Goal: Communication & Community: Answer question/provide support

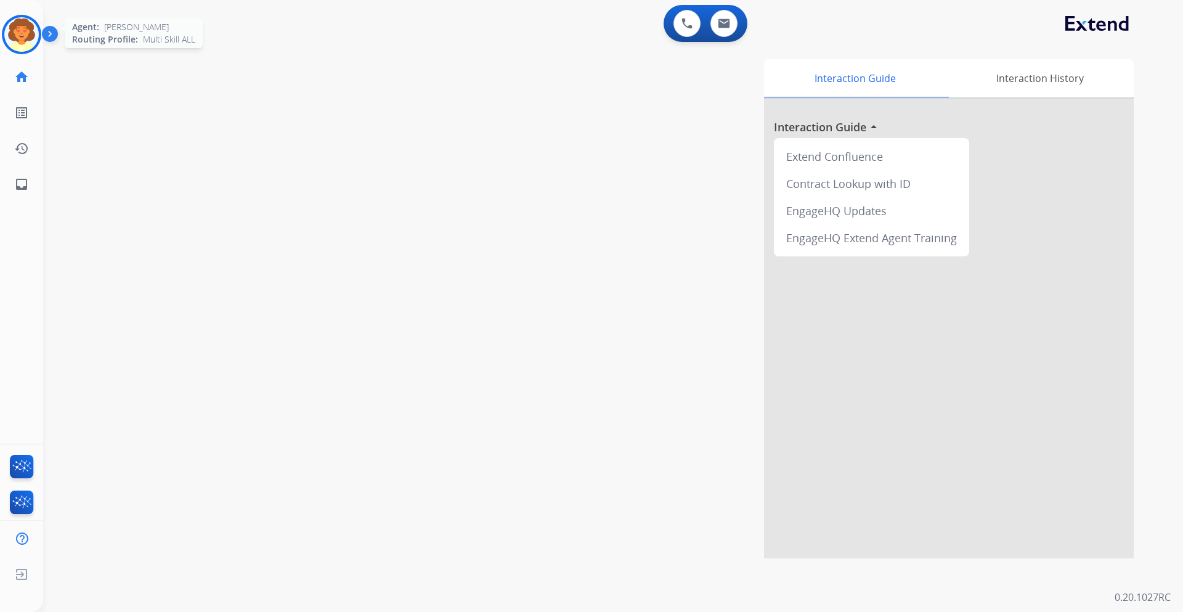
click at [25, 28] on img at bounding box center [21, 34] width 35 height 35
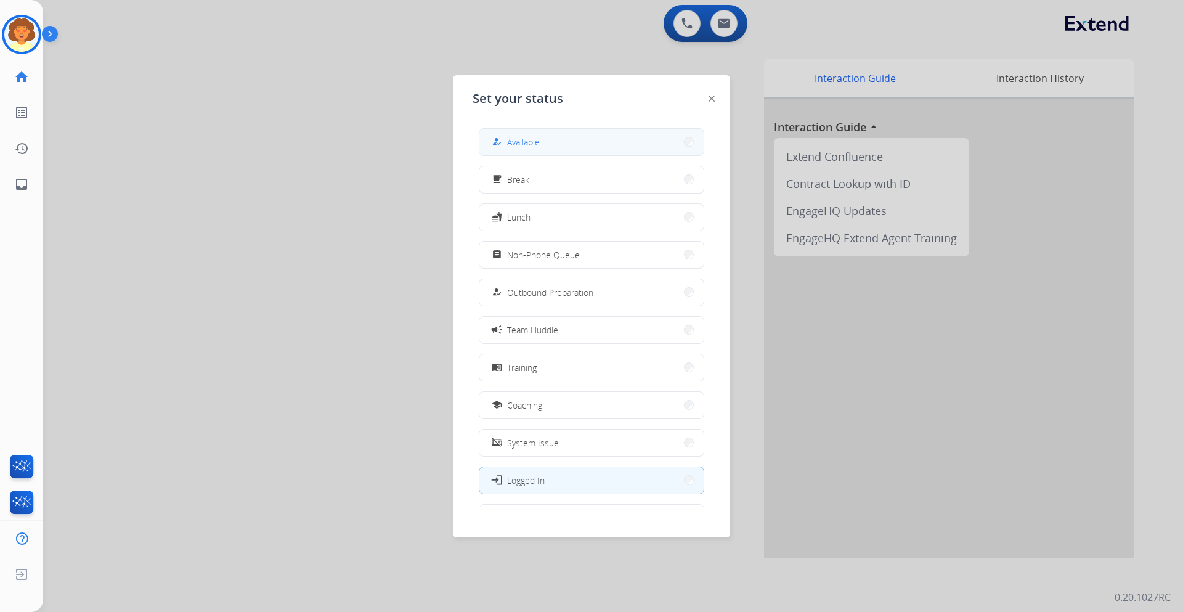
click at [517, 139] on span "Available" at bounding box center [523, 142] width 33 height 13
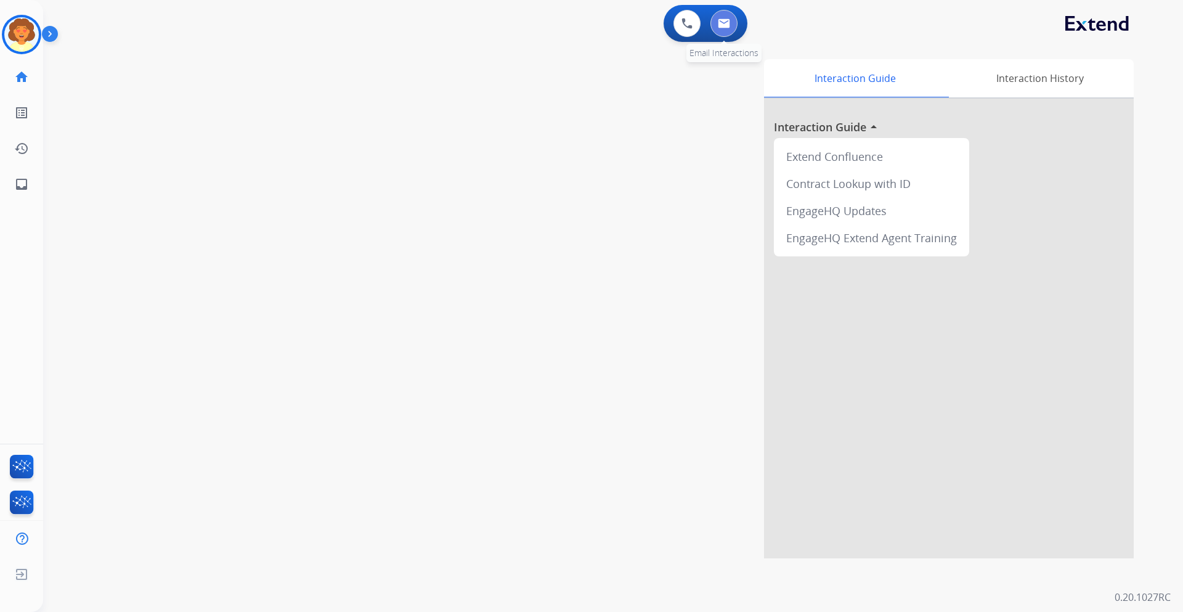
click at [724, 28] on button at bounding box center [724, 23] width 27 height 27
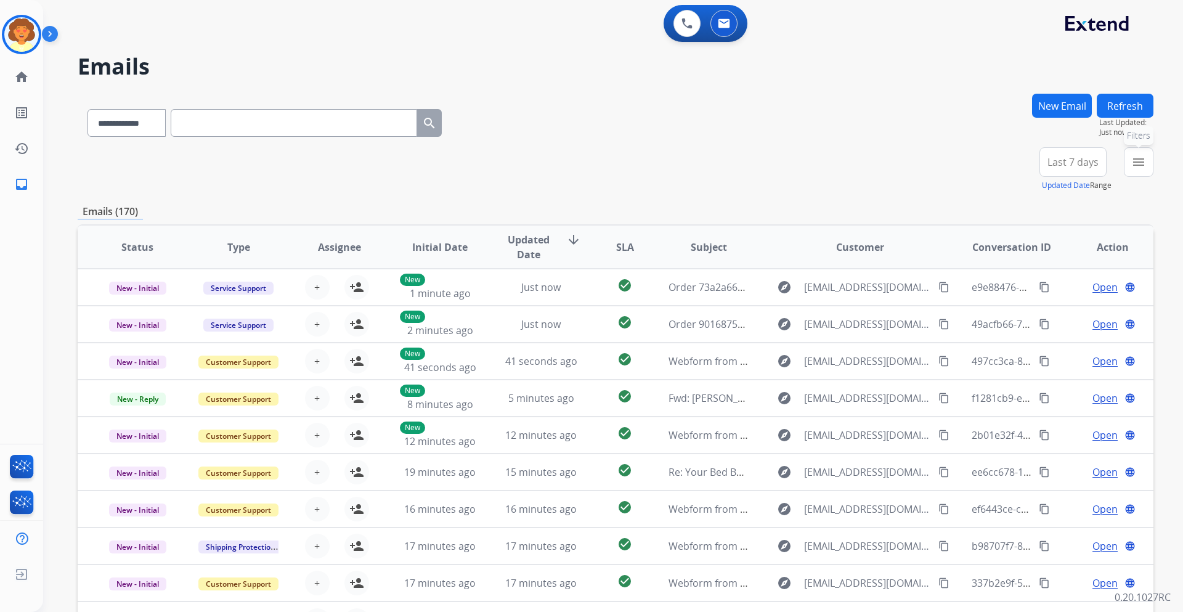
click at [1135, 161] on mat-icon "menu" at bounding box center [1139, 162] width 15 height 15
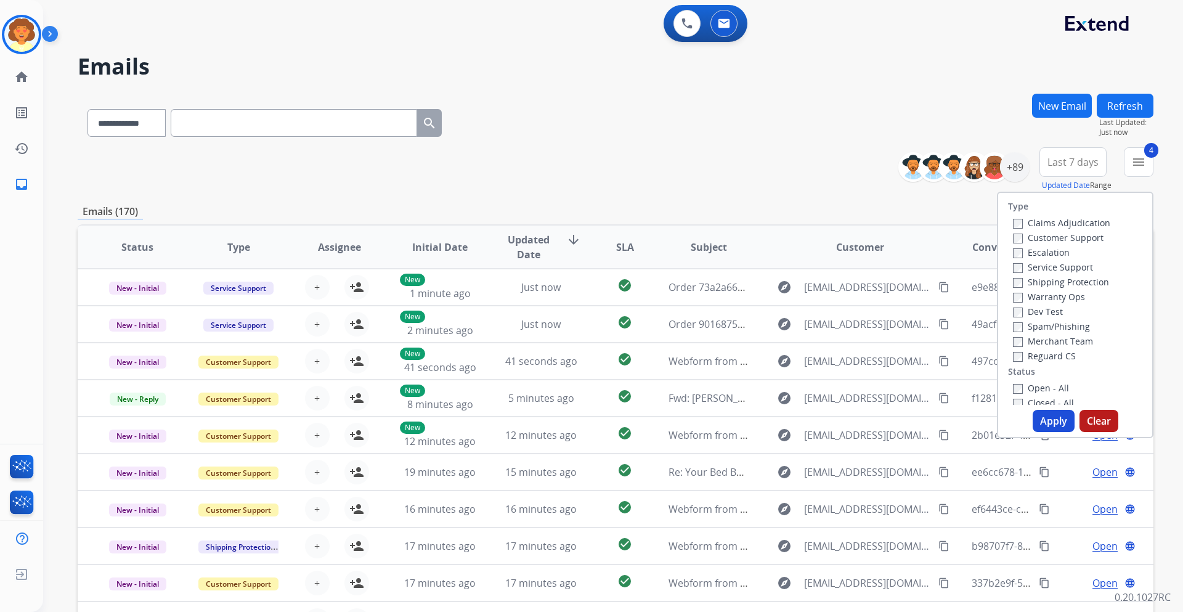
click at [1045, 417] on button "Apply" at bounding box center [1054, 421] width 42 height 22
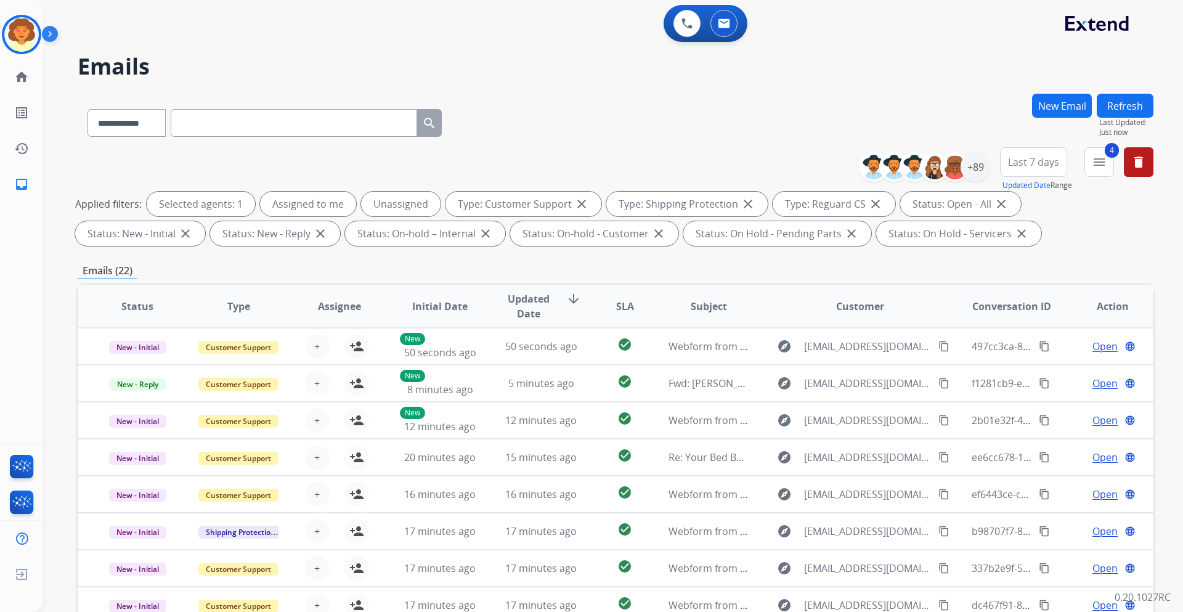
click at [1035, 165] on span "Last 7 days" at bounding box center [1033, 162] width 51 height 5
click at [1025, 310] on div "Last 90 days" at bounding box center [1030, 312] width 68 height 18
click at [980, 171] on div "+150" at bounding box center [976, 167] width 30 height 30
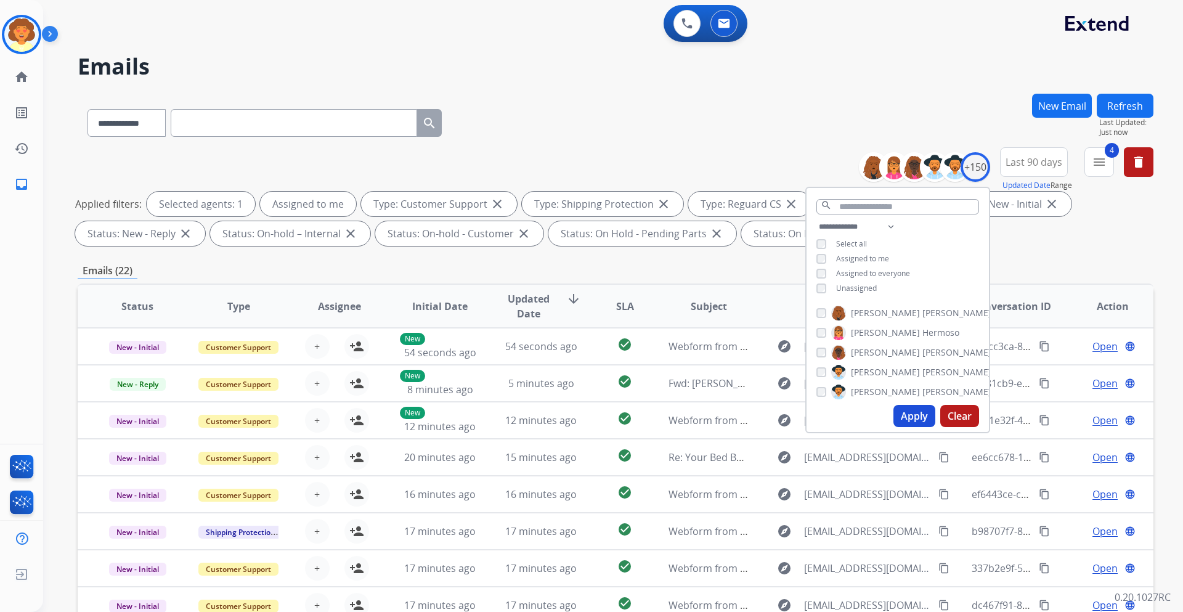
click at [905, 414] on button "Apply" at bounding box center [915, 416] width 42 height 22
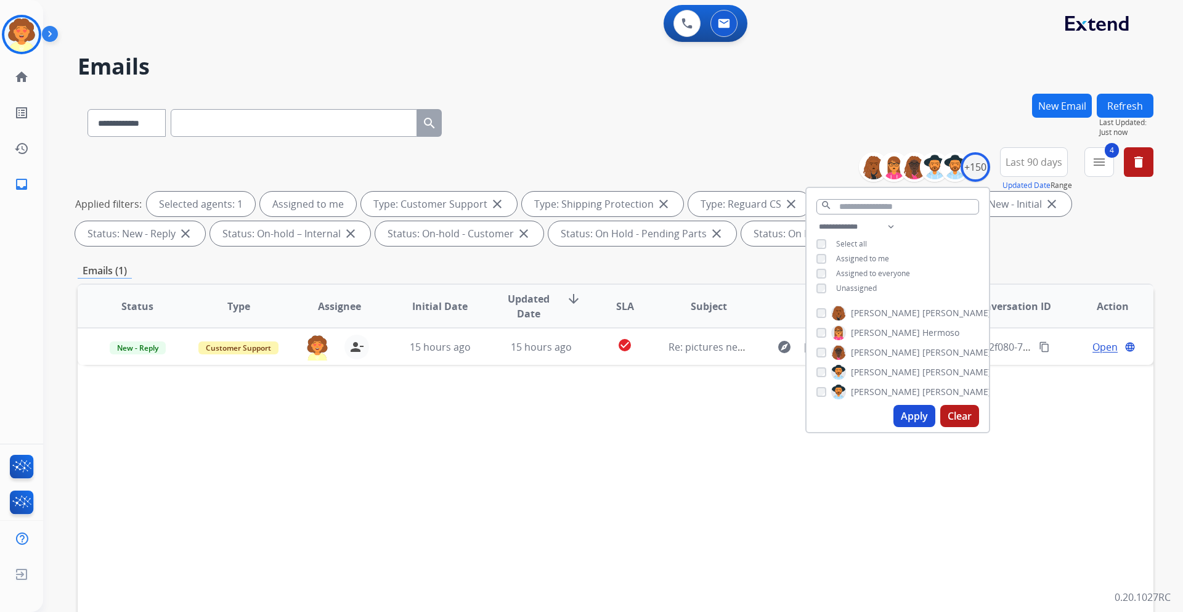
click at [1060, 447] on div "Status Type Assignee Initial Date Updated Date arrow_downward SLA Subject Custo…" at bounding box center [616, 490] width 1076 height 413
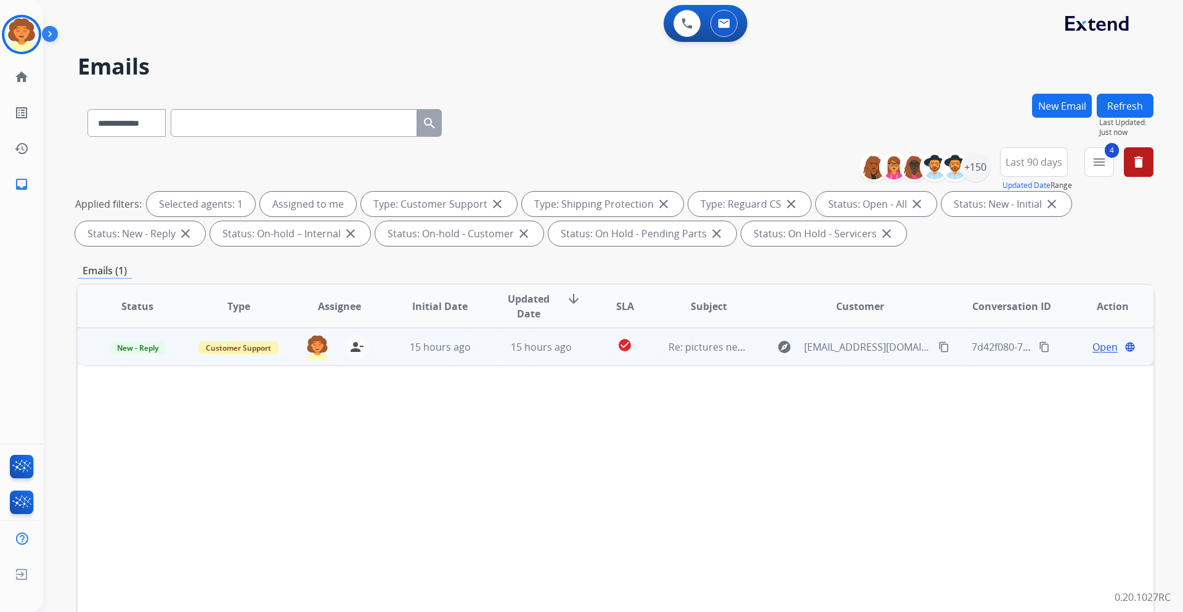
click at [1101, 348] on span "Open" at bounding box center [1105, 347] width 25 height 15
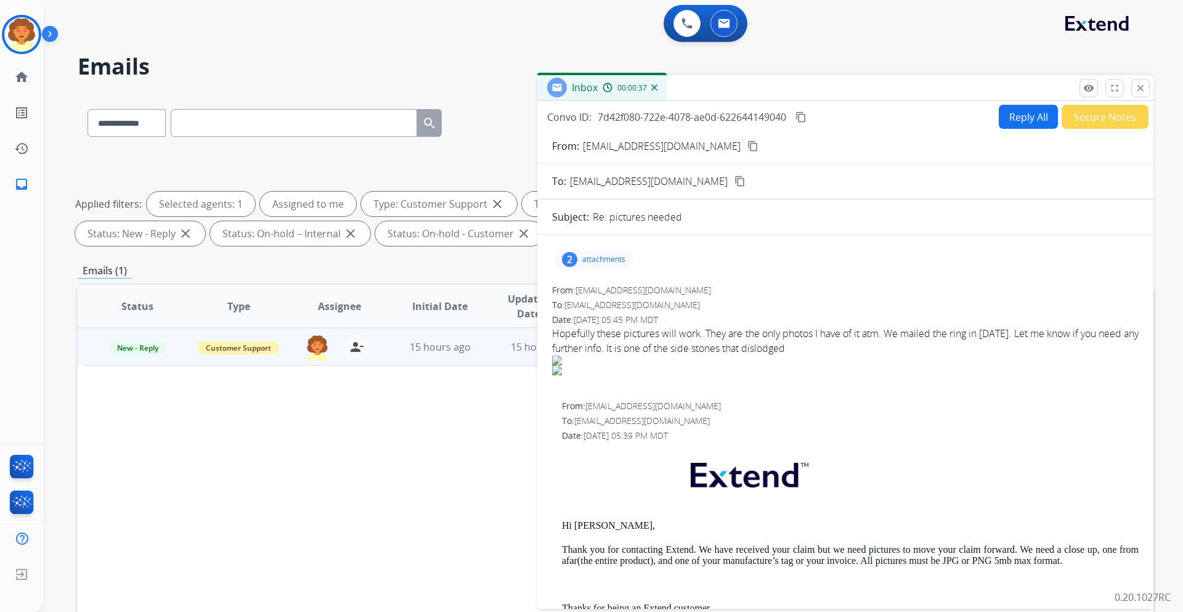
click at [570, 257] on div "2" at bounding box center [569, 259] width 15 height 15
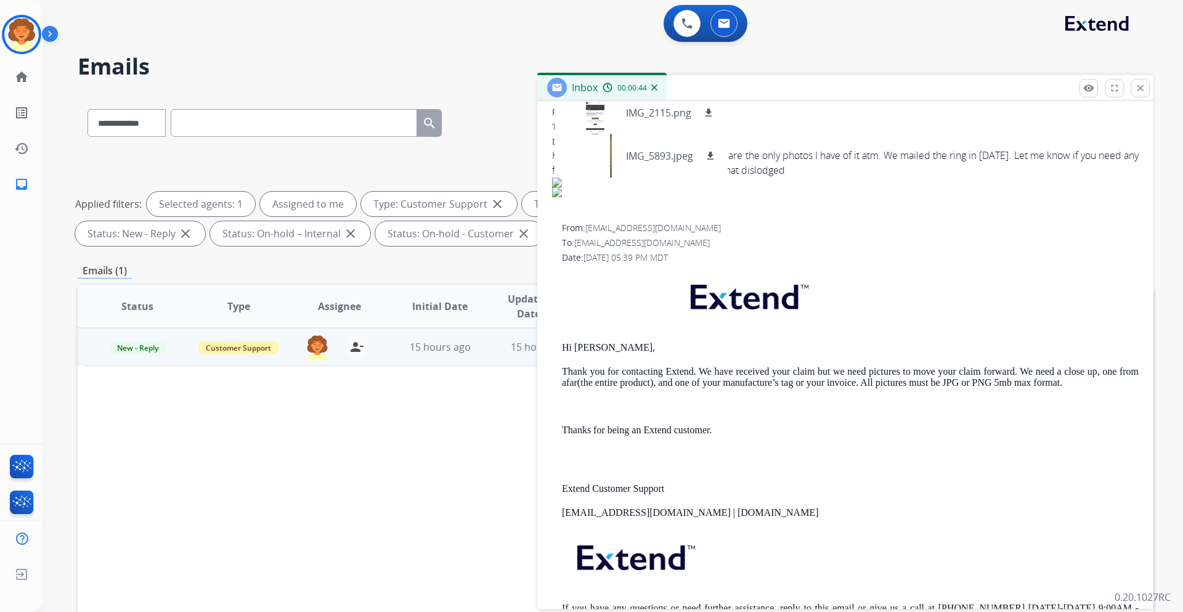
scroll to position [234, 0]
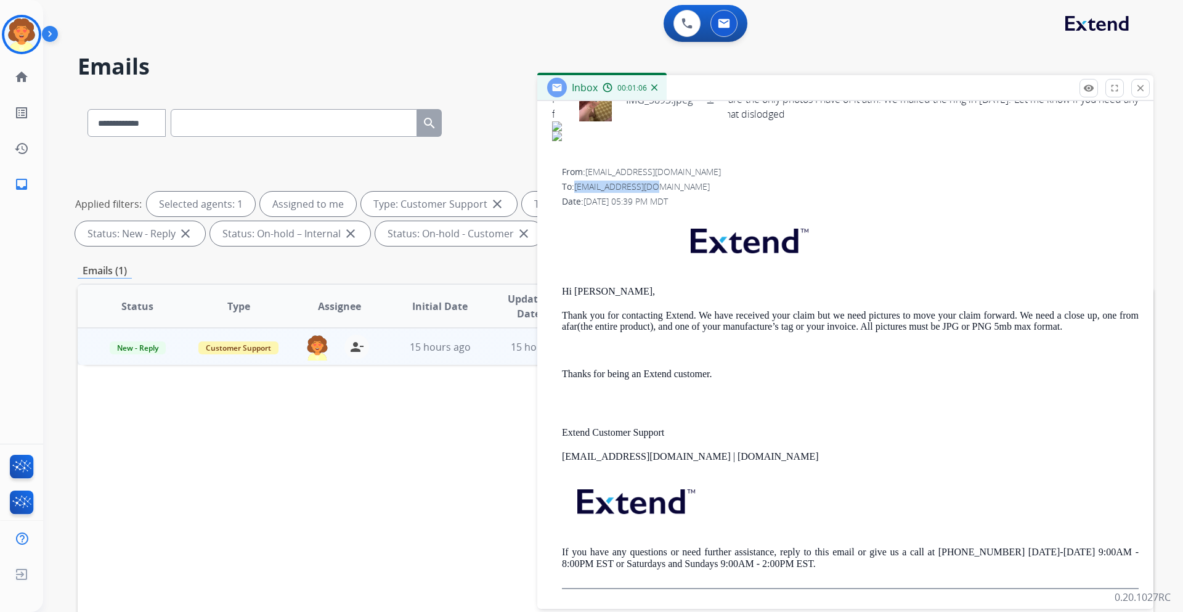
drag, startPoint x: 576, startPoint y: 187, endPoint x: 661, endPoint y: 189, distance: 85.1
click at [661, 189] on div "To: [EMAIL_ADDRESS][DOMAIN_NAME]" at bounding box center [850, 187] width 577 height 12
copy span "[EMAIL_ADDRESS][DOMAIN_NAME]"
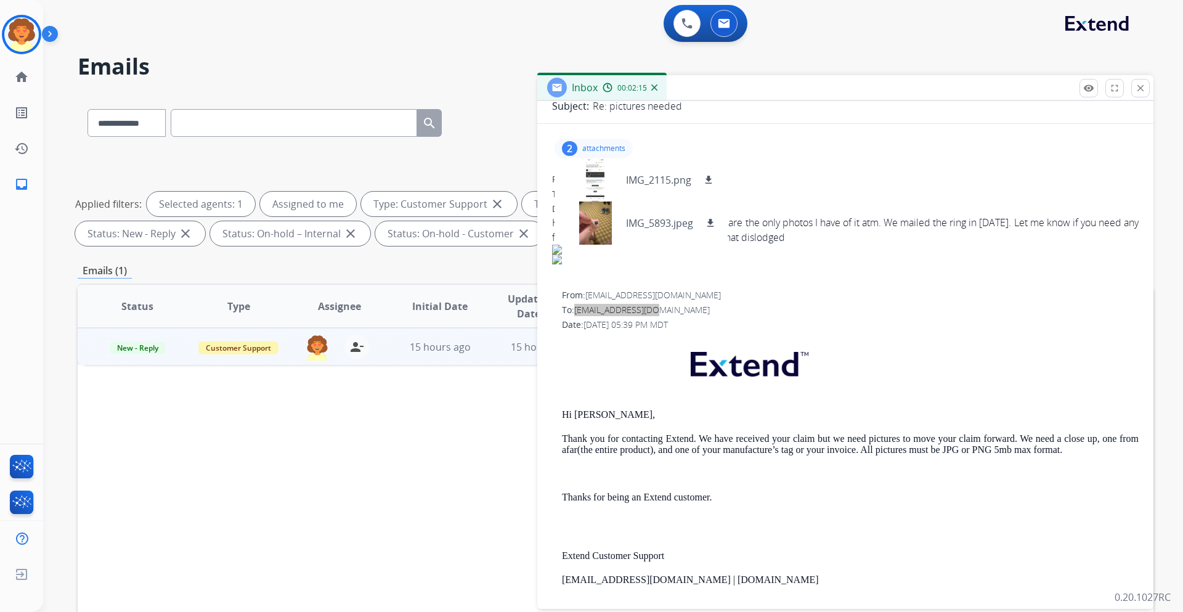
scroll to position [49, 0]
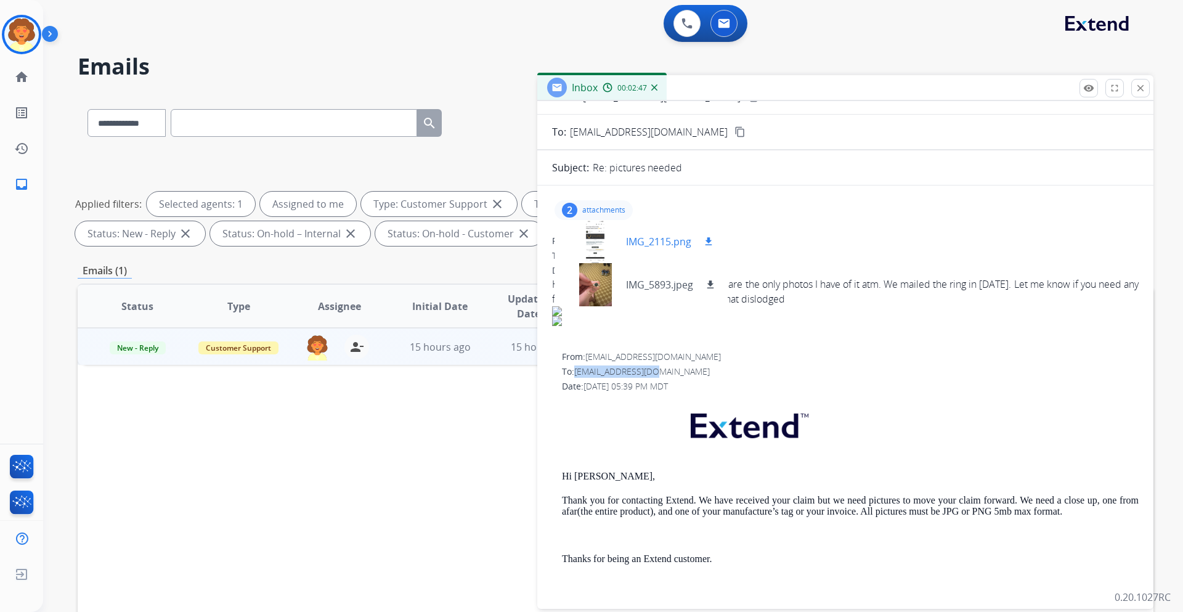
click at [710, 243] on mat-icon "download" at bounding box center [708, 241] width 11 height 11
click at [712, 287] on mat-icon "download" at bounding box center [710, 284] width 11 height 11
click at [23, 28] on img at bounding box center [21, 34] width 35 height 35
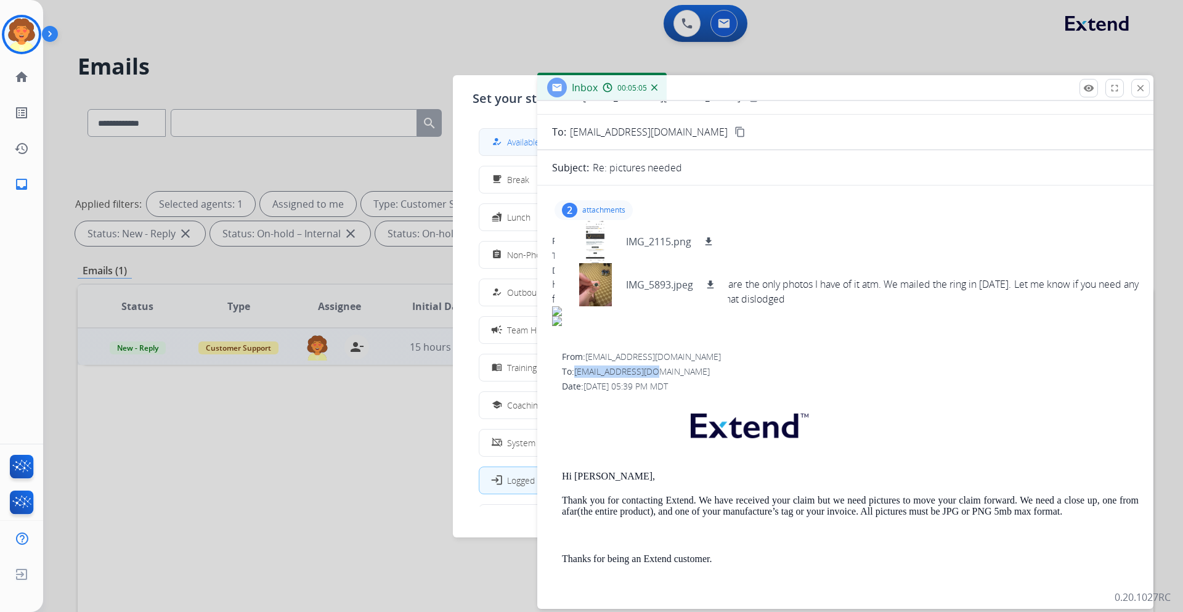
click at [515, 145] on span "Available" at bounding box center [523, 142] width 33 height 13
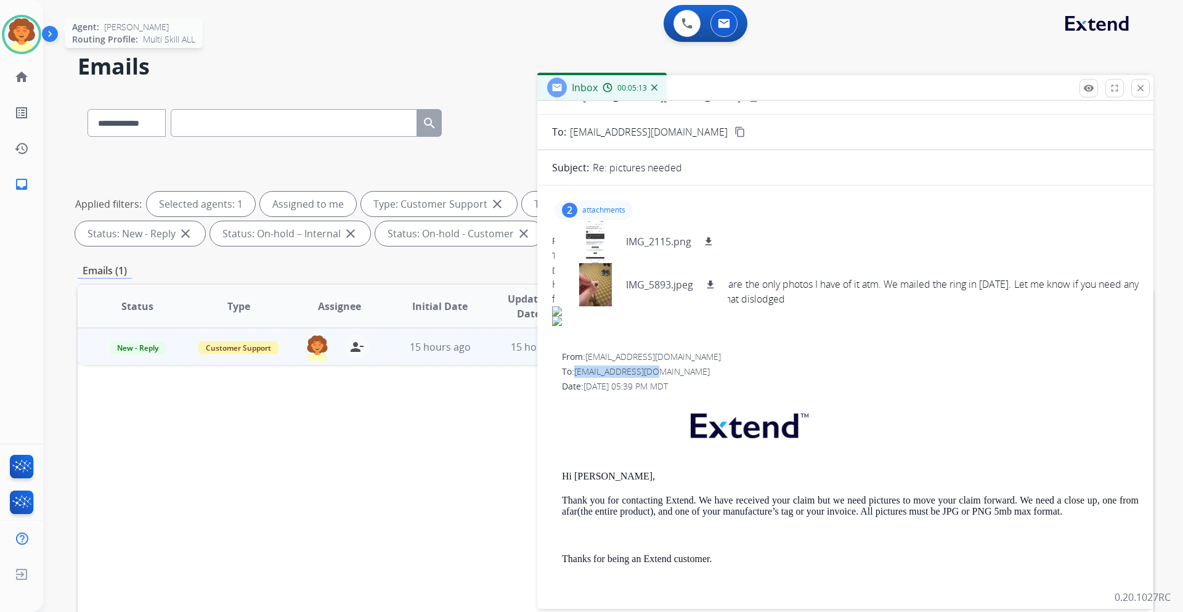
click at [19, 31] on img at bounding box center [21, 34] width 35 height 35
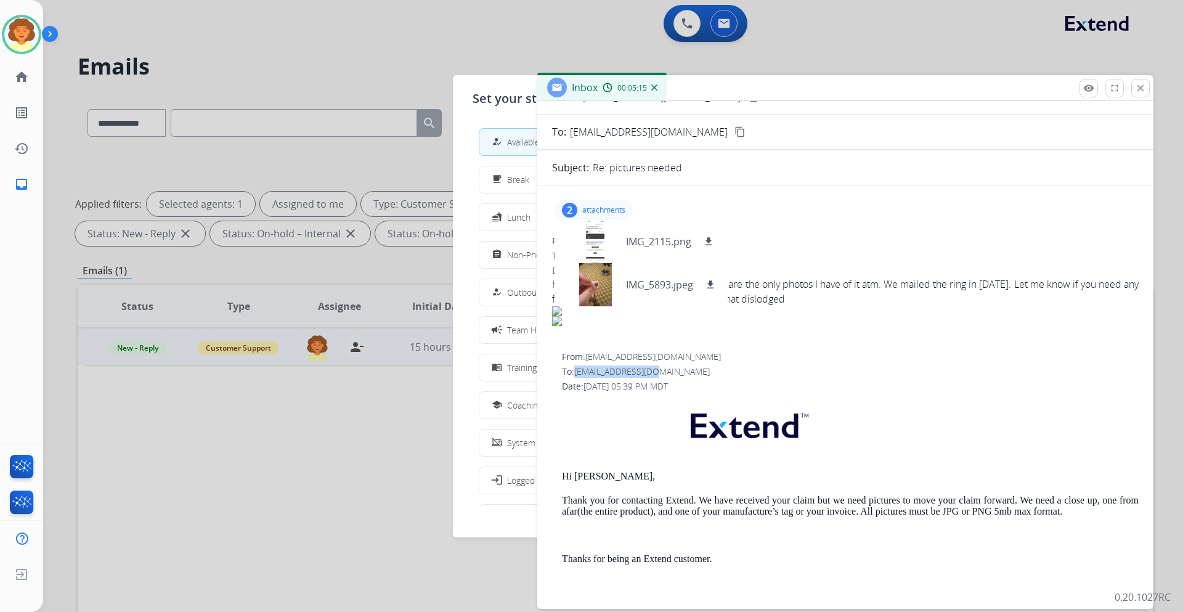
click at [500, 137] on mat-icon "how_to_reg" at bounding box center [497, 142] width 10 height 10
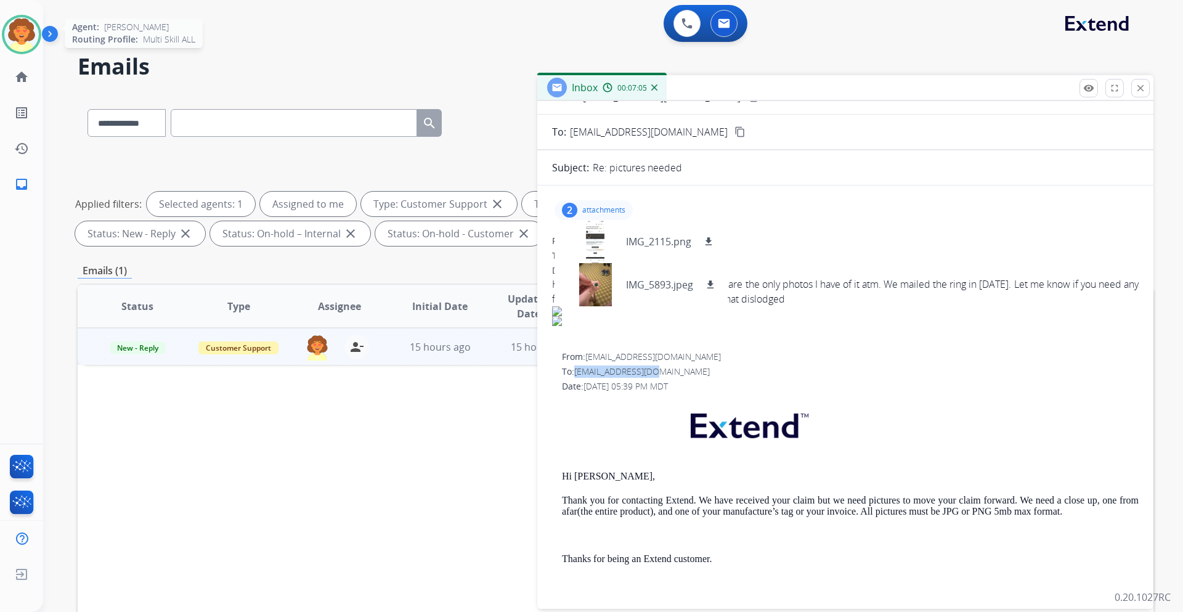
click at [22, 30] on img at bounding box center [21, 34] width 35 height 35
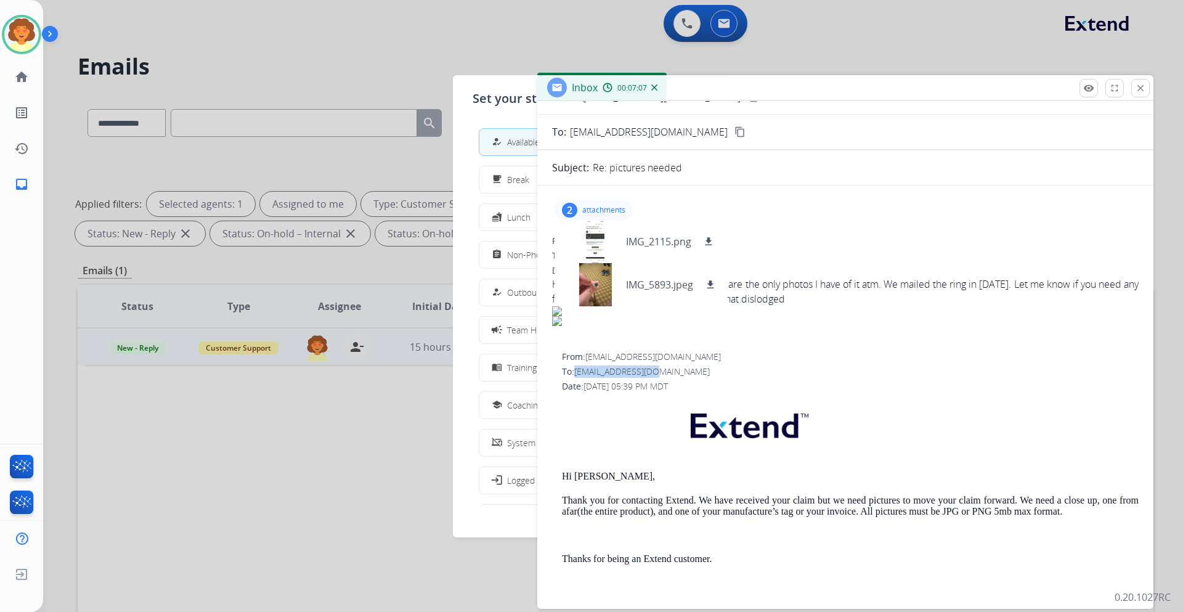
click at [499, 144] on mat-icon "how_to_reg" at bounding box center [497, 142] width 10 height 10
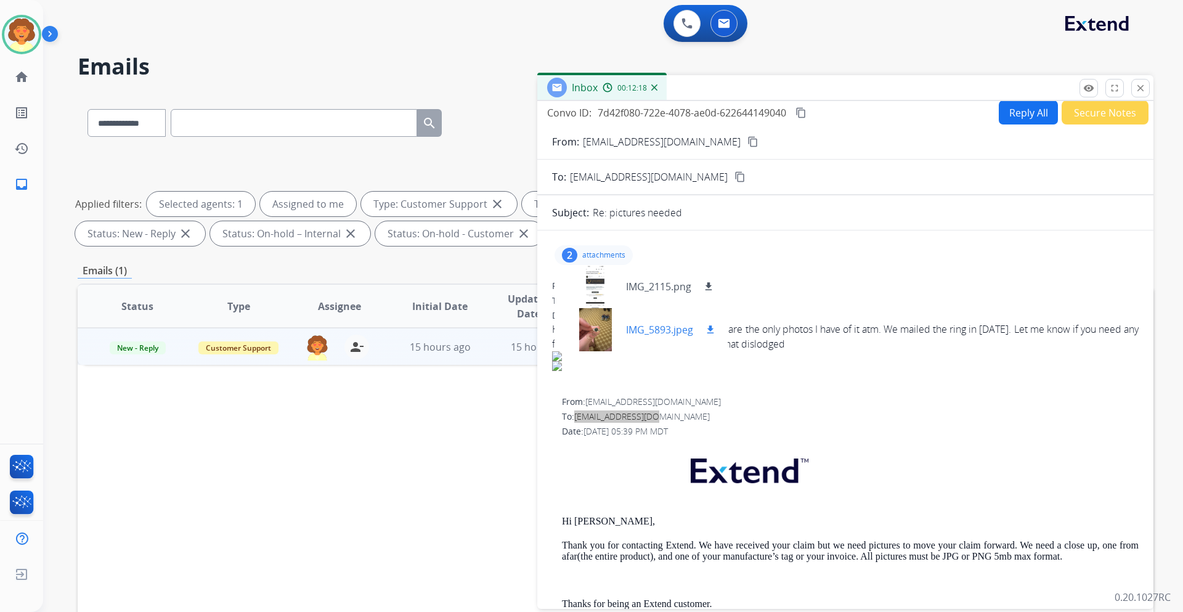
scroll to position [0, 0]
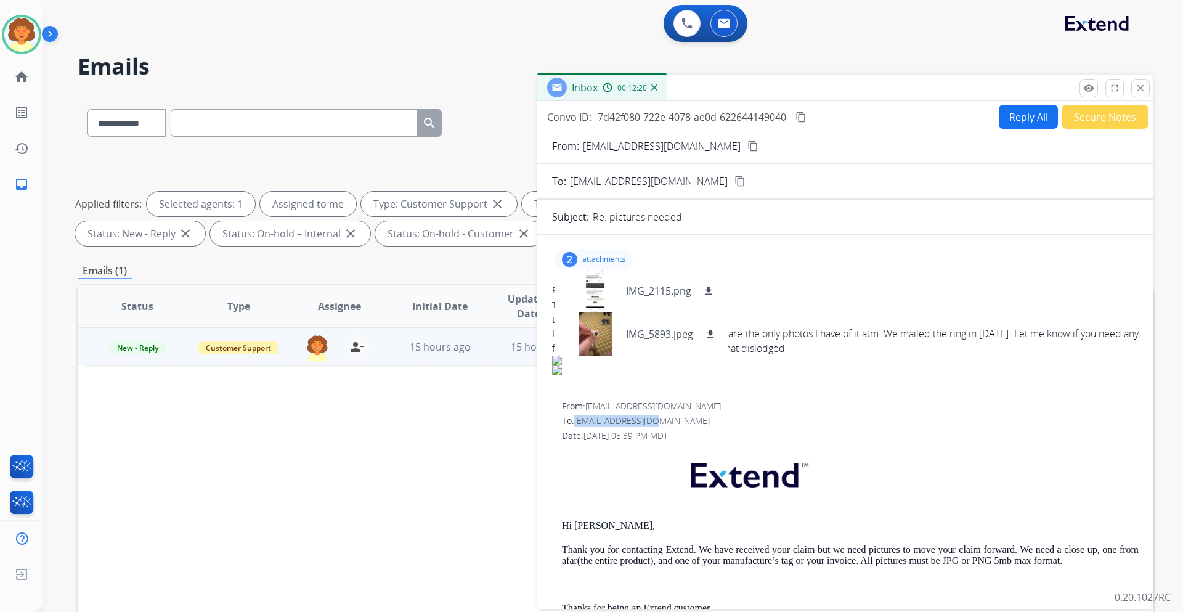
click at [1016, 118] on button "Reply All" at bounding box center [1028, 117] width 59 height 24
select select "**********"
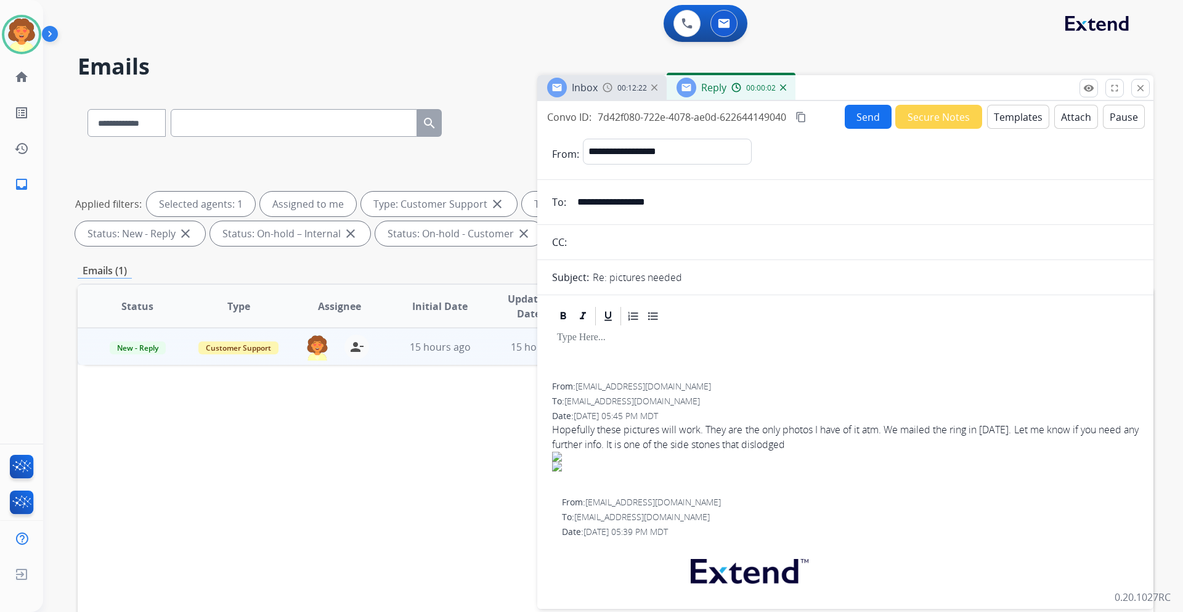
click at [1005, 123] on button "Templates" at bounding box center [1018, 117] width 62 height 24
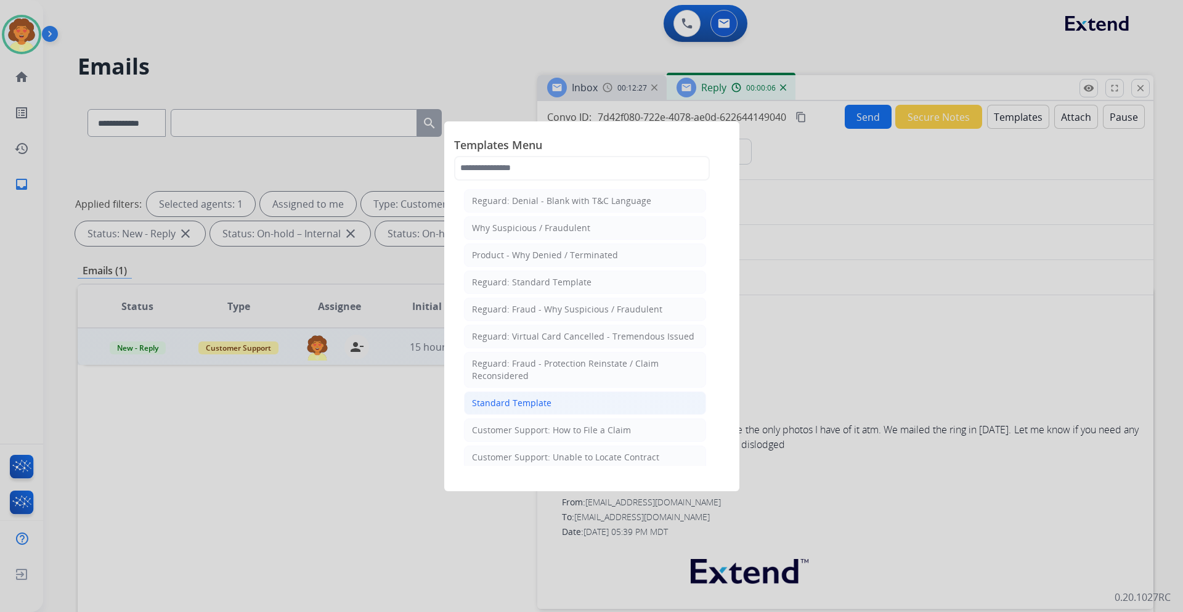
click at [515, 405] on div "Standard Template" at bounding box center [512, 403] width 80 height 12
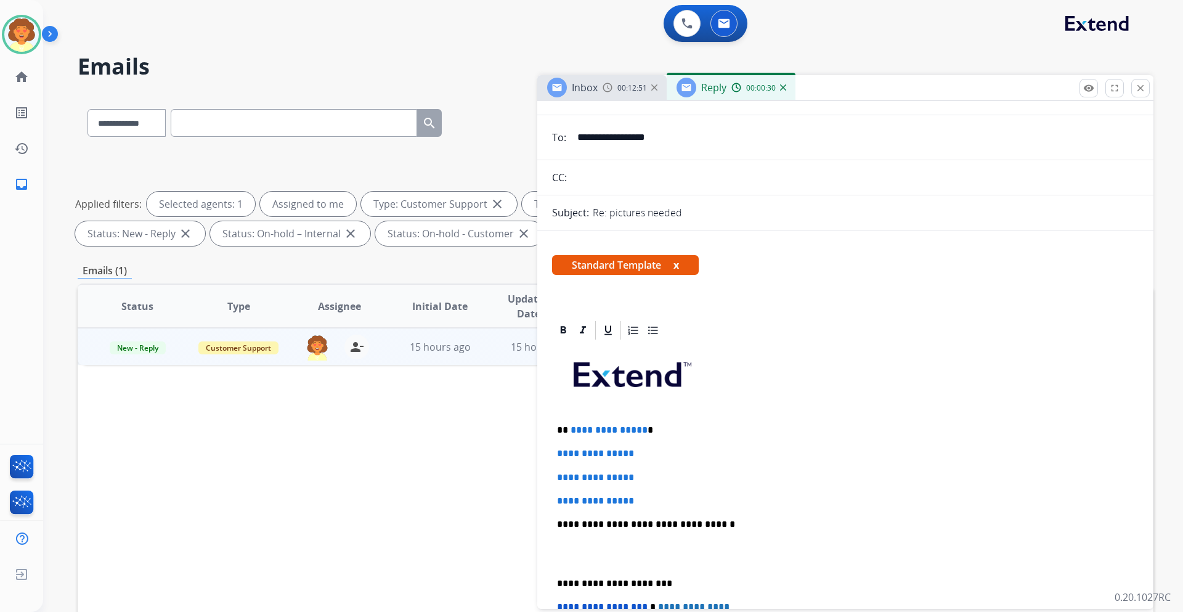
scroll to position [123, 0]
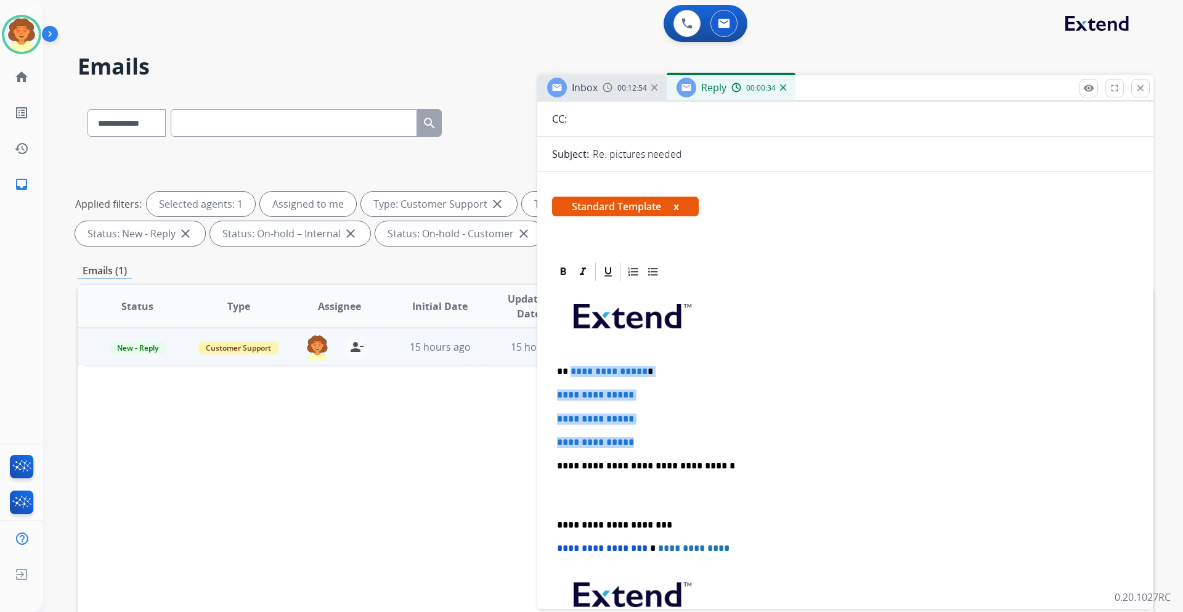
drag, startPoint x: 569, startPoint y: 370, endPoint x: 666, endPoint y: 443, distance: 121.5
click at [666, 443] on div "**********" at bounding box center [845, 495] width 587 height 424
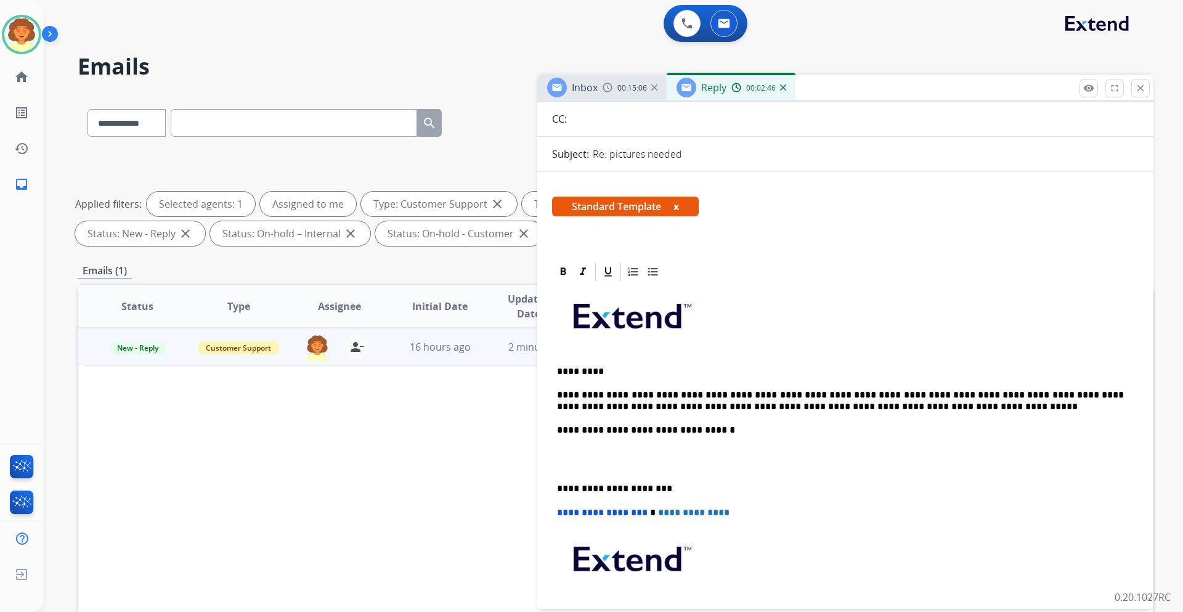
click at [577, 456] on p at bounding box center [845, 459] width 577 height 23
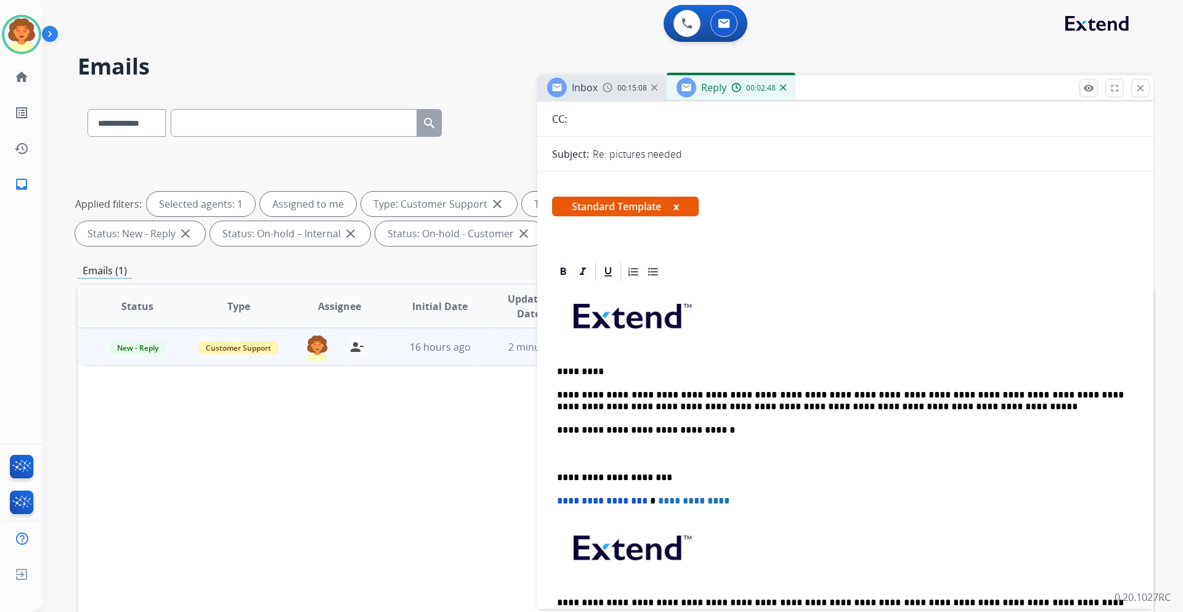
scroll to position [0, 0]
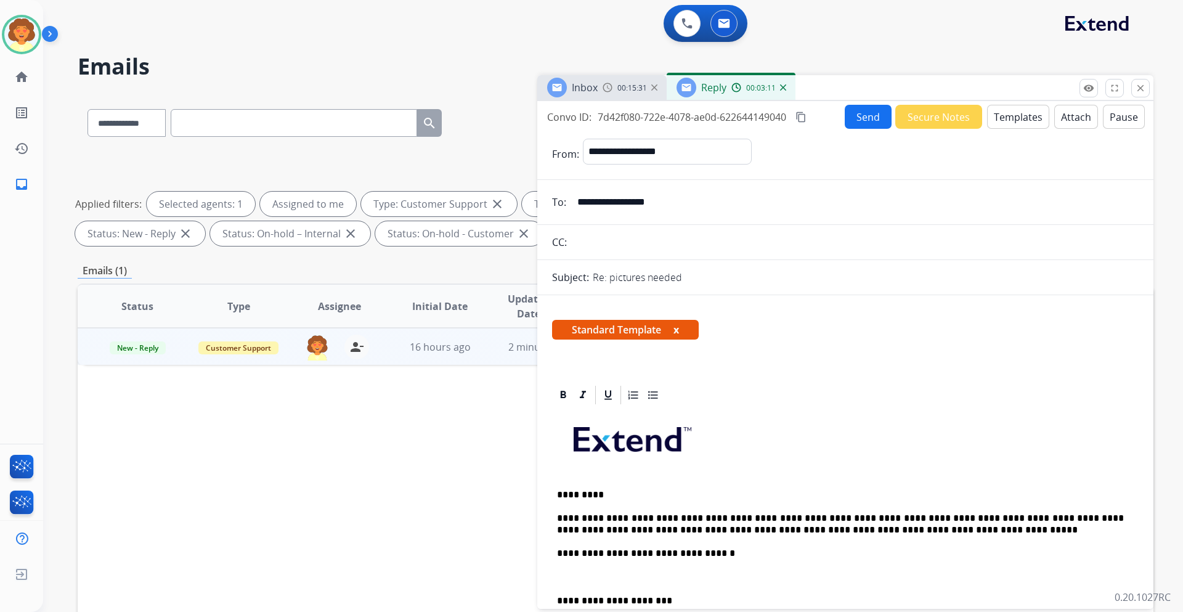
click at [858, 117] on button "Send" at bounding box center [868, 117] width 47 height 24
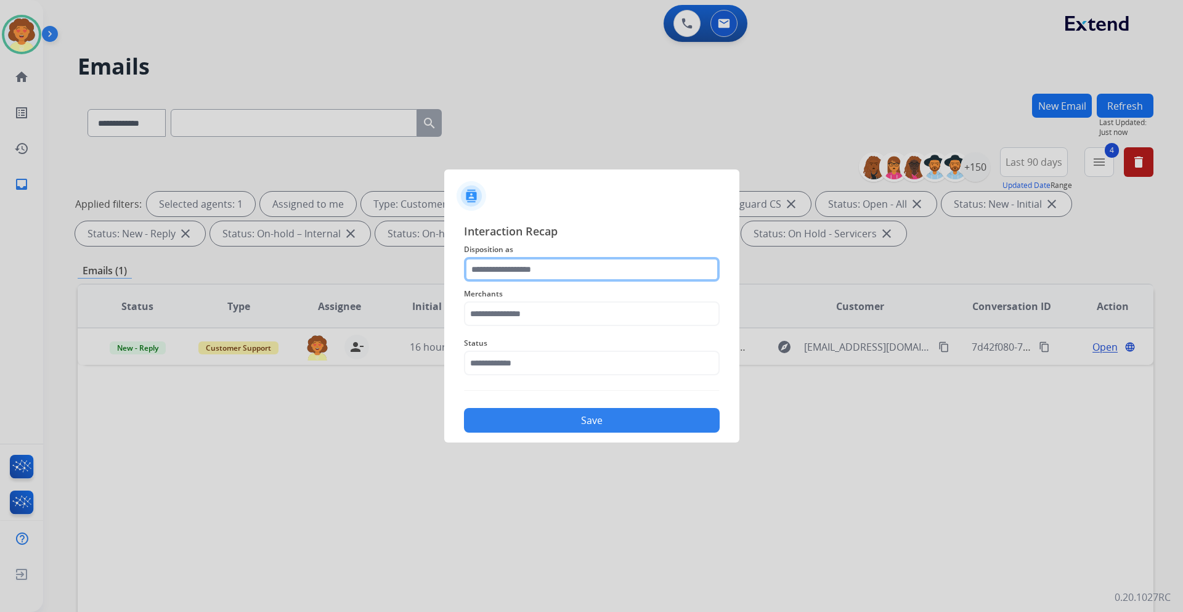
click at [508, 271] on input "text" at bounding box center [592, 269] width 256 height 25
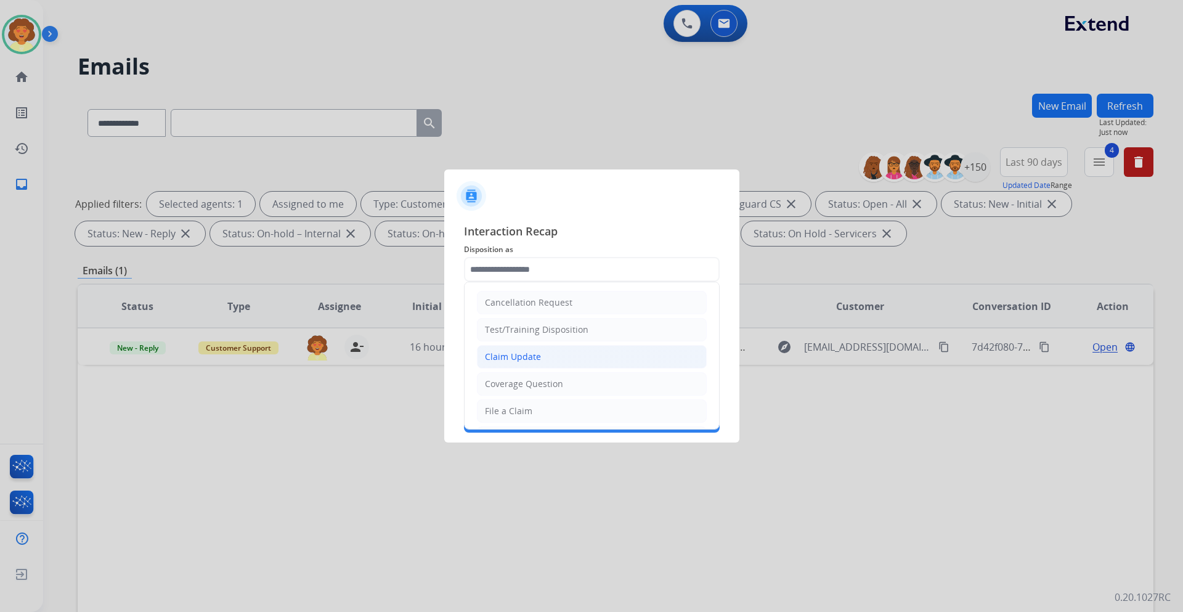
click at [546, 356] on li "Claim Update" at bounding box center [592, 356] width 230 height 23
type input "**********"
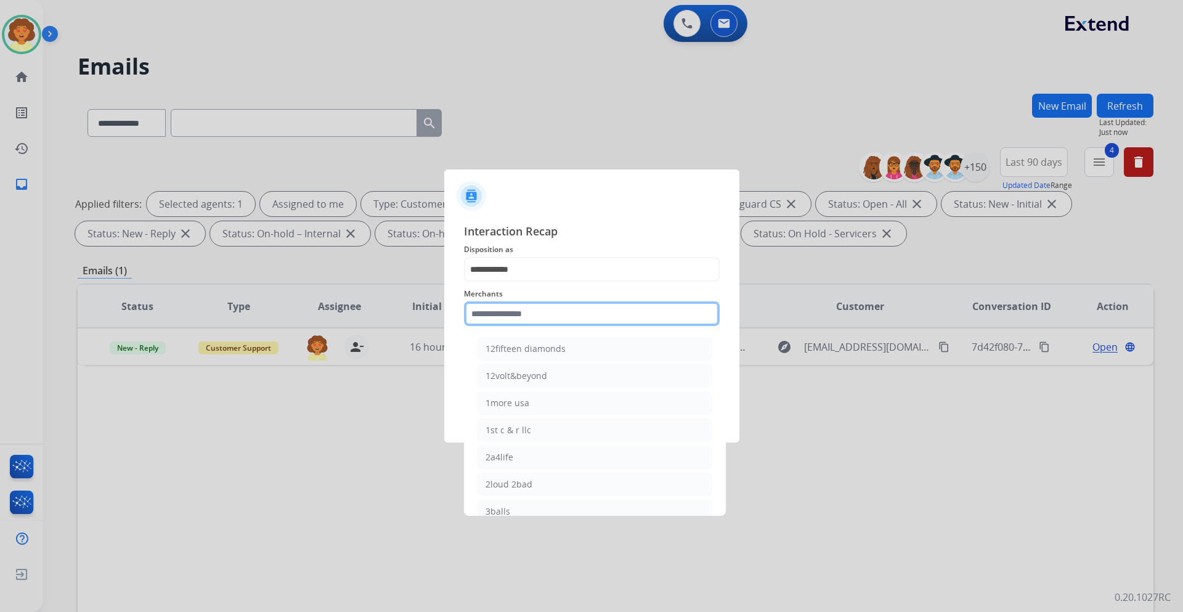
click at [512, 312] on input "text" at bounding box center [592, 313] width 256 height 25
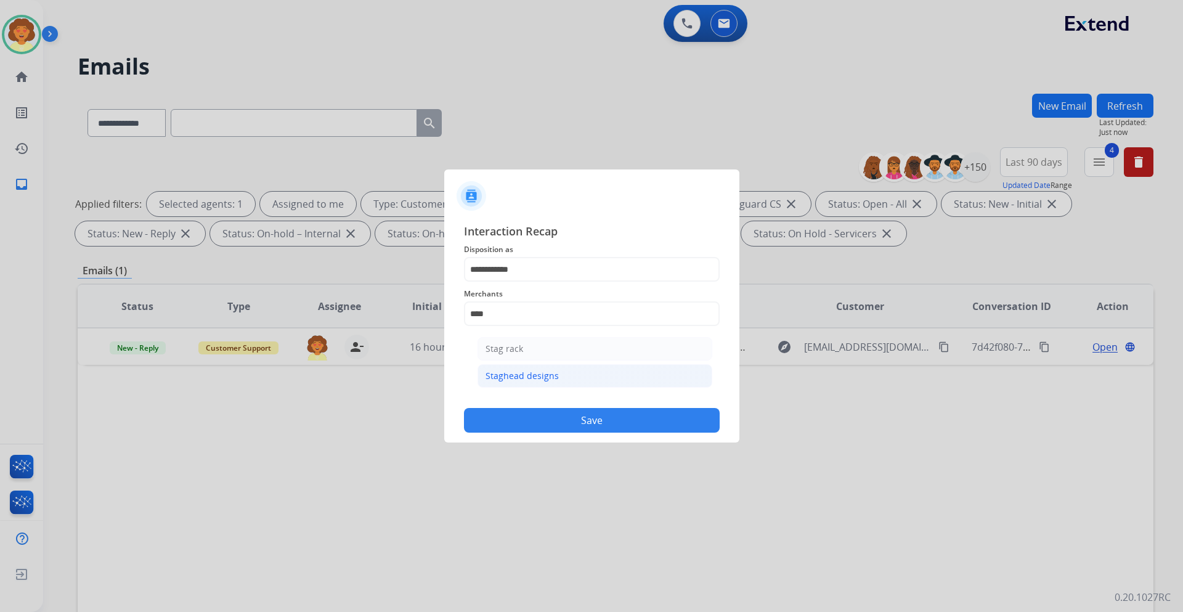
click at [520, 380] on div "Staghead designs" at bounding box center [522, 376] width 73 height 12
type input "**********"
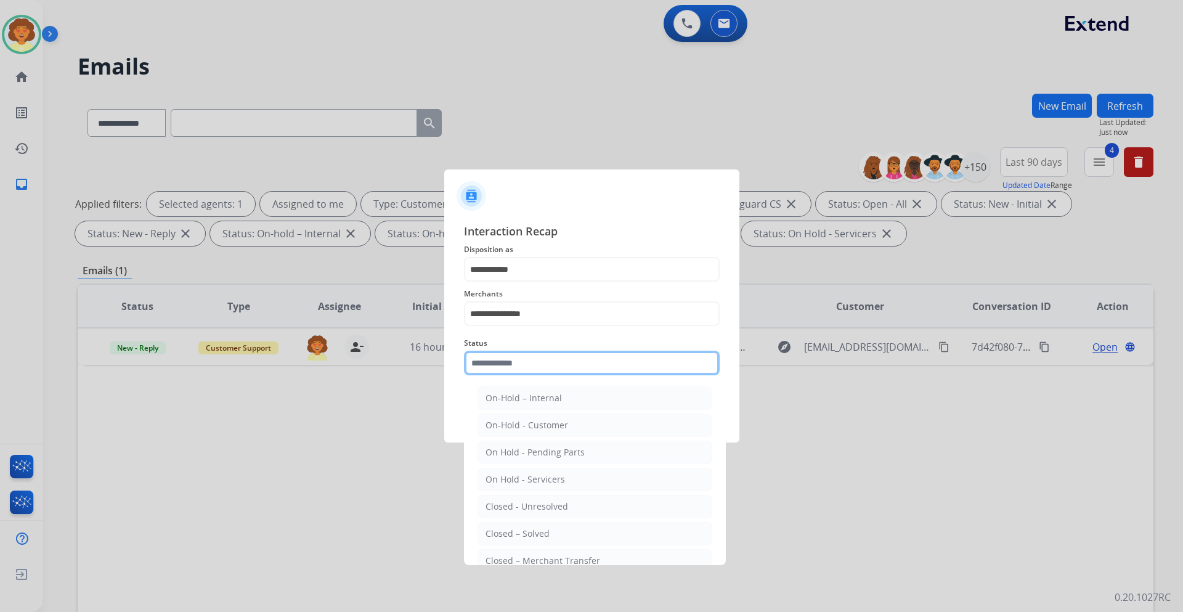
click at [523, 363] on input "text" at bounding box center [592, 363] width 256 height 25
click at [572, 530] on li "Closed – Solved" at bounding box center [595, 533] width 235 height 23
type input "**********"
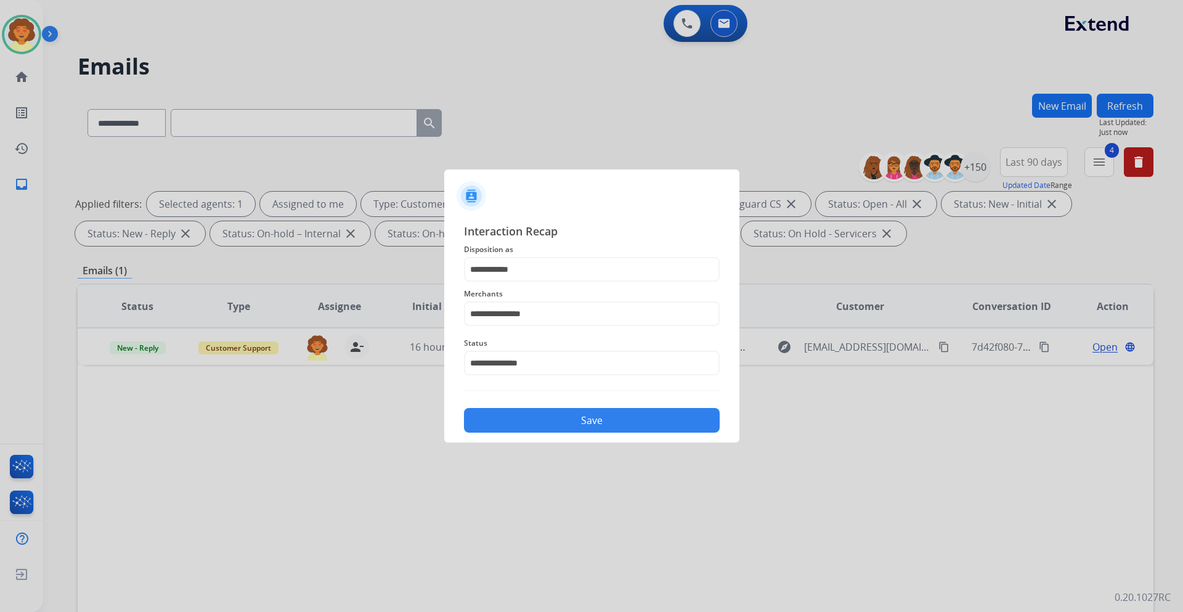
click at [571, 426] on button "Save" at bounding box center [592, 420] width 256 height 25
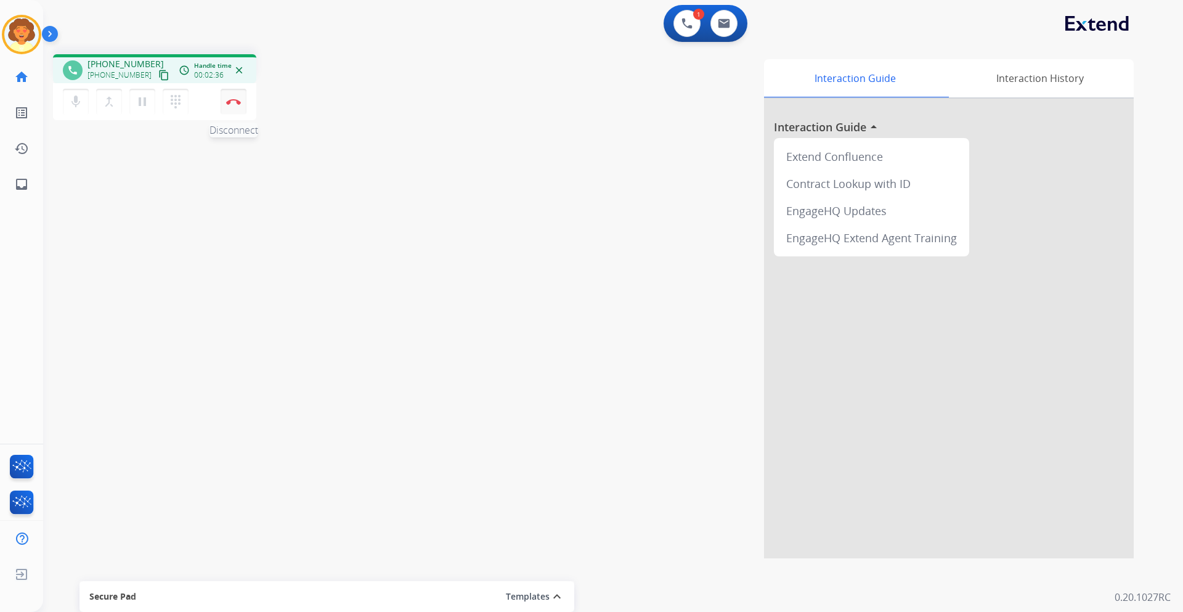
click at [234, 105] on button "Disconnect" at bounding box center [234, 102] width 26 height 26
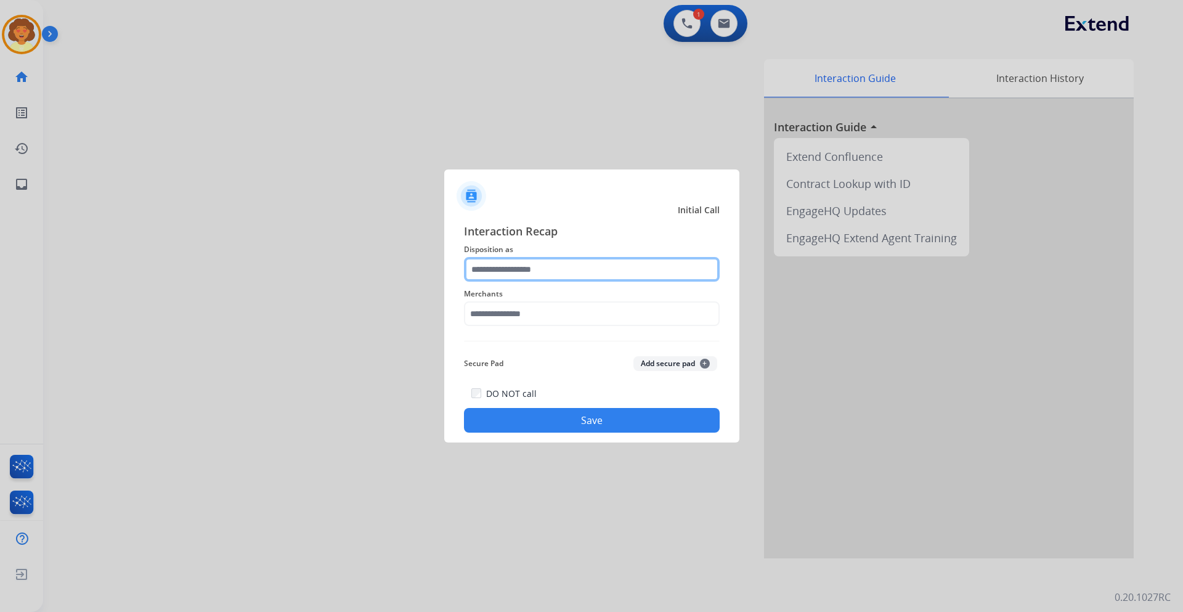
click at [524, 271] on input "text" at bounding box center [592, 269] width 256 height 25
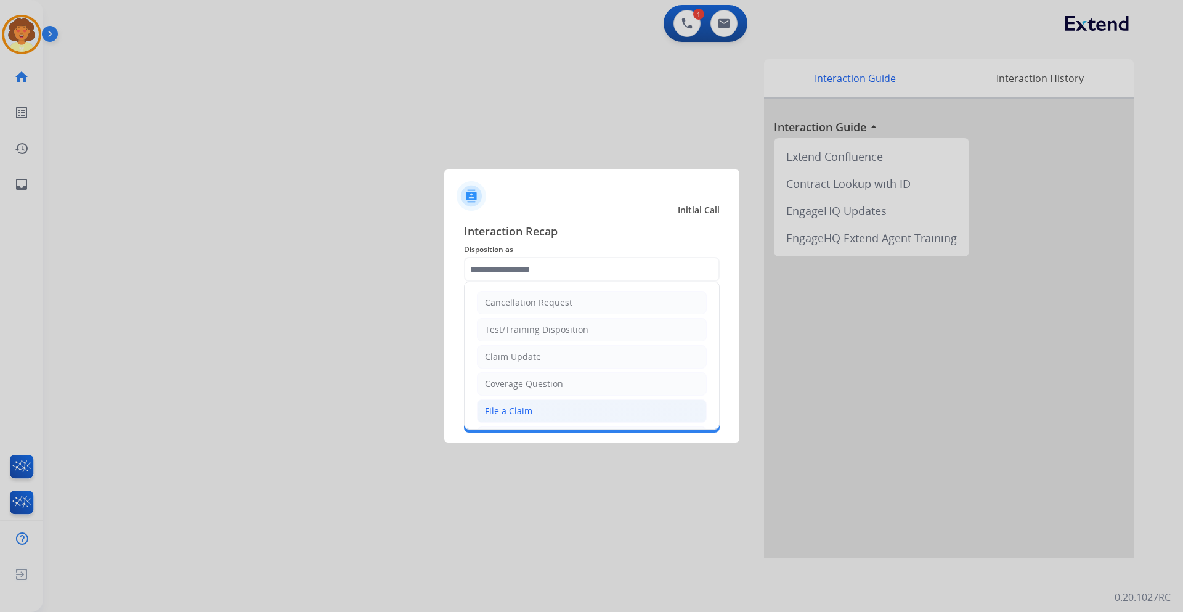
click at [517, 414] on div "File a Claim" at bounding box center [508, 411] width 47 height 12
type input "**********"
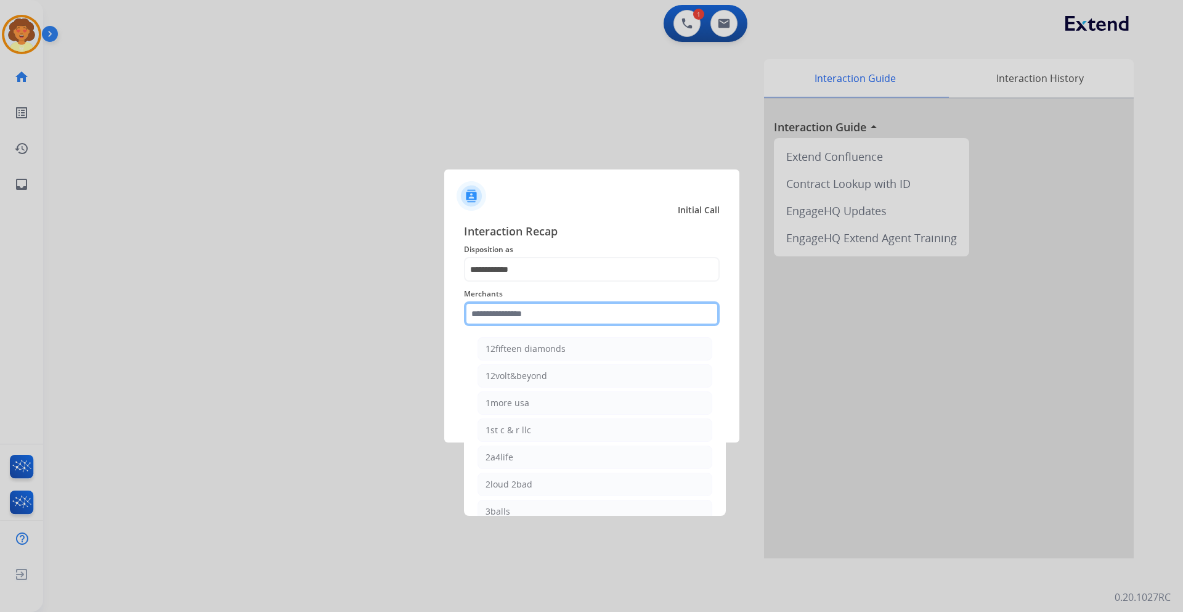
click at [492, 312] on input "text" at bounding box center [592, 313] width 256 height 25
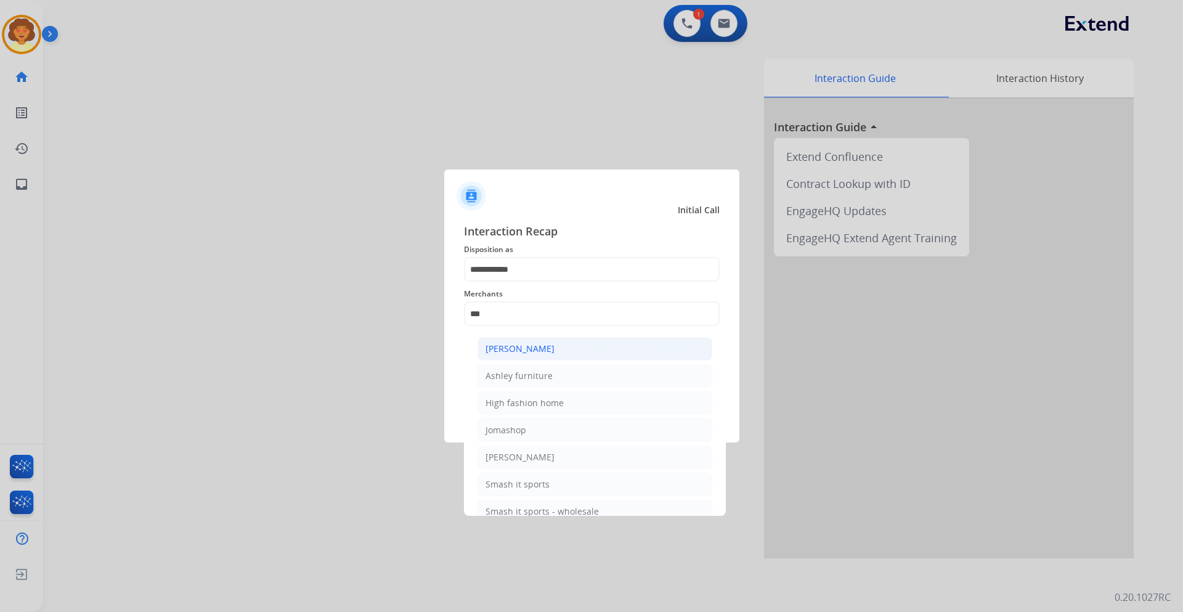
click at [521, 351] on div "[PERSON_NAME]" at bounding box center [520, 349] width 69 height 12
type input "**********"
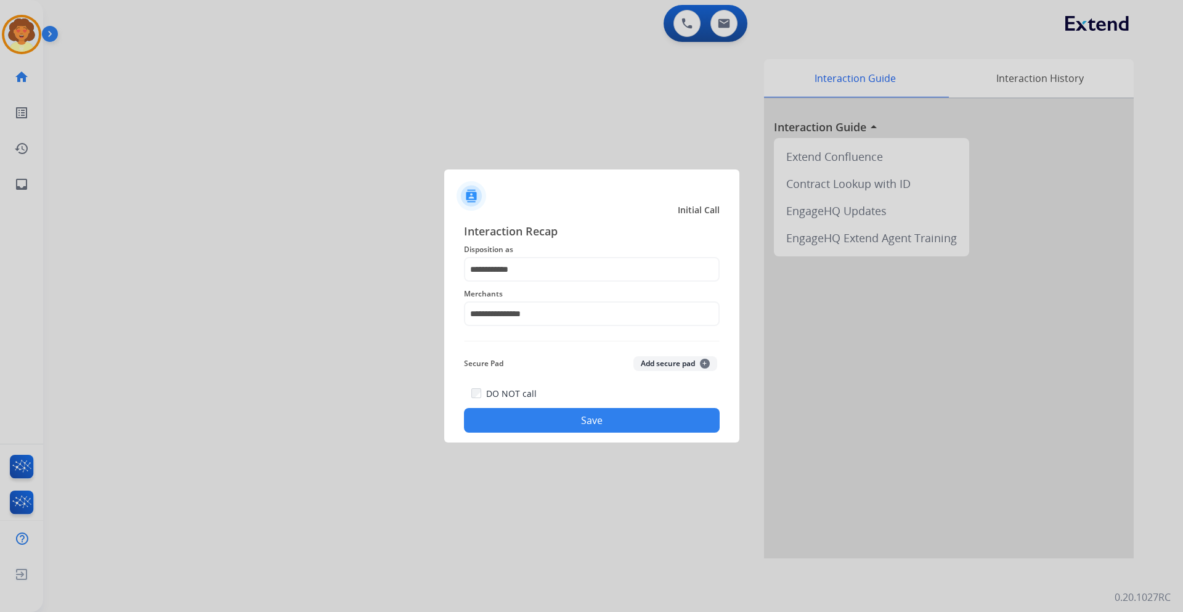
click at [539, 426] on button "Save" at bounding box center [592, 420] width 256 height 25
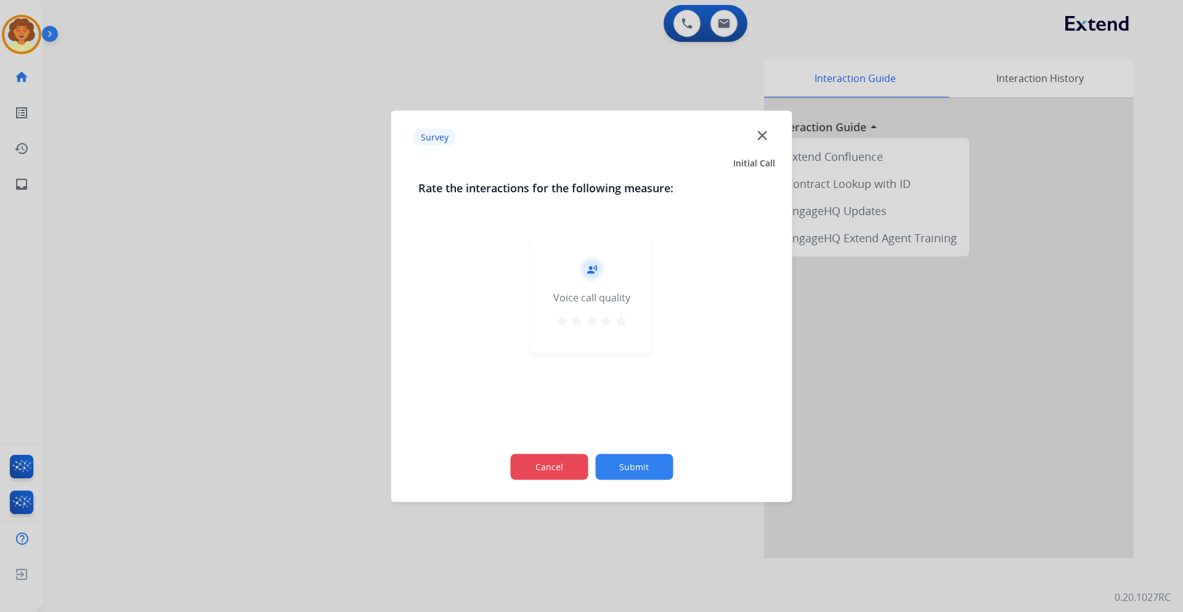
click at [564, 462] on button "Cancel" at bounding box center [549, 467] width 78 height 26
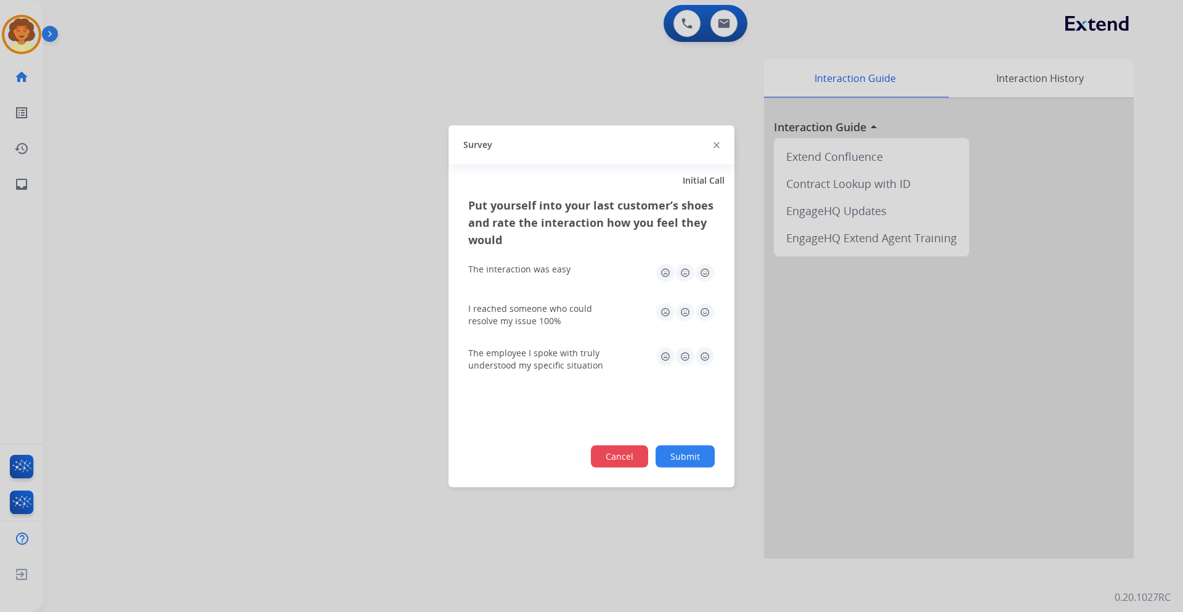
click at [607, 455] on button "Cancel" at bounding box center [619, 456] width 57 height 22
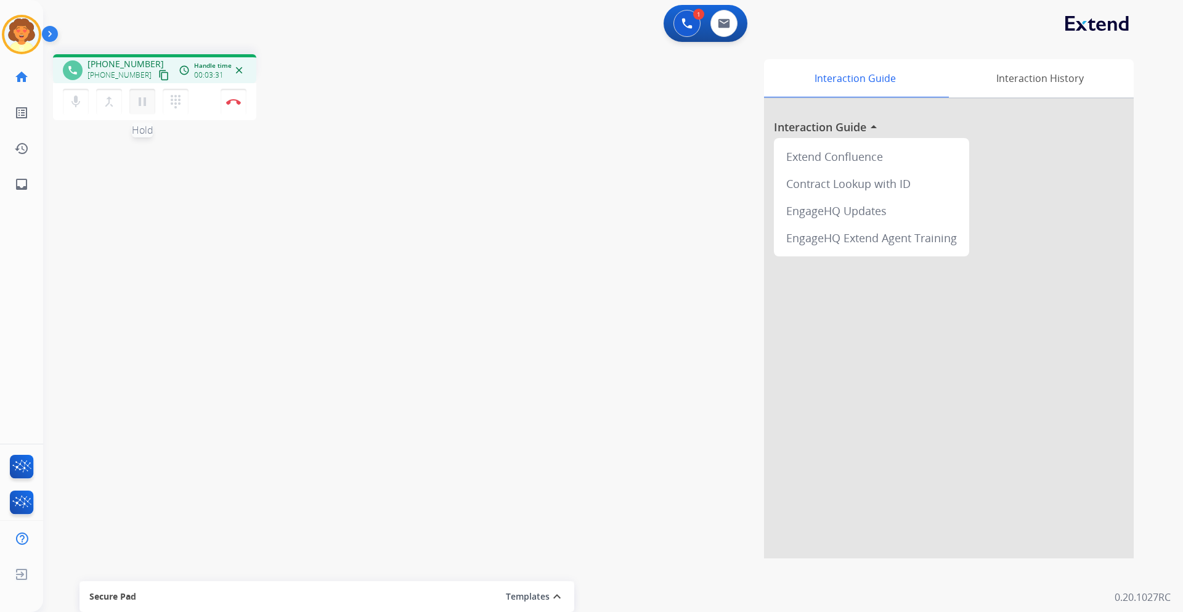
click at [142, 105] on mat-icon "pause" at bounding box center [142, 101] width 15 height 15
click at [681, 20] on button at bounding box center [687, 23] width 27 height 27
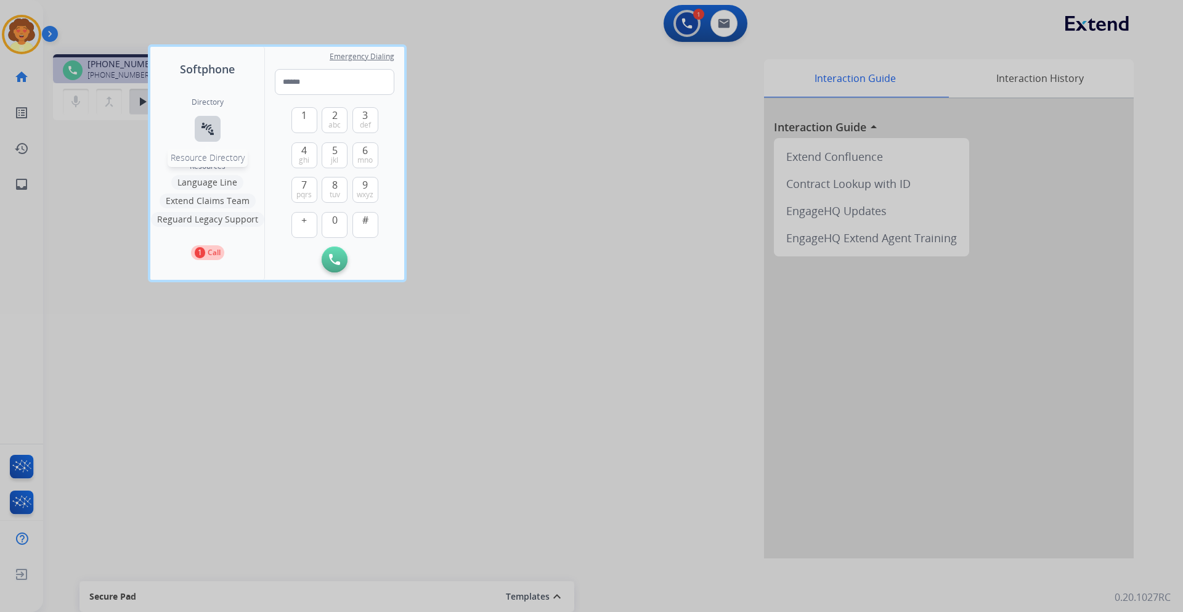
click at [205, 129] on mat-icon "connect_without_contact" at bounding box center [207, 128] width 15 height 15
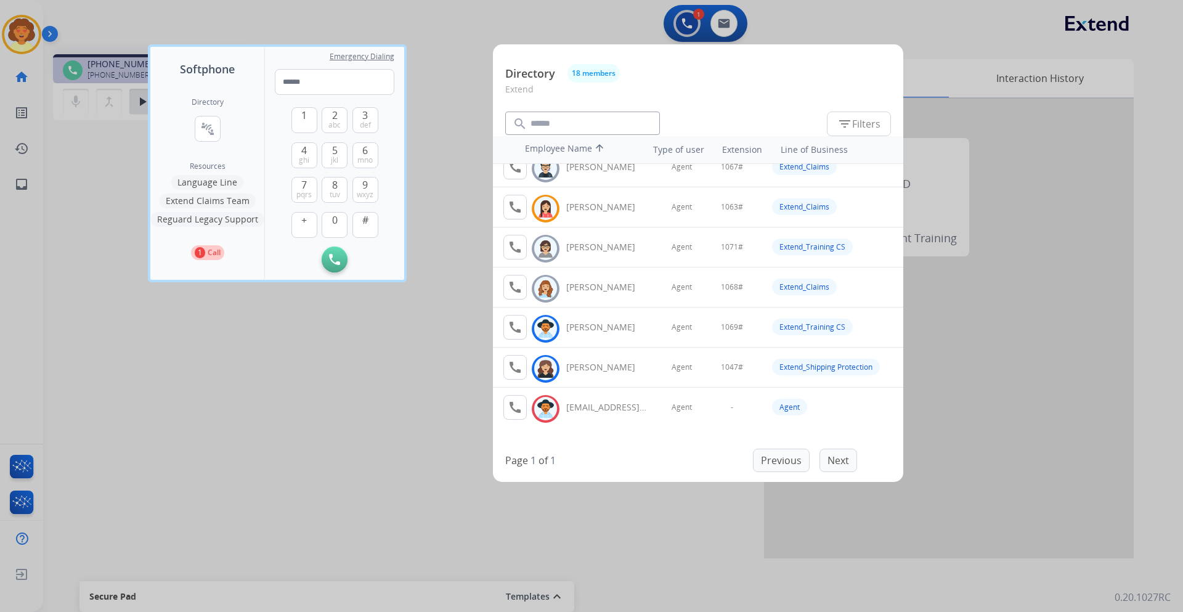
scroll to position [470, 0]
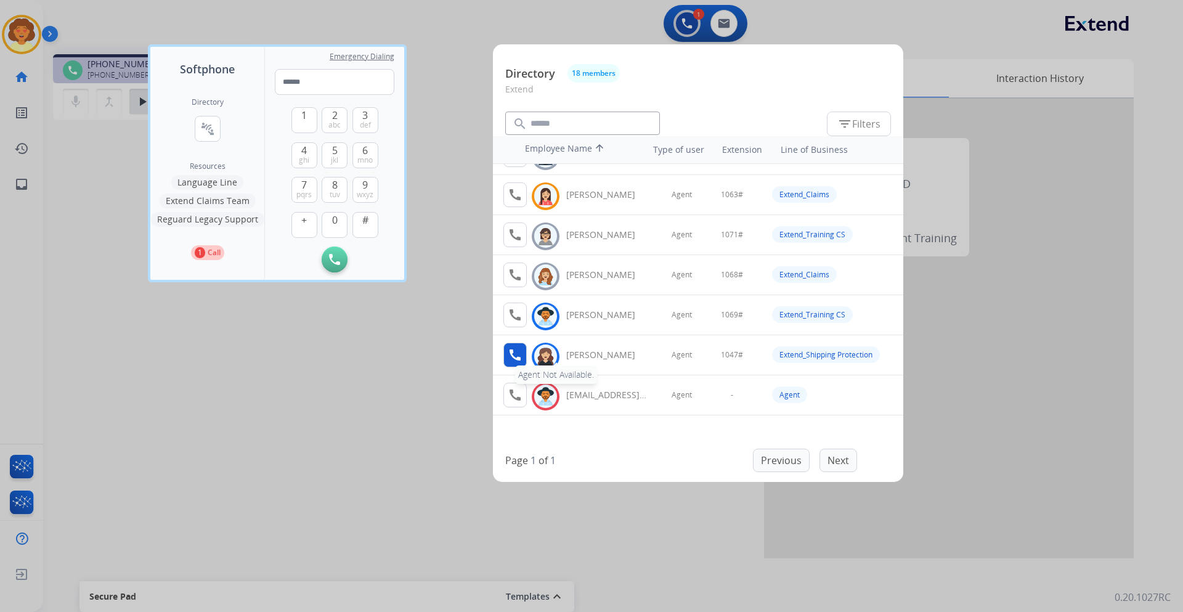
click at [515, 353] on mat-icon "call" at bounding box center [515, 355] width 15 height 15
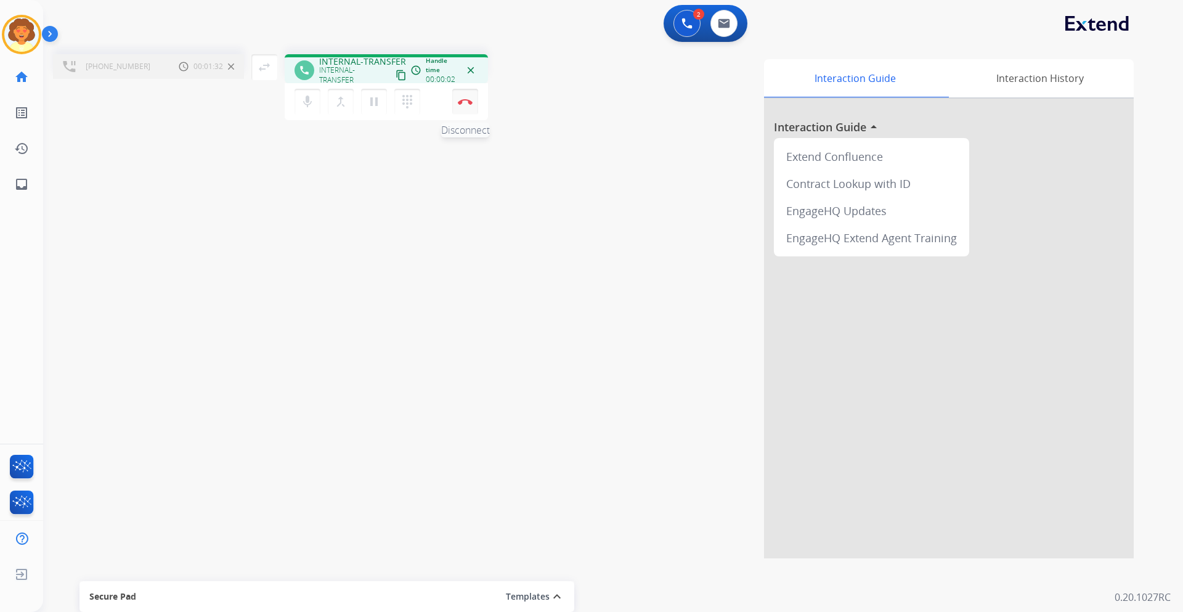
click at [464, 105] on button "Disconnect" at bounding box center [465, 102] width 26 height 26
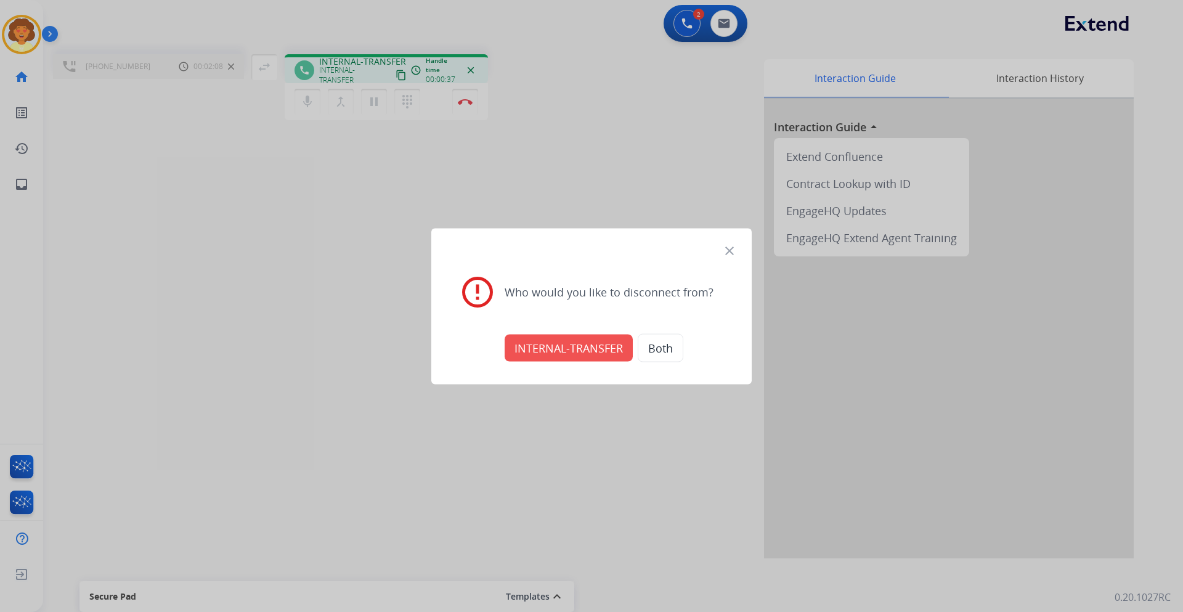
click at [555, 348] on button "INTERNAL-TRANSFER" at bounding box center [569, 347] width 128 height 27
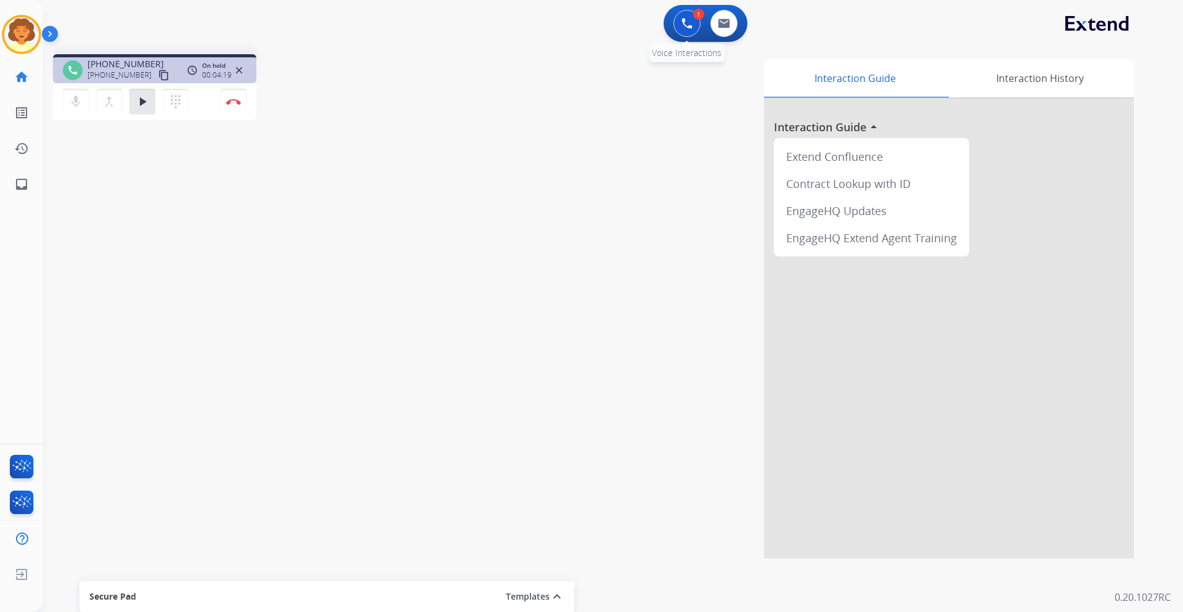
click at [690, 30] on button at bounding box center [687, 23] width 27 height 27
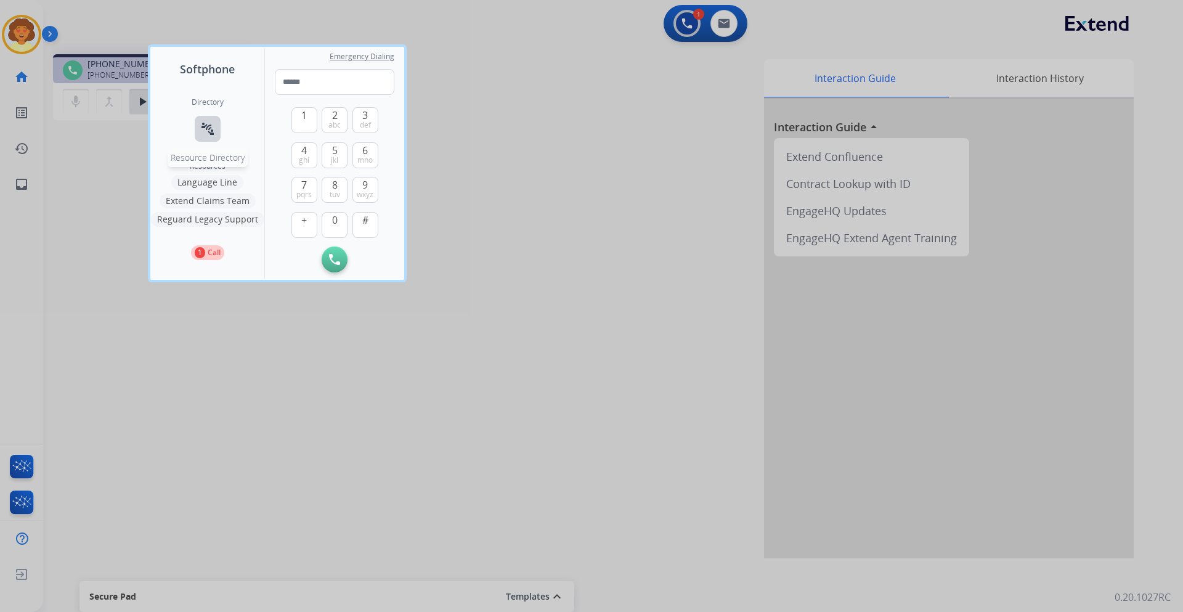
click at [210, 125] on mat-icon "connect_without_contact" at bounding box center [207, 128] width 15 height 15
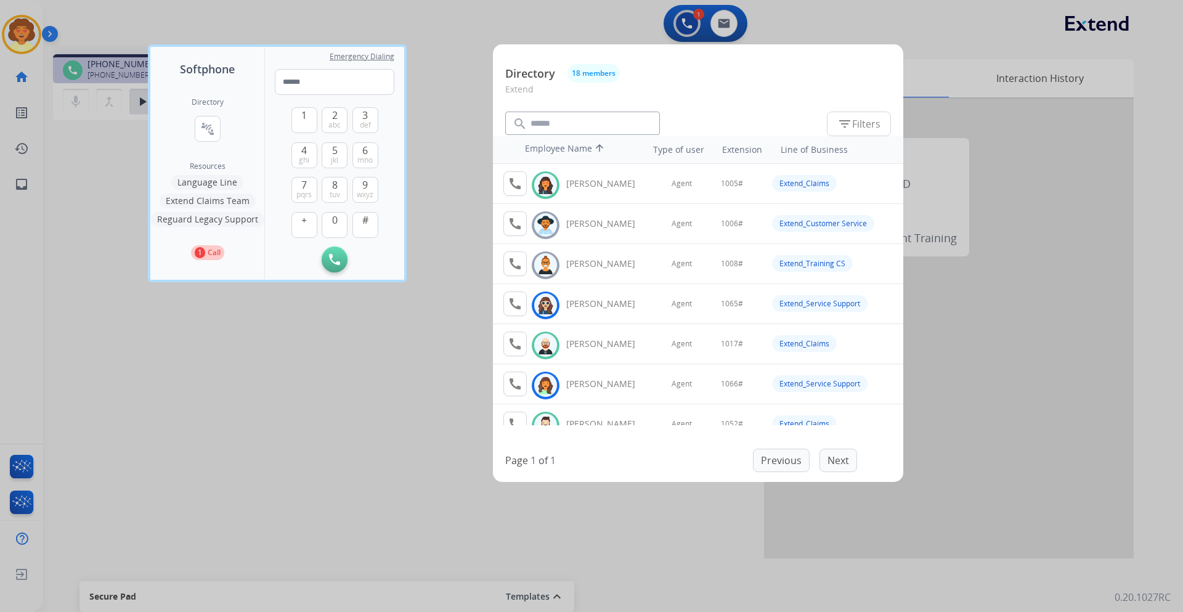
scroll to position [62, 0]
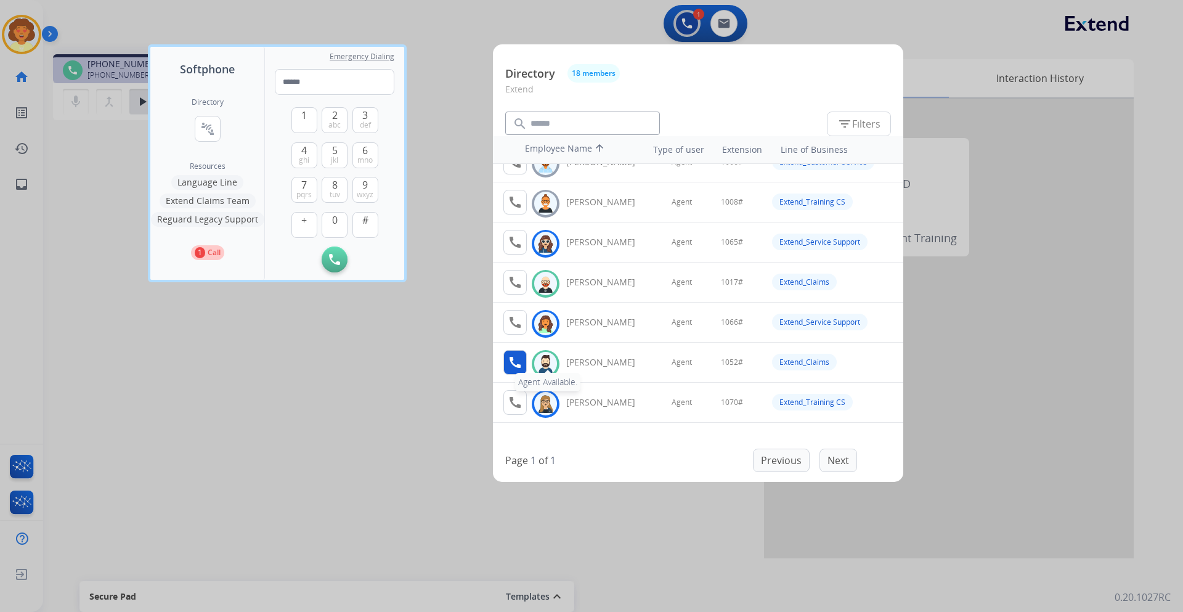
click at [512, 362] on mat-icon "call" at bounding box center [515, 362] width 15 height 15
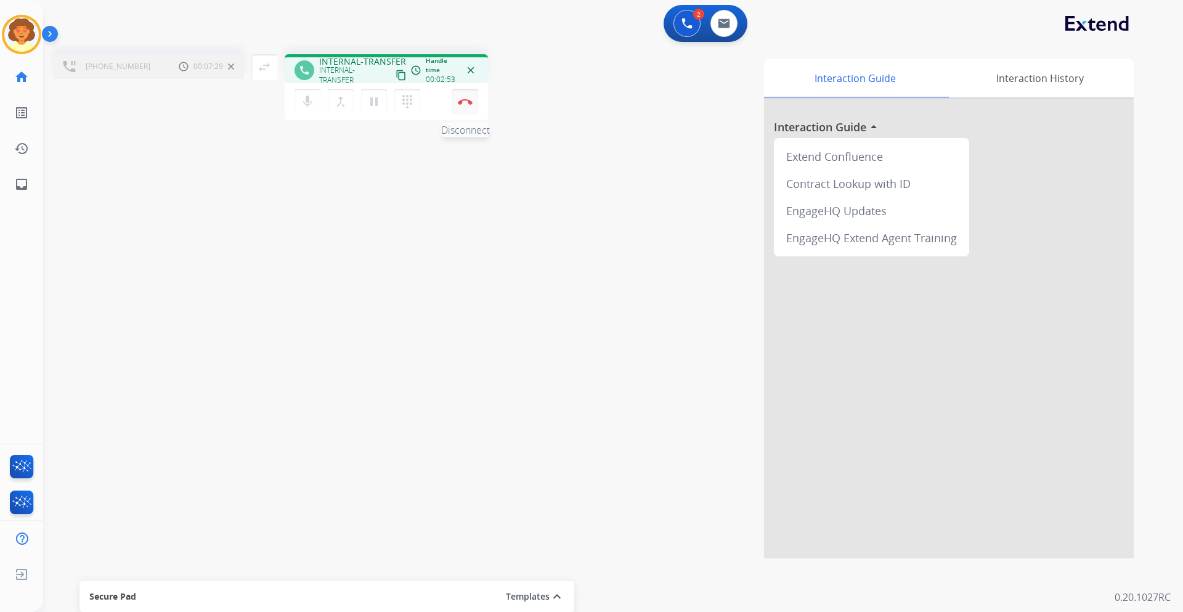
click at [464, 105] on button "Disconnect" at bounding box center [465, 102] width 26 height 26
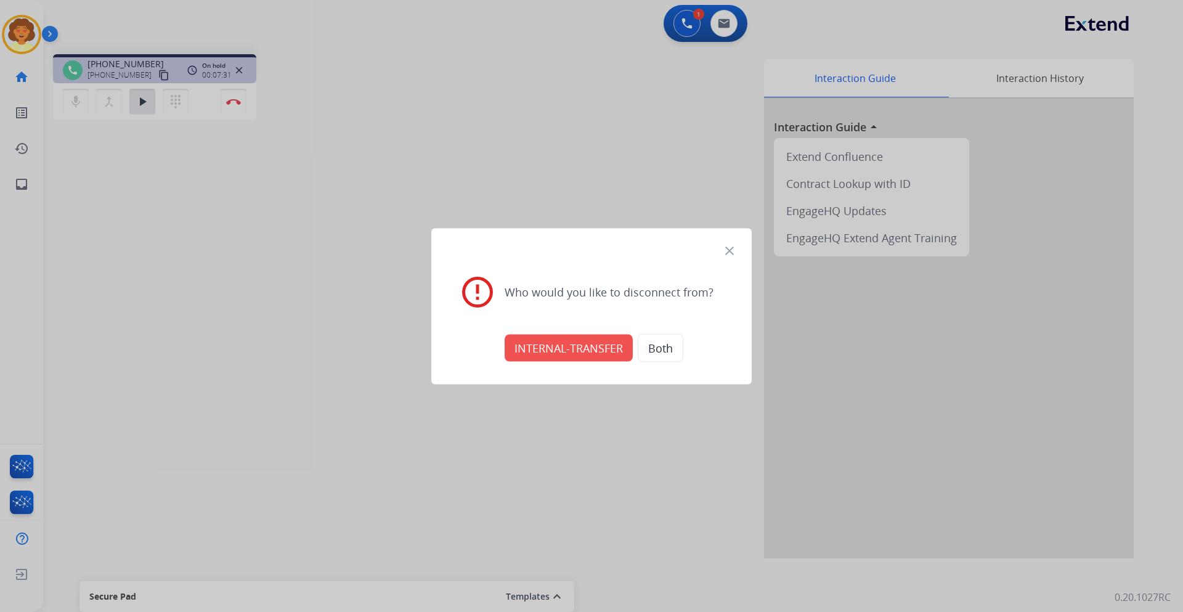
click at [557, 343] on button "INTERNAL-TRANSFER" at bounding box center [569, 347] width 128 height 27
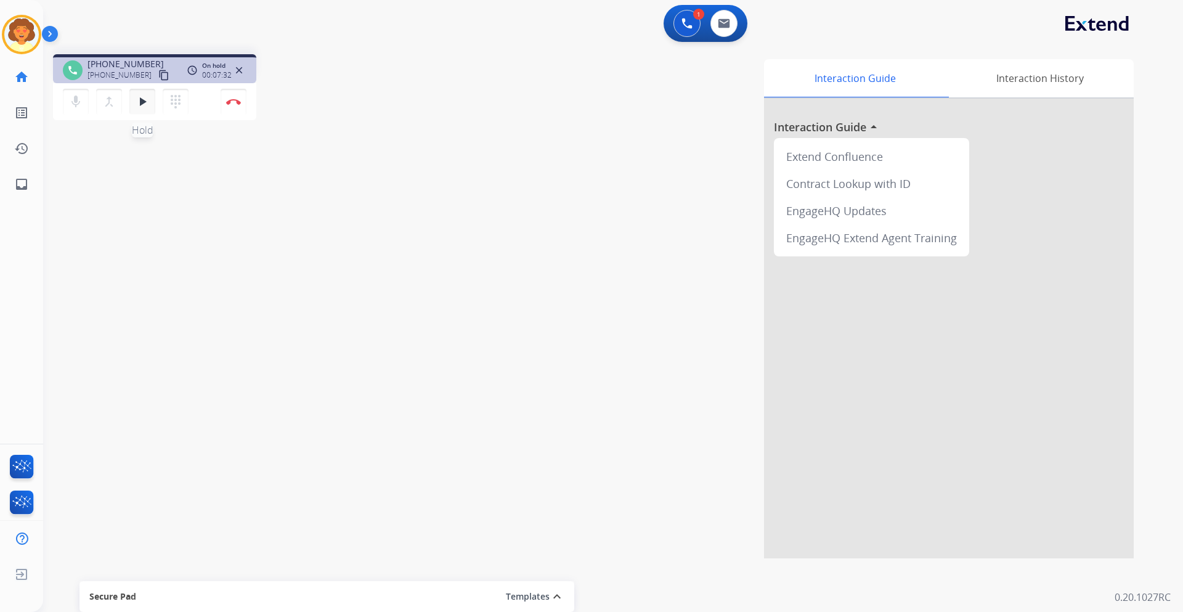
click at [145, 104] on mat-icon "play_arrow" at bounding box center [142, 101] width 15 height 15
click at [235, 105] on button "Disconnect" at bounding box center [234, 102] width 26 height 26
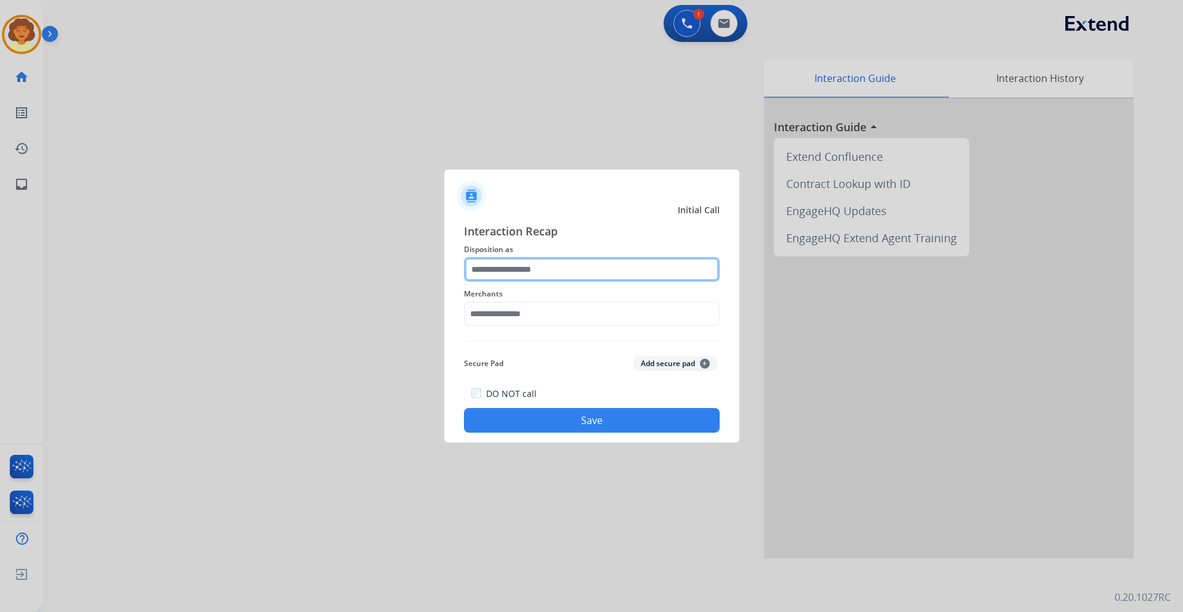
click at [504, 275] on input "text" at bounding box center [592, 269] width 256 height 25
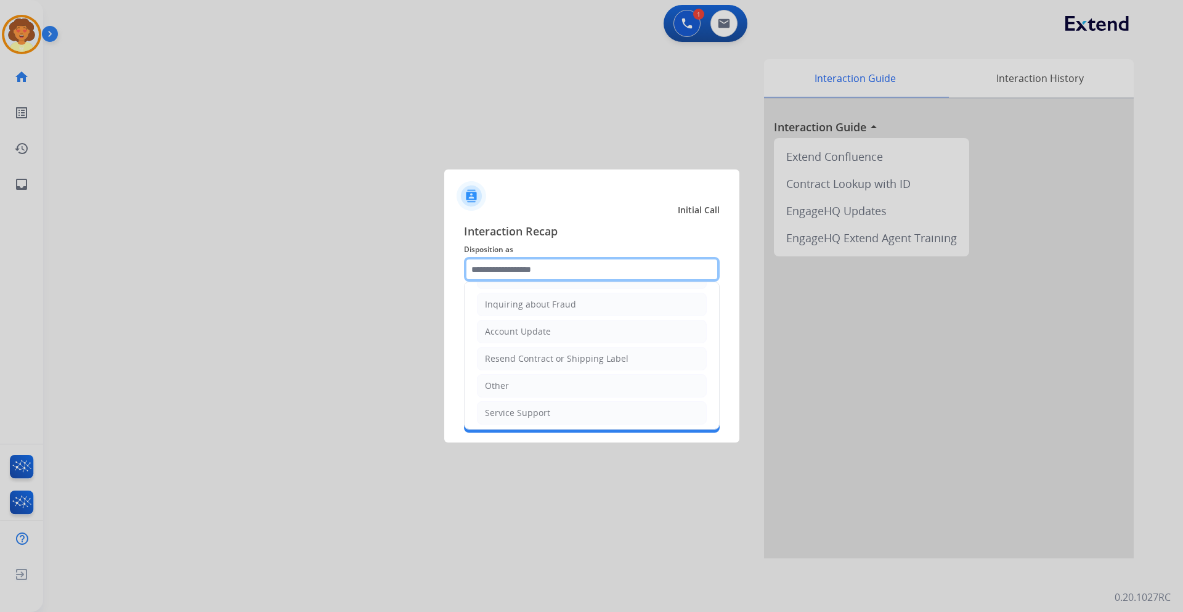
scroll to position [192, 0]
click at [520, 380] on li "Other" at bounding box center [592, 381] width 230 height 23
type input "*****"
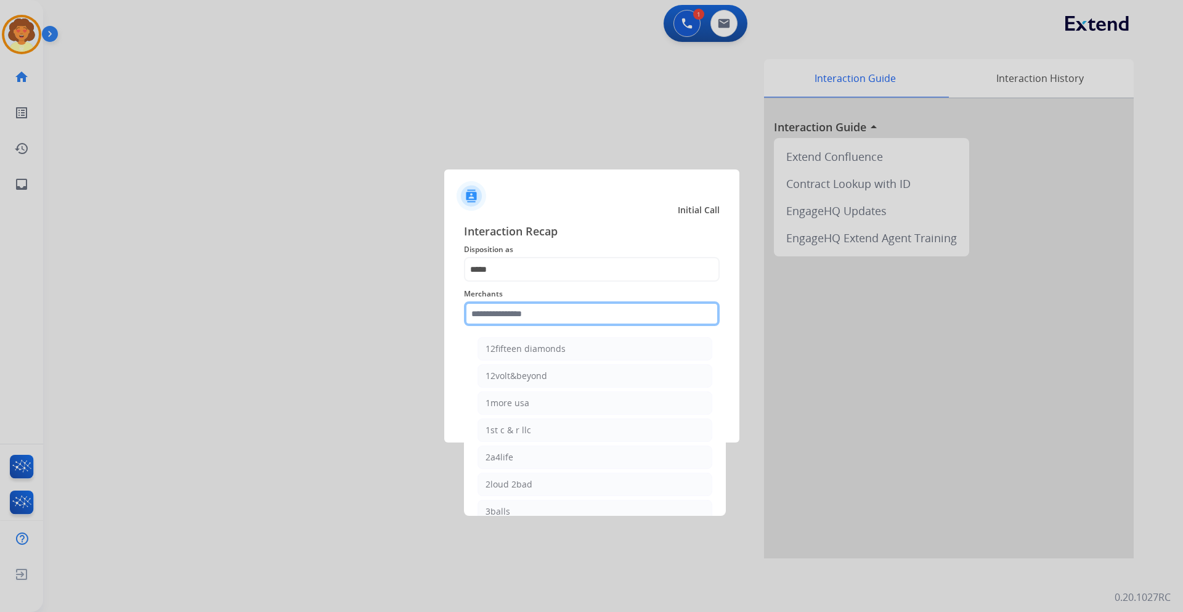
click at [481, 319] on input "text" at bounding box center [592, 313] width 256 height 25
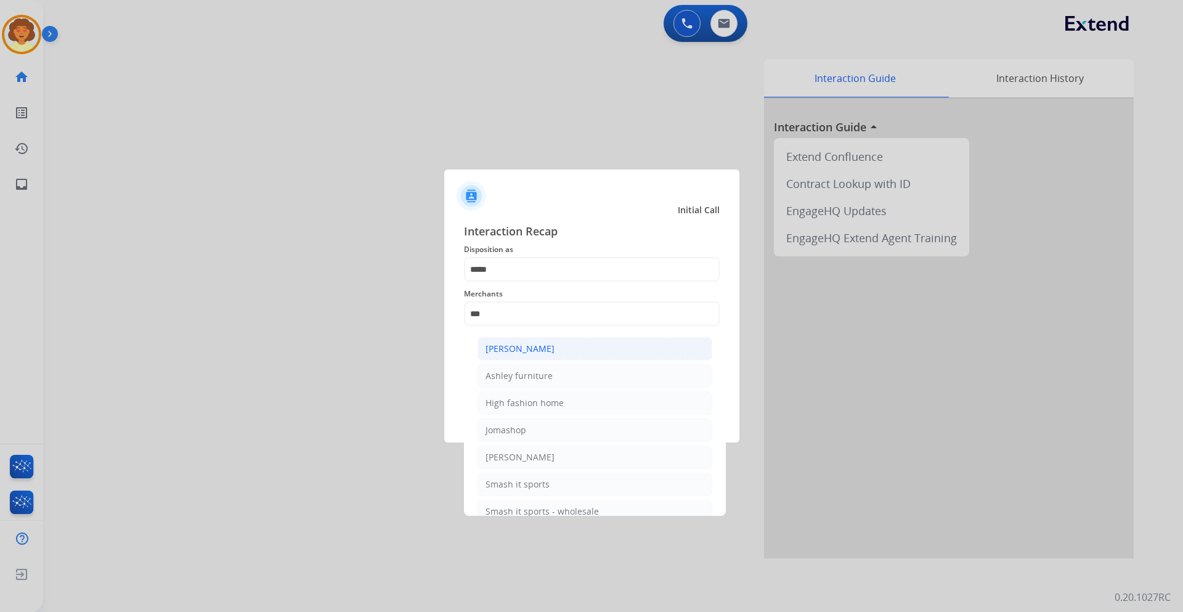
click at [519, 346] on div "[PERSON_NAME]" at bounding box center [520, 349] width 69 height 12
type input "**********"
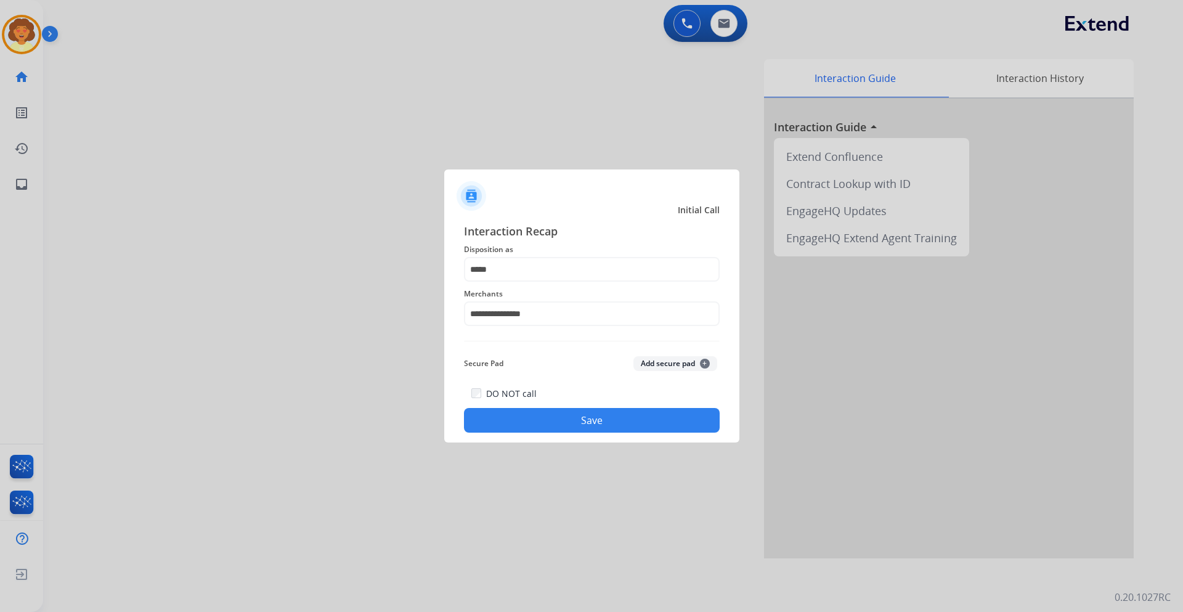
click at [583, 426] on button "Save" at bounding box center [592, 420] width 256 height 25
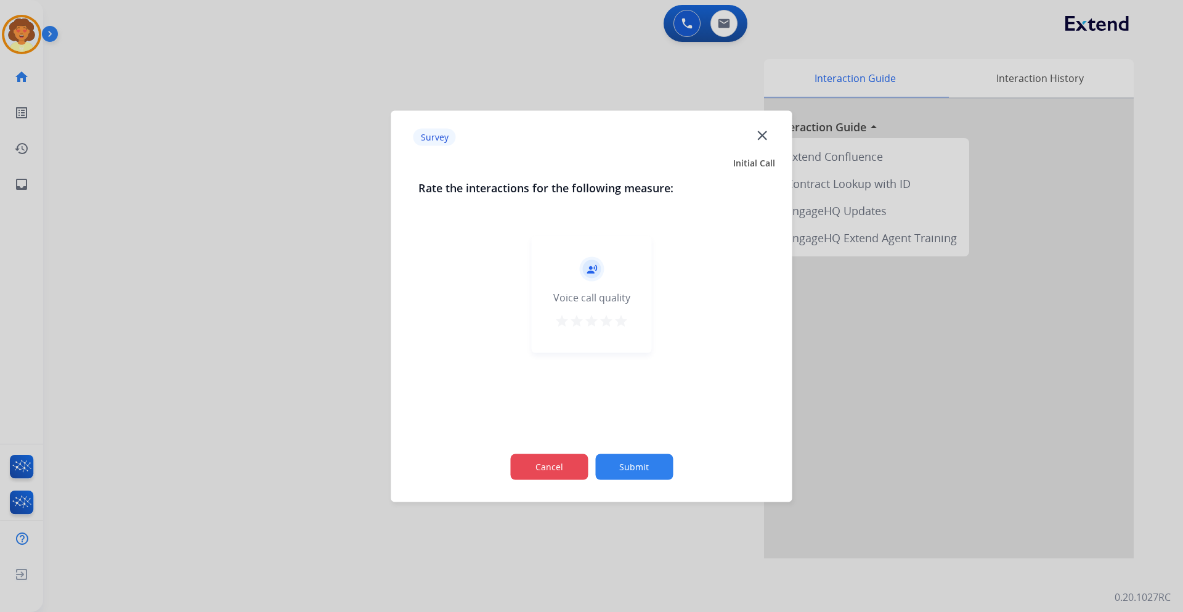
click at [549, 474] on button "Cancel" at bounding box center [549, 467] width 78 height 26
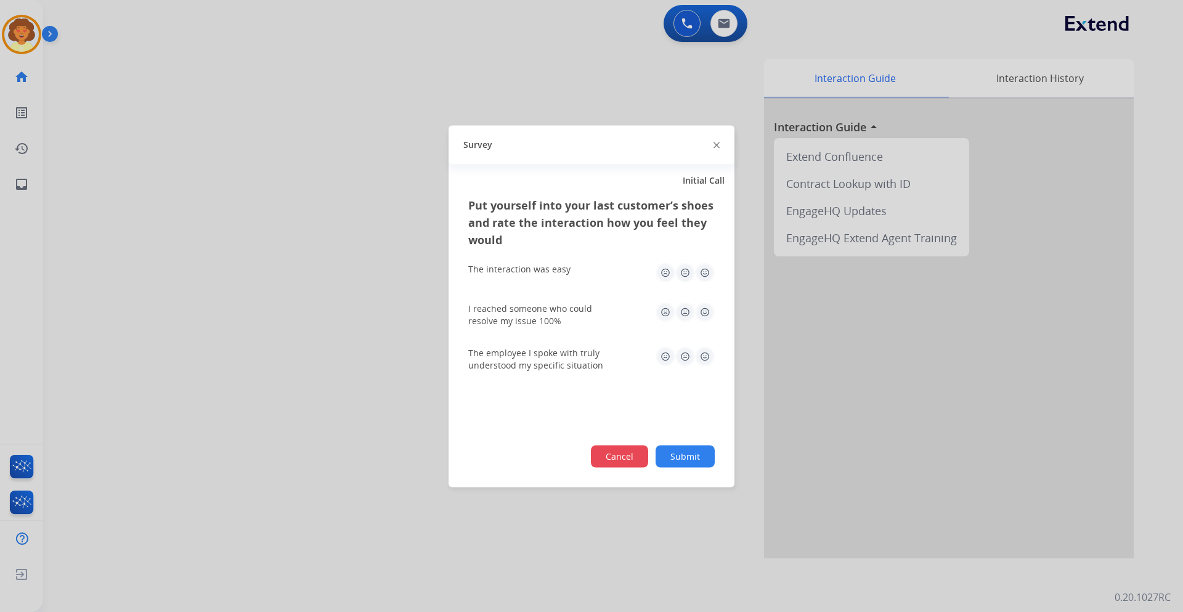
click at [600, 455] on button "Cancel" at bounding box center [619, 456] width 57 height 22
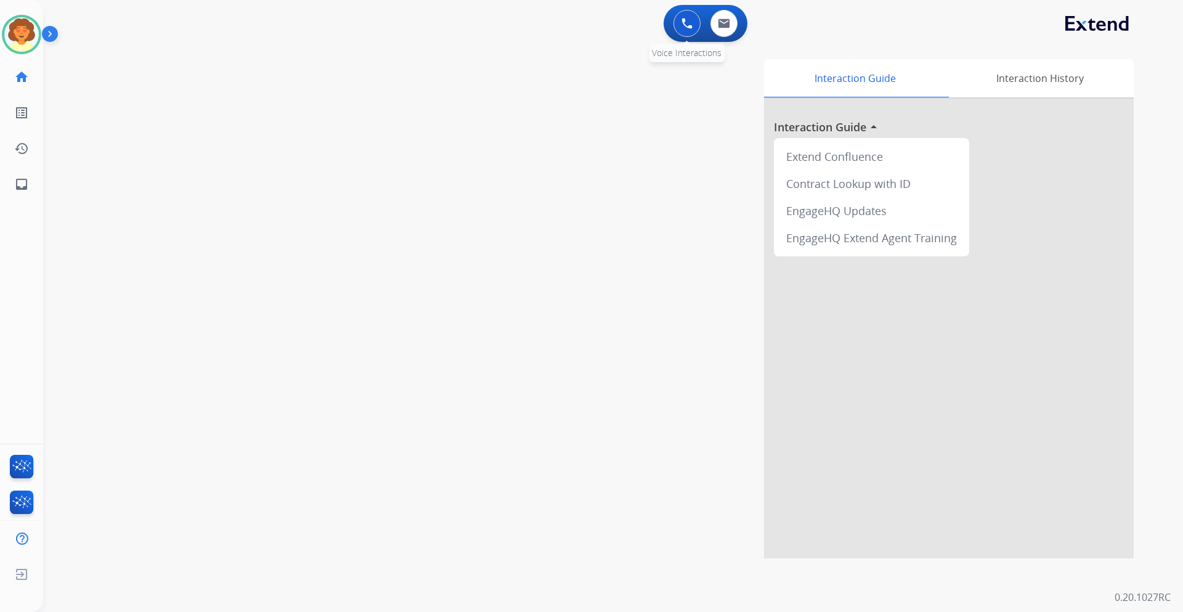
click at [682, 34] on button at bounding box center [687, 23] width 27 height 27
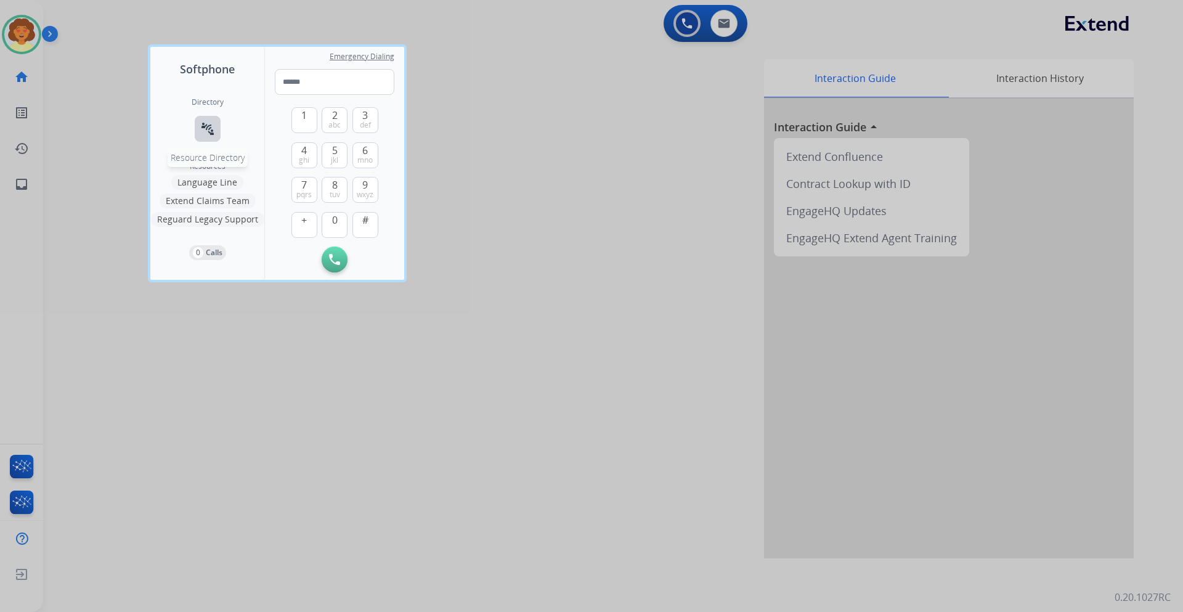
click at [204, 125] on mat-icon "connect_without_contact" at bounding box center [207, 128] width 15 height 15
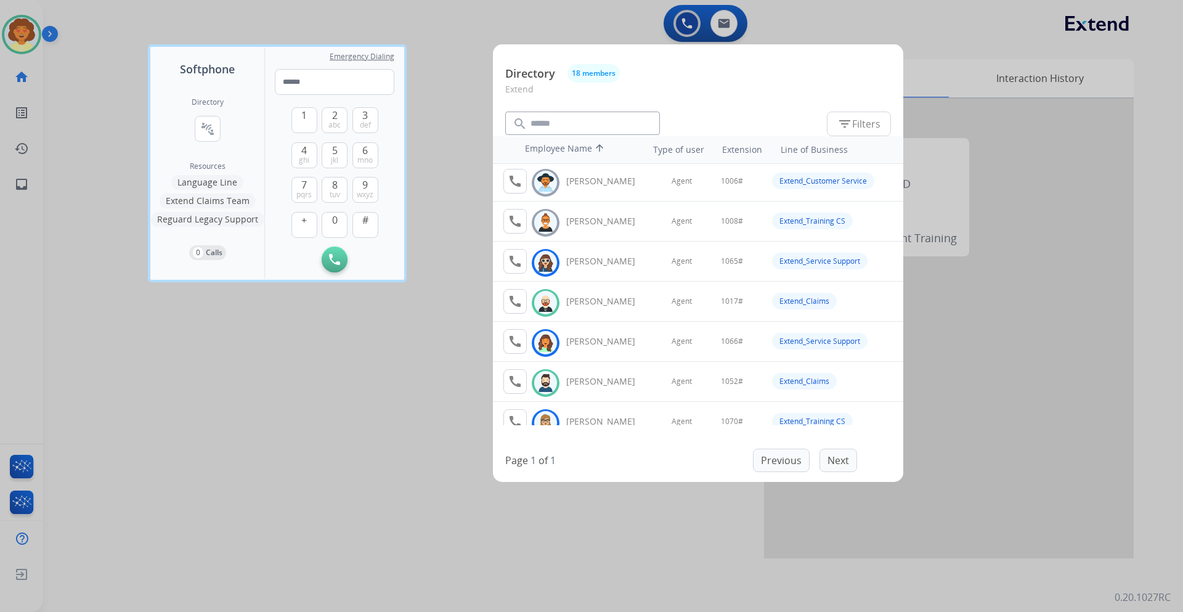
scroll to position [62, 0]
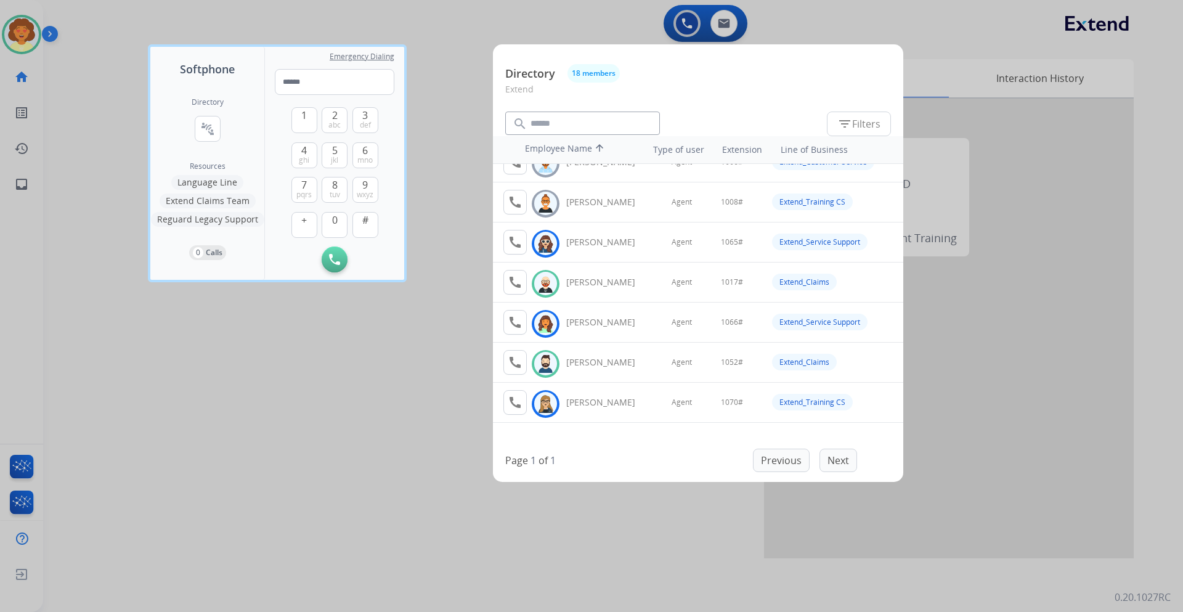
click at [935, 20] on div at bounding box center [591, 306] width 1183 height 612
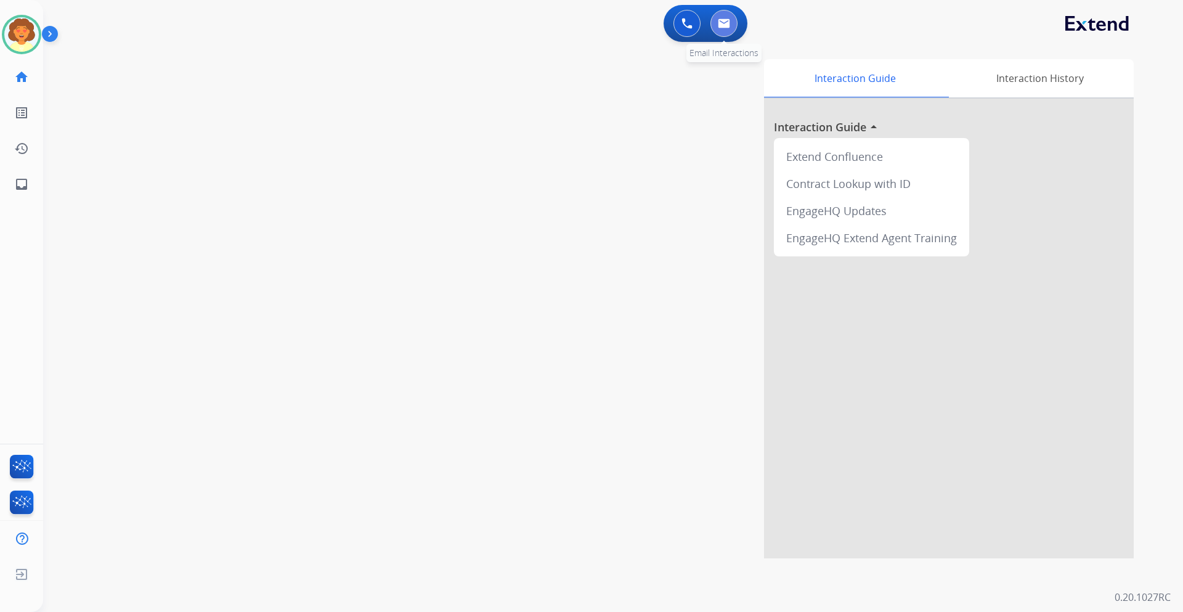
click at [719, 20] on img at bounding box center [724, 23] width 12 height 10
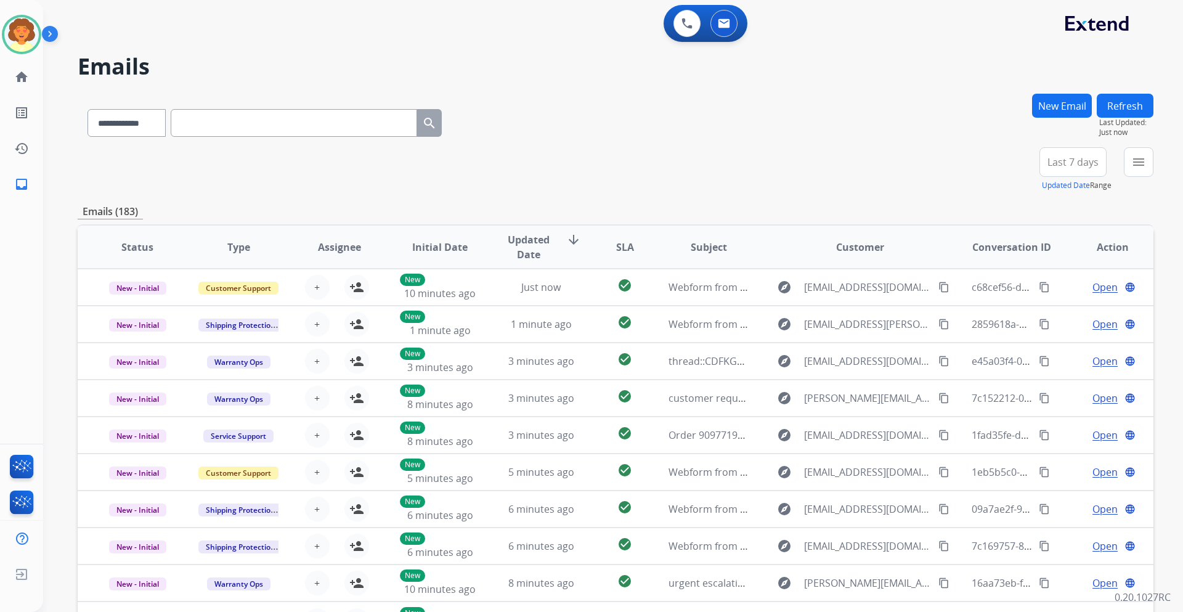
click at [1054, 107] on button "New Email" at bounding box center [1062, 106] width 60 height 24
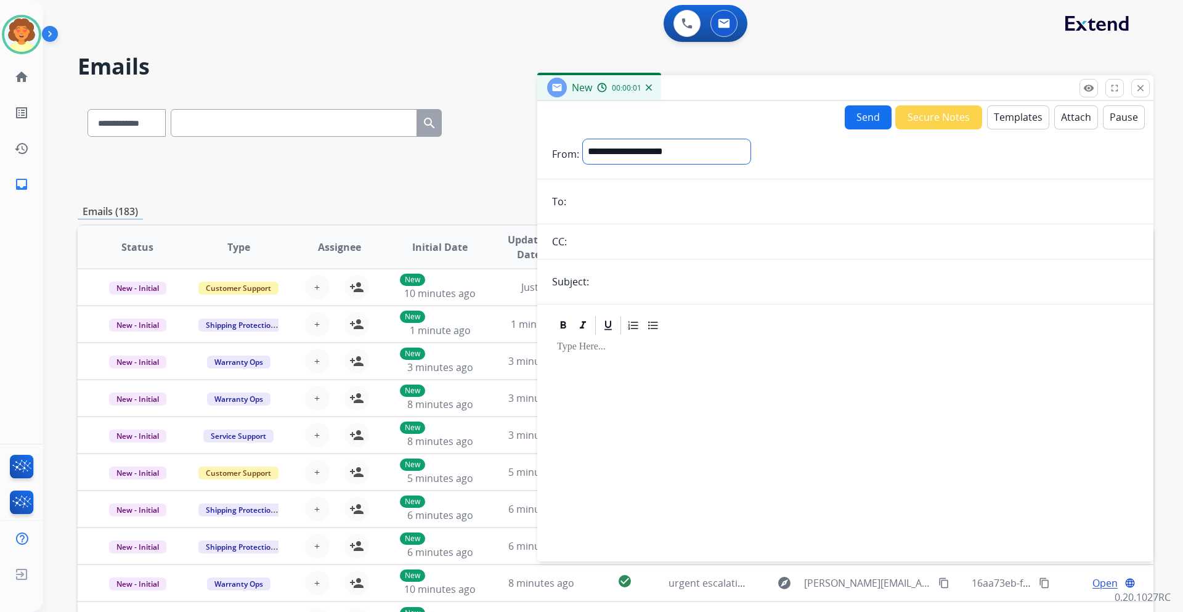
click at [637, 150] on select "**********" at bounding box center [667, 151] width 168 height 25
select select "**********"
click at [583, 139] on select "**********" at bounding box center [667, 151] width 168 height 25
click at [571, 200] on input "email" at bounding box center [854, 202] width 569 height 25
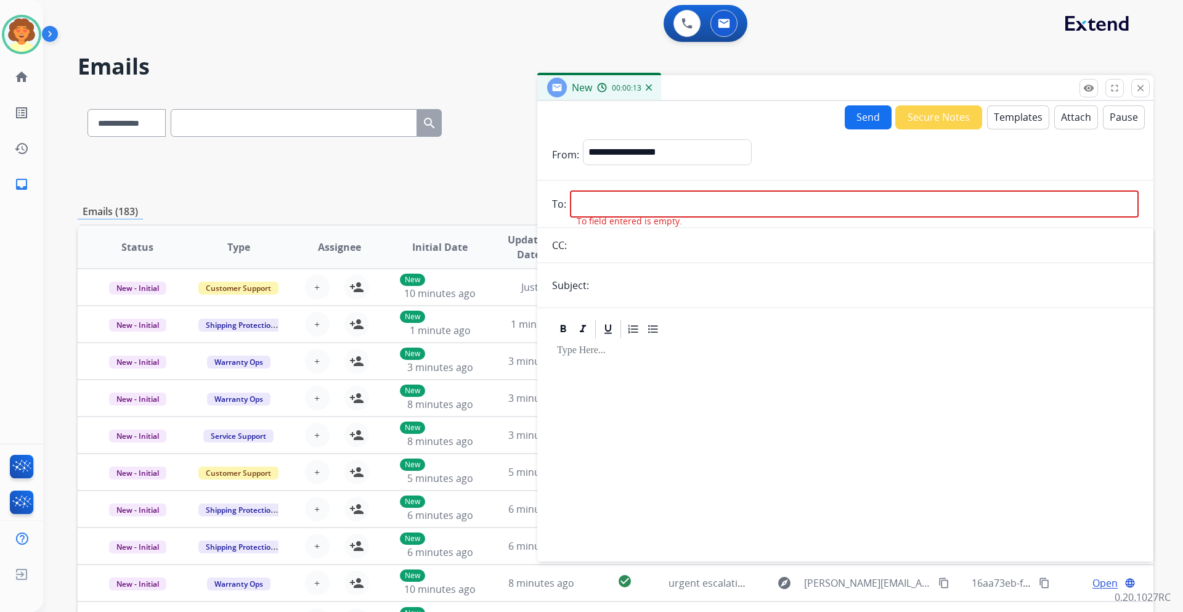
click at [592, 206] on input "email" at bounding box center [854, 203] width 569 height 27
paste input "**********"
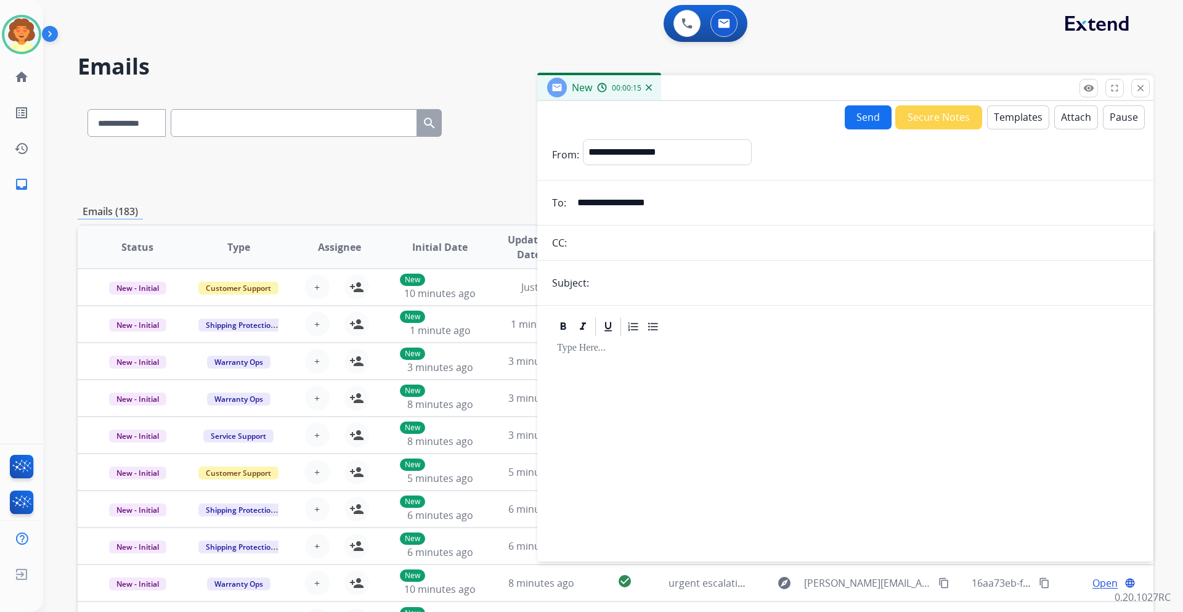
type input "**********"
click at [608, 287] on input "text" at bounding box center [866, 283] width 546 height 25
type input "**********"
click at [1010, 113] on button "Templates" at bounding box center [1018, 117] width 62 height 24
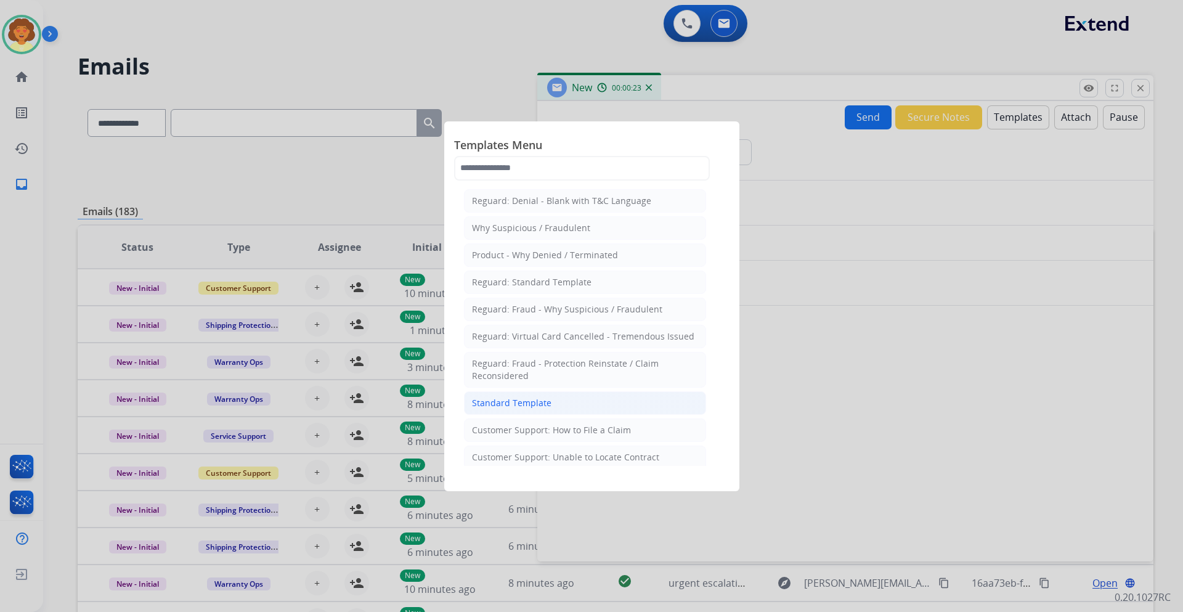
click at [526, 410] on li "Standard Template" at bounding box center [585, 402] width 242 height 23
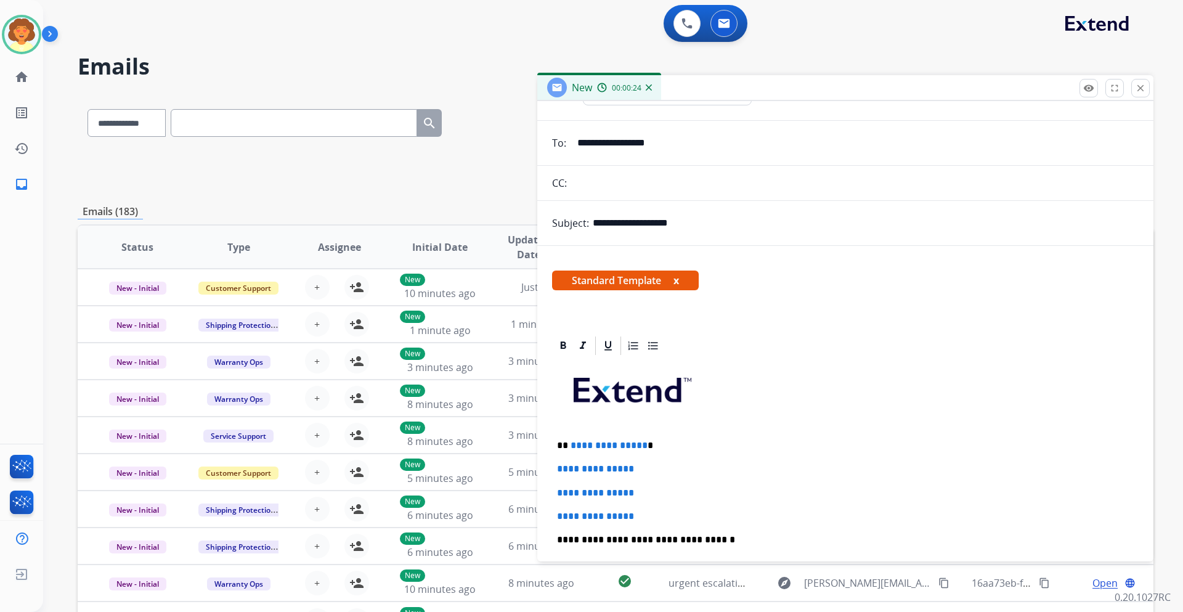
scroll to position [123, 0]
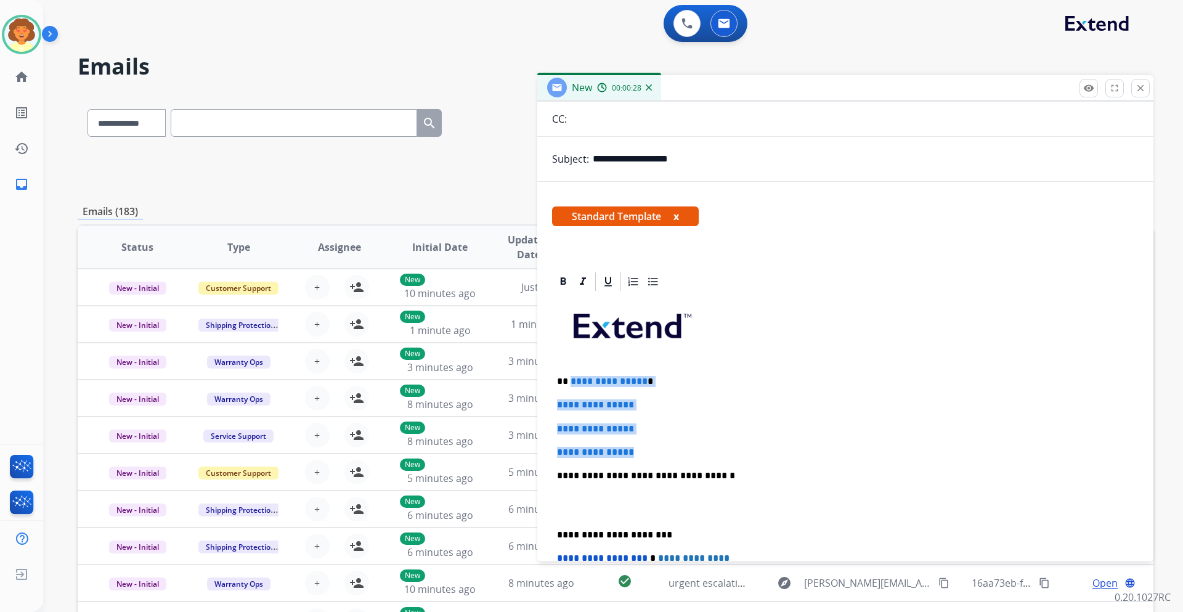
drag, startPoint x: 571, startPoint y: 378, endPoint x: 651, endPoint y: 444, distance: 103.8
click at [651, 444] on div "**********" at bounding box center [845, 505] width 587 height 424
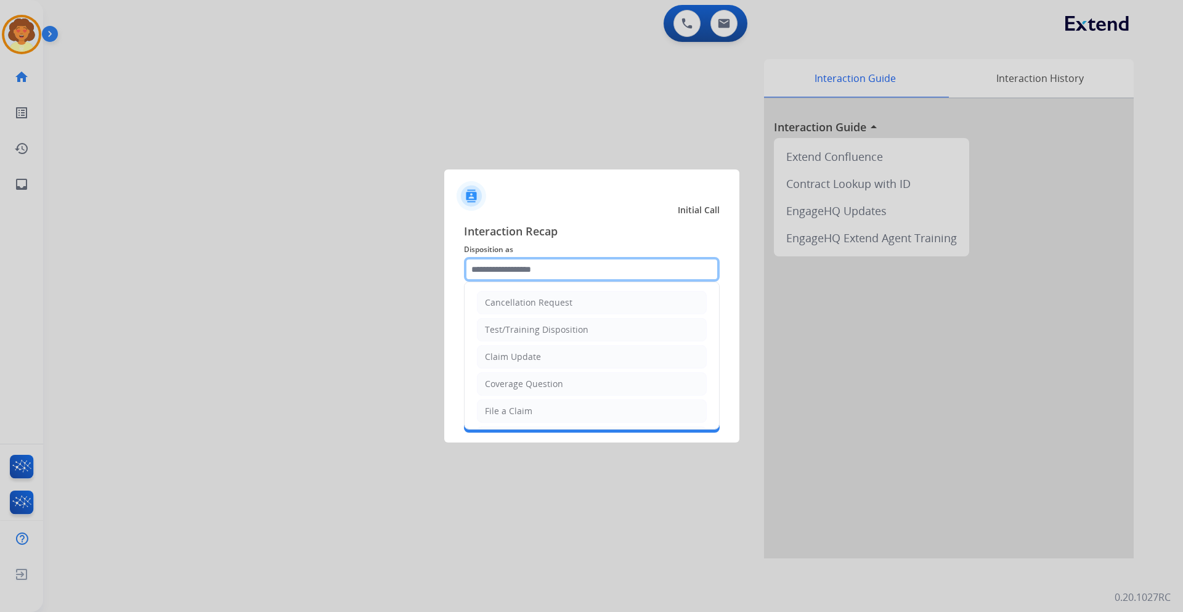
click at [491, 272] on input "text" at bounding box center [592, 269] width 256 height 25
click at [549, 384] on div "Coverage Question" at bounding box center [524, 384] width 78 height 12
type input "**********"
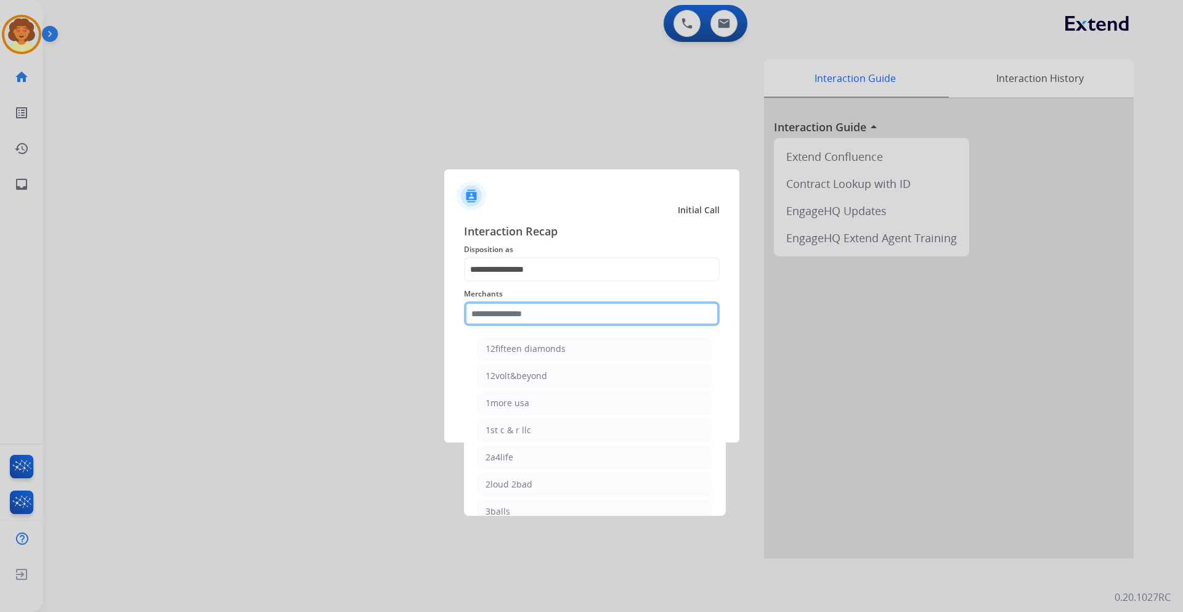
click at [519, 317] on input "text" at bounding box center [592, 313] width 256 height 25
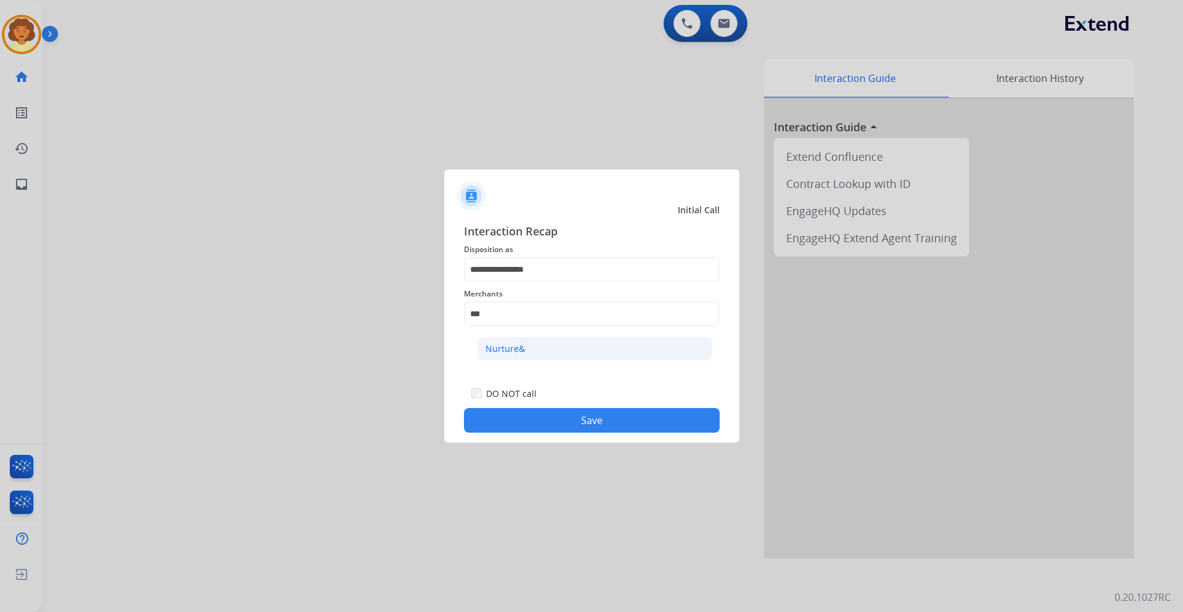
click at [536, 348] on li "Nurture&" at bounding box center [595, 348] width 235 height 23
type input "********"
click at [555, 424] on button "Save" at bounding box center [592, 420] width 256 height 25
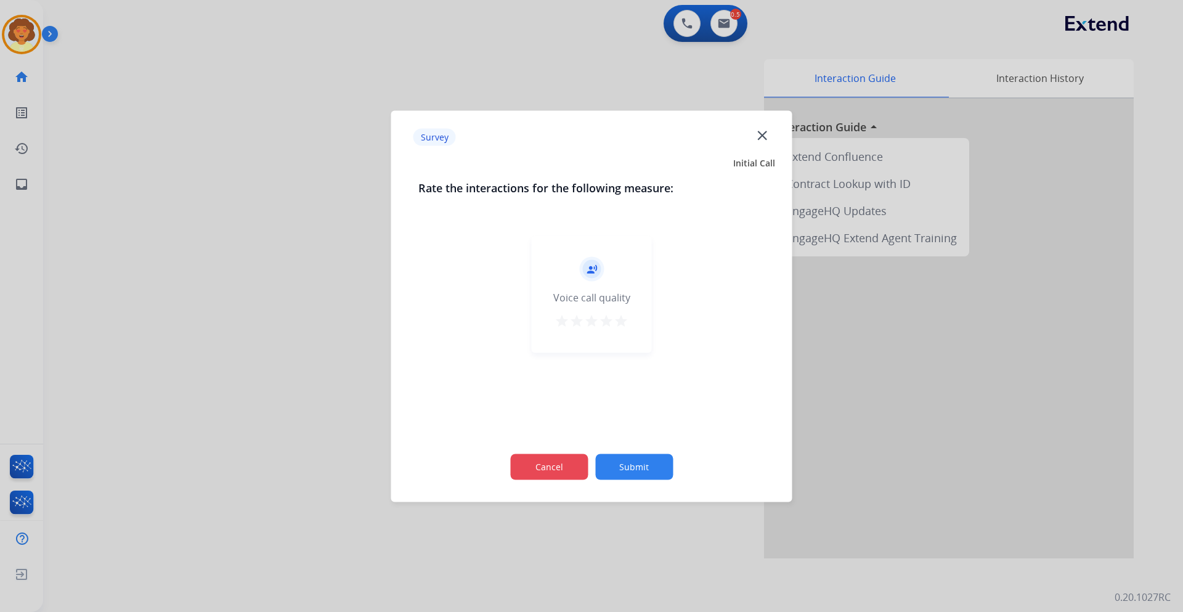
click at [548, 456] on button "Cancel" at bounding box center [549, 467] width 78 height 26
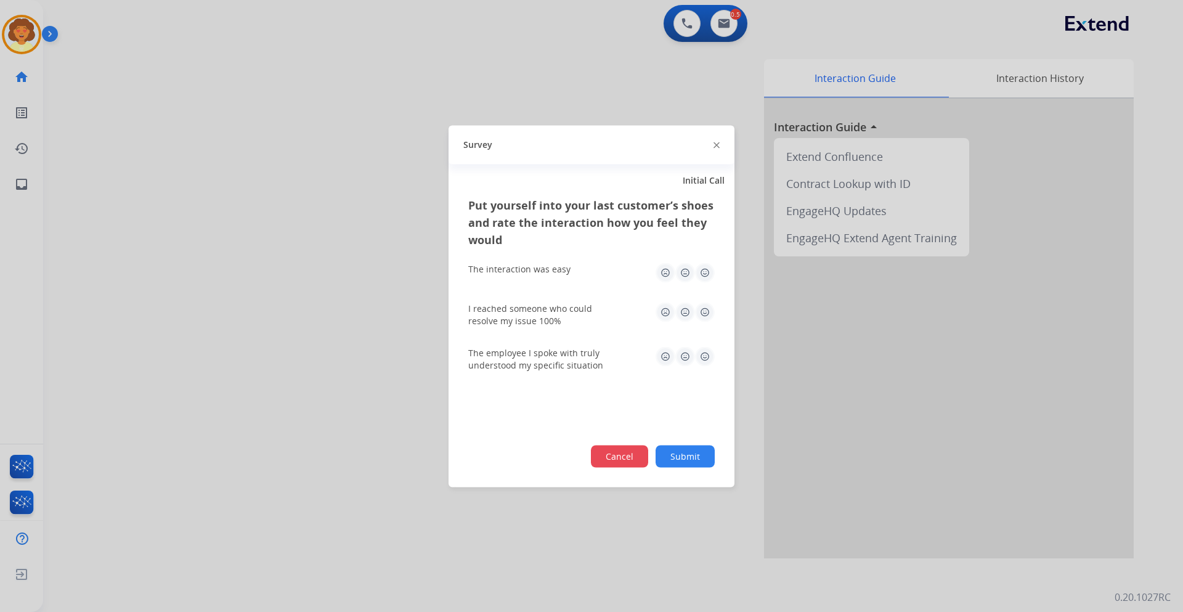
click at [607, 458] on button "Cancel" at bounding box center [619, 456] width 57 height 22
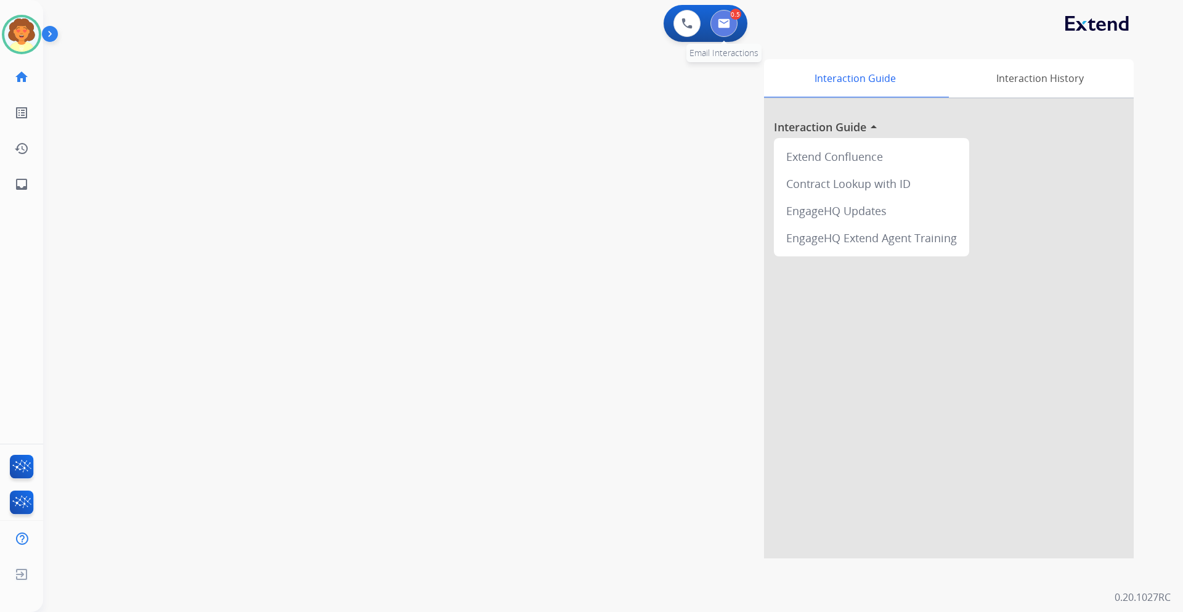
click at [722, 27] on img at bounding box center [724, 23] width 12 height 10
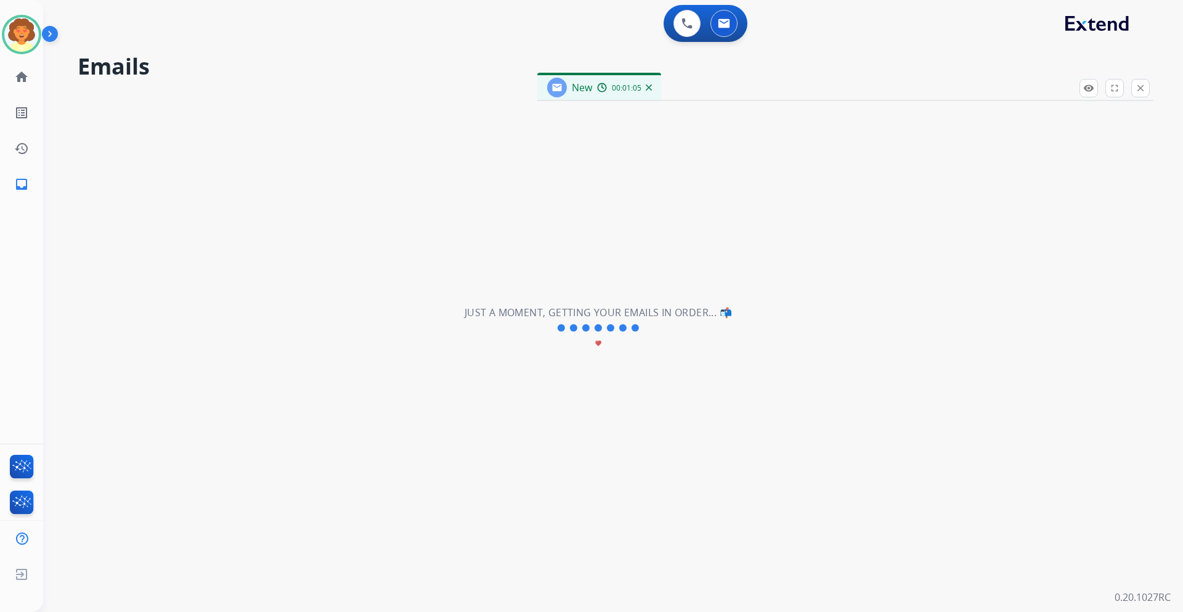
select select "**********"
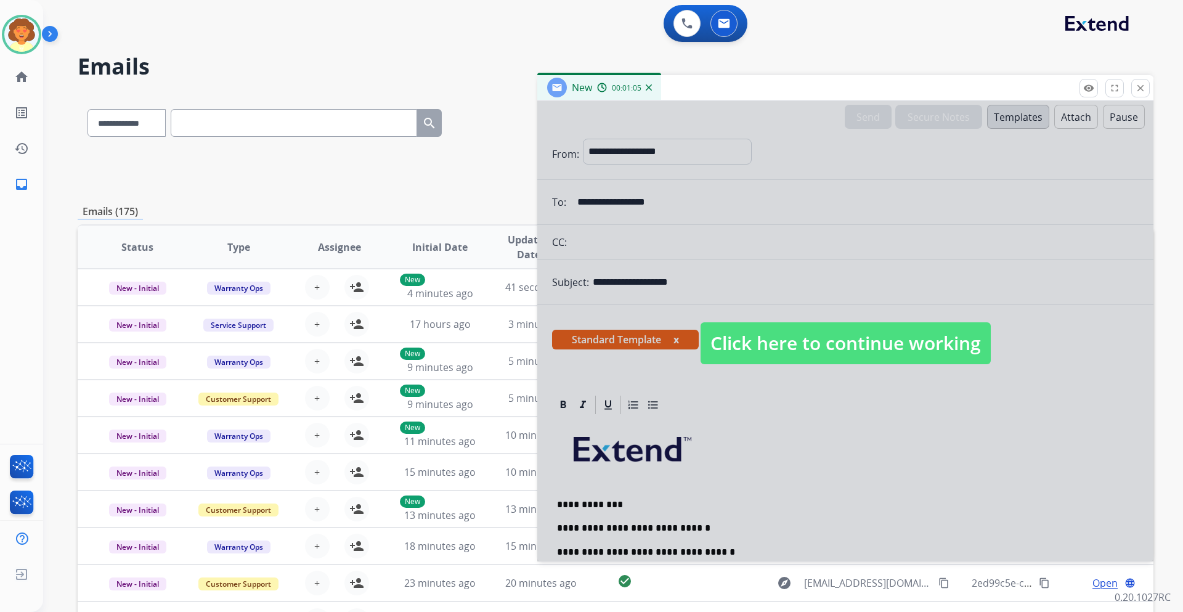
click at [704, 527] on div at bounding box center [845, 331] width 616 height 460
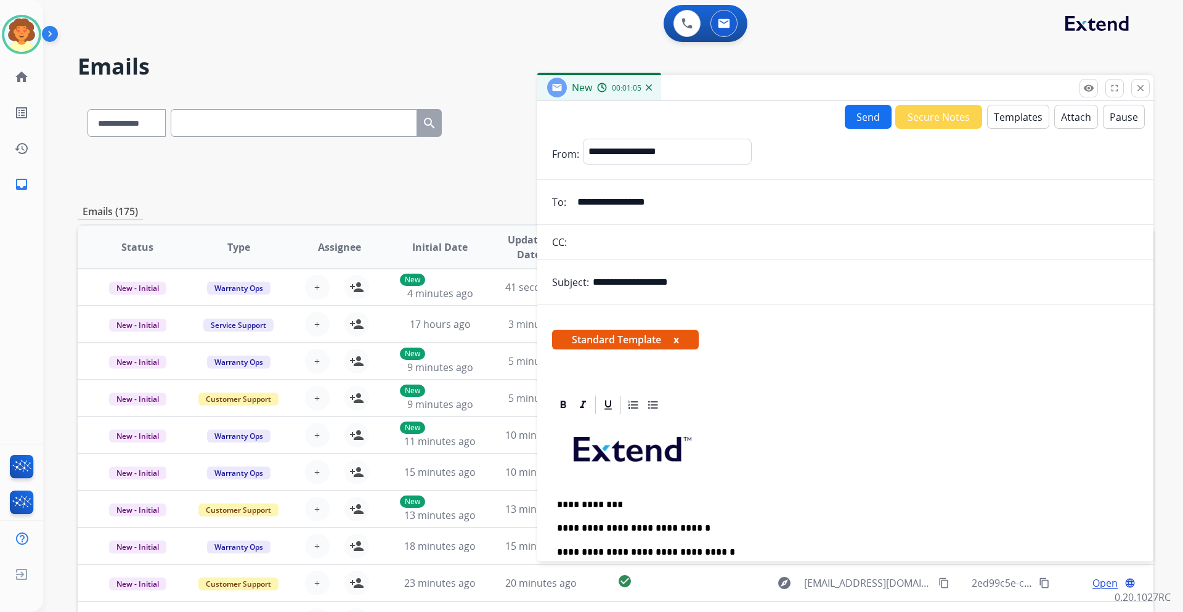
click at [696, 526] on p "**********" at bounding box center [840, 528] width 567 height 11
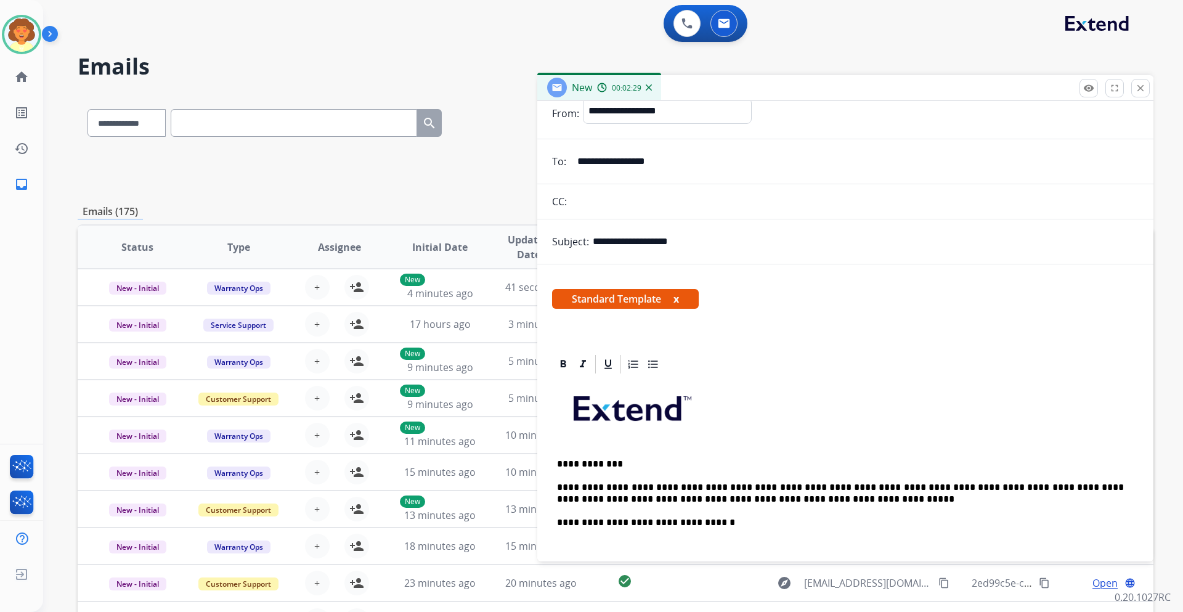
scroll to position [62, 0]
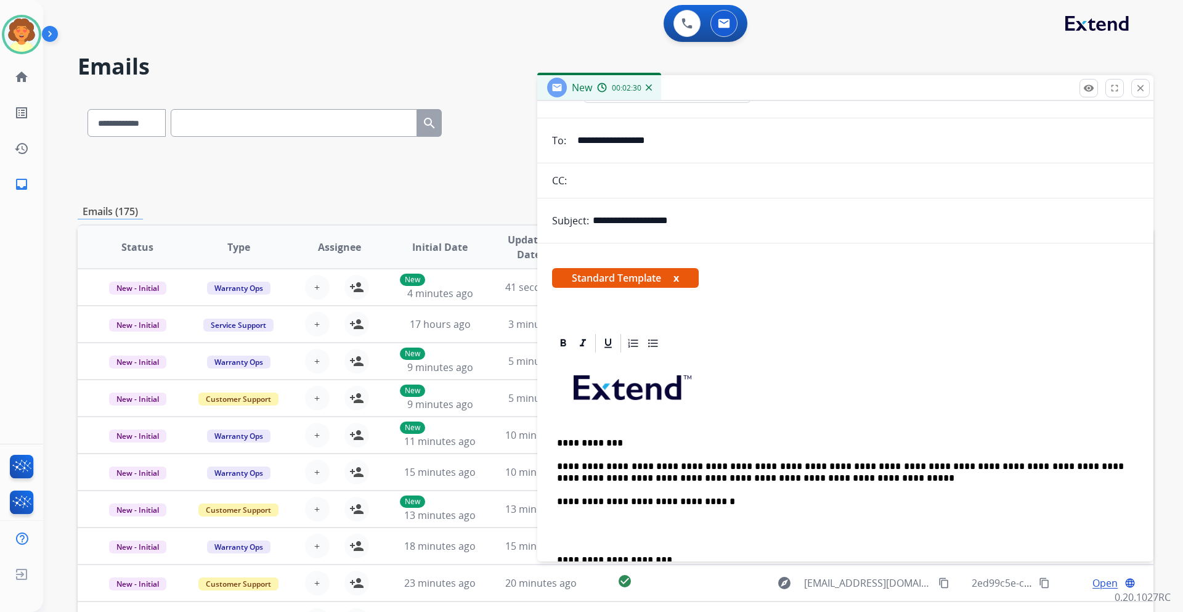
click at [624, 525] on p at bounding box center [845, 531] width 577 height 23
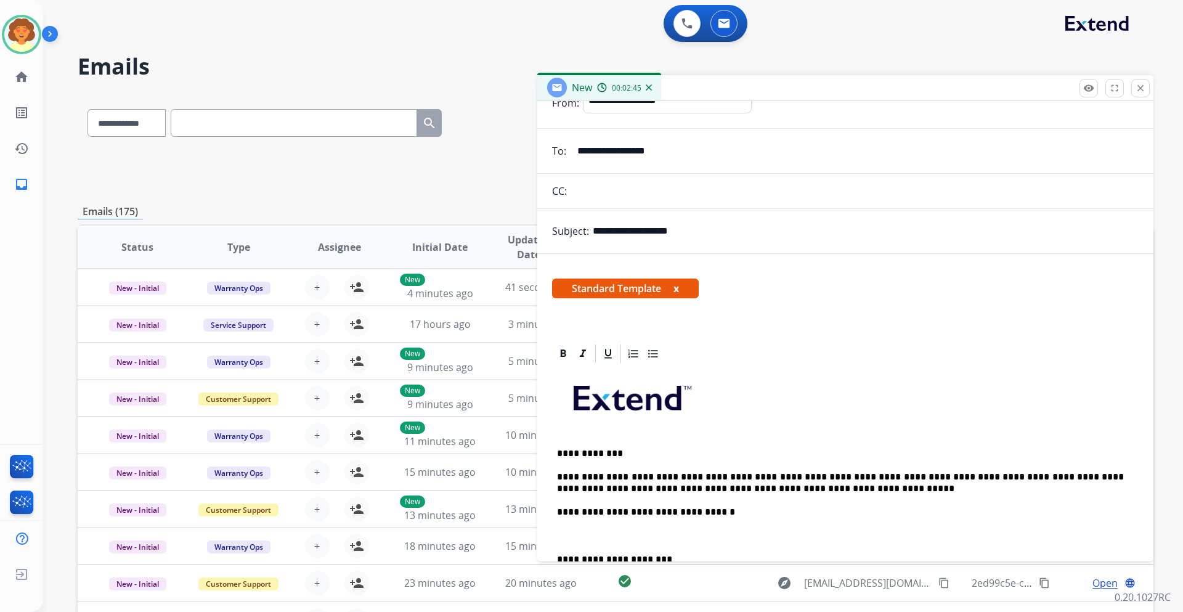
scroll to position [0, 0]
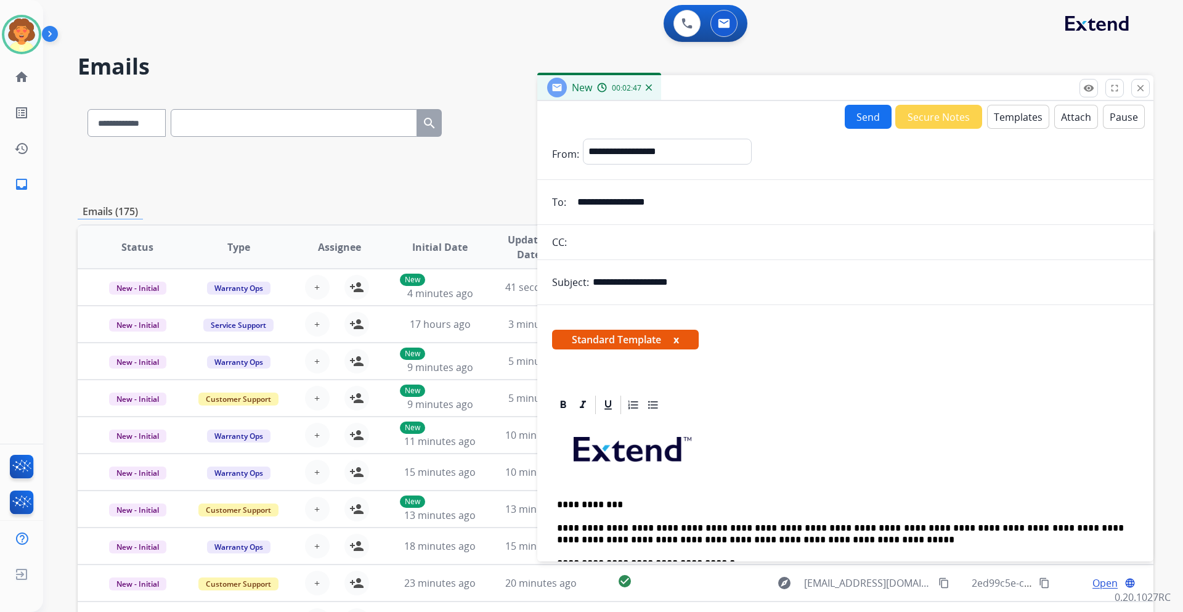
click at [857, 117] on button "Send" at bounding box center [868, 117] width 47 height 24
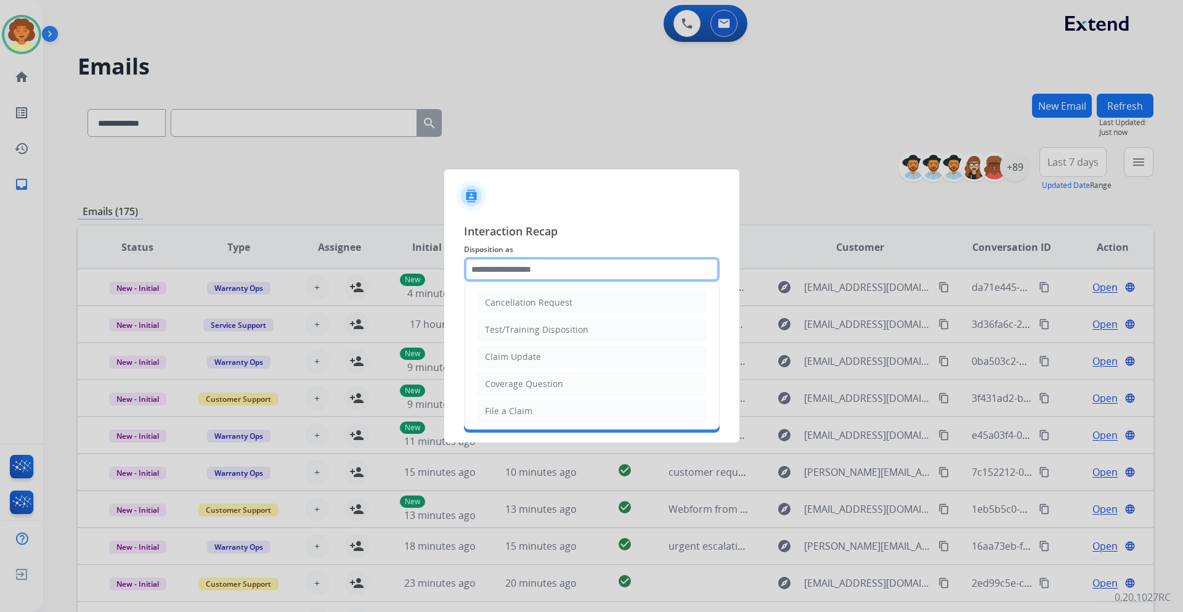
click at [523, 272] on input "text" at bounding box center [592, 269] width 256 height 25
click at [531, 358] on div "Claim Update" at bounding box center [513, 357] width 56 height 12
type input "**********"
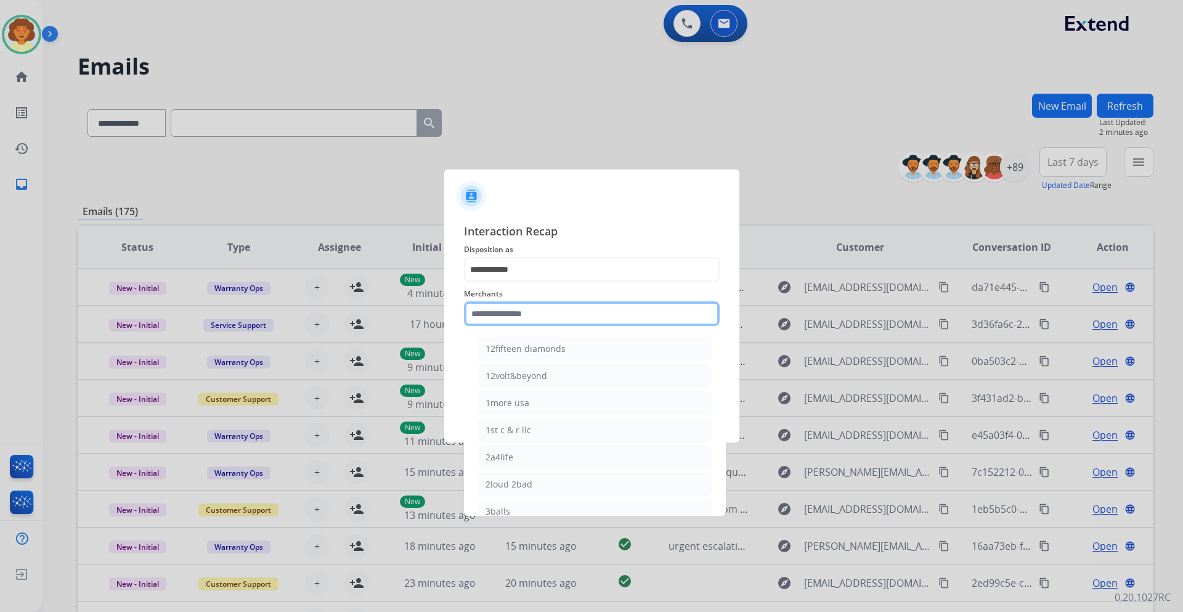
click at [489, 311] on input "text" at bounding box center [592, 313] width 256 height 25
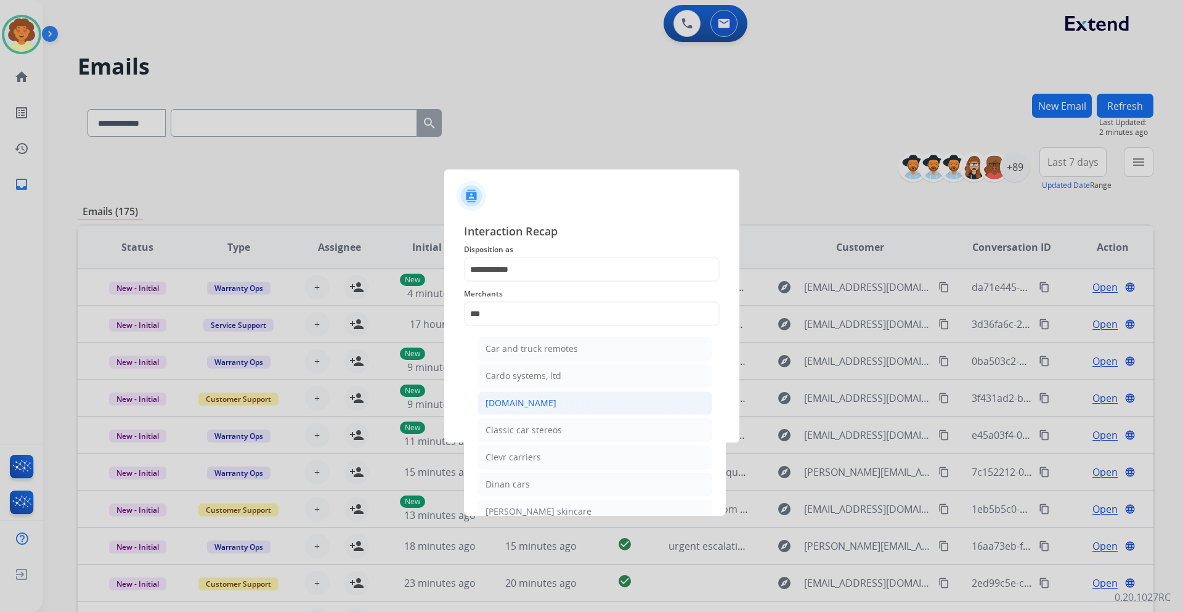
click at [530, 404] on div "[DOMAIN_NAME]" at bounding box center [521, 403] width 71 height 12
type input "**********"
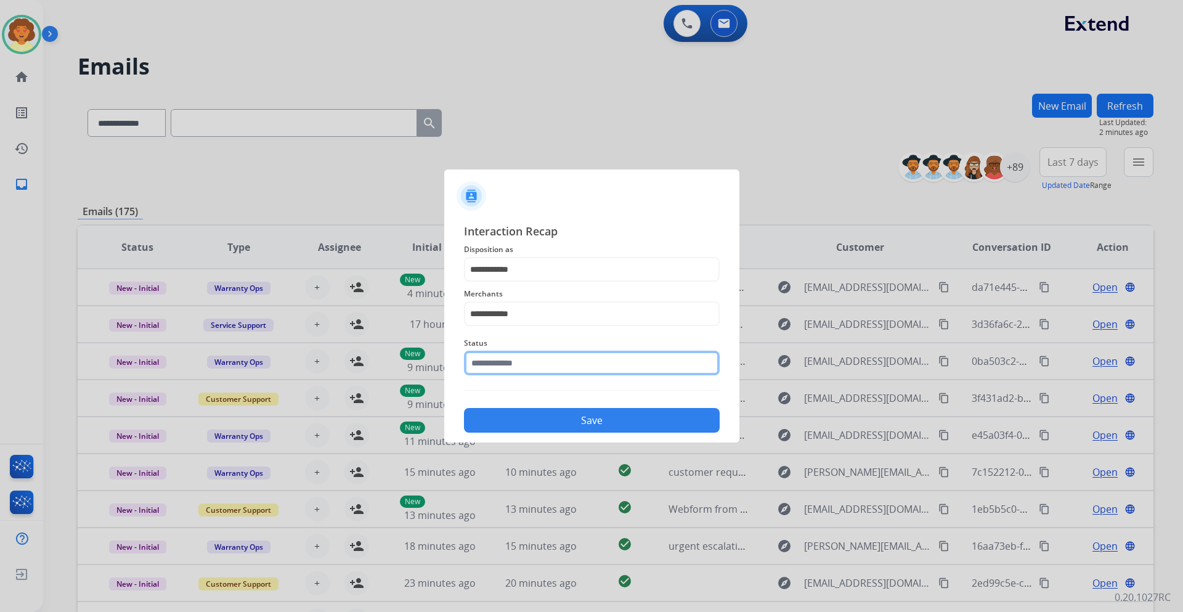
click at [502, 361] on input "text" at bounding box center [592, 363] width 256 height 25
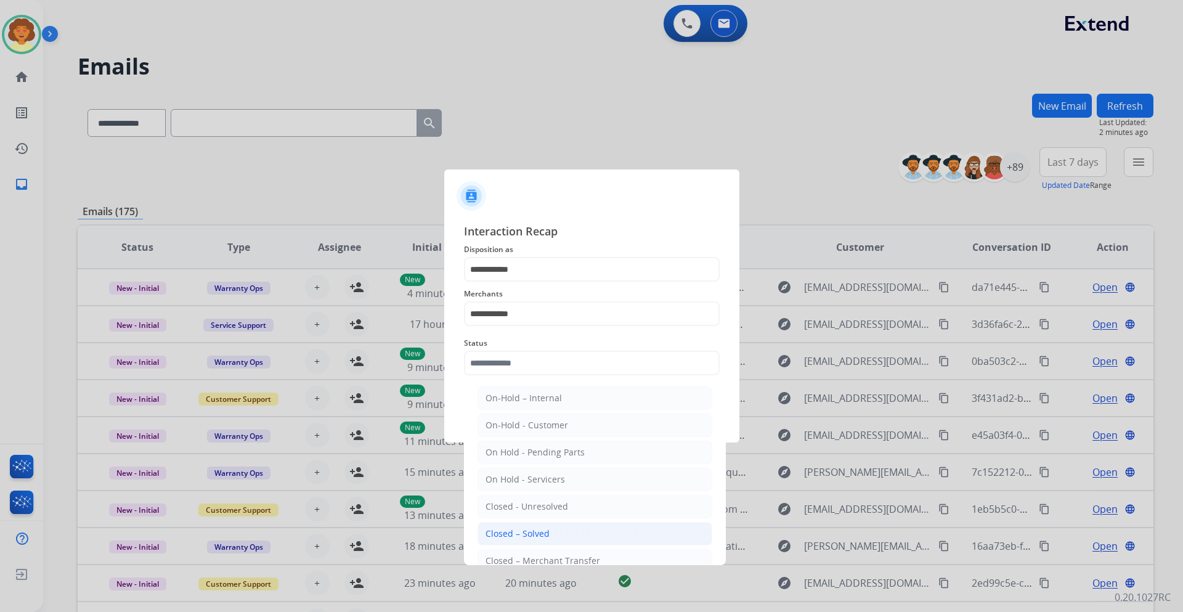
click at [543, 536] on div "Closed – Solved" at bounding box center [518, 534] width 64 height 12
type input "**********"
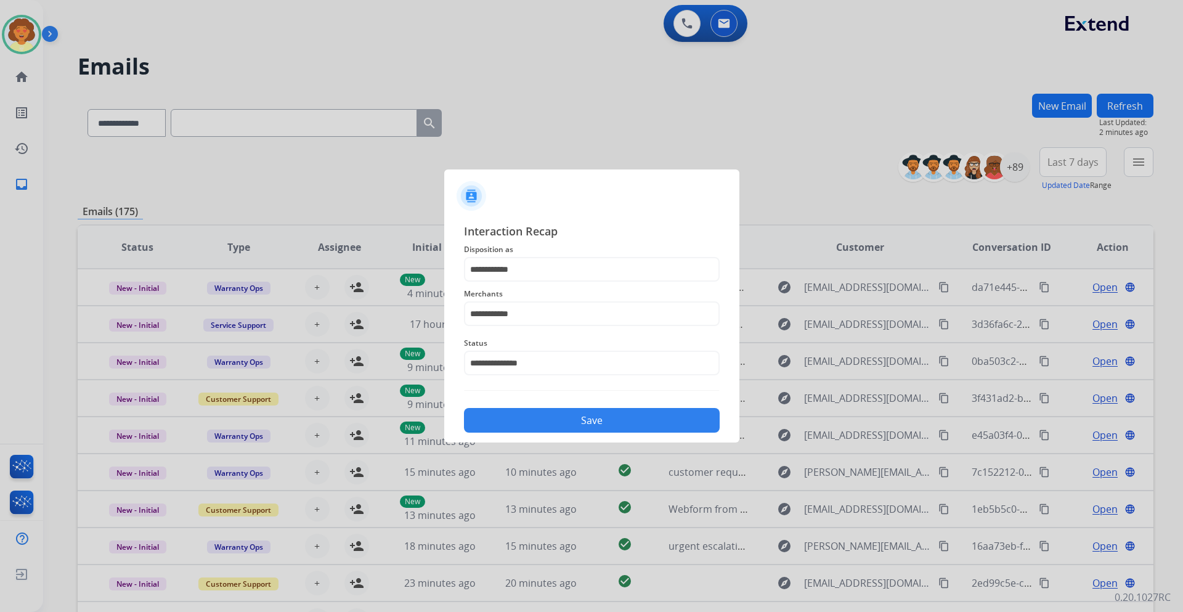
click at [578, 420] on button "Save" at bounding box center [592, 420] width 256 height 25
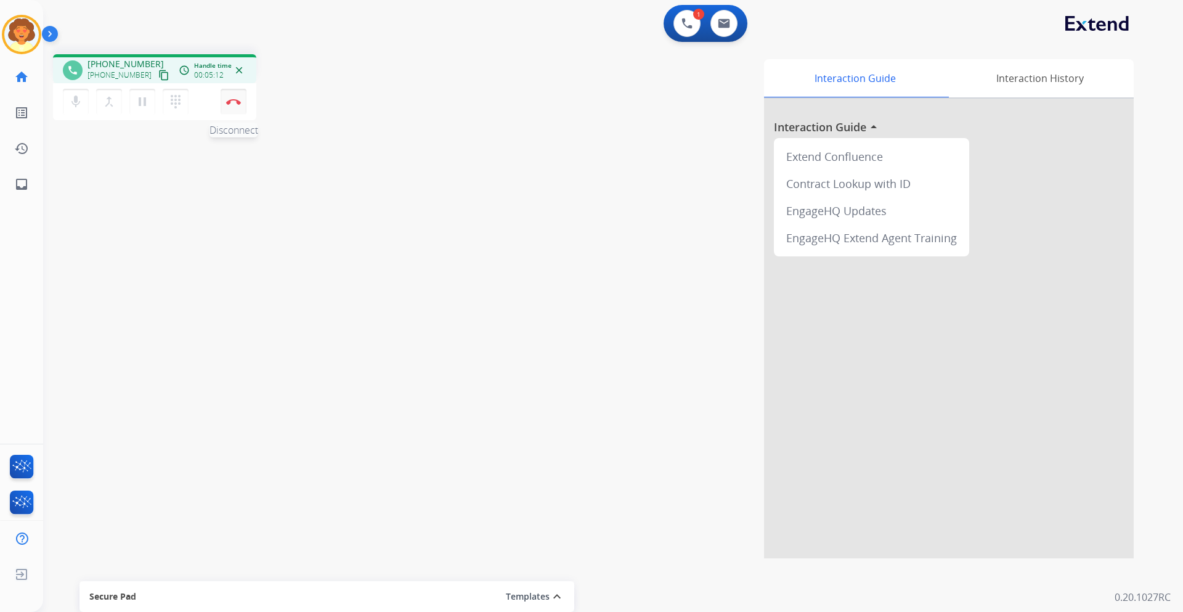
click at [232, 109] on button "Disconnect" at bounding box center [234, 102] width 26 height 26
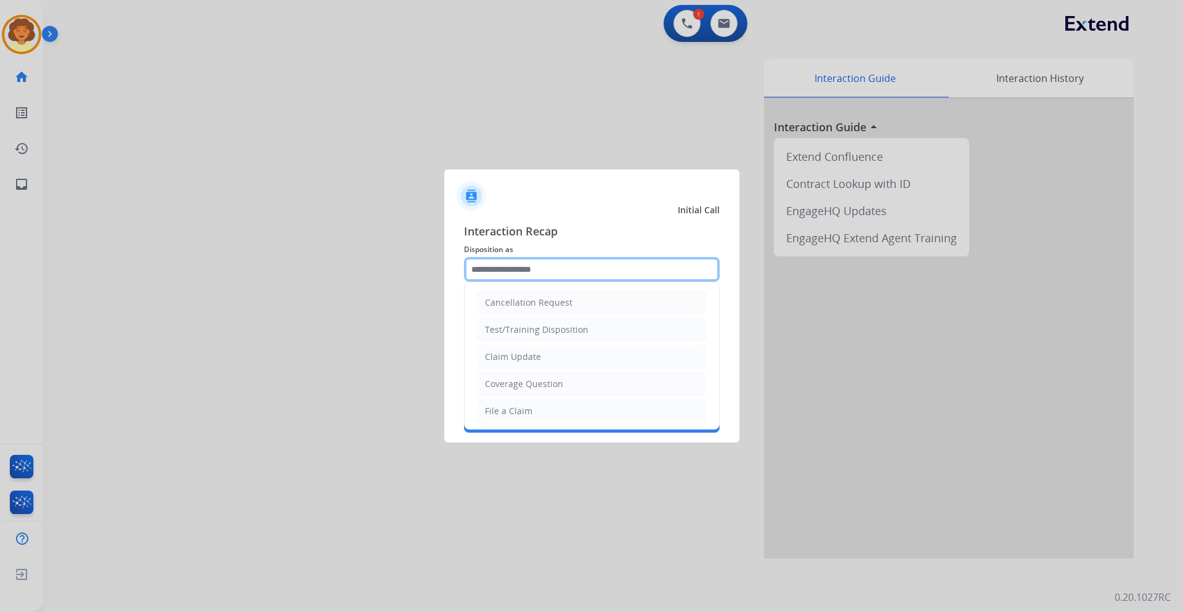
click at [505, 268] on input "text" at bounding box center [592, 269] width 256 height 25
click at [537, 378] on div "Coverage Question" at bounding box center [524, 384] width 78 height 12
type input "**********"
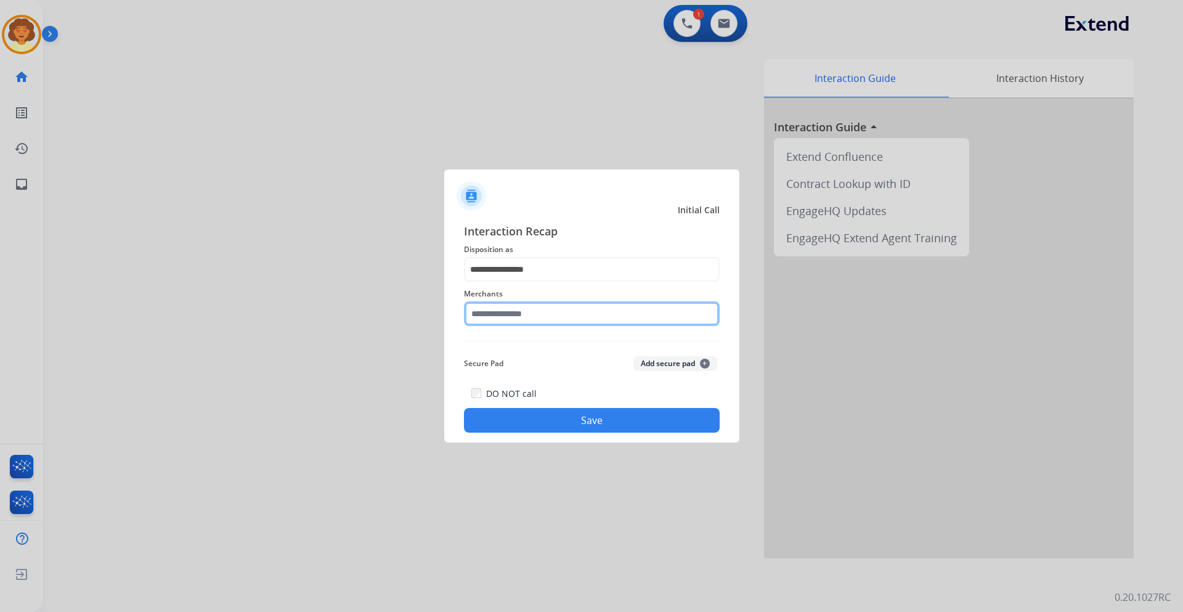
click at [474, 309] on input "text" at bounding box center [592, 313] width 256 height 25
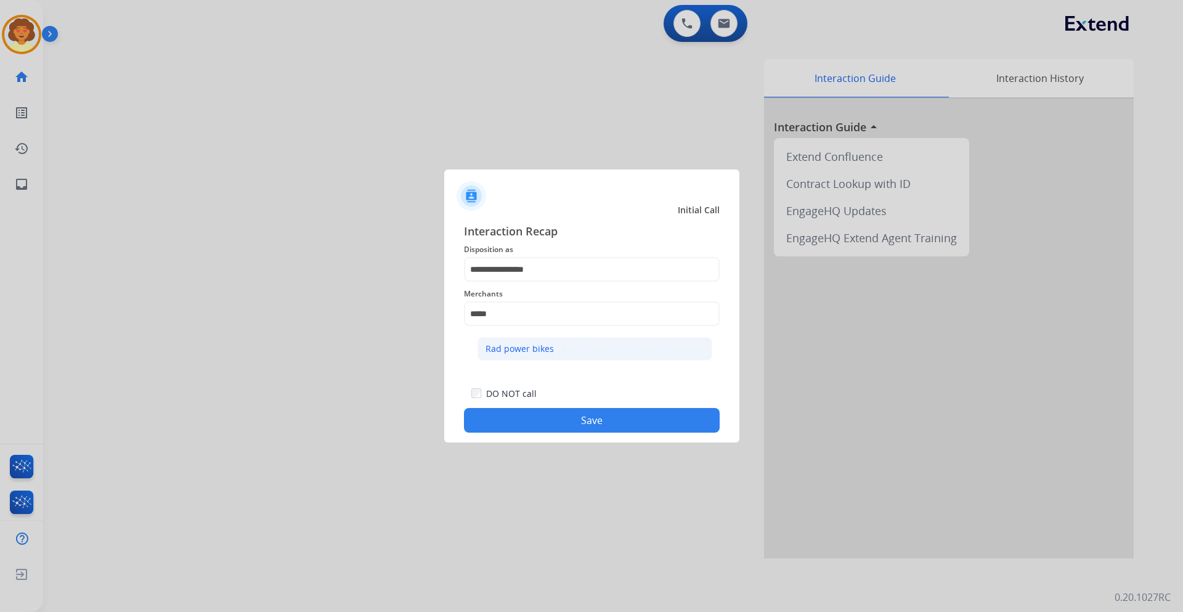
click at [517, 344] on div "Rad power bikes" at bounding box center [520, 349] width 68 height 12
type input "**********"
click at [561, 431] on button "Save" at bounding box center [592, 420] width 256 height 25
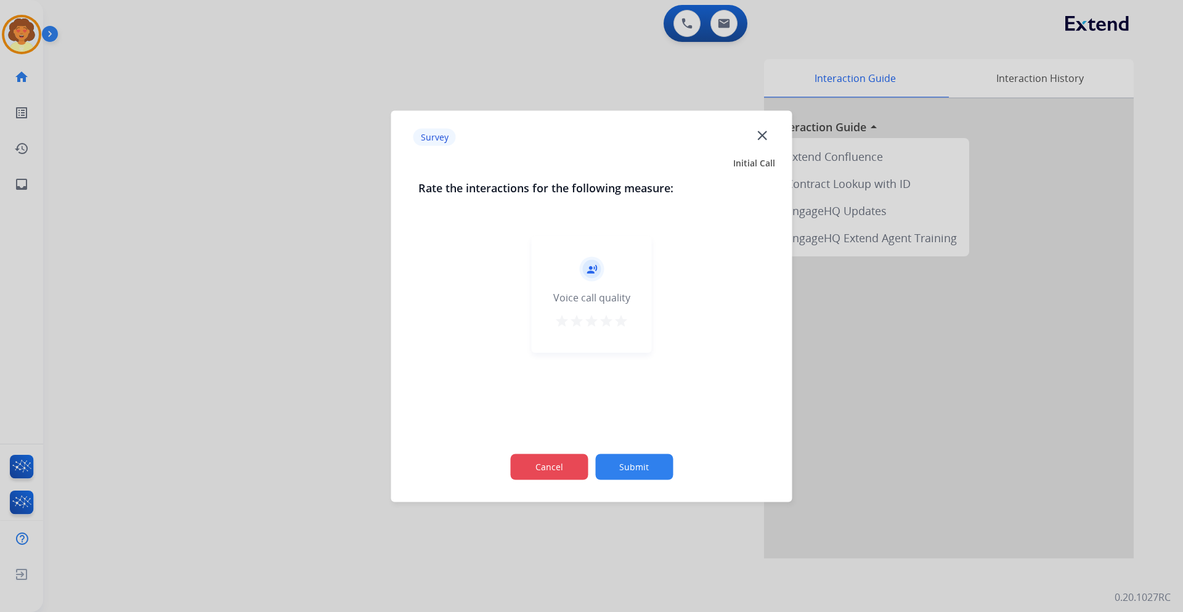
click at [556, 459] on button "Cancel" at bounding box center [549, 467] width 78 height 26
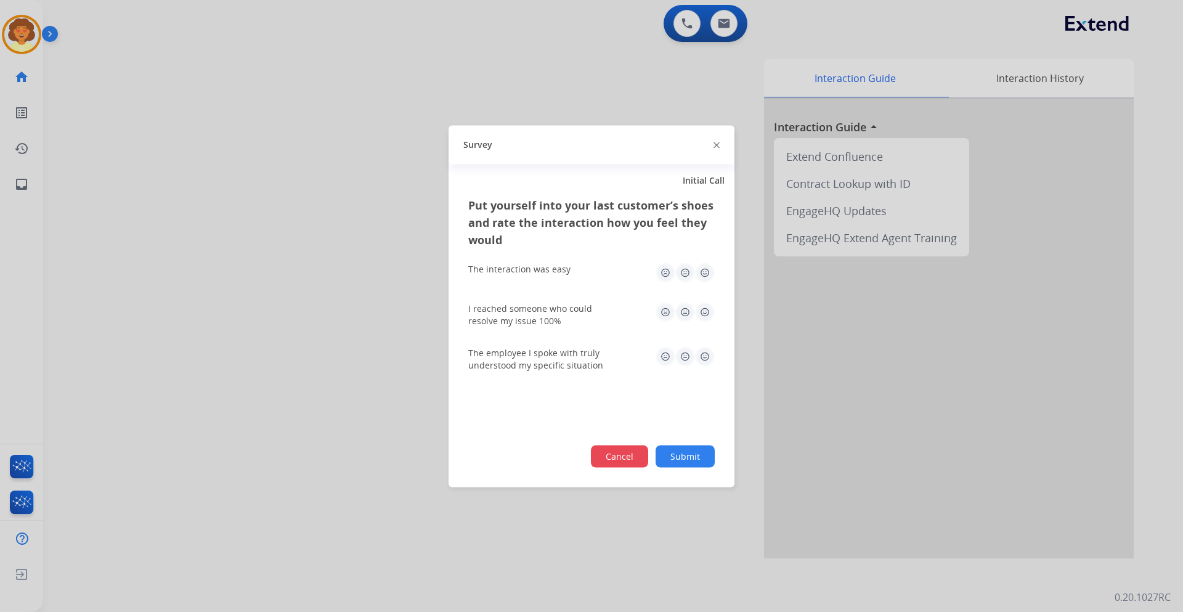
click at [609, 455] on button "Cancel" at bounding box center [619, 456] width 57 height 22
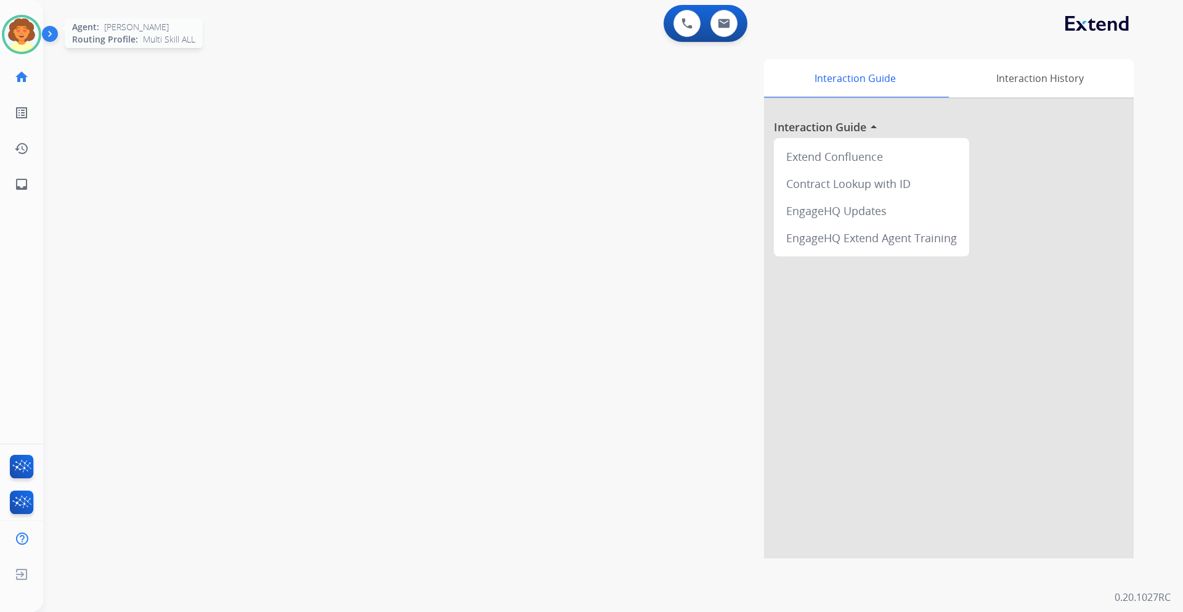
click at [28, 28] on img at bounding box center [21, 34] width 35 height 35
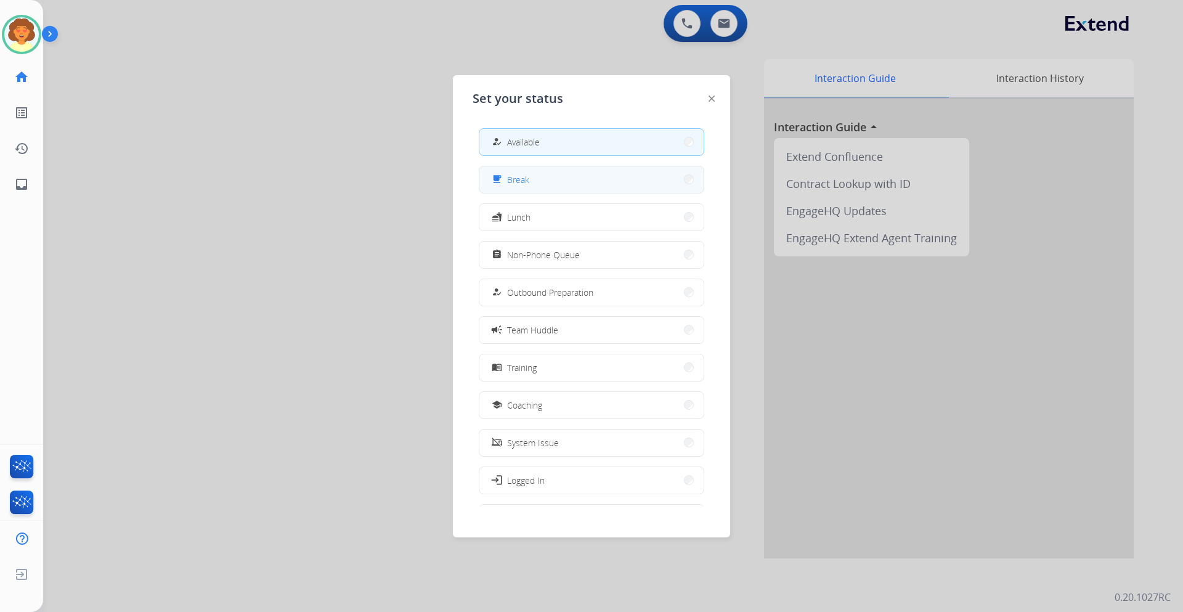
click at [541, 184] on button "free_breakfast Break" at bounding box center [592, 179] width 224 height 27
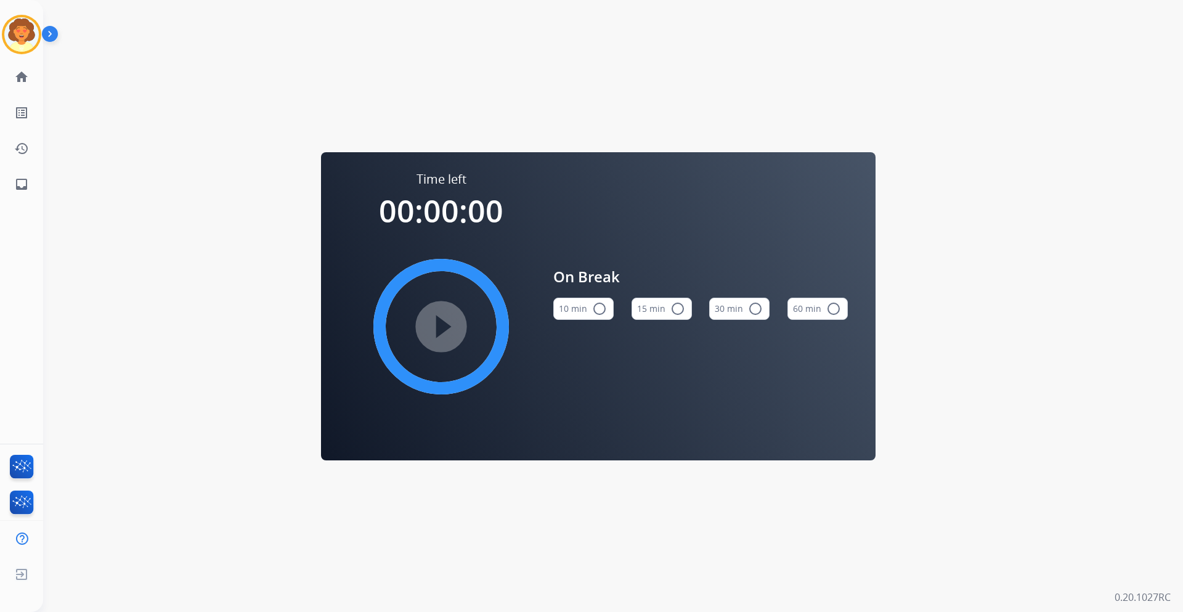
click at [659, 302] on button "15 min radio_button_unchecked" at bounding box center [662, 309] width 60 height 22
click at [436, 334] on mat-icon "play_circle_filled" at bounding box center [441, 326] width 15 height 15
click at [28, 29] on img at bounding box center [21, 34] width 35 height 35
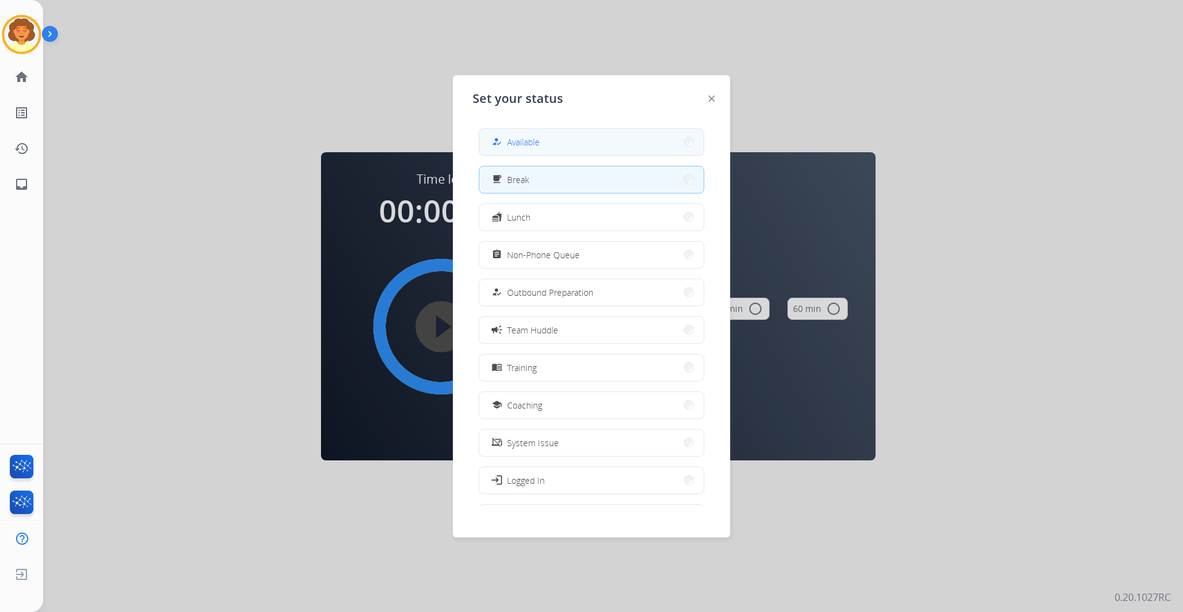
click at [581, 133] on button "how_to_reg Available" at bounding box center [592, 142] width 224 height 27
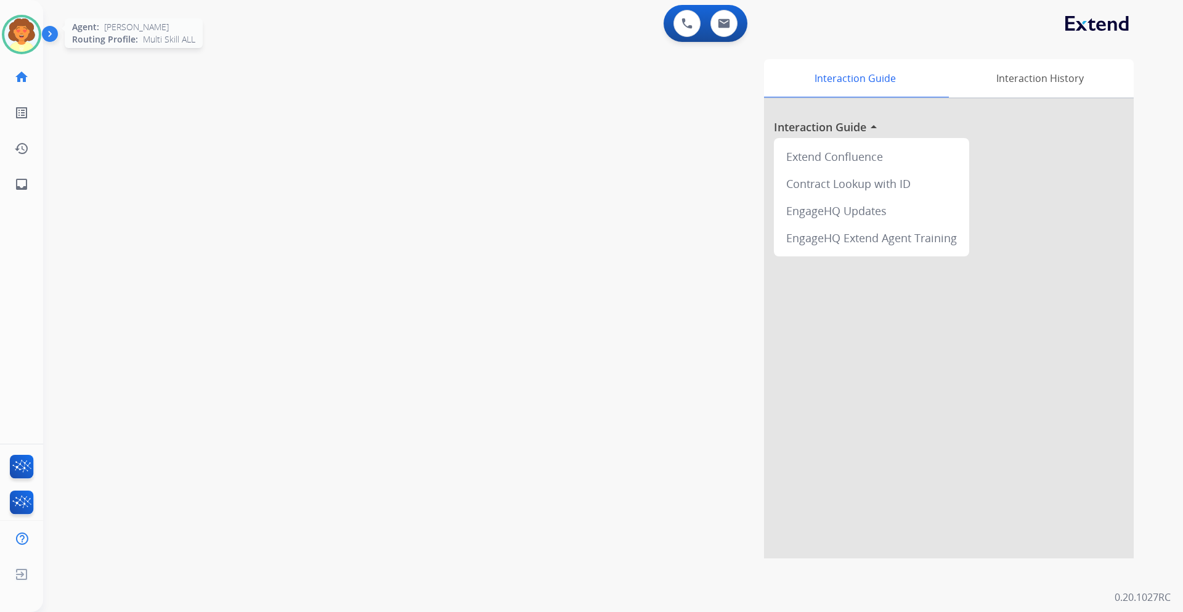
click at [9, 29] on img at bounding box center [21, 34] width 35 height 35
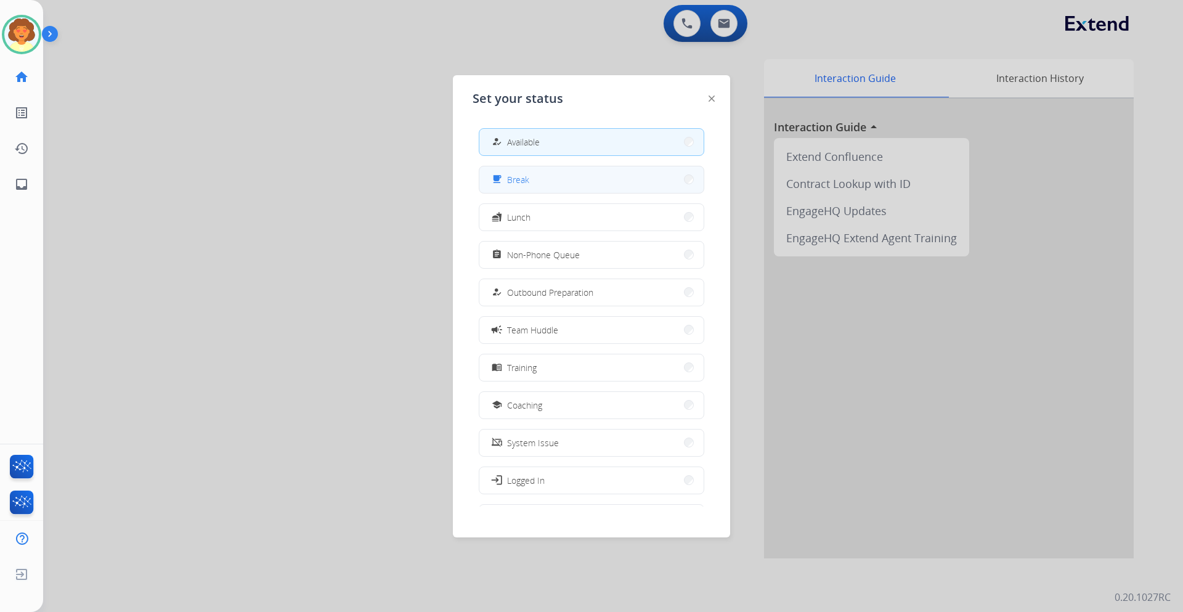
click at [510, 181] on div "free_breakfast Break" at bounding box center [509, 179] width 40 height 15
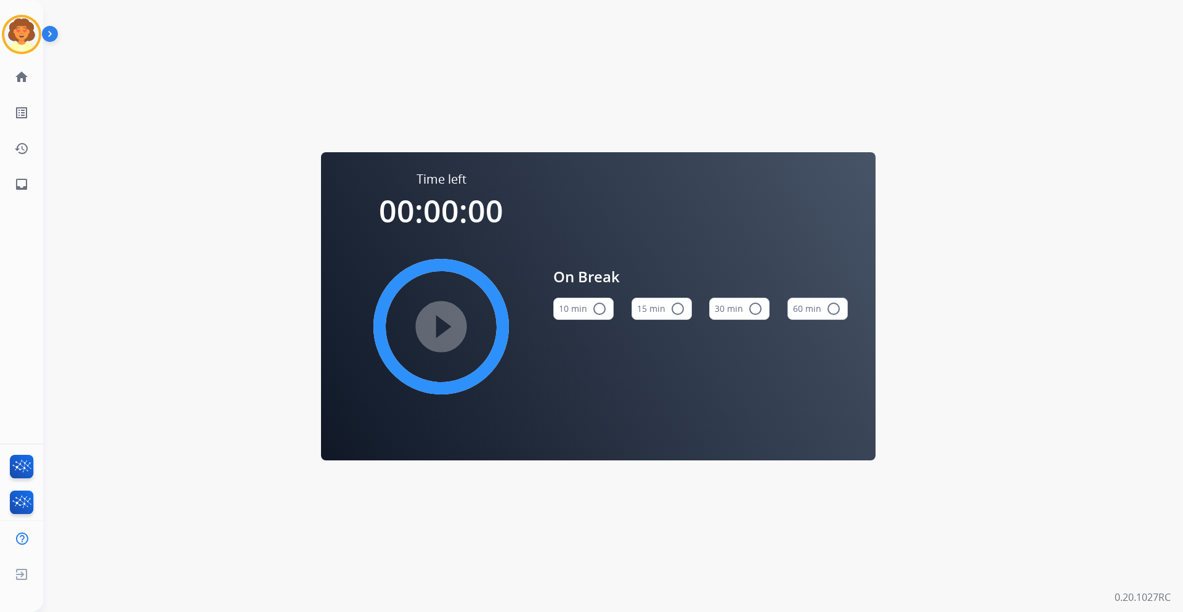
click at [431, 306] on div "play_circle_filled" at bounding box center [441, 326] width 185 height 185
click at [28, 25] on img at bounding box center [21, 34] width 35 height 35
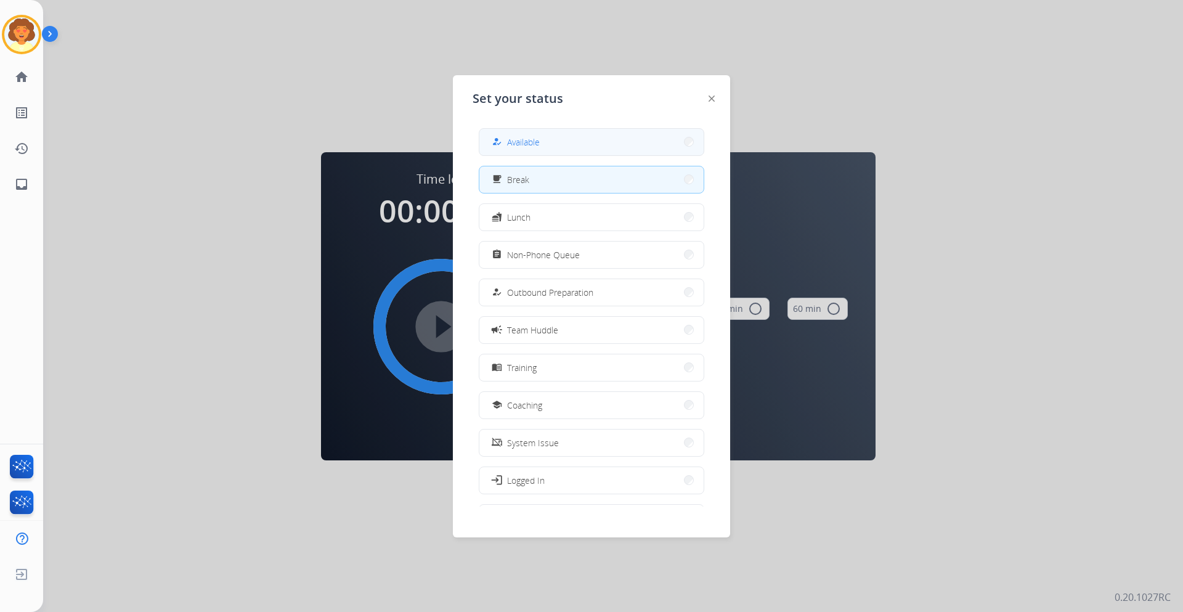
click at [548, 139] on button "how_to_reg Available" at bounding box center [592, 142] width 224 height 27
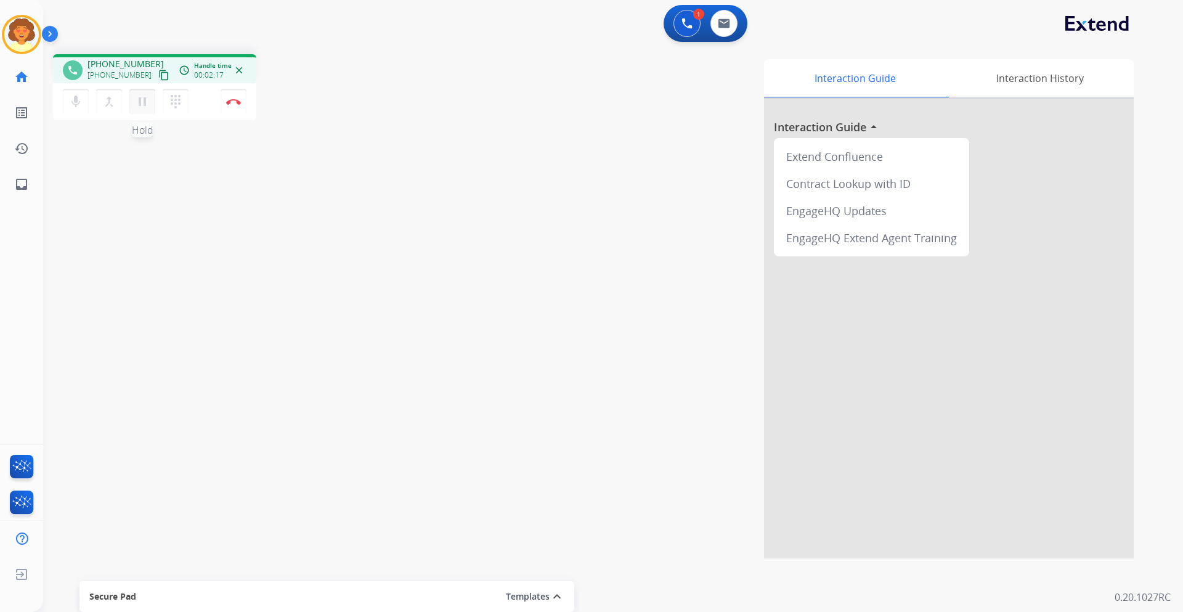
click at [144, 101] on mat-icon "pause" at bounding box center [142, 101] width 15 height 15
click at [141, 100] on mat-icon "play_arrow" at bounding box center [142, 101] width 15 height 15
click at [229, 107] on button "Disconnect" at bounding box center [234, 102] width 26 height 26
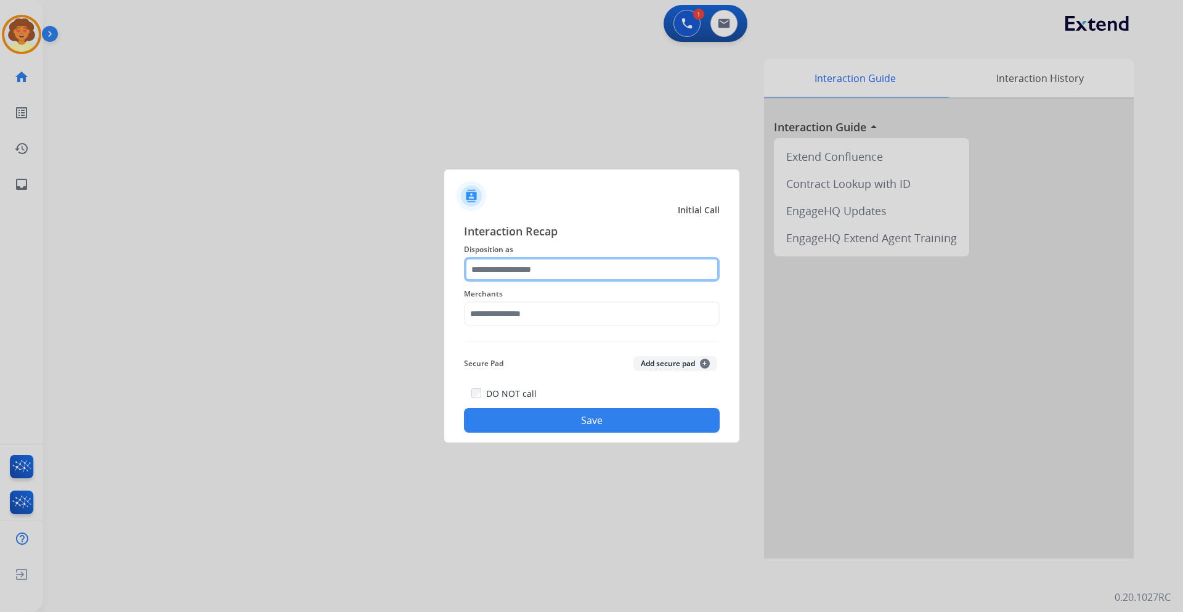
click at [546, 269] on input "text" at bounding box center [592, 269] width 256 height 25
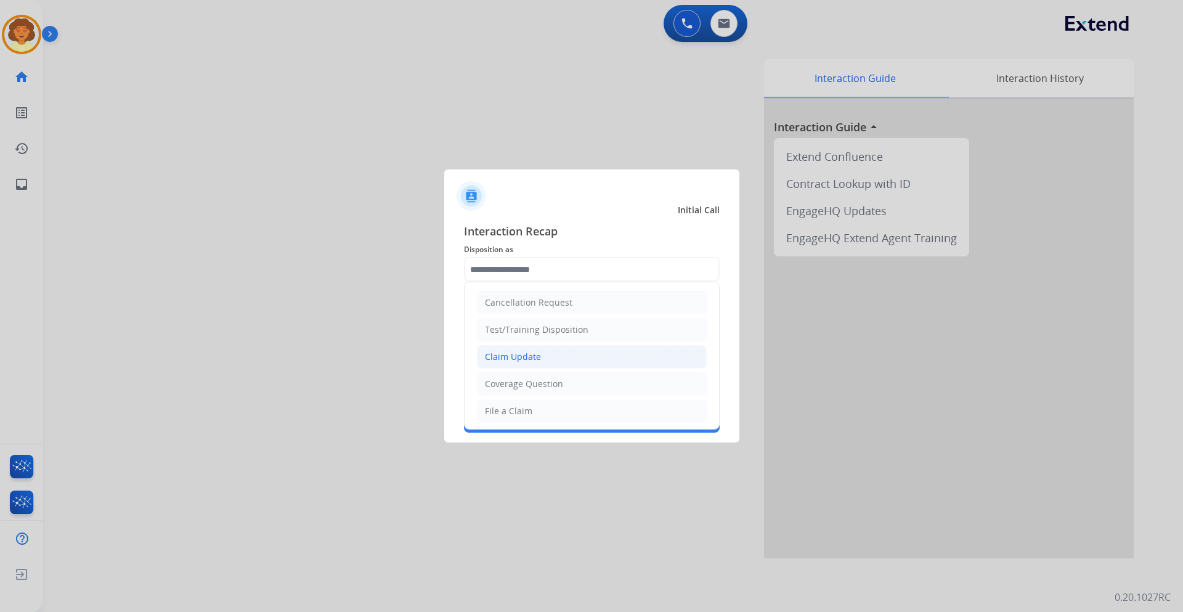
click at [539, 353] on li "Claim Update" at bounding box center [592, 356] width 230 height 23
type input "**********"
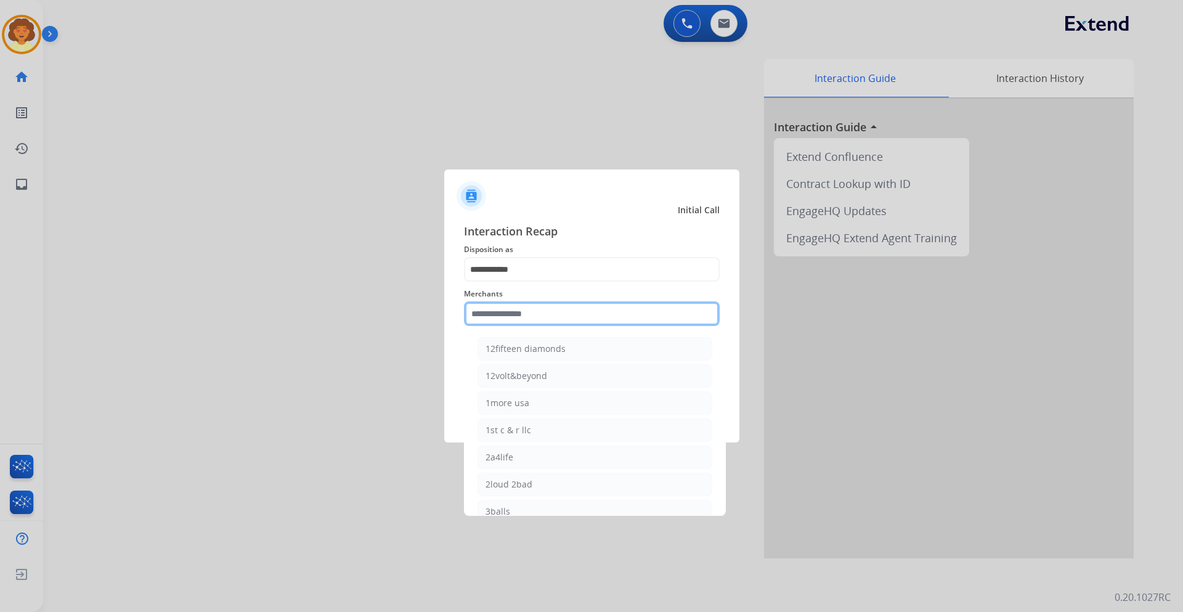
click at [526, 317] on input "text" at bounding box center [592, 313] width 256 height 25
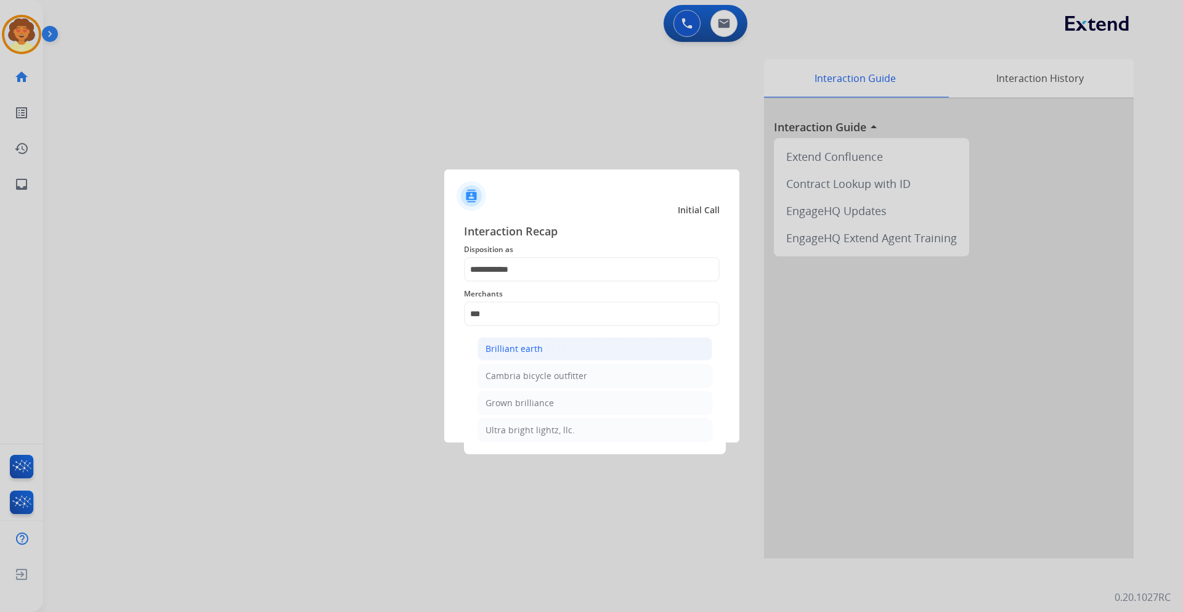
click at [518, 345] on div "Brilliant earth" at bounding box center [514, 349] width 57 height 12
type input "**********"
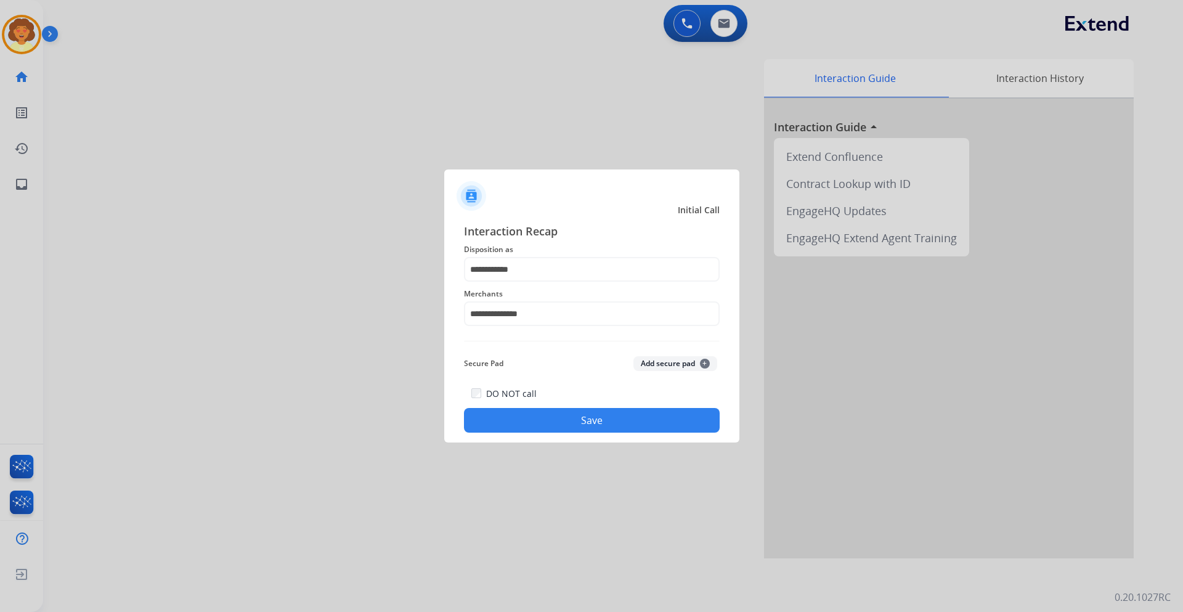
click at [530, 420] on button "Save" at bounding box center [592, 420] width 256 height 25
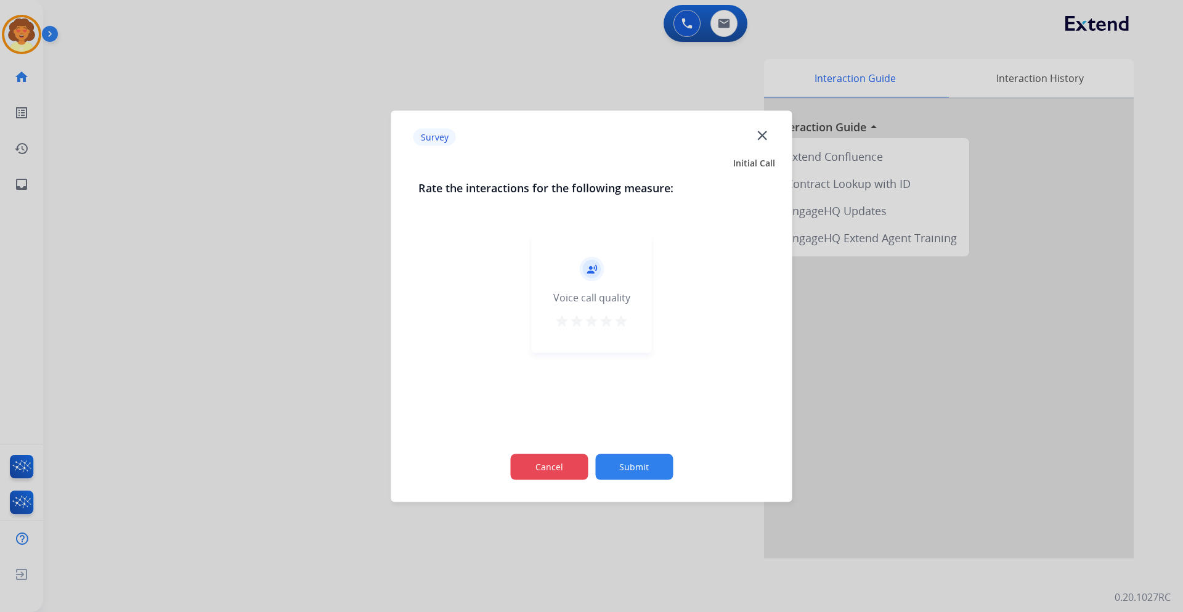
click at [529, 473] on button "Cancel" at bounding box center [549, 467] width 78 height 26
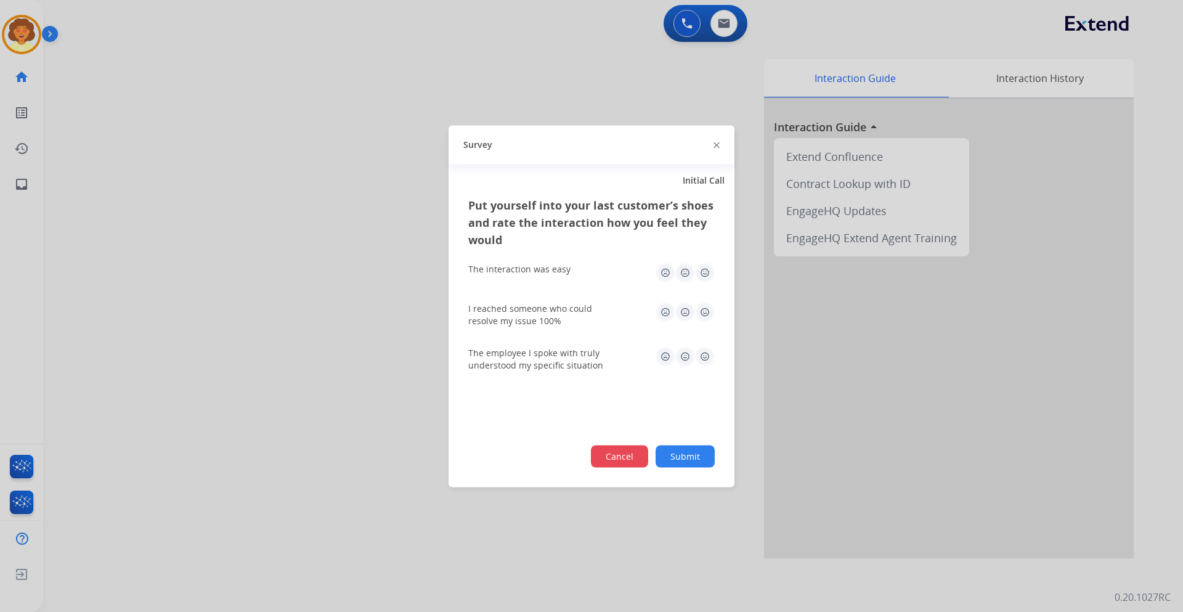
click at [616, 466] on button "Cancel" at bounding box center [619, 456] width 57 height 22
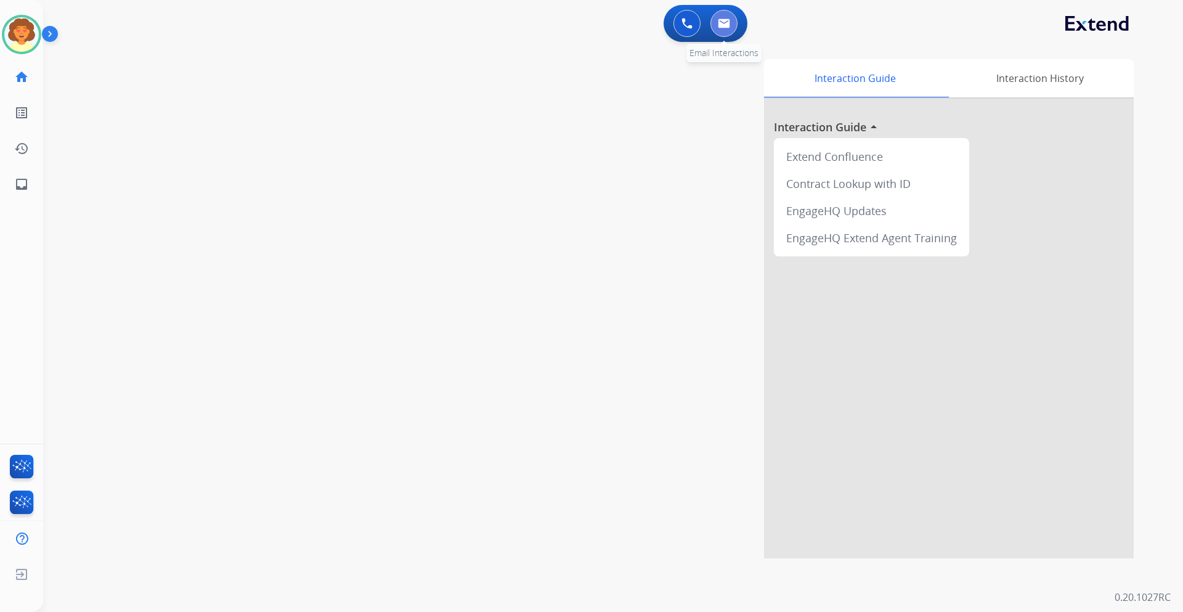
click at [735, 19] on button at bounding box center [724, 23] width 27 height 27
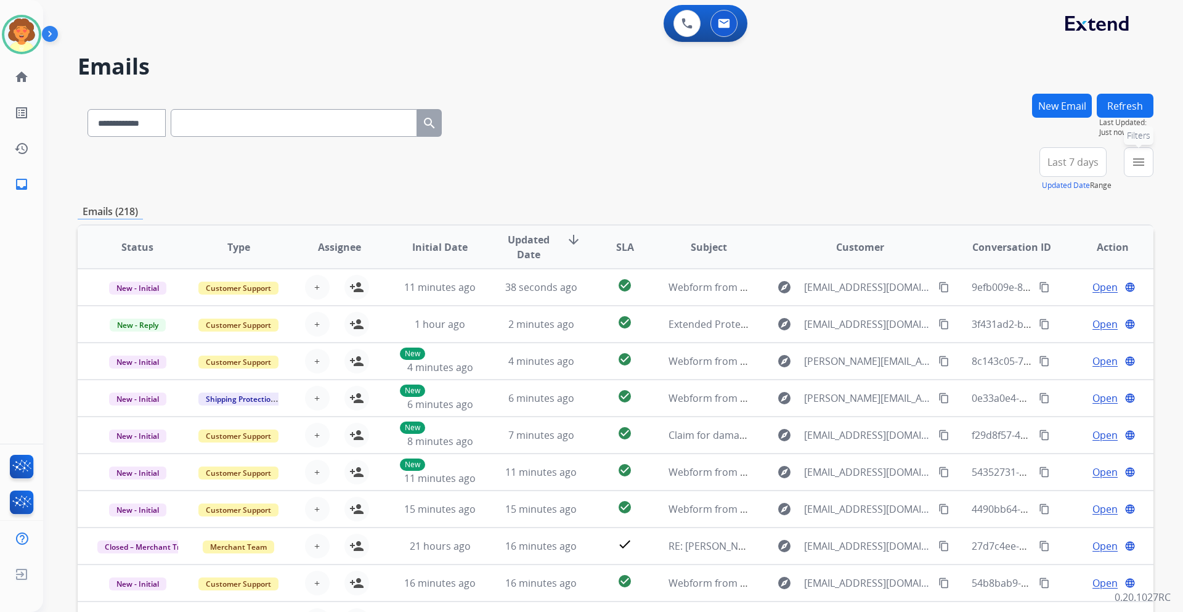
click at [1133, 160] on mat-icon "menu" at bounding box center [1139, 162] width 15 height 15
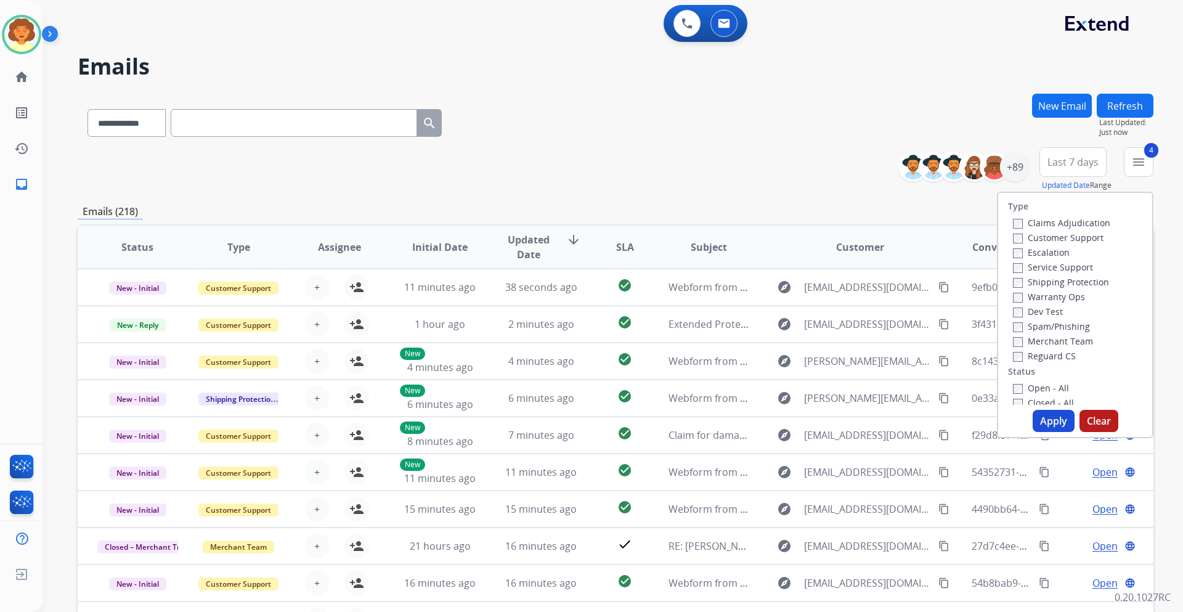
drag, startPoint x: 1042, startPoint y: 418, endPoint x: 1055, endPoint y: 353, distance: 66.6
click at [1043, 418] on button "Apply" at bounding box center [1054, 421] width 42 height 22
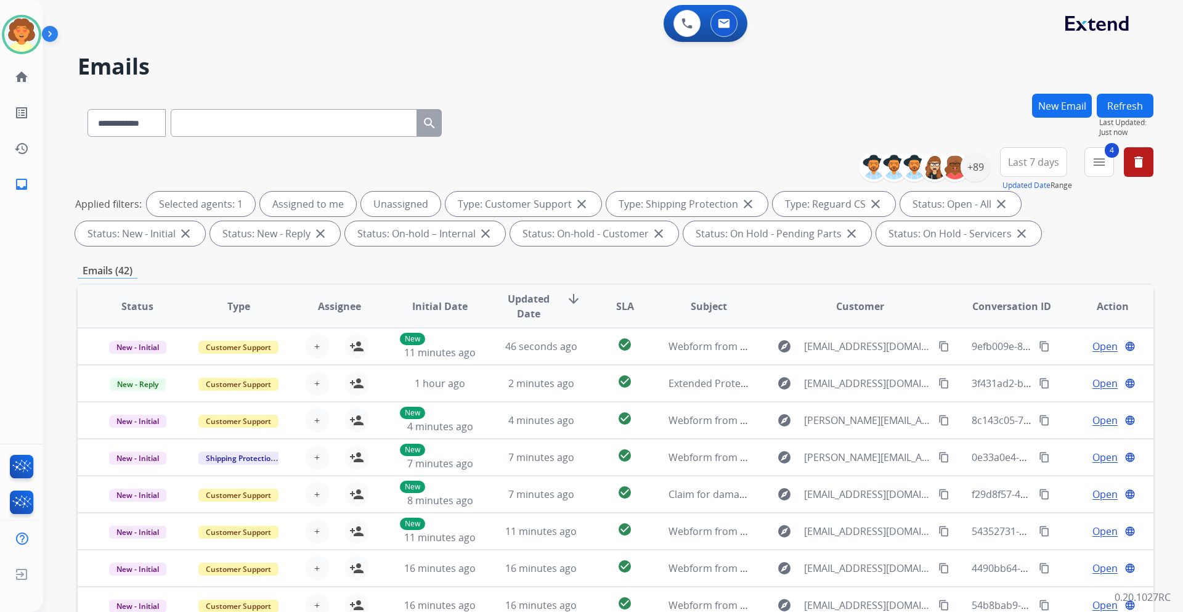
click at [1027, 165] on span "Last 7 days" at bounding box center [1033, 162] width 51 height 5
click at [1024, 312] on div "Last 90 days" at bounding box center [1030, 312] width 68 height 18
click at [978, 168] on div "+150" at bounding box center [976, 167] width 30 height 30
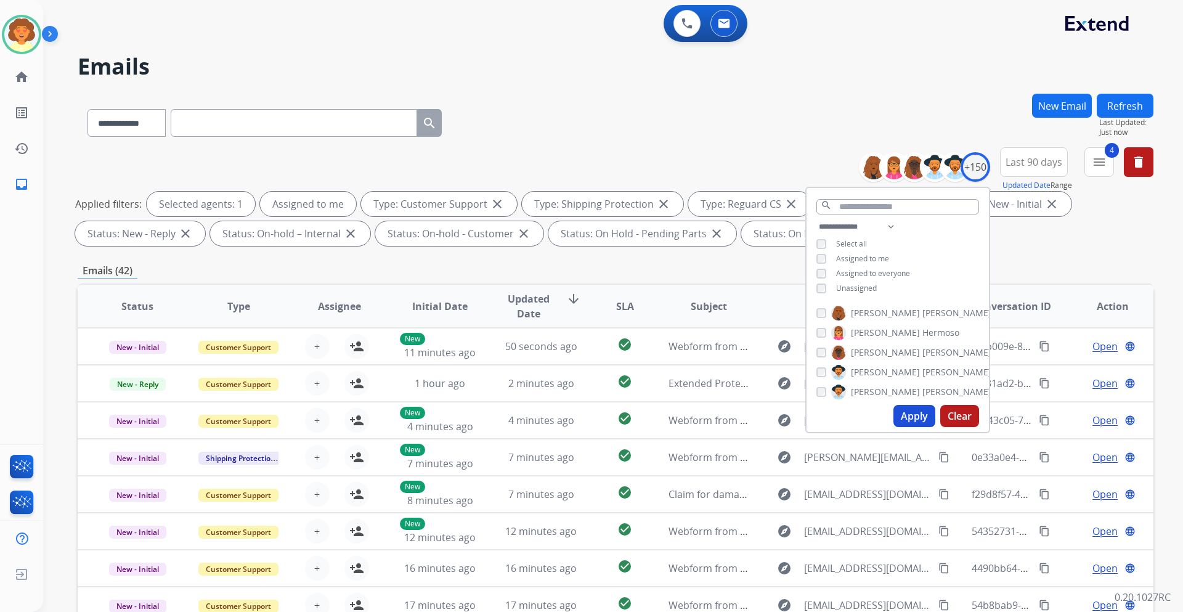
click at [909, 415] on button "Apply" at bounding box center [915, 416] width 42 height 22
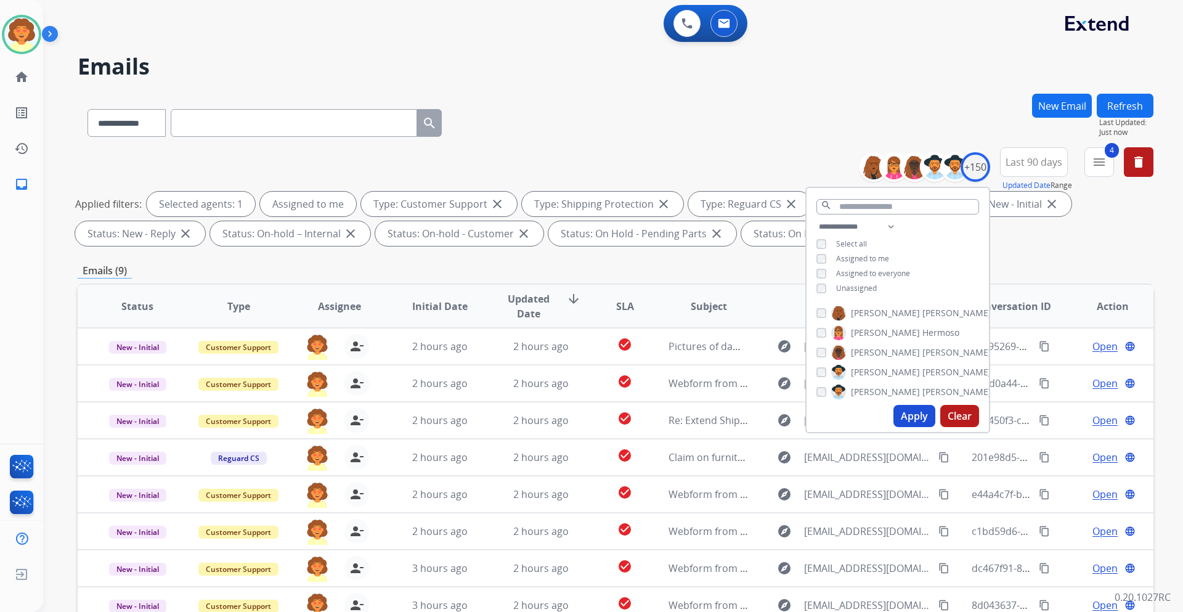
click at [993, 258] on div "**********" at bounding box center [616, 427] width 1076 height 667
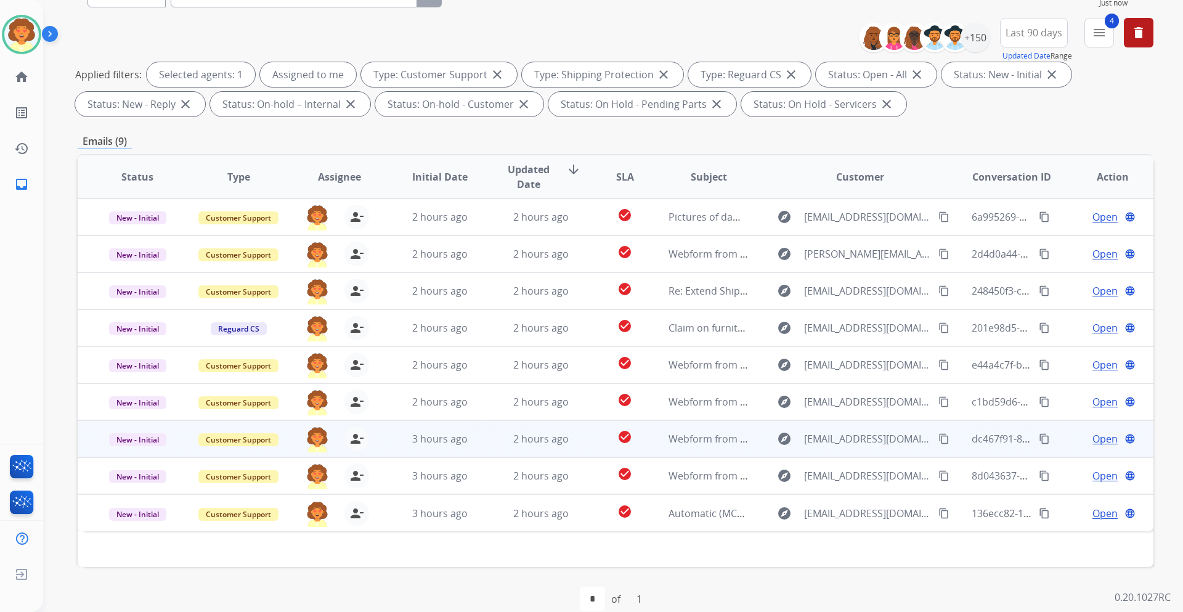
scroll to position [149, 0]
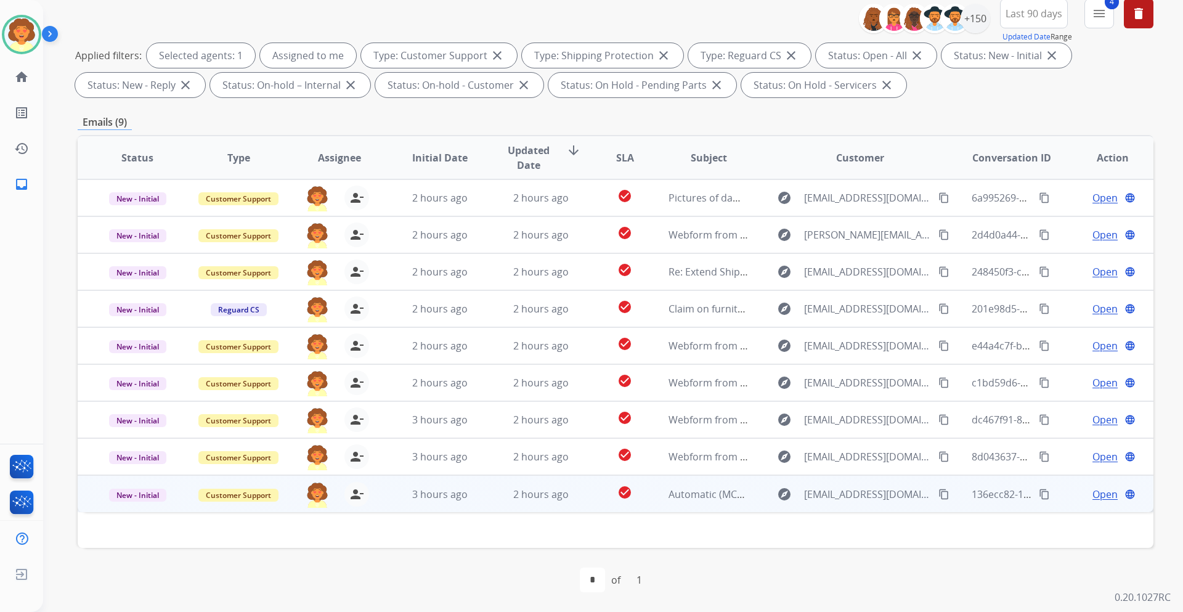
click at [1093, 496] on span "Open" at bounding box center [1105, 494] width 25 height 15
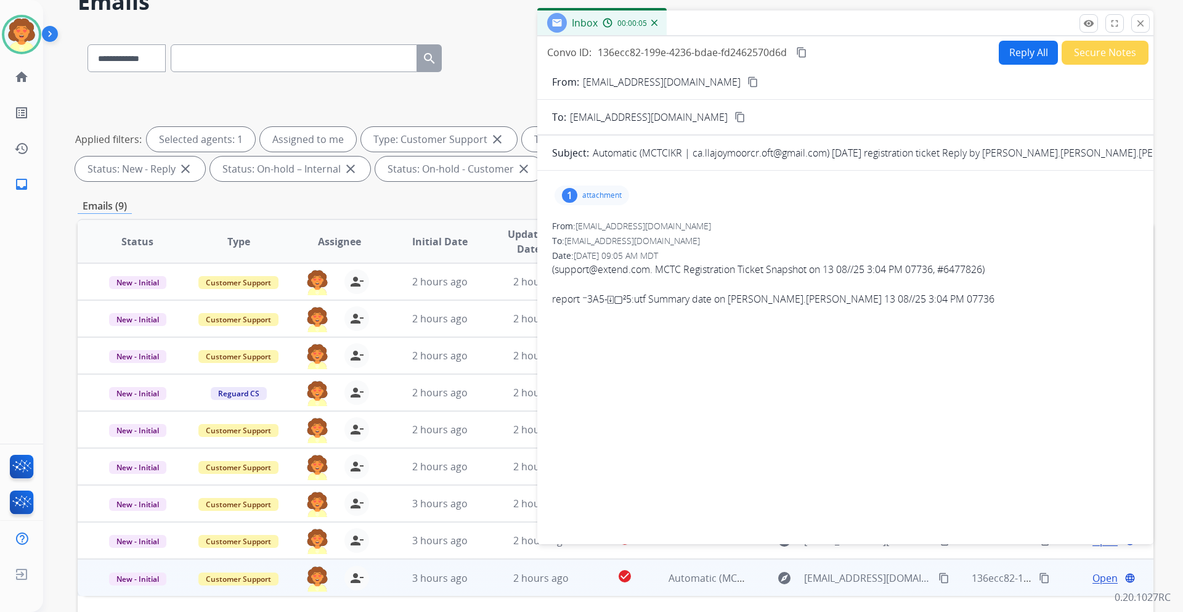
scroll to position [25, 0]
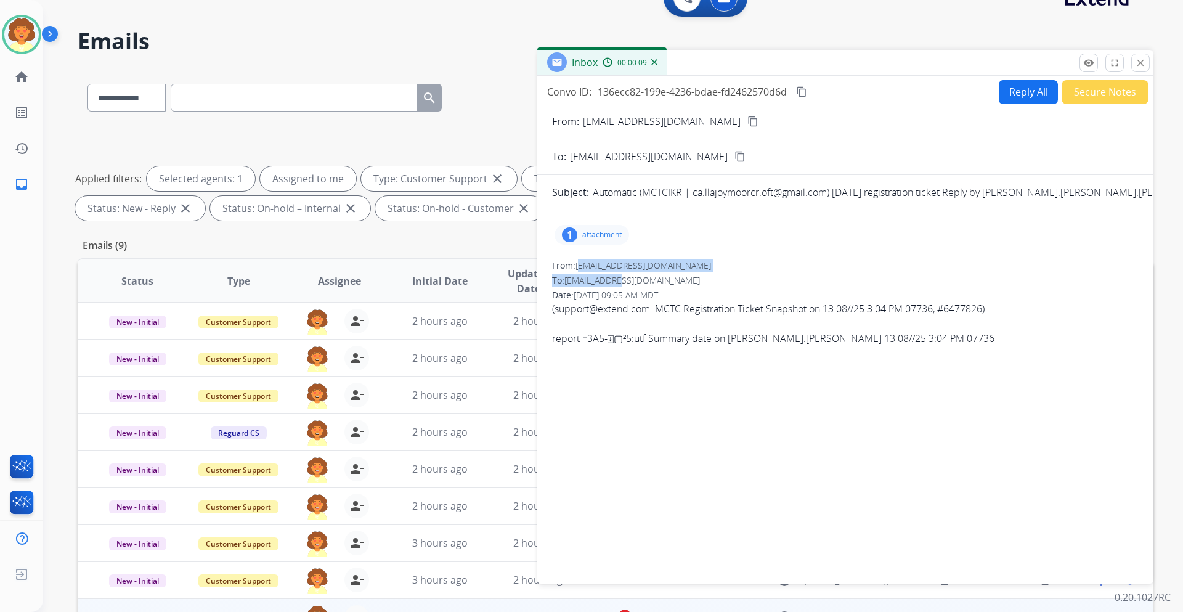
drag, startPoint x: 581, startPoint y: 268, endPoint x: 621, endPoint y: 273, distance: 40.4
click at [621, 273] on div "From: [EMAIL_ADDRESS][DOMAIN_NAME] To: [EMAIL_ADDRESS][DOMAIN_NAME] Date: [DATE…" at bounding box center [845, 302] width 587 height 86
click at [592, 263] on span "[EMAIL_ADDRESS][DOMAIN_NAME]" at bounding box center [644, 265] width 136 height 12
drag, startPoint x: 577, startPoint y: 264, endPoint x: 694, endPoint y: 267, distance: 117.1
click at [694, 267] on div "From: [EMAIL_ADDRESS][DOMAIN_NAME]" at bounding box center [845, 265] width 587 height 12
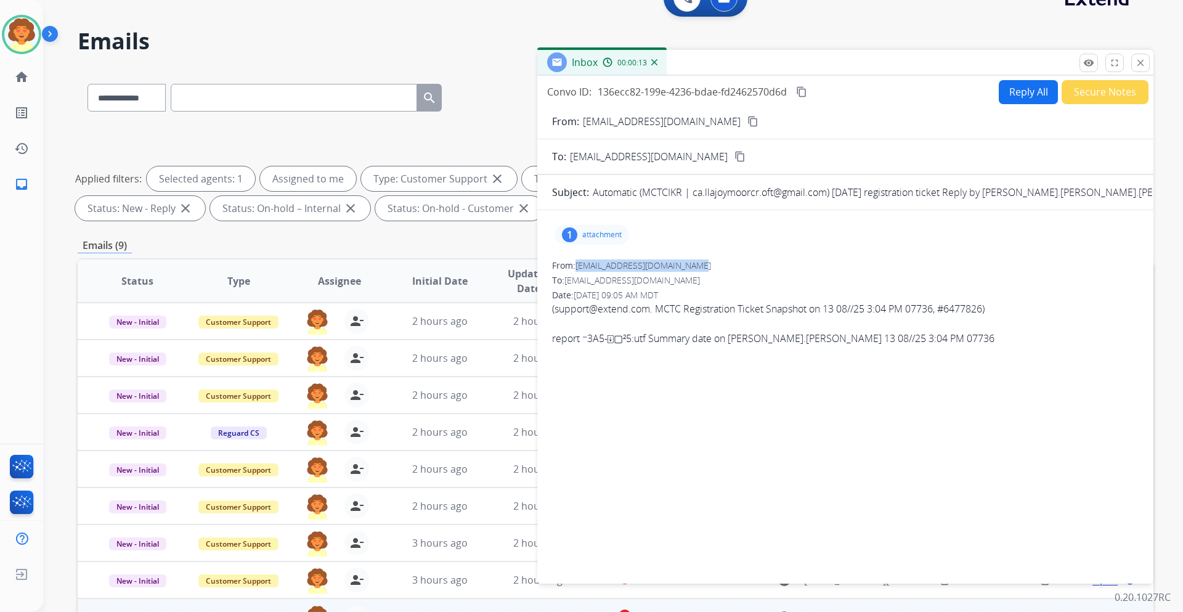
copy span "[EMAIL_ADDRESS][DOMAIN_NAME]"
click at [1022, 98] on button "Reply All" at bounding box center [1028, 92] width 59 height 24
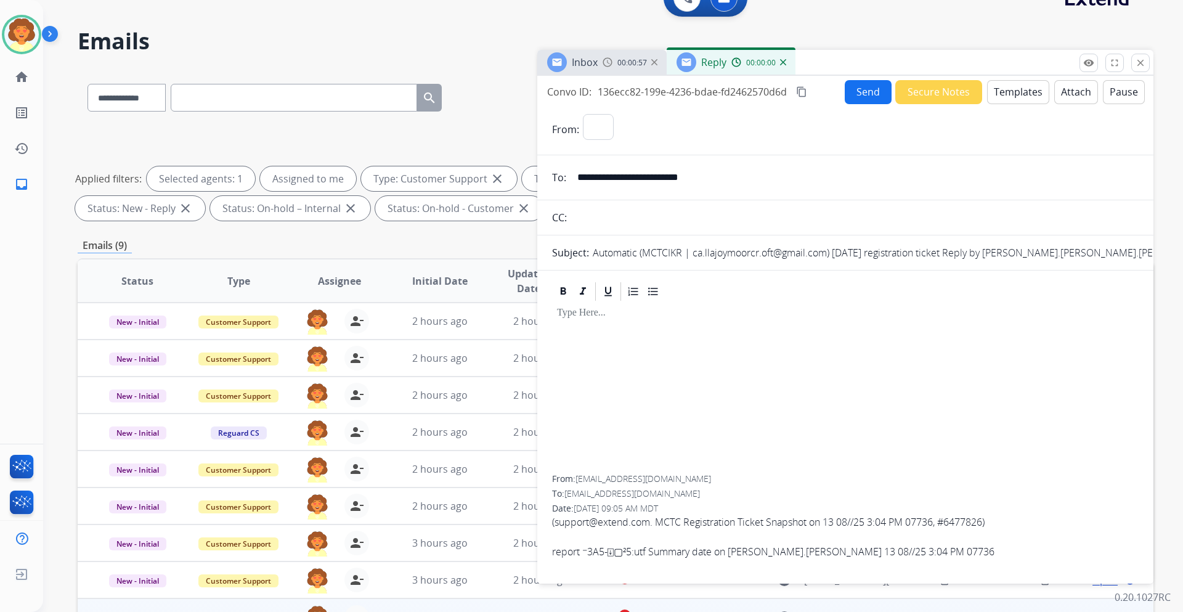
select select "**********"
click at [1017, 94] on button "Templates" at bounding box center [1018, 92] width 62 height 24
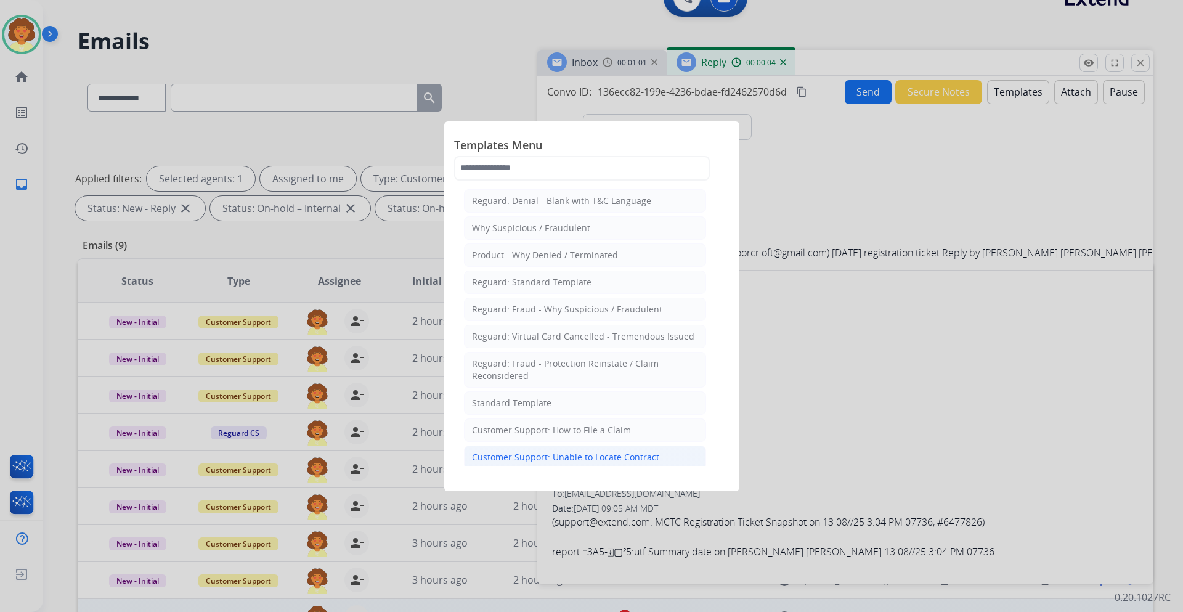
click at [591, 460] on div "Customer Support: Unable to Locate Contract" at bounding box center [565, 457] width 187 height 12
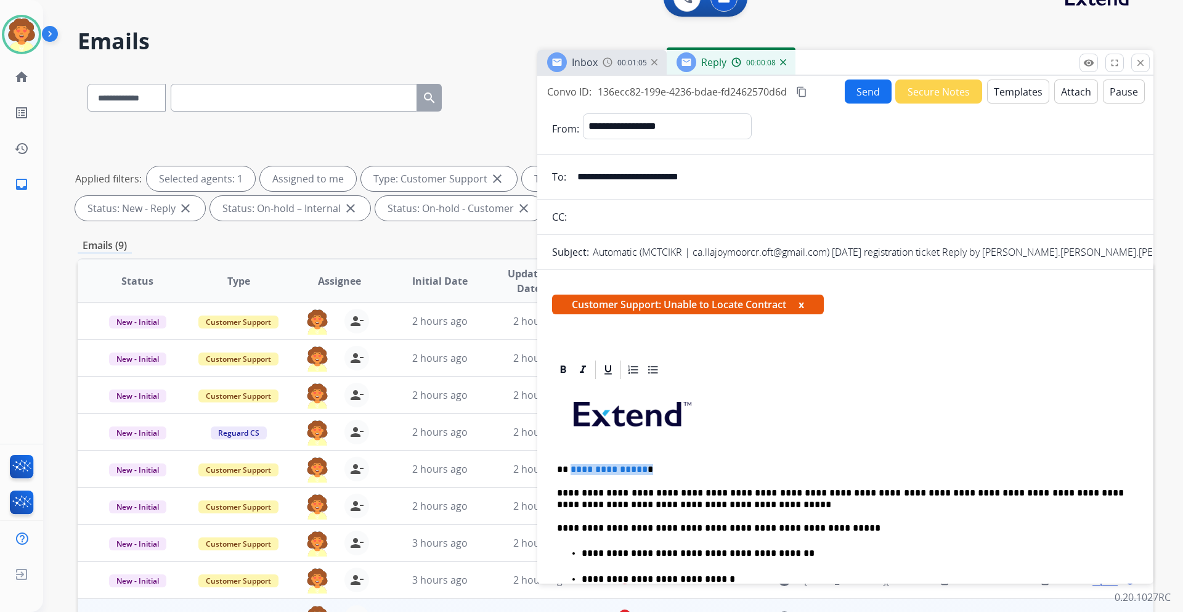
drag, startPoint x: 569, startPoint y: 465, endPoint x: 661, endPoint y: 468, distance: 91.9
click at [661, 468] on p "**********" at bounding box center [840, 469] width 567 height 11
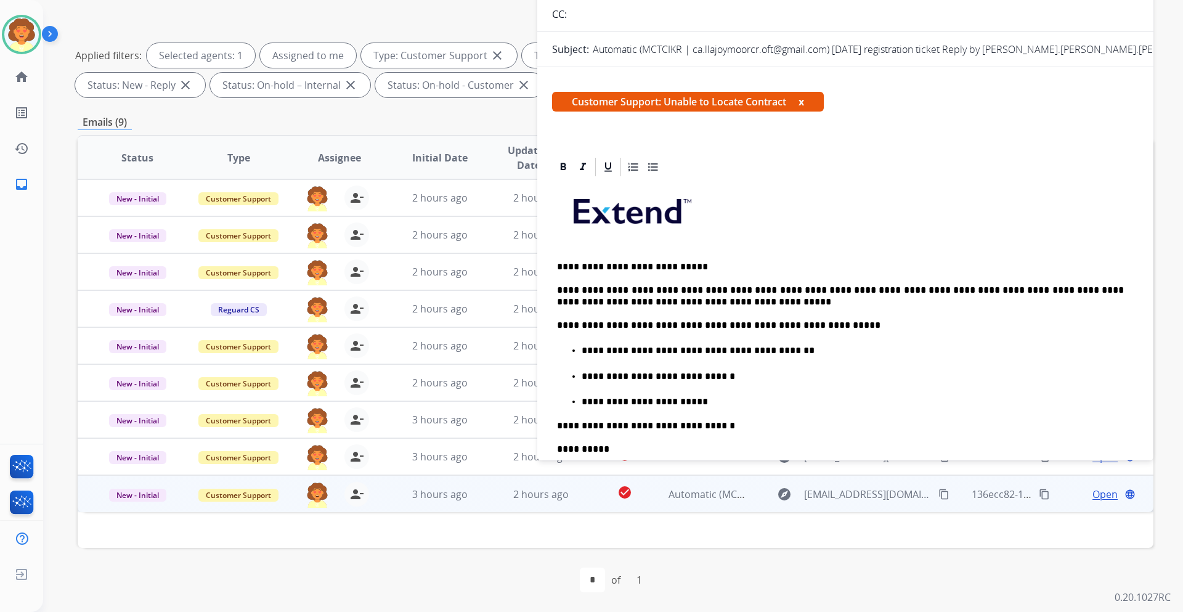
scroll to position [78, 0]
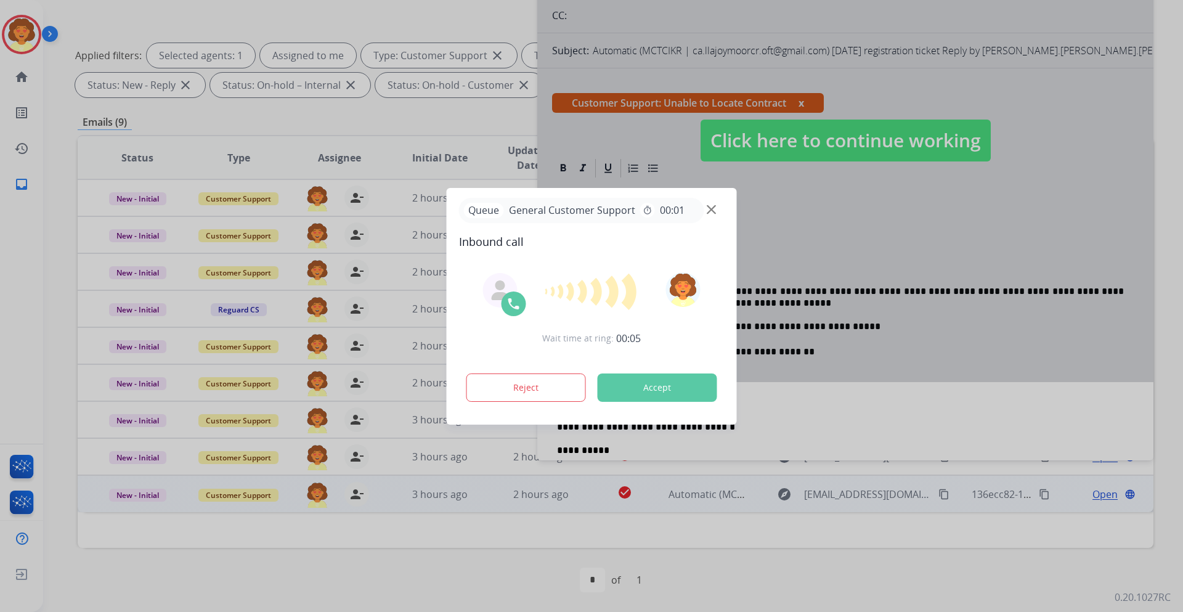
click at [717, 205] on div "Queue General Customer Support timer 00:01" at bounding box center [592, 210] width 266 height 25
click at [664, 393] on button "Accept" at bounding box center [658, 388] width 120 height 28
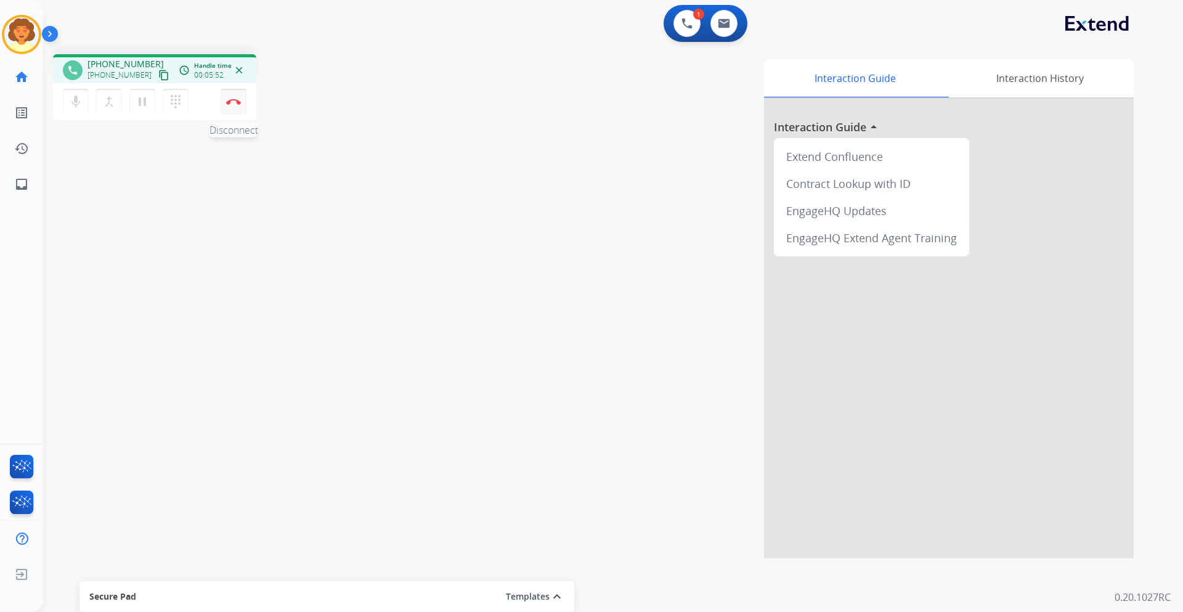
click at [232, 107] on button "Disconnect" at bounding box center [234, 102] width 26 height 26
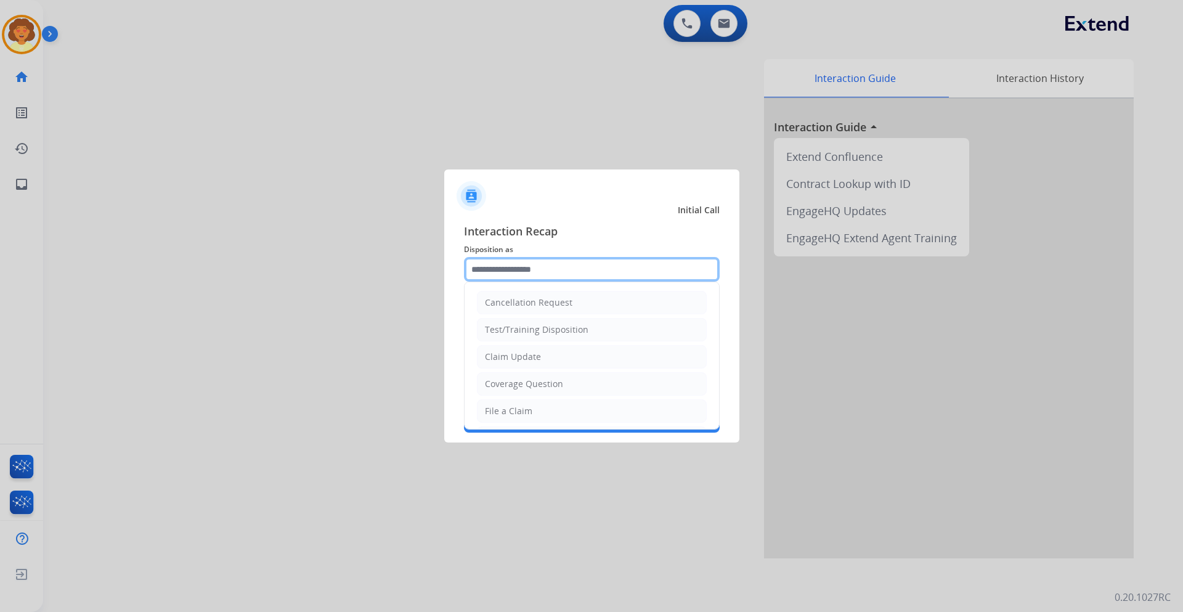
click at [583, 270] on input "text" at bounding box center [592, 269] width 256 height 25
click at [558, 356] on li "Claim Update" at bounding box center [592, 356] width 230 height 23
type input "**********"
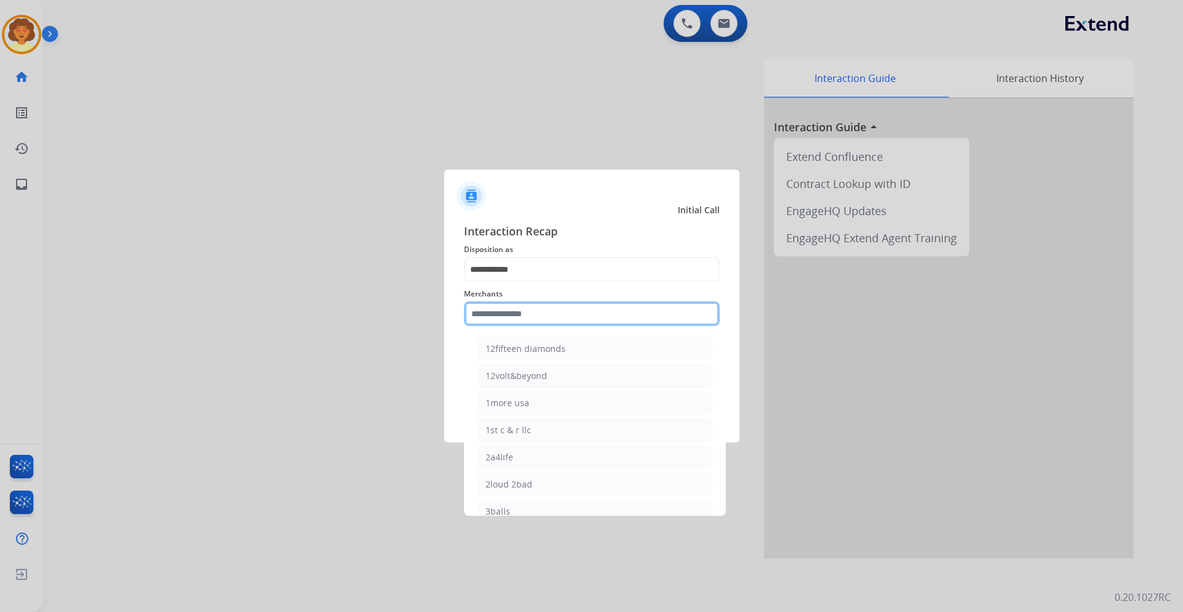
click at [503, 309] on input "text" at bounding box center [592, 313] width 256 height 25
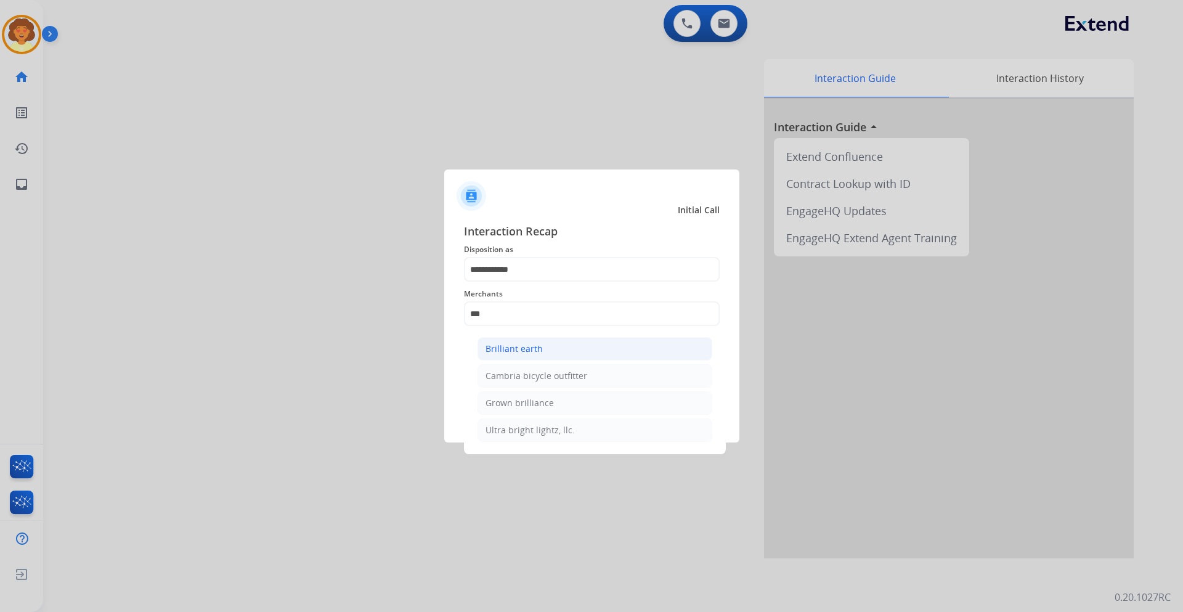
click at [540, 357] on li "Brilliant earth" at bounding box center [595, 348] width 235 height 23
type input "**********"
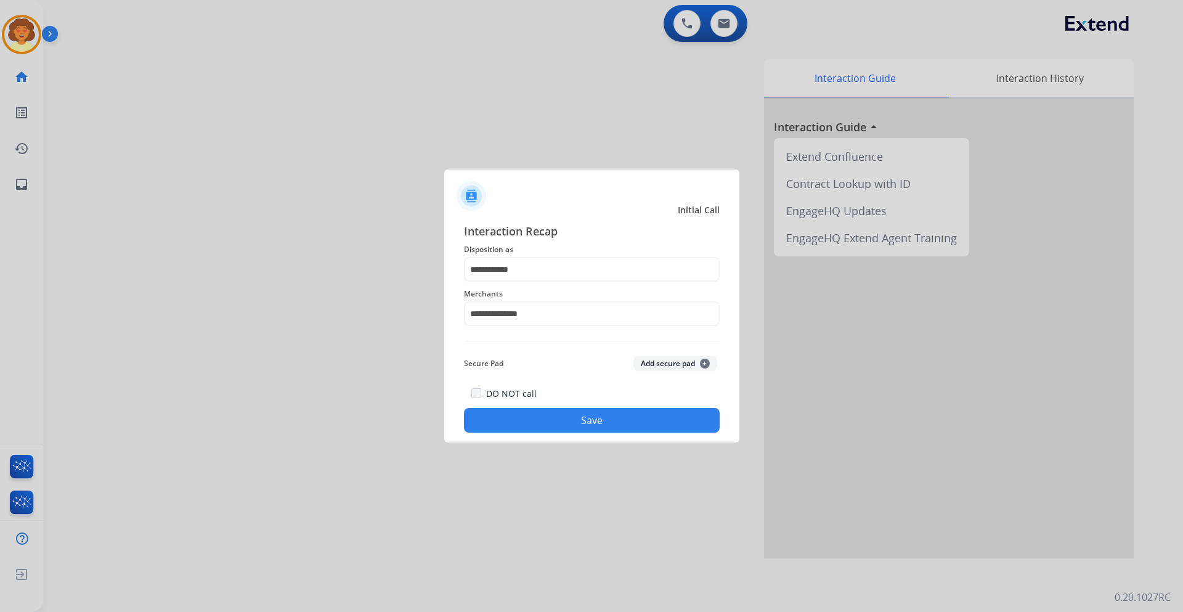
click at [598, 420] on button "Save" at bounding box center [592, 420] width 256 height 25
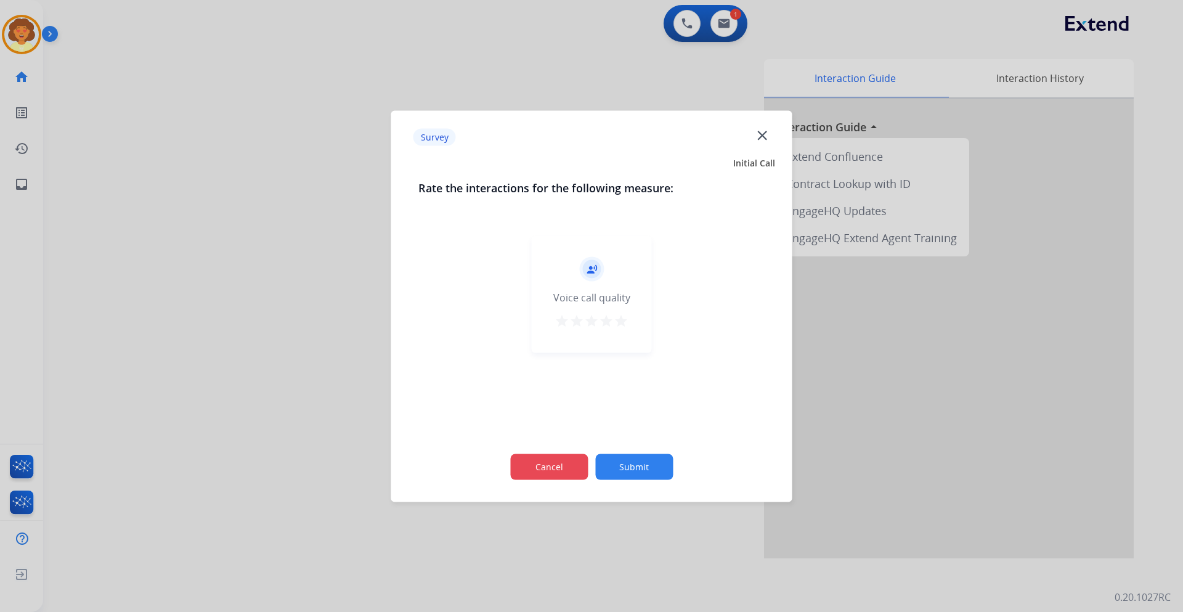
click at [545, 470] on button "Cancel" at bounding box center [549, 467] width 78 height 26
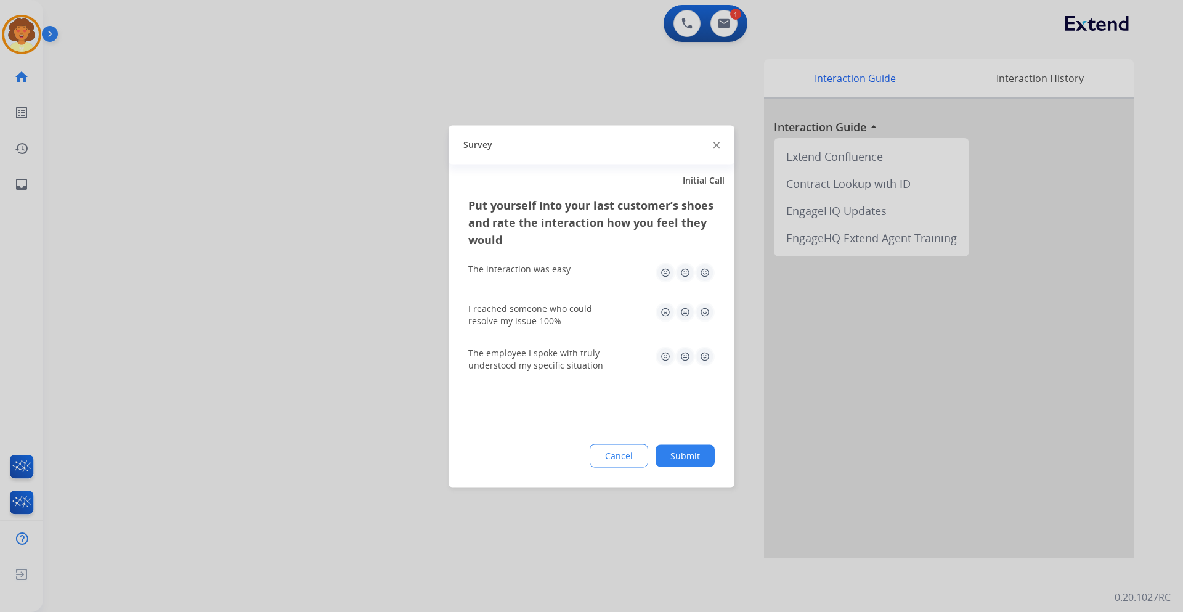
click at [611, 466] on button "Cancel" at bounding box center [619, 455] width 59 height 23
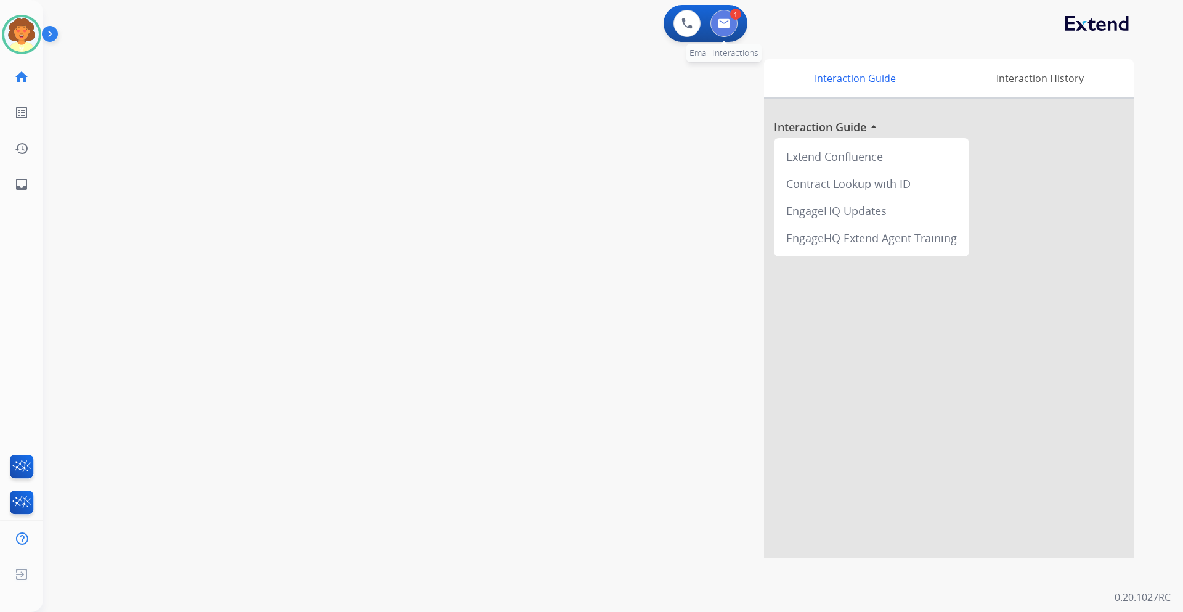
click at [721, 20] on img at bounding box center [724, 23] width 12 height 10
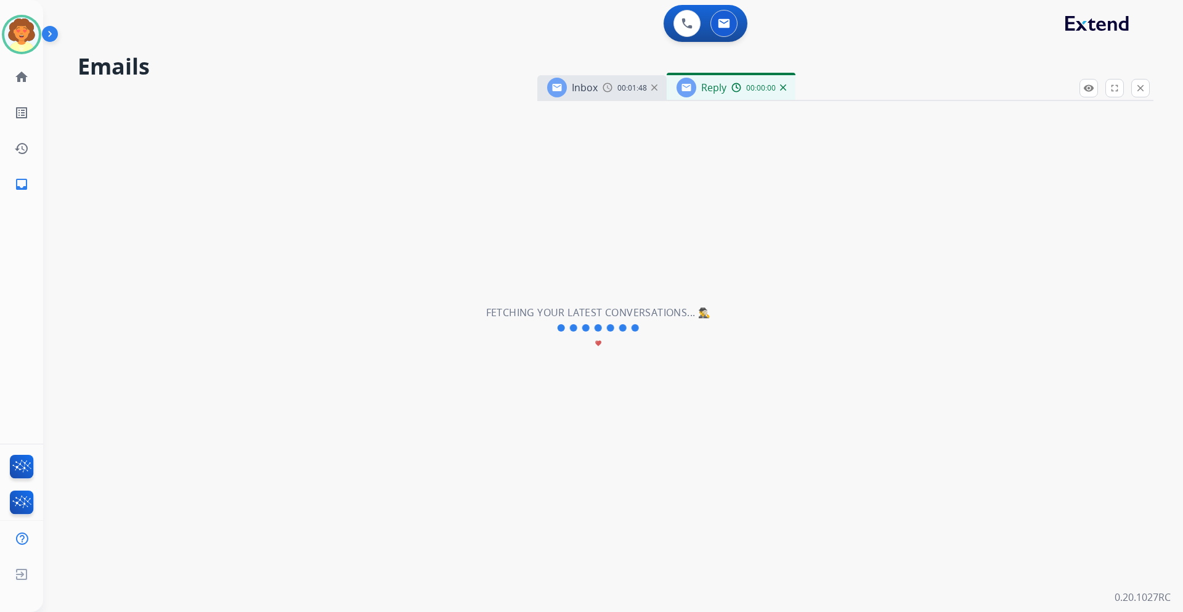
select select "**********"
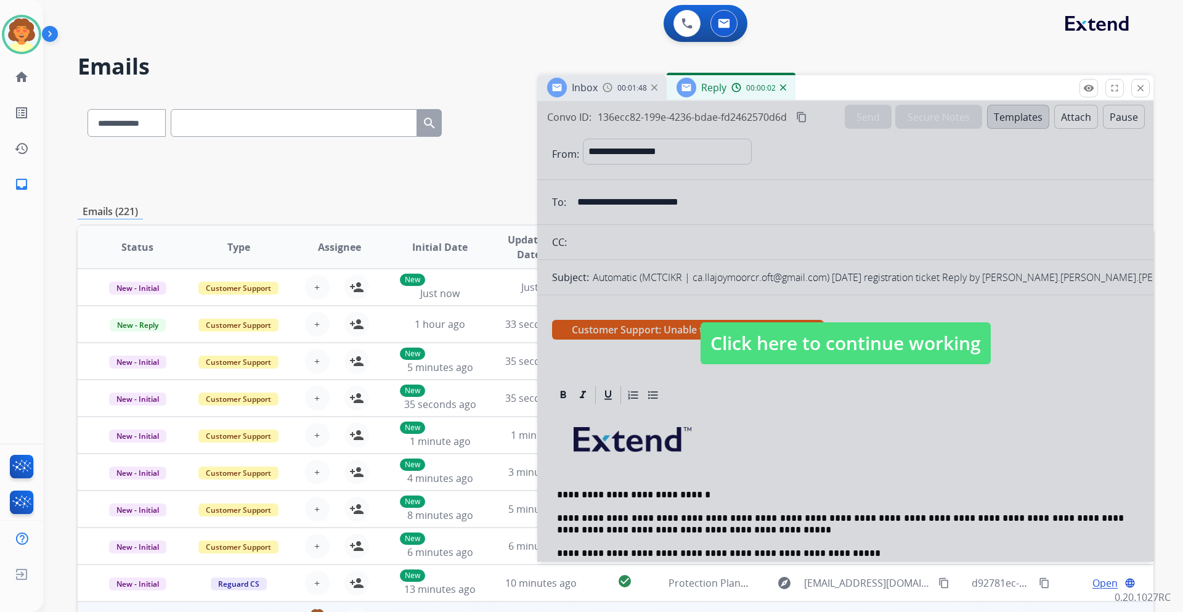
click at [728, 416] on div at bounding box center [845, 331] width 616 height 460
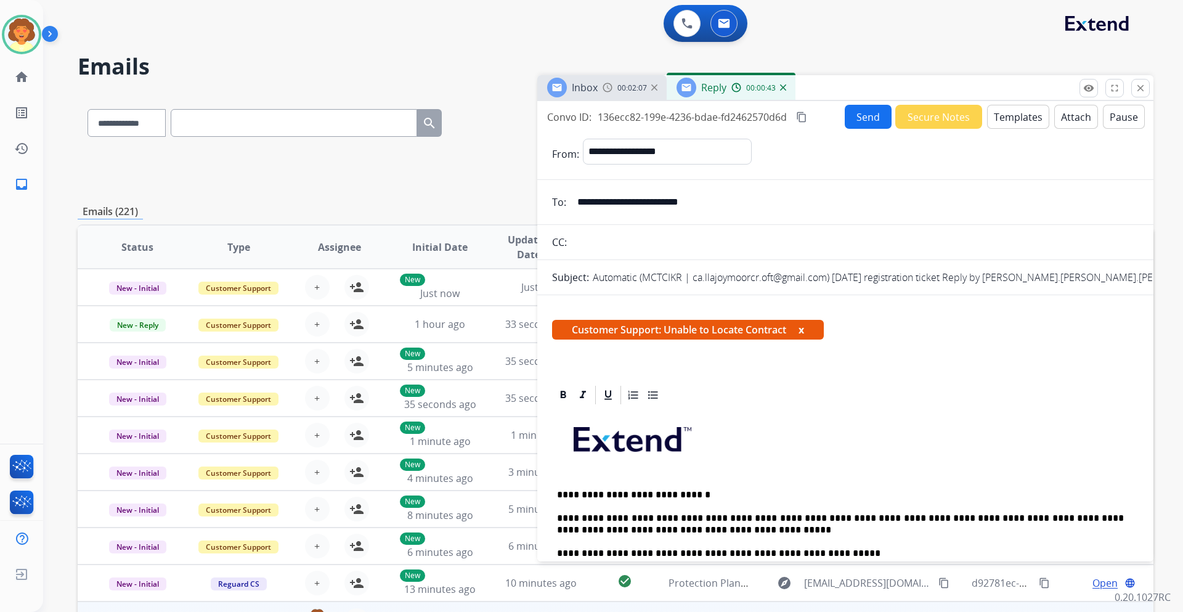
click at [852, 112] on button "Send" at bounding box center [868, 117] width 47 height 24
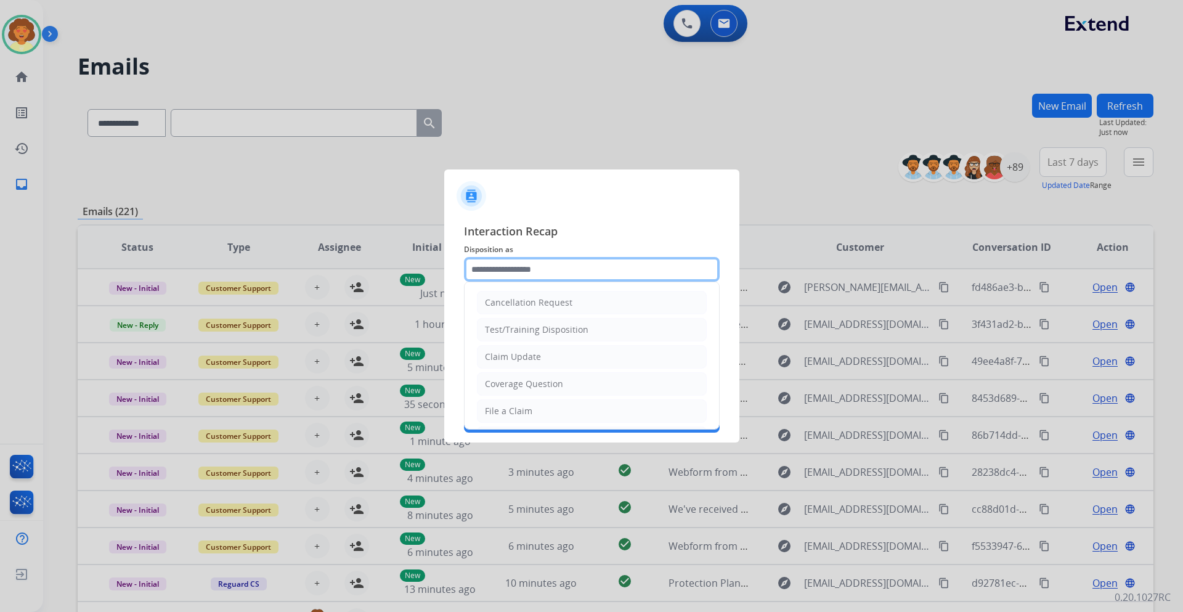
click at [564, 272] on input "text" at bounding box center [592, 269] width 256 height 25
click at [549, 387] on div "Coverage Question" at bounding box center [524, 384] width 78 height 12
type input "**********"
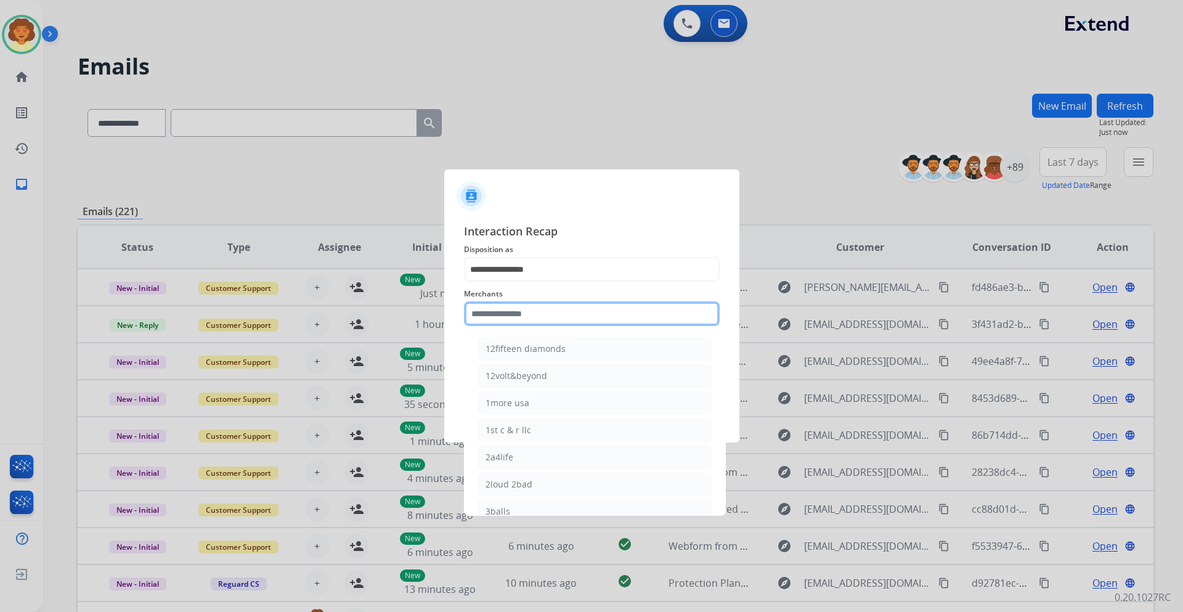
click at [509, 310] on input "text" at bounding box center [592, 313] width 256 height 25
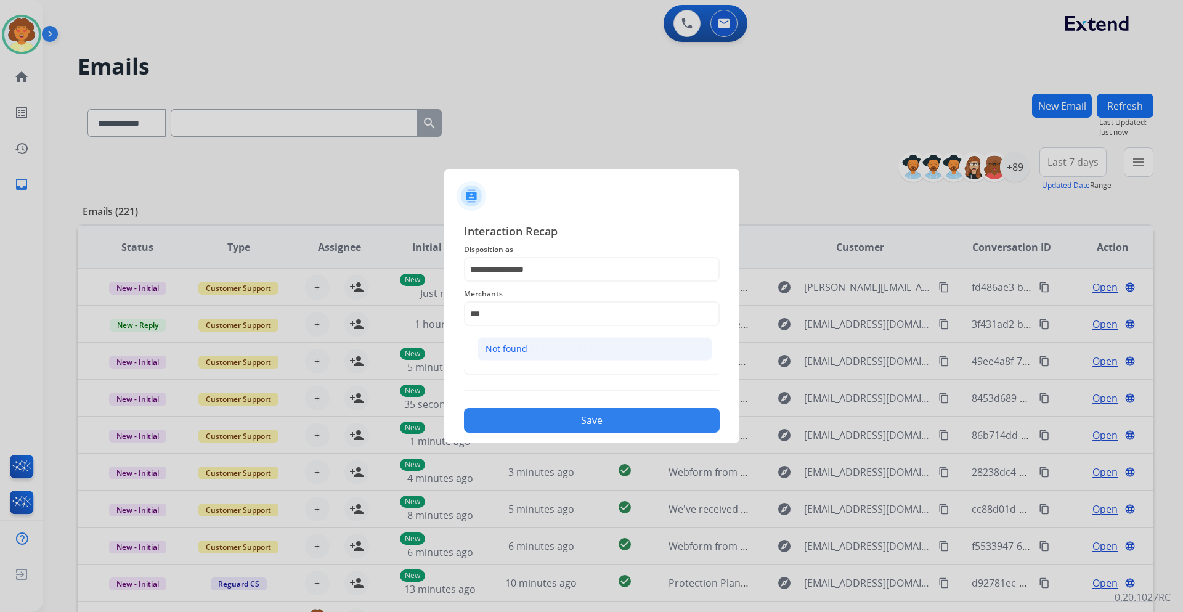
click at [533, 345] on li "Not found" at bounding box center [595, 348] width 235 height 23
type input "*********"
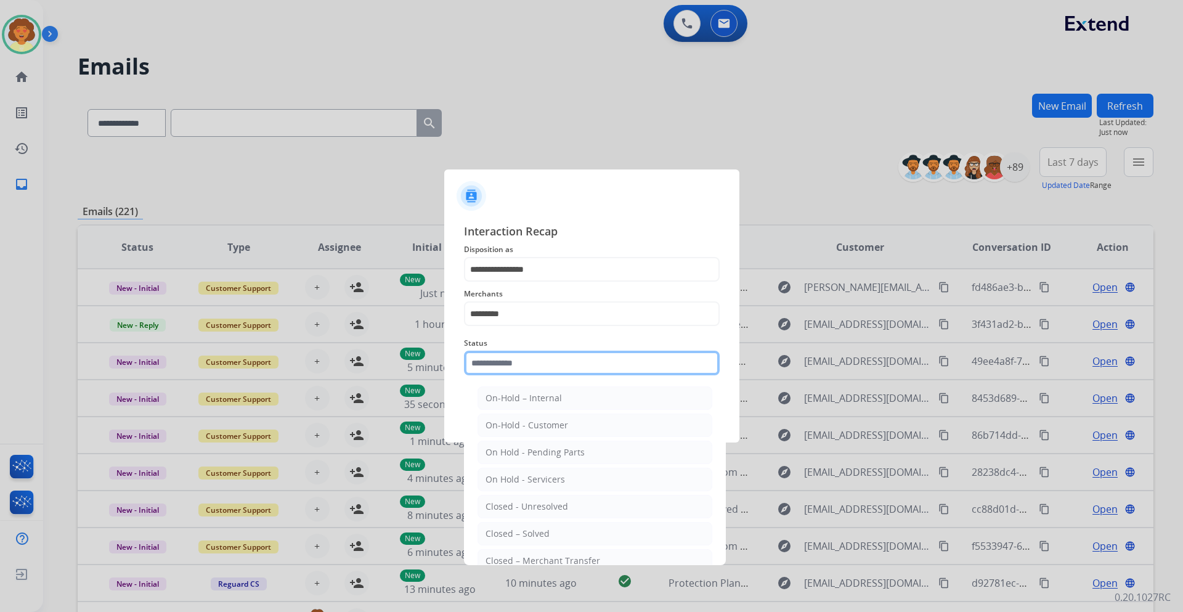
click at [535, 362] on input "text" at bounding box center [592, 363] width 256 height 25
click at [565, 536] on li "Closed – Solved" at bounding box center [595, 533] width 235 height 23
type input "**********"
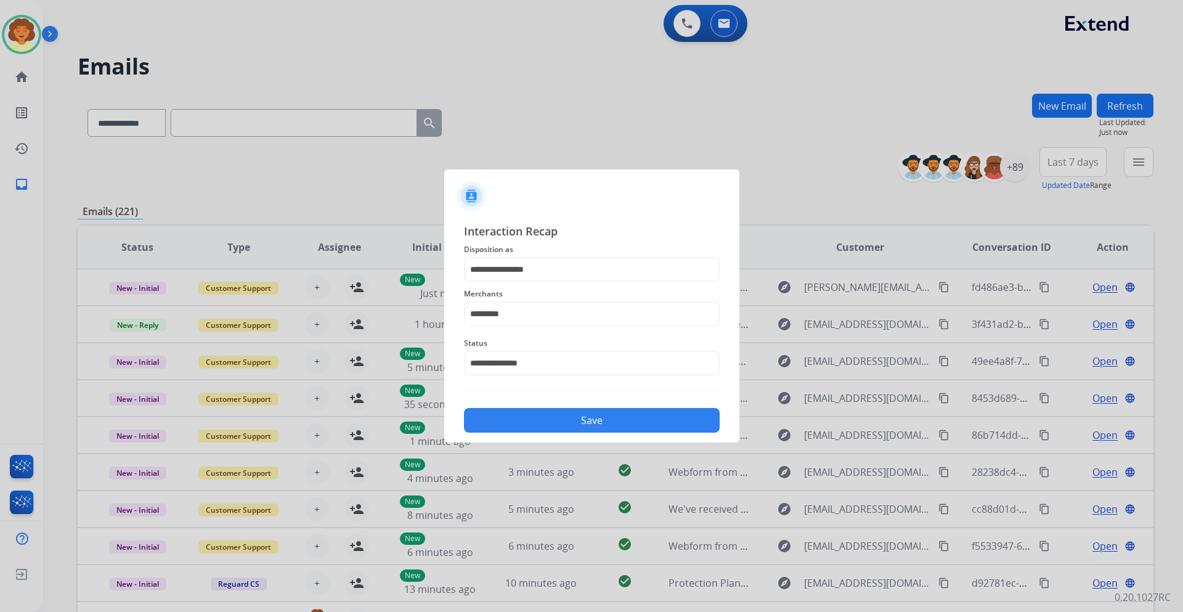
click at [574, 412] on button "Save" at bounding box center [592, 420] width 256 height 25
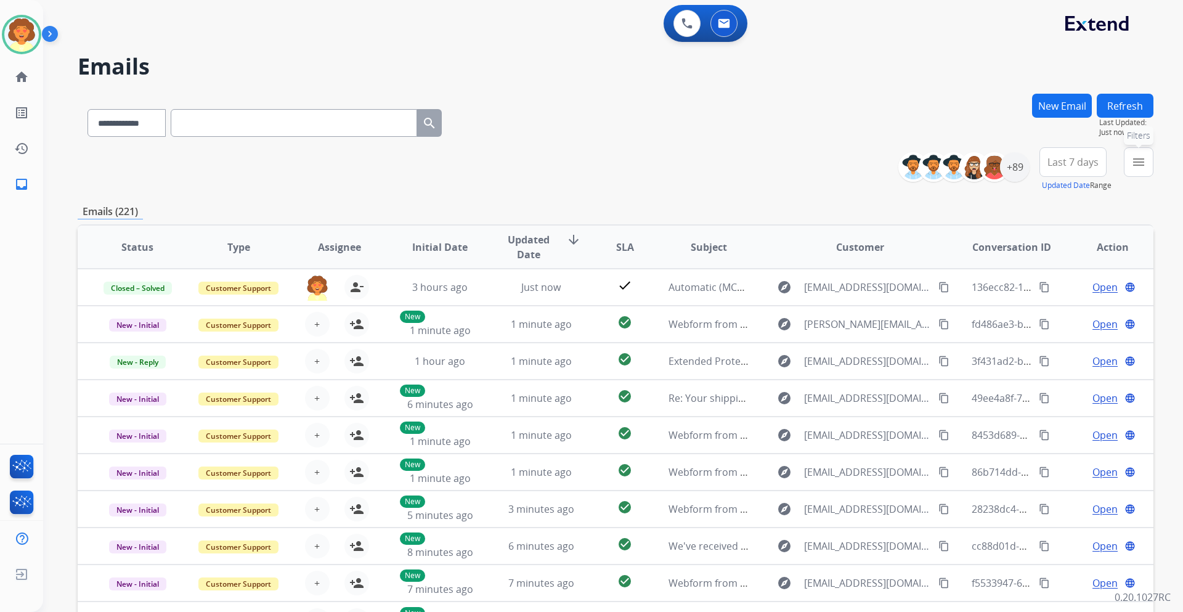
click at [1144, 165] on mat-icon "menu" at bounding box center [1139, 162] width 15 height 15
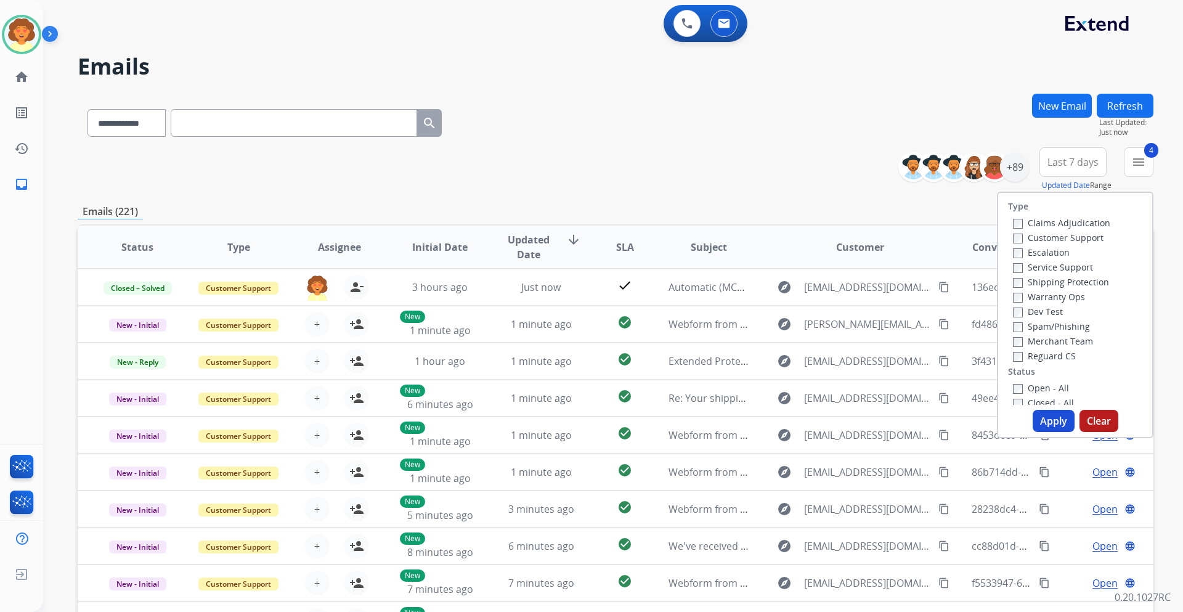
click at [1042, 422] on button "Apply" at bounding box center [1054, 421] width 42 height 22
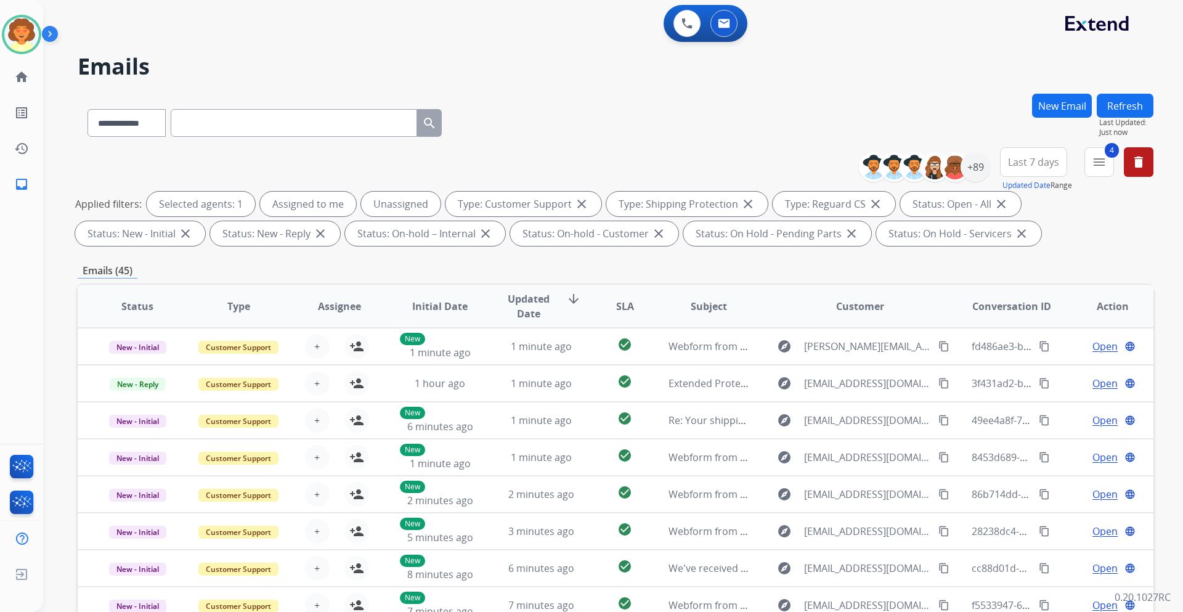
click at [1022, 179] on div "Last 7 days Updated Date Range Custom Recent Last 7 days Last 14 days Last 30 d…" at bounding box center [1037, 169] width 75 height 44
click at [1015, 162] on span "Last 7 days" at bounding box center [1033, 162] width 51 height 5
click at [1011, 313] on div "Last 90 days" at bounding box center [1030, 312] width 68 height 18
click at [977, 171] on div "+150" at bounding box center [976, 167] width 30 height 30
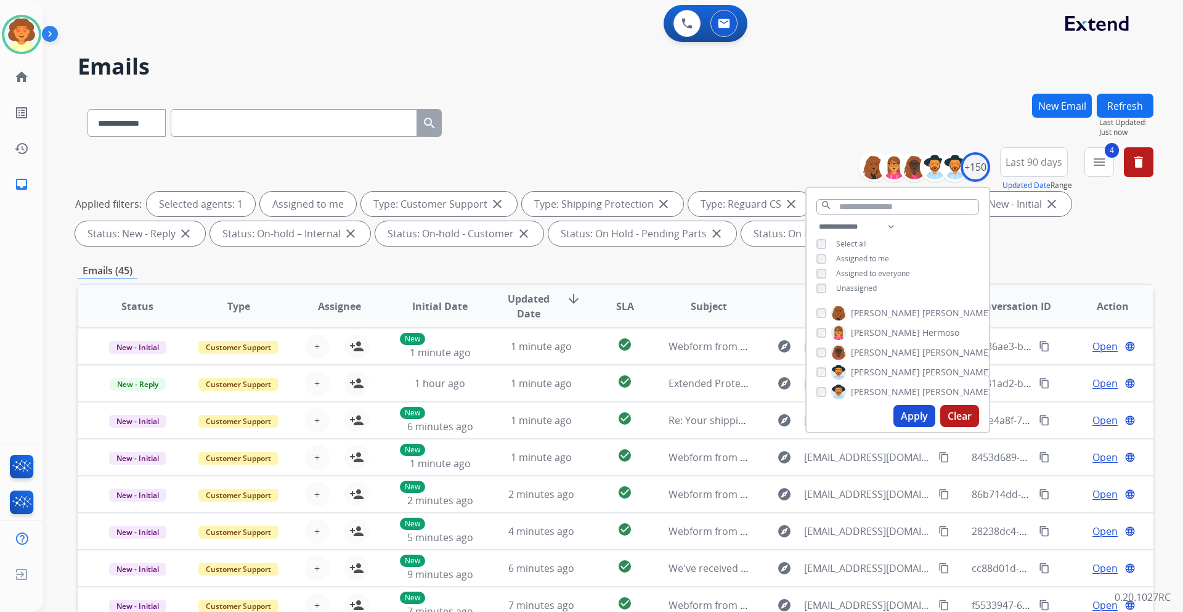
click at [904, 420] on button "Apply" at bounding box center [915, 416] width 42 height 22
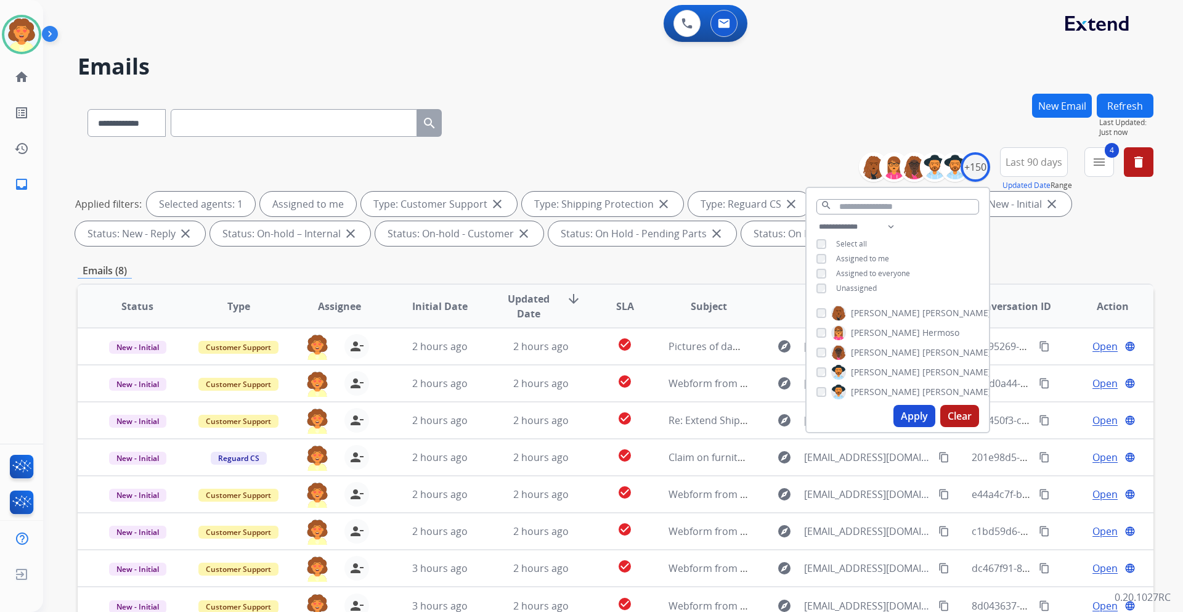
click at [912, 416] on button "Apply" at bounding box center [915, 416] width 42 height 22
click at [695, 255] on div "**********" at bounding box center [616, 427] width 1076 height 667
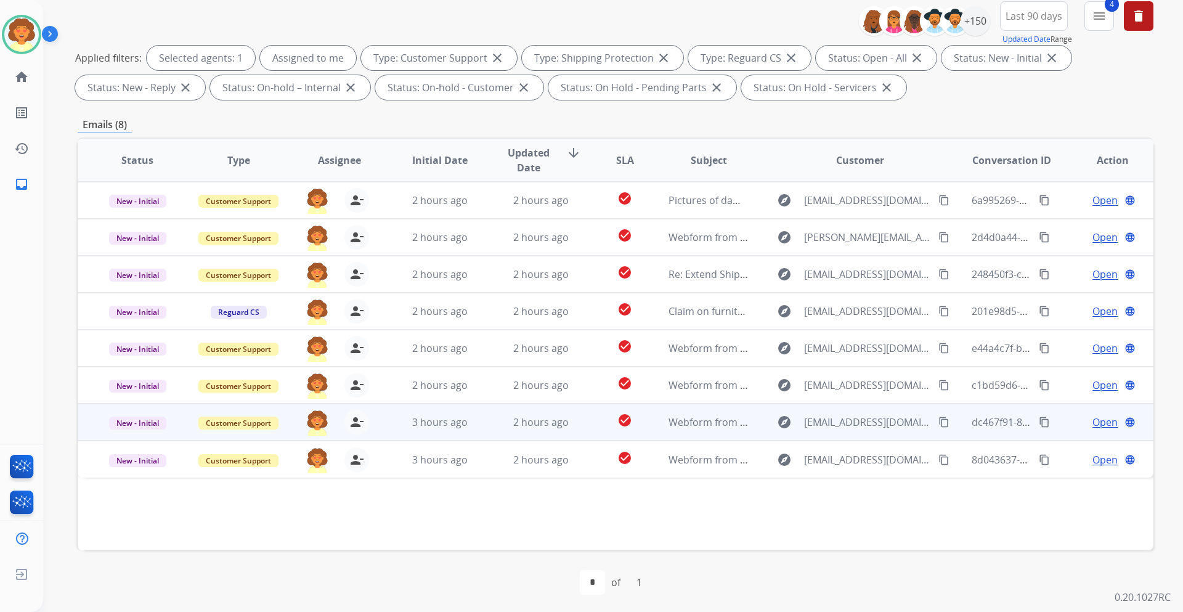
scroll to position [149, 0]
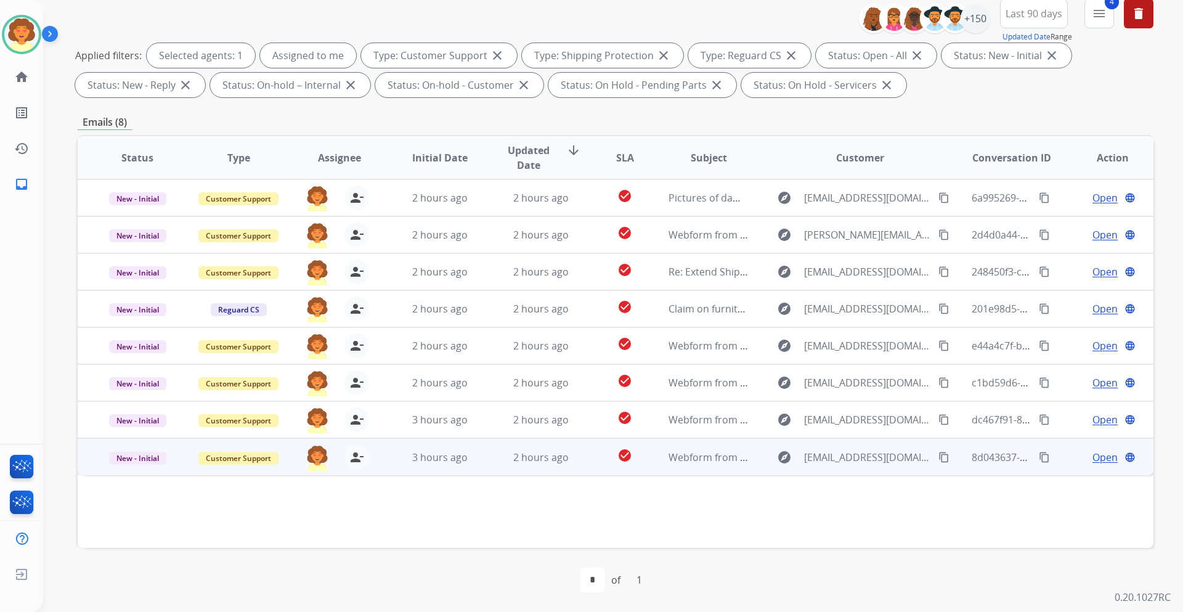
click at [1097, 455] on span "Open" at bounding box center [1105, 457] width 25 height 15
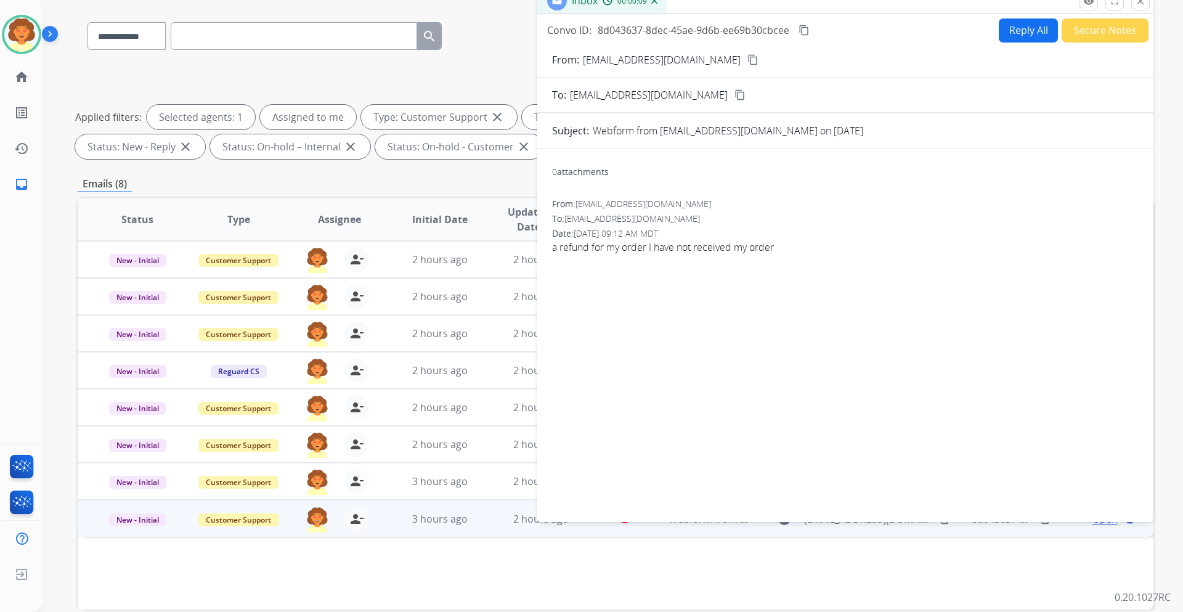
scroll to position [25, 0]
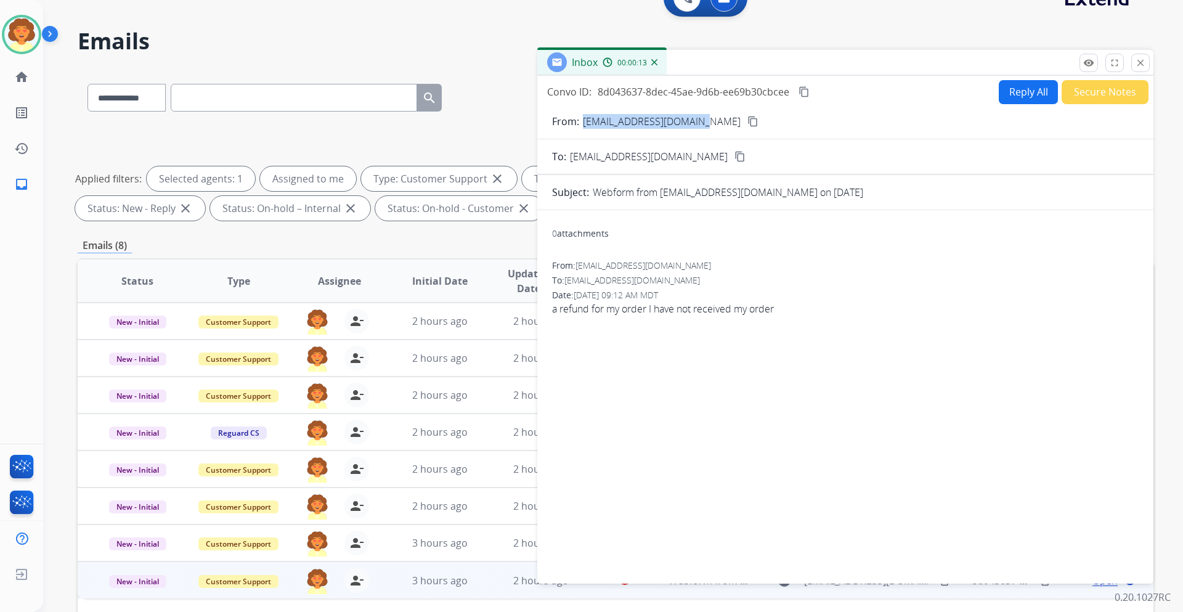
drag, startPoint x: 581, startPoint y: 121, endPoint x: 697, endPoint y: 128, distance: 116.7
click at [697, 128] on div "From: [EMAIL_ADDRESS][DOMAIN_NAME] content_copy" at bounding box center [845, 121] width 616 height 15
copy div "[EMAIL_ADDRESS][DOMAIN_NAME]"
click at [1018, 85] on button "Reply All" at bounding box center [1028, 92] width 59 height 24
select select "**********"
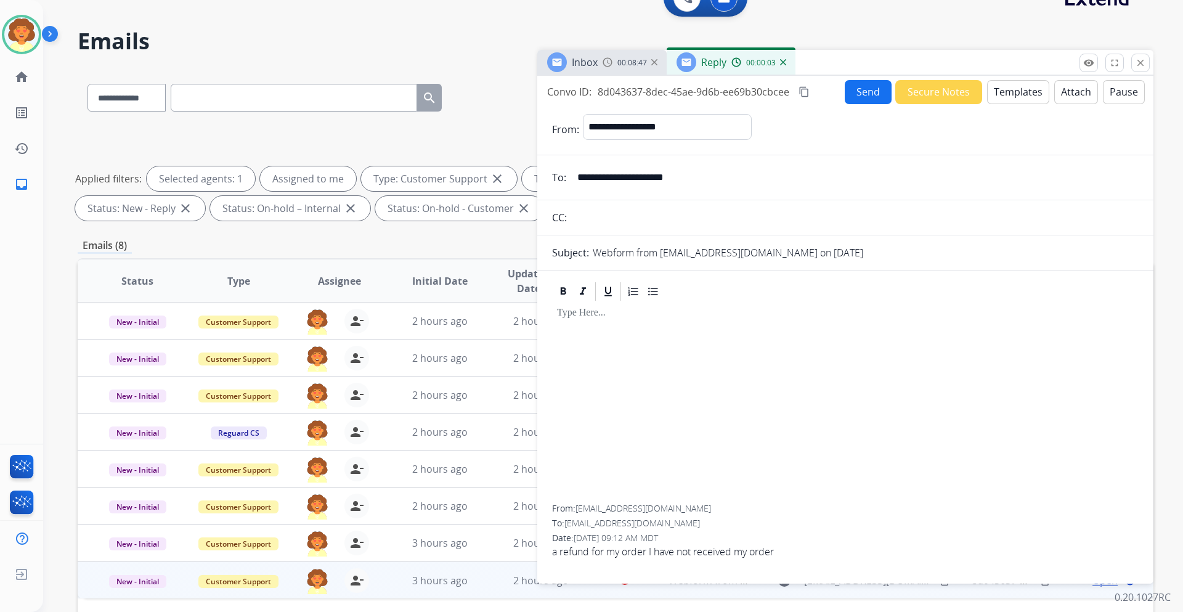
click at [1009, 99] on button "Templates" at bounding box center [1018, 92] width 62 height 24
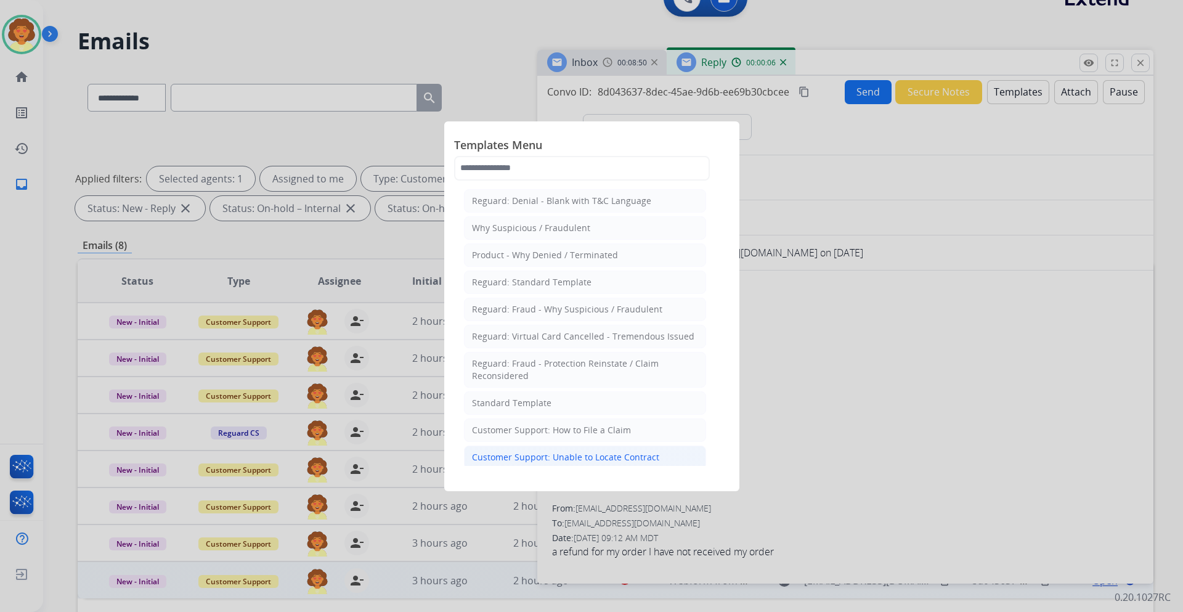
click at [594, 455] on div "Customer Support: Unable to Locate Contract" at bounding box center [565, 457] width 187 height 12
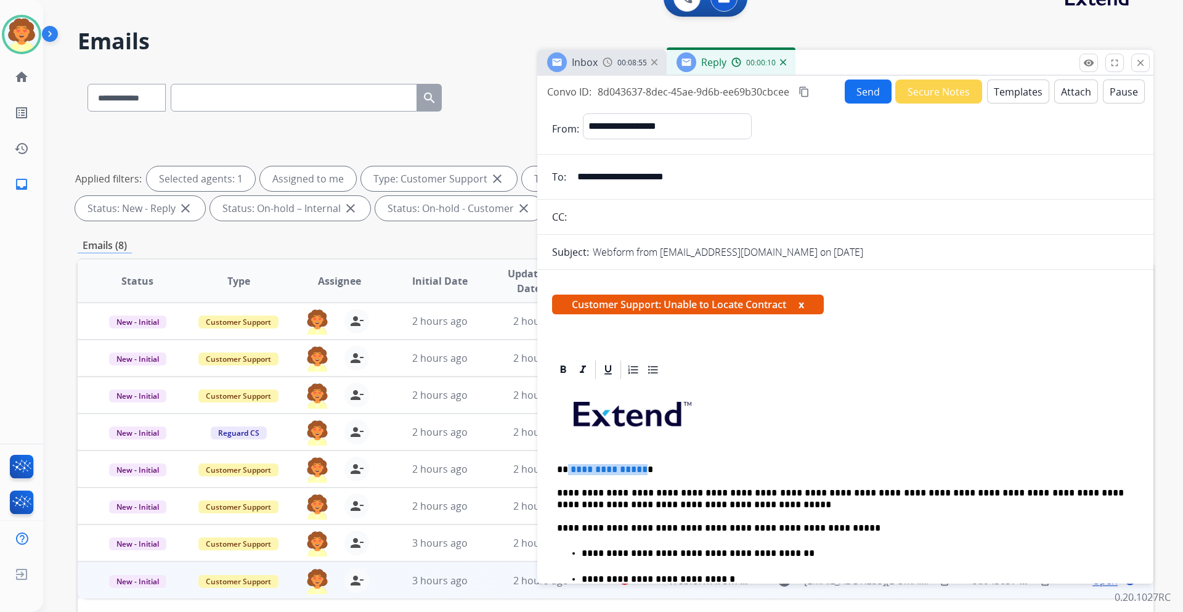
drag, startPoint x: 641, startPoint y: 468, endPoint x: 566, endPoint y: 465, distance: 74.6
click at [566, 465] on p "**********" at bounding box center [840, 469] width 567 height 11
click at [857, 88] on button "Send" at bounding box center [868, 92] width 47 height 24
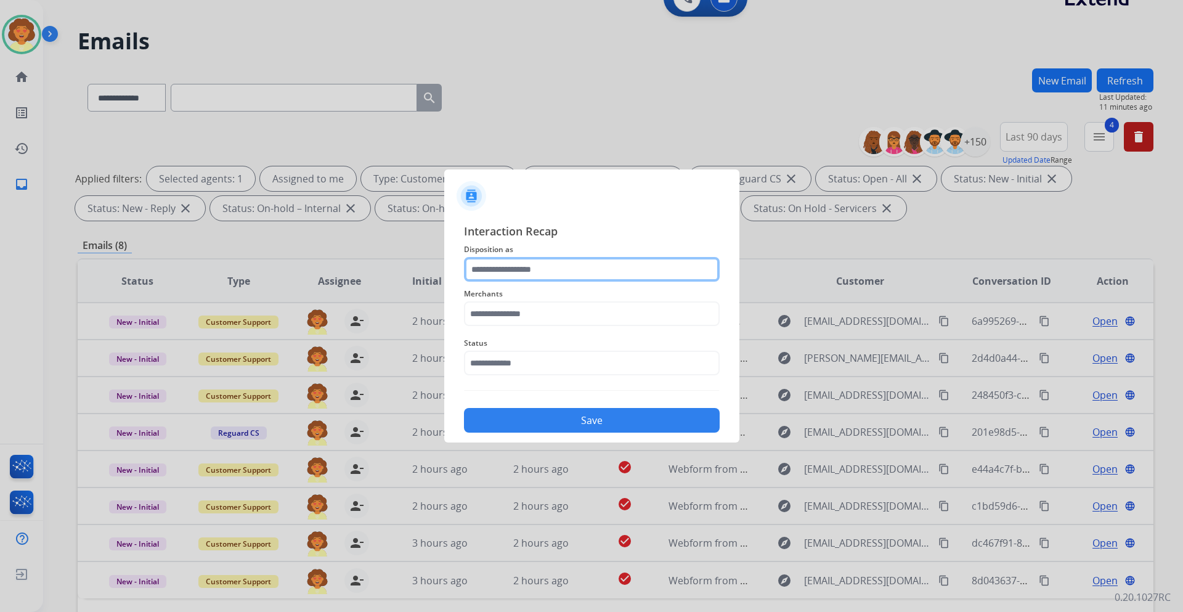
click at [525, 265] on input "text" at bounding box center [592, 269] width 256 height 25
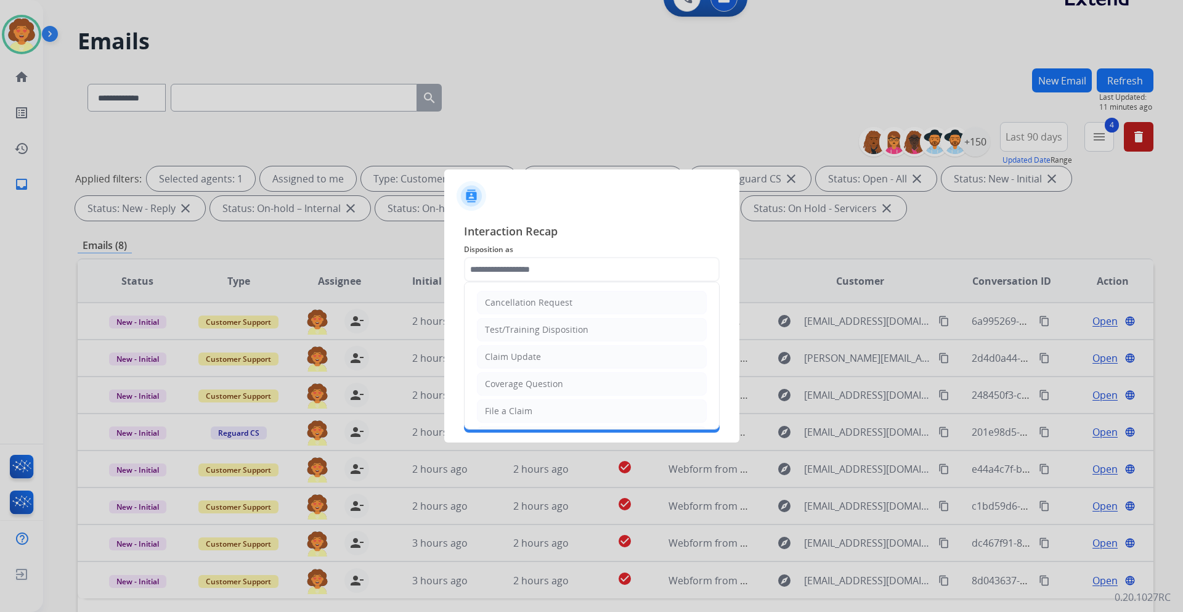
click at [553, 383] on div "Coverage Question" at bounding box center [524, 384] width 78 height 12
type input "**********"
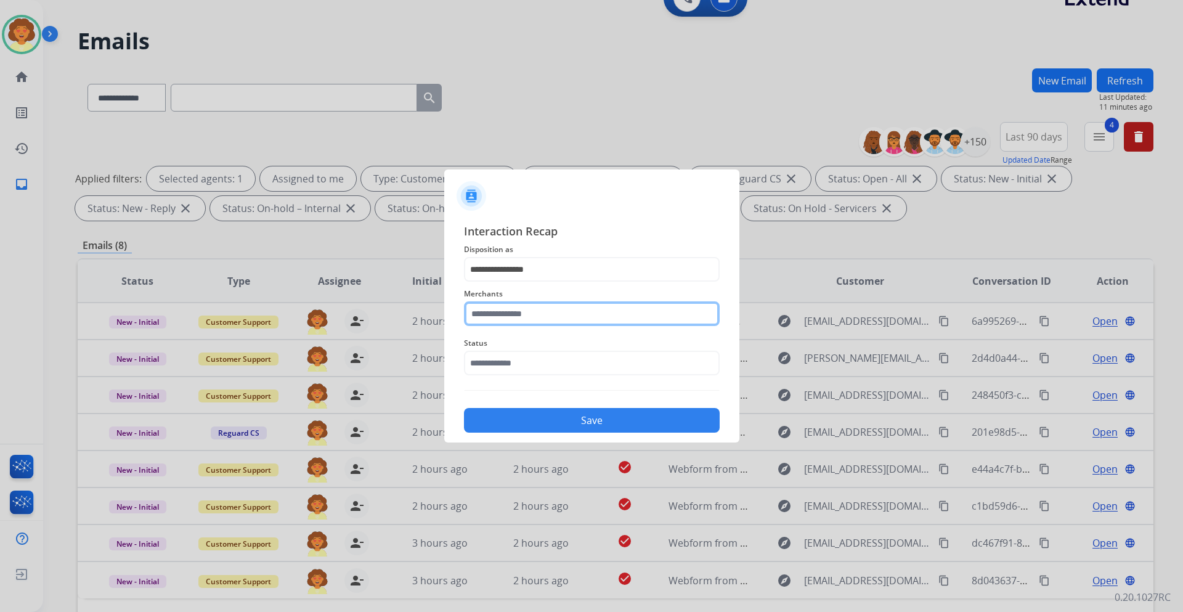
click at [512, 311] on input "text" at bounding box center [592, 313] width 256 height 25
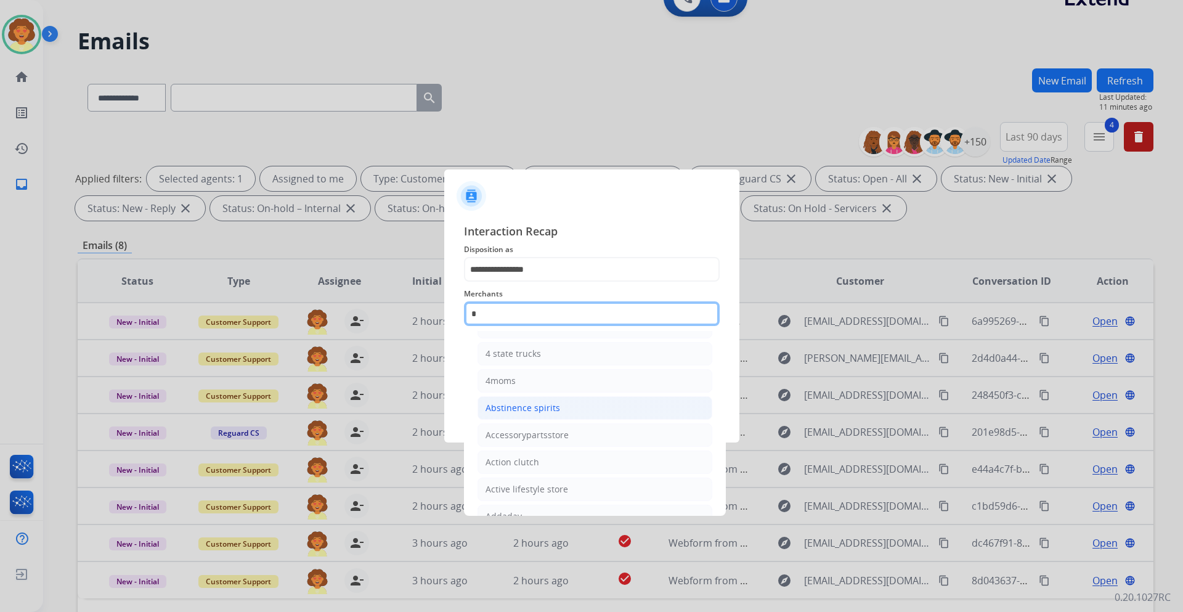
scroll to position [0, 0]
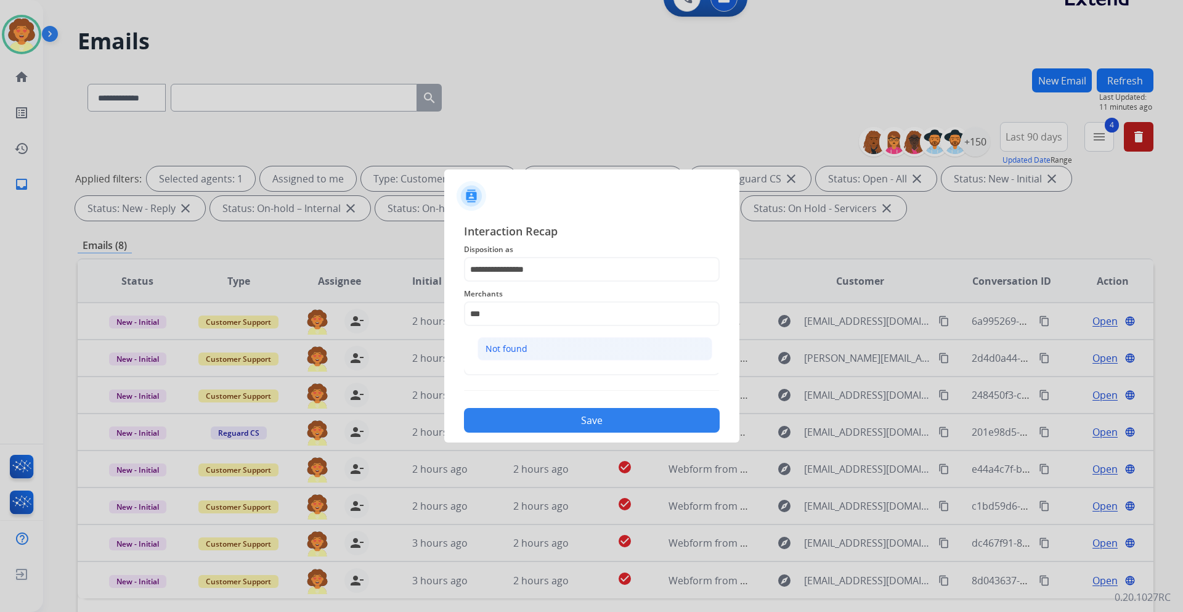
click at [527, 351] on li "Not found" at bounding box center [595, 348] width 235 height 23
type input "*********"
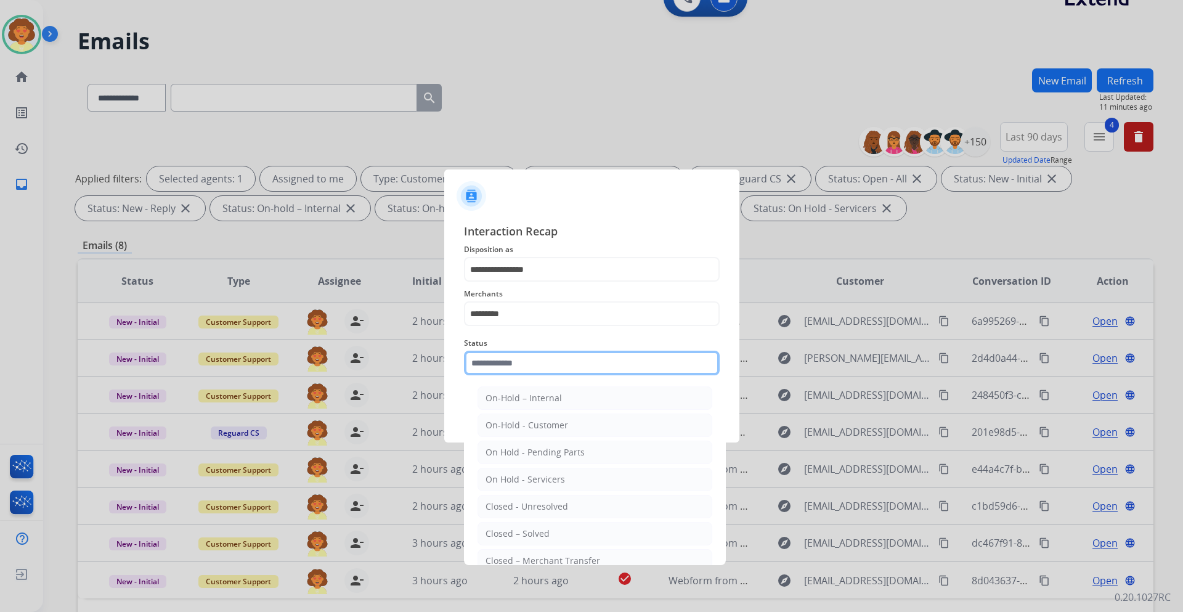
click at [521, 364] on input "text" at bounding box center [592, 363] width 256 height 25
drag, startPoint x: 545, startPoint y: 526, endPoint x: 580, endPoint y: 500, distance: 44.0
click at [545, 526] on li "Closed – Solved" at bounding box center [595, 533] width 235 height 23
type input "**********"
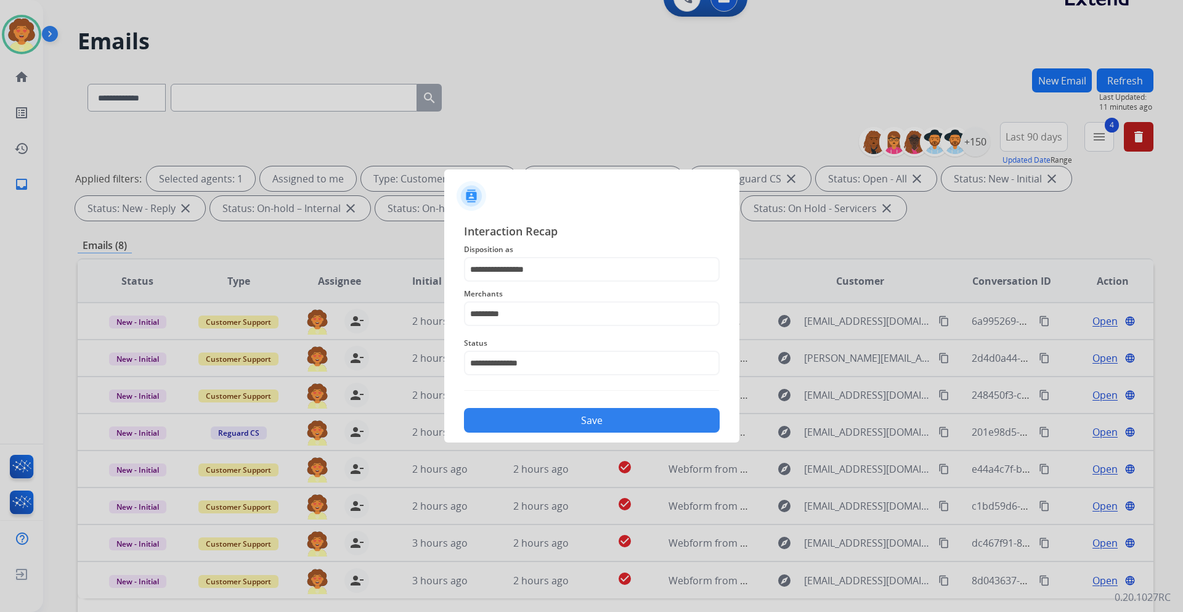
click at [600, 414] on button "Save" at bounding box center [592, 420] width 256 height 25
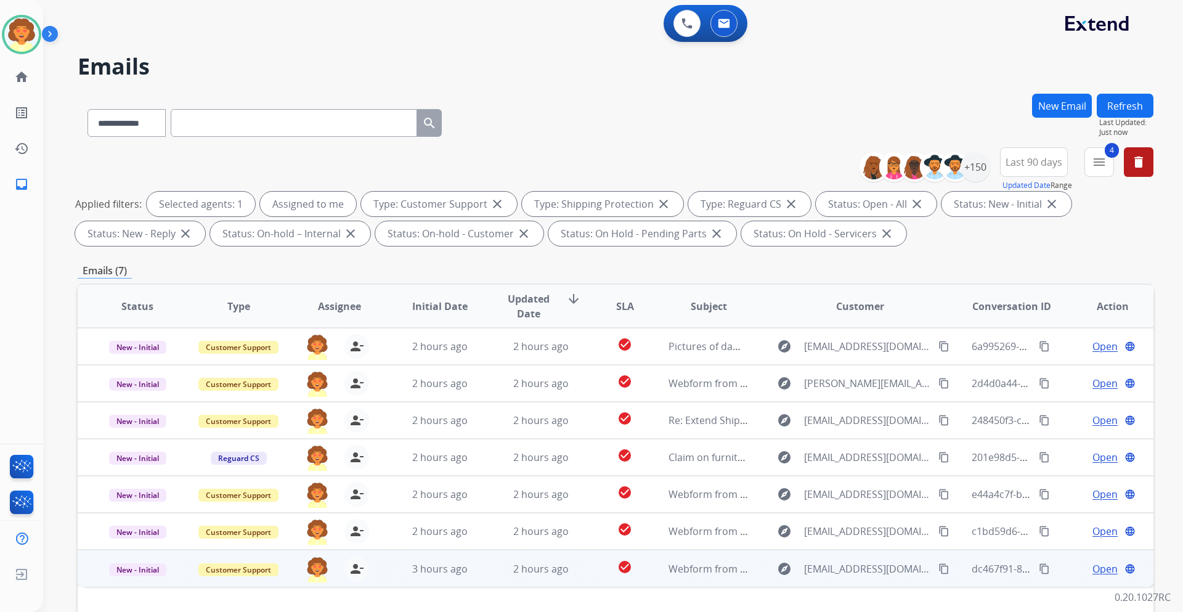
click at [1093, 570] on span "Open" at bounding box center [1105, 569] width 25 height 15
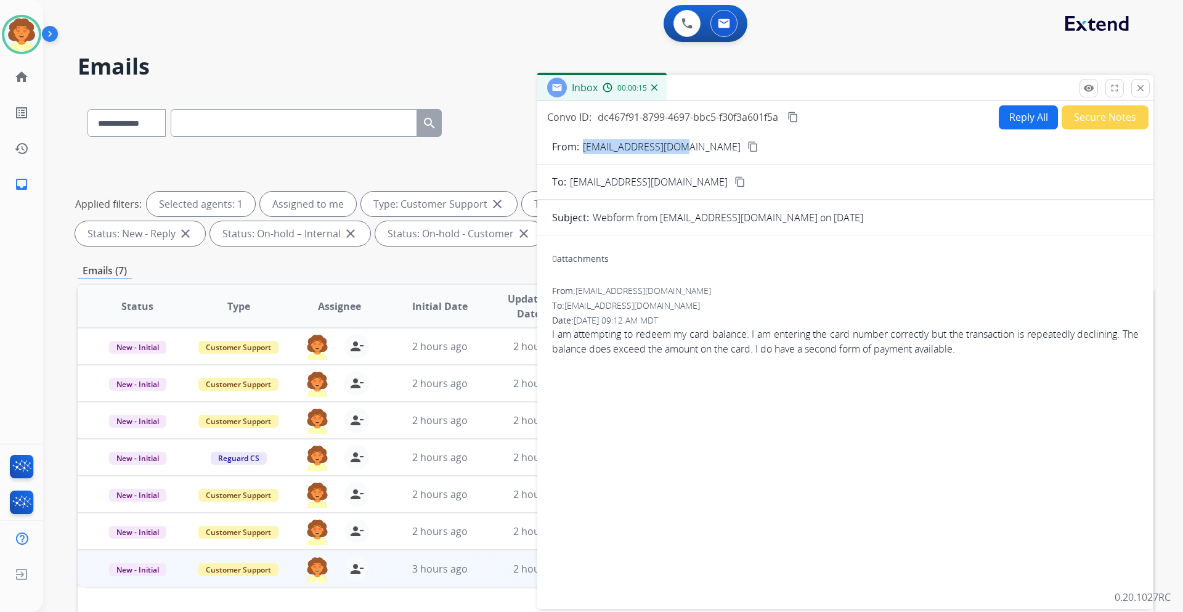
drag, startPoint x: 581, startPoint y: 146, endPoint x: 679, endPoint y: 157, distance: 98.6
click at [679, 157] on form "From: [EMAIL_ADDRESS][DOMAIN_NAME] content_copy To: [EMAIL_ADDRESS][DOMAIN_NAME…" at bounding box center [845, 366] width 616 height 475
copy p "[EMAIL_ADDRESS][DOMAIN_NAME]"
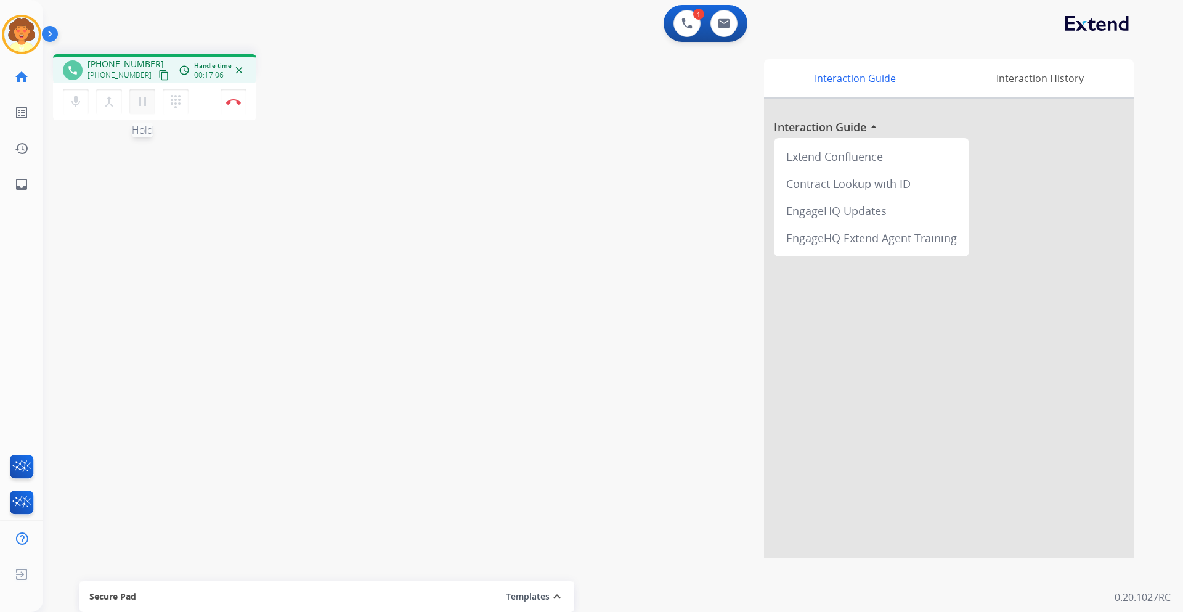
click at [141, 102] on mat-icon "pause" at bounding box center [142, 101] width 15 height 15
click at [139, 93] on button "play_arrow Hold" at bounding box center [142, 102] width 26 height 26
click at [139, 106] on mat-icon "pause" at bounding box center [142, 101] width 15 height 15
click at [140, 104] on mat-icon "play_arrow" at bounding box center [142, 101] width 15 height 15
click at [233, 104] on img at bounding box center [233, 102] width 15 height 6
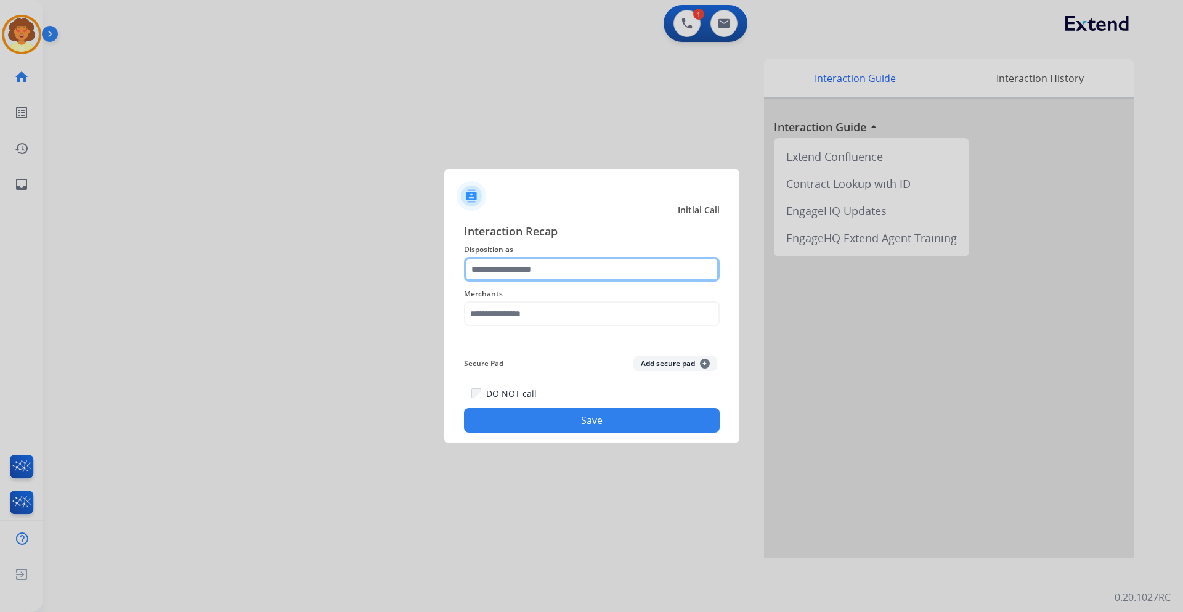
click at [564, 265] on input "text" at bounding box center [592, 269] width 256 height 25
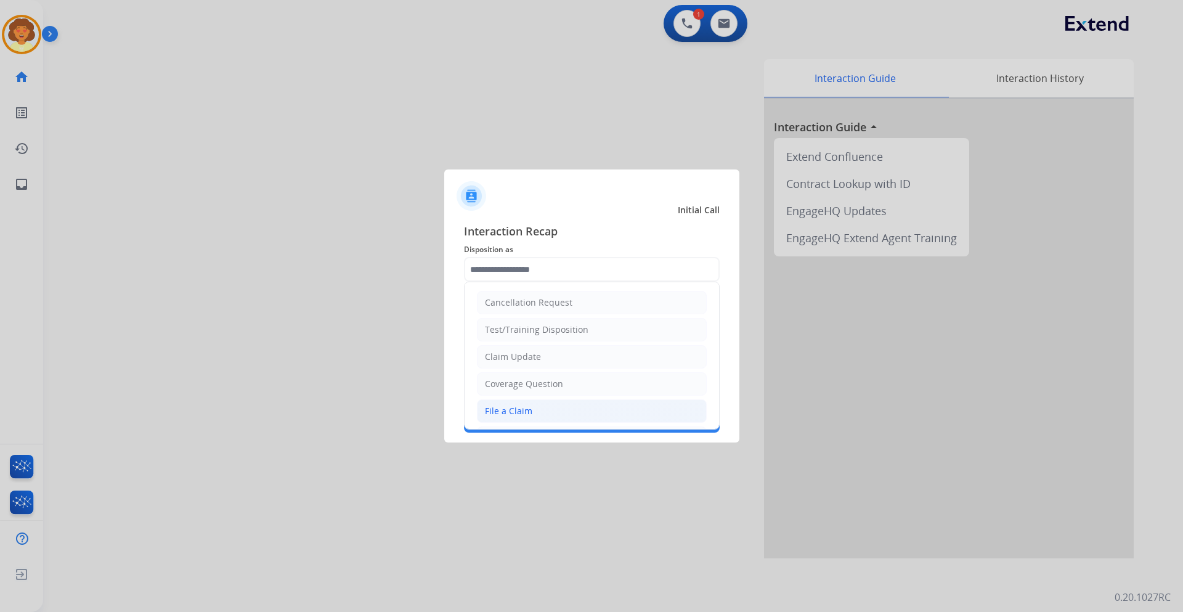
click at [528, 413] on div "File a Claim" at bounding box center [508, 411] width 47 height 12
type input "**********"
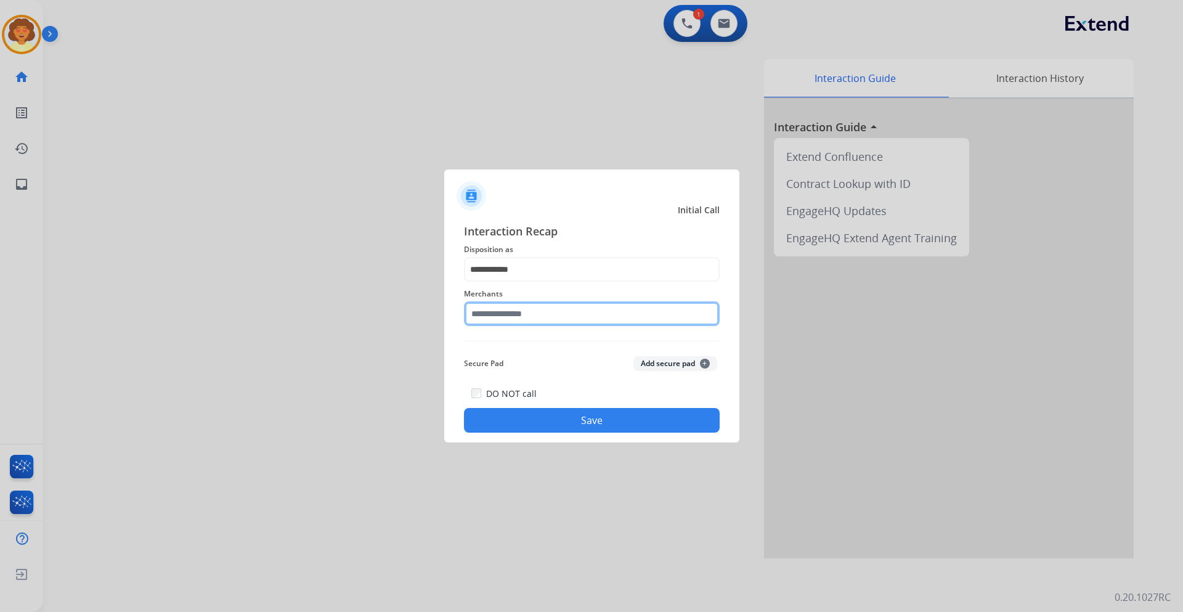
click at [512, 311] on input "text" at bounding box center [592, 313] width 256 height 25
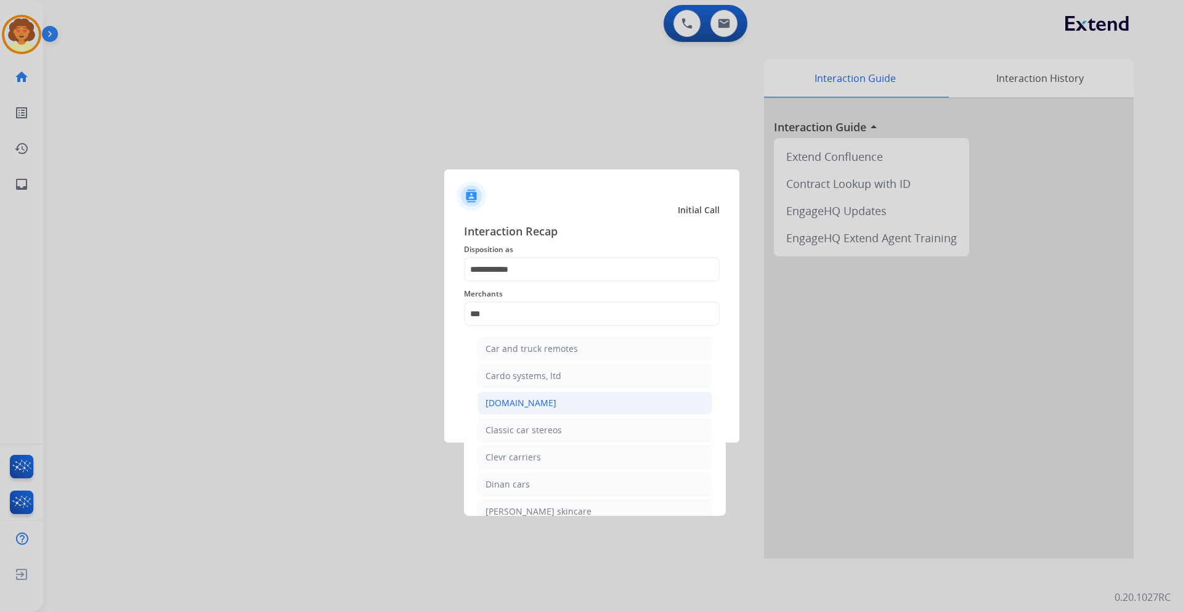
click at [578, 410] on li "[DOMAIN_NAME]" at bounding box center [595, 402] width 235 height 23
type input "**********"
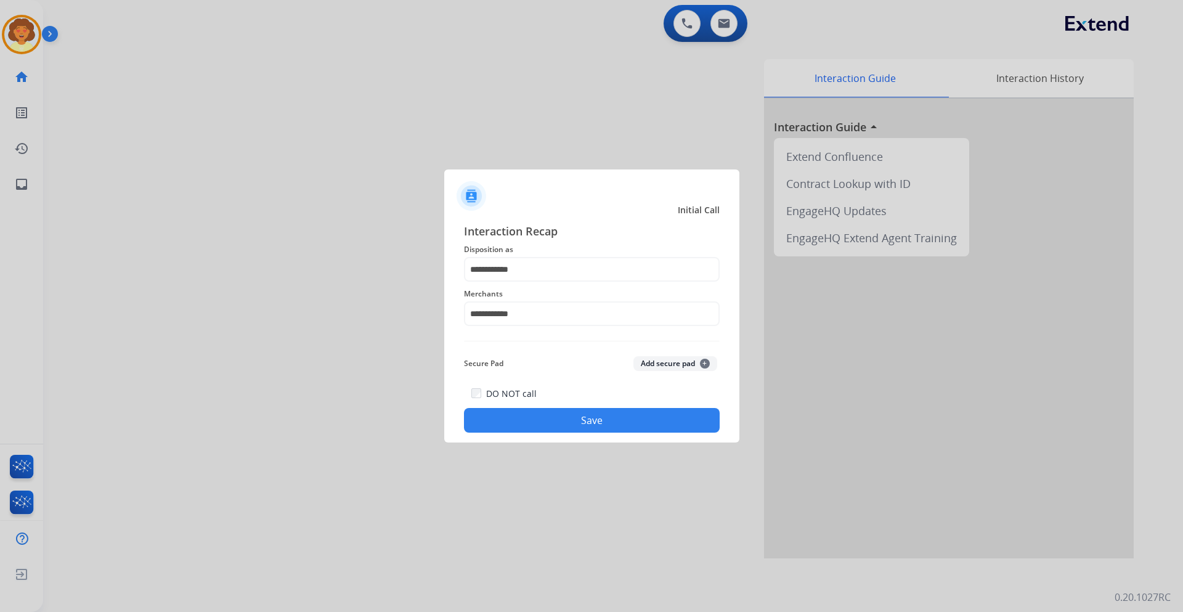
click at [588, 420] on button "Save" at bounding box center [592, 420] width 256 height 25
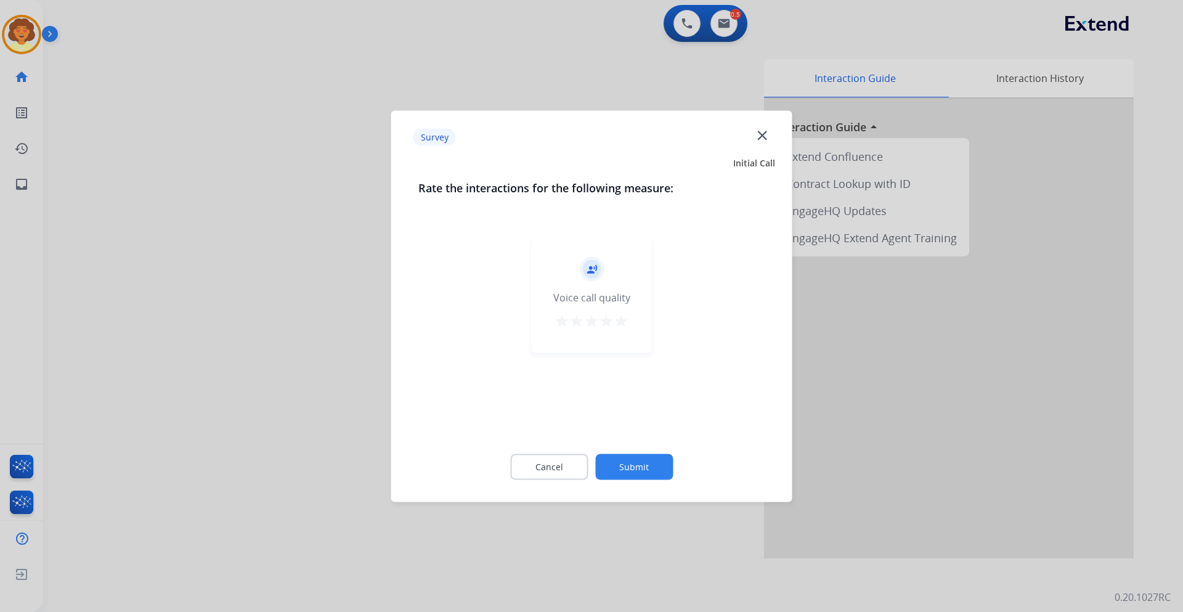
click at [635, 465] on button "Submit" at bounding box center [634, 467] width 78 height 26
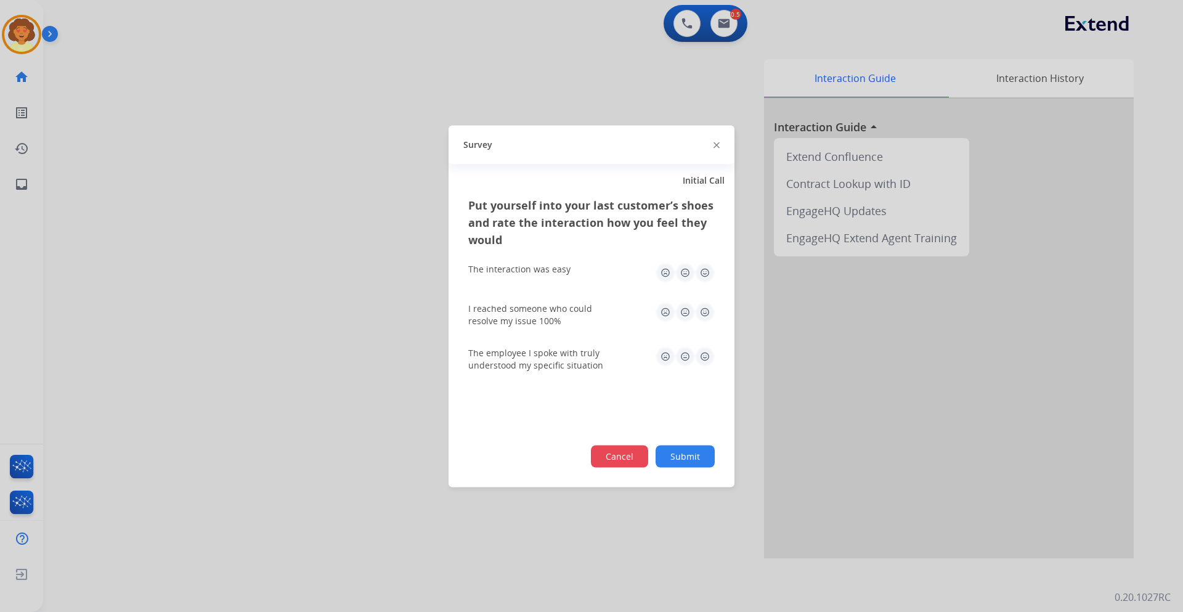
click at [619, 462] on button "Cancel" at bounding box center [619, 456] width 57 height 22
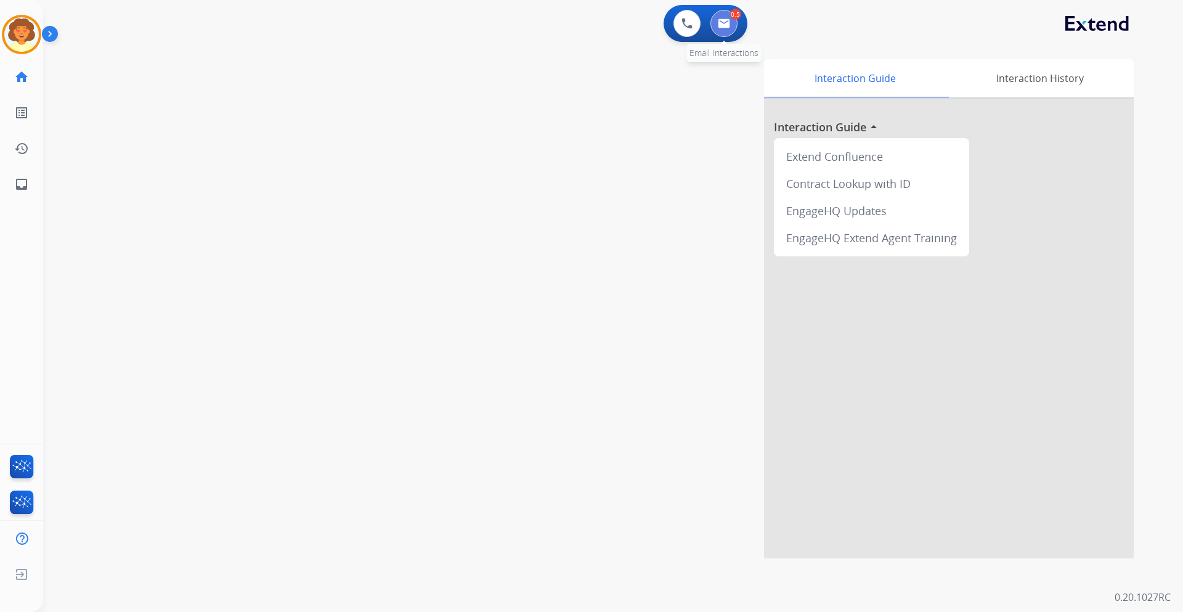
click at [737, 23] on button at bounding box center [724, 23] width 27 height 27
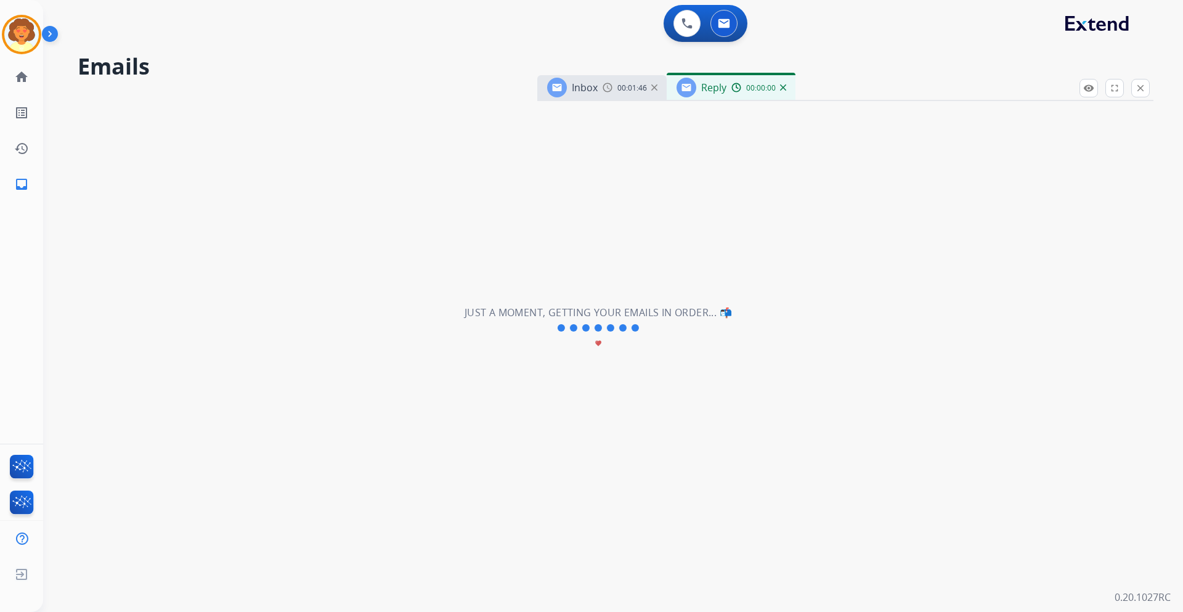
select select "**********"
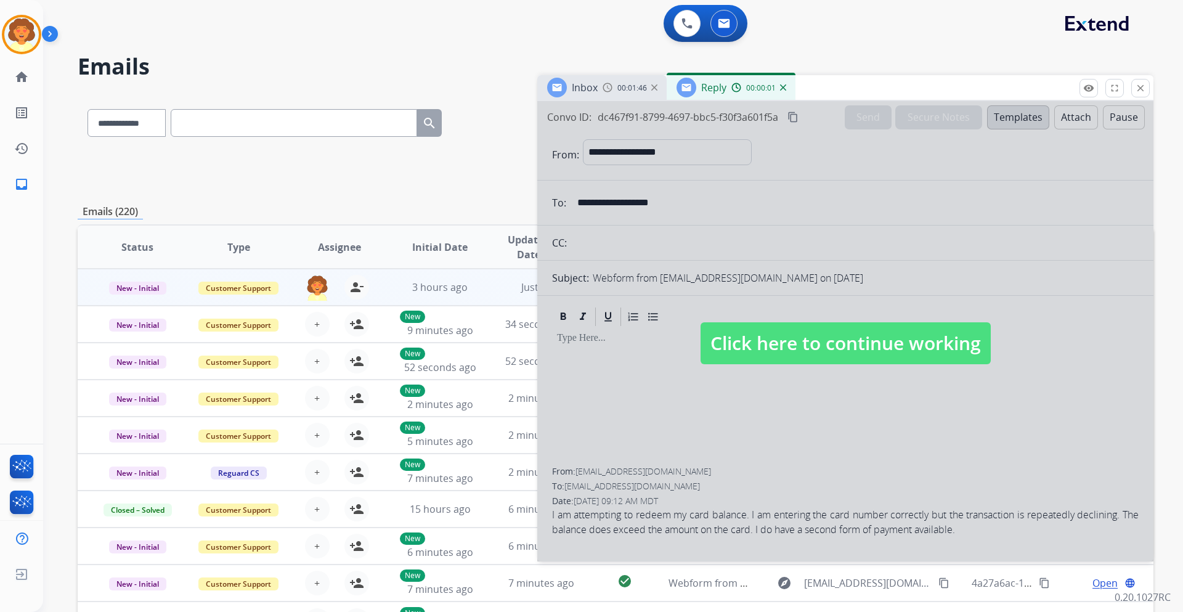
click at [817, 401] on div at bounding box center [845, 331] width 616 height 460
select select
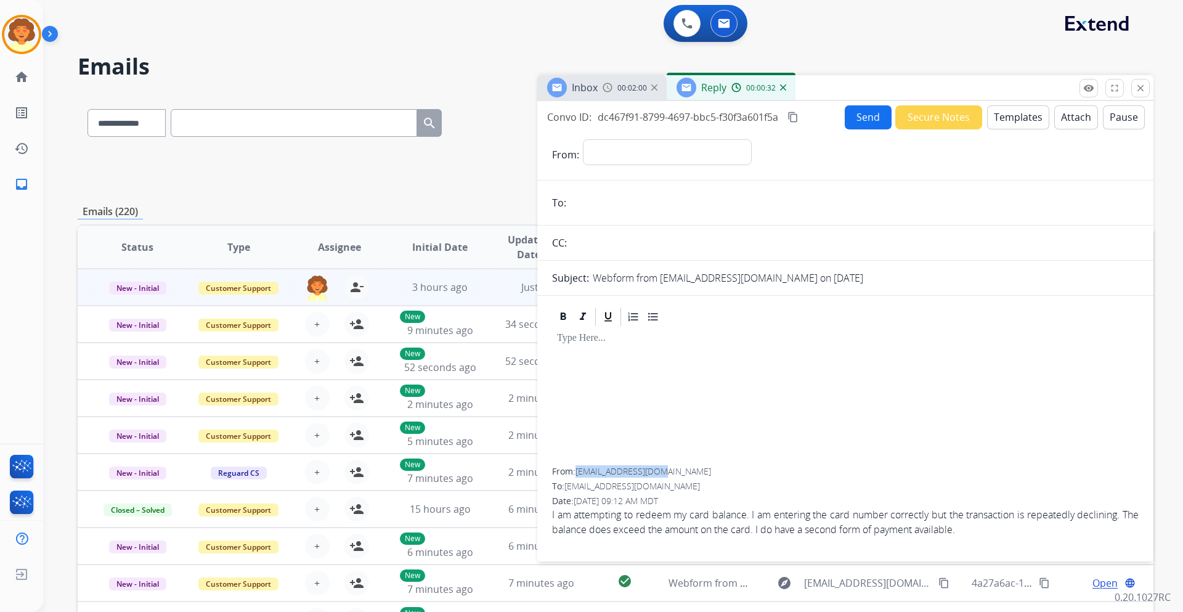
drag, startPoint x: 579, startPoint y: 470, endPoint x: 668, endPoint y: 472, distance: 88.8
click at [668, 472] on div "From: [EMAIL_ADDRESS][DOMAIN_NAME]" at bounding box center [845, 471] width 587 height 12
copy span "[EMAIL_ADDRESS][DOMAIN_NAME]"
click at [1007, 118] on button "Templates" at bounding box center [1018, 117] width 62 height 24
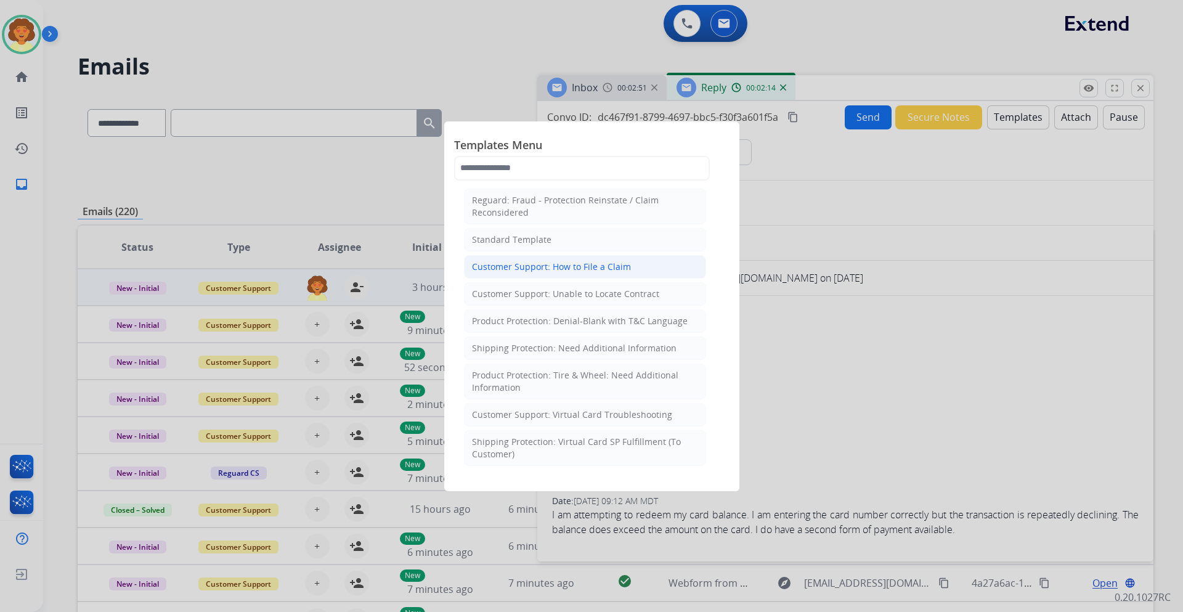
scroll to position [185, 0]
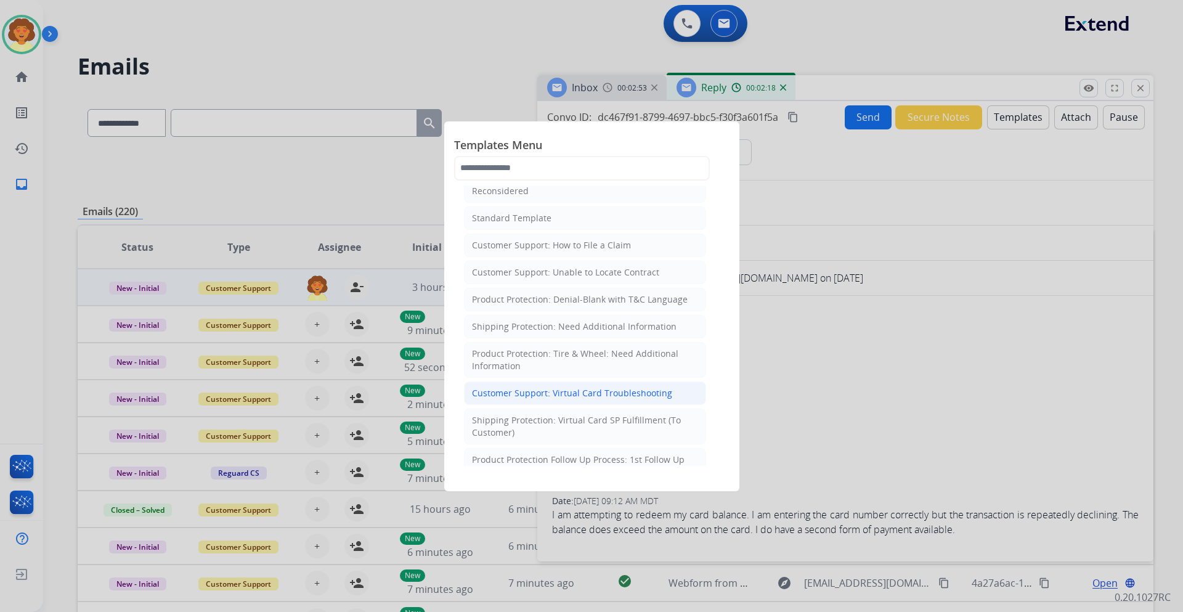
click at [578, 398] on div "Customer Support: Virtual Card Troubleshooting" at bounding box center [572, 393] width 200 height 12
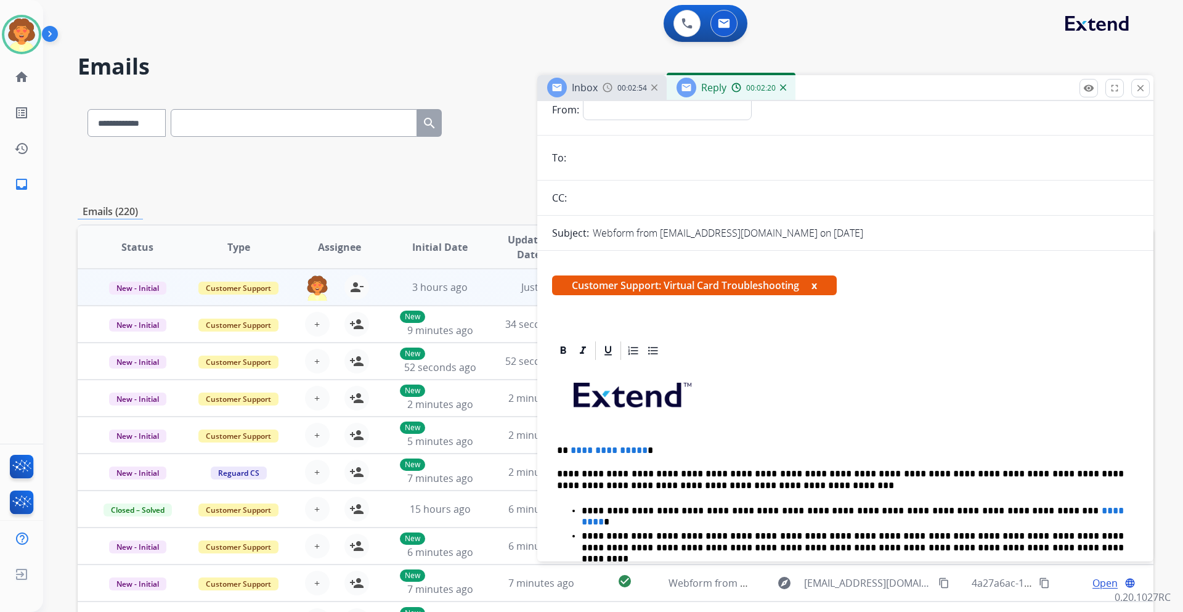
scroll to position [62, 0]
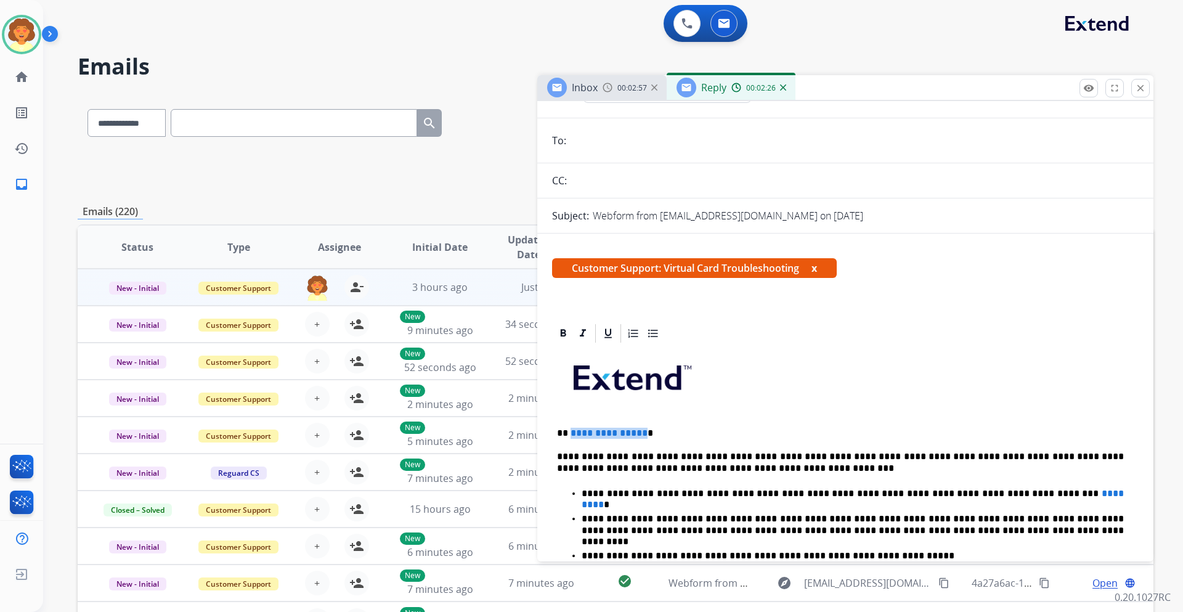
drag, startPoint x: 570, startPoint y: 434, endPoint x: 640, endPoint y: 429, distance: 71.1
click at [640, 429] on p "**********" at bounding box center [840, 433] width 567 height 11
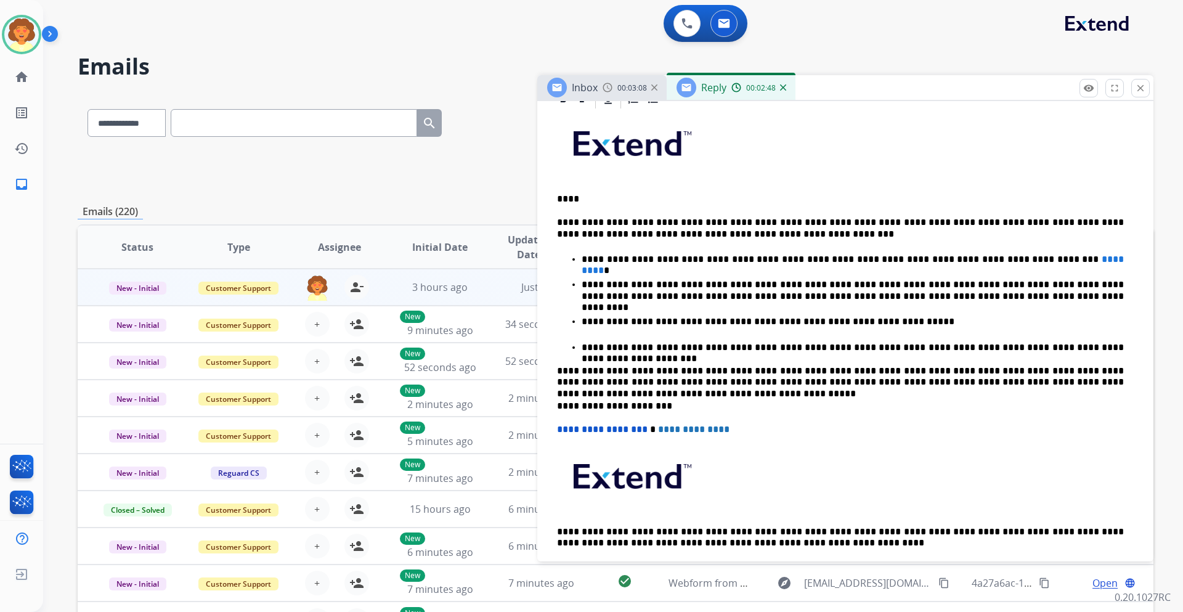
scroll to position [225, 0]
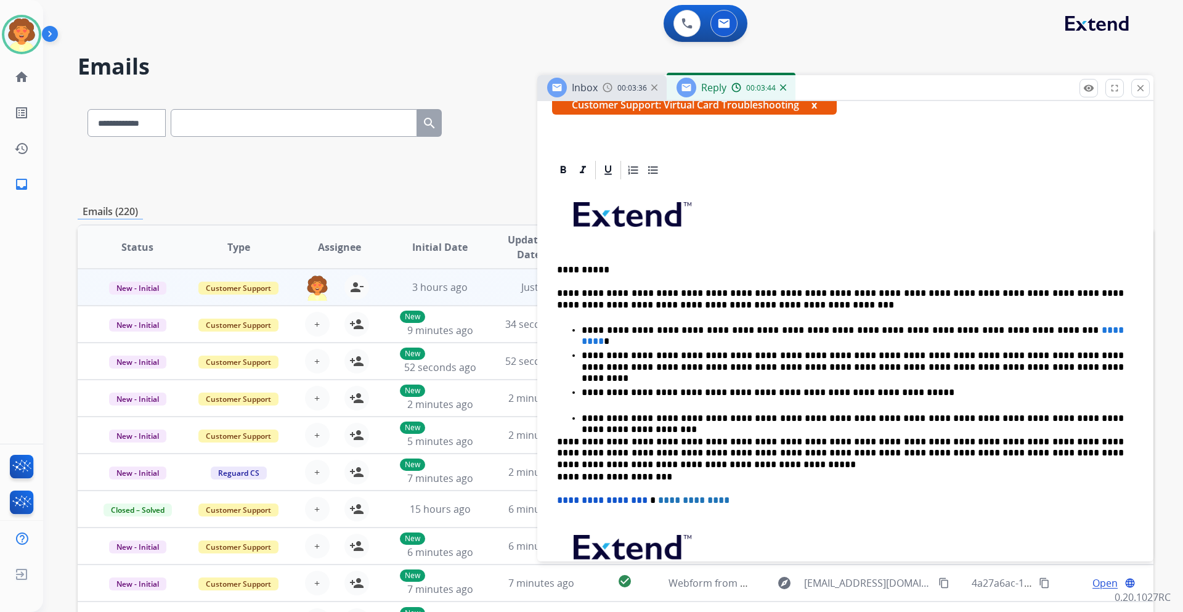
click at [1021, 329] on span "*********" at bounding box center [854, 335] width 545 height 20
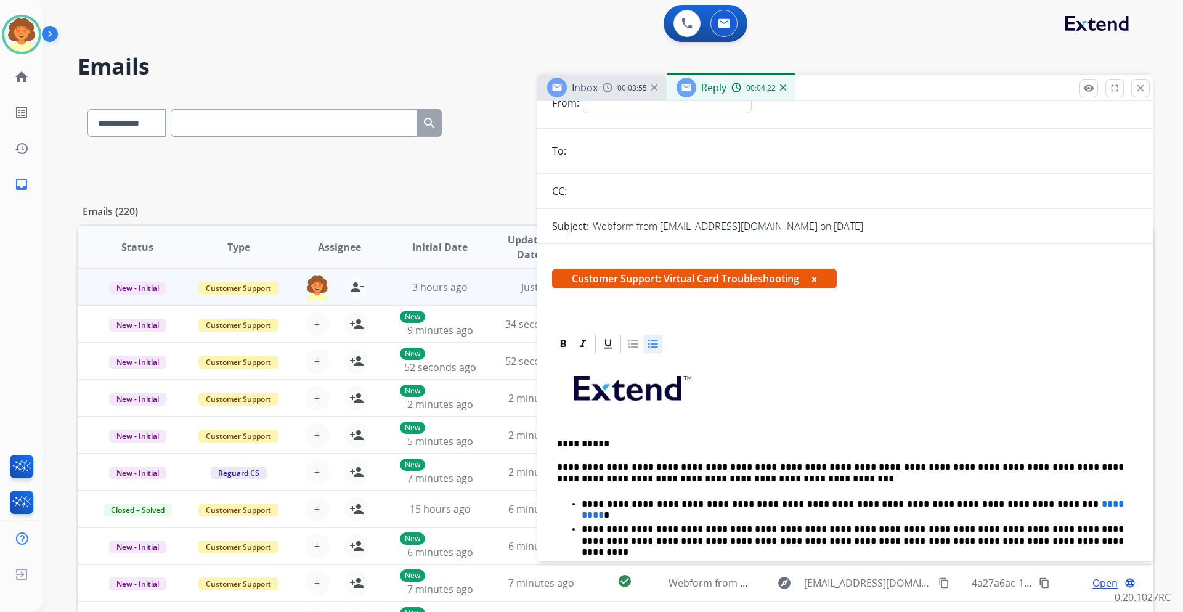
scroll to position [0, 0]
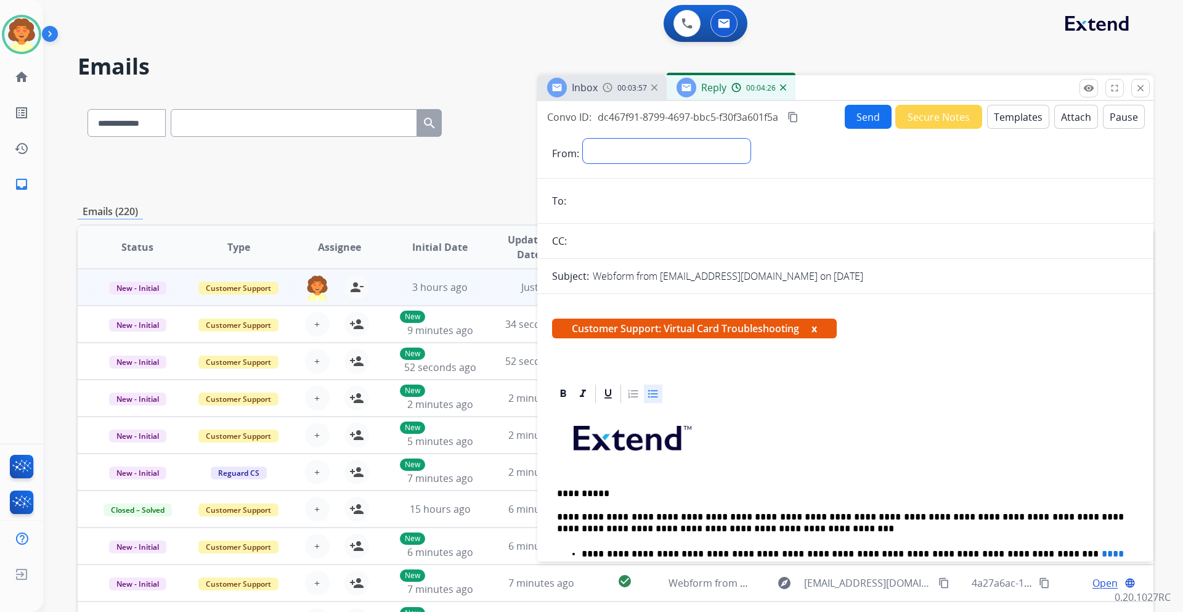
click at [594, 147] on select "**********" at bounding box center [667, 151] width 168 height 25
select select "**********"
click at [583, 139] on select "**********" at bounding box center [667, 151] width 168 height 25
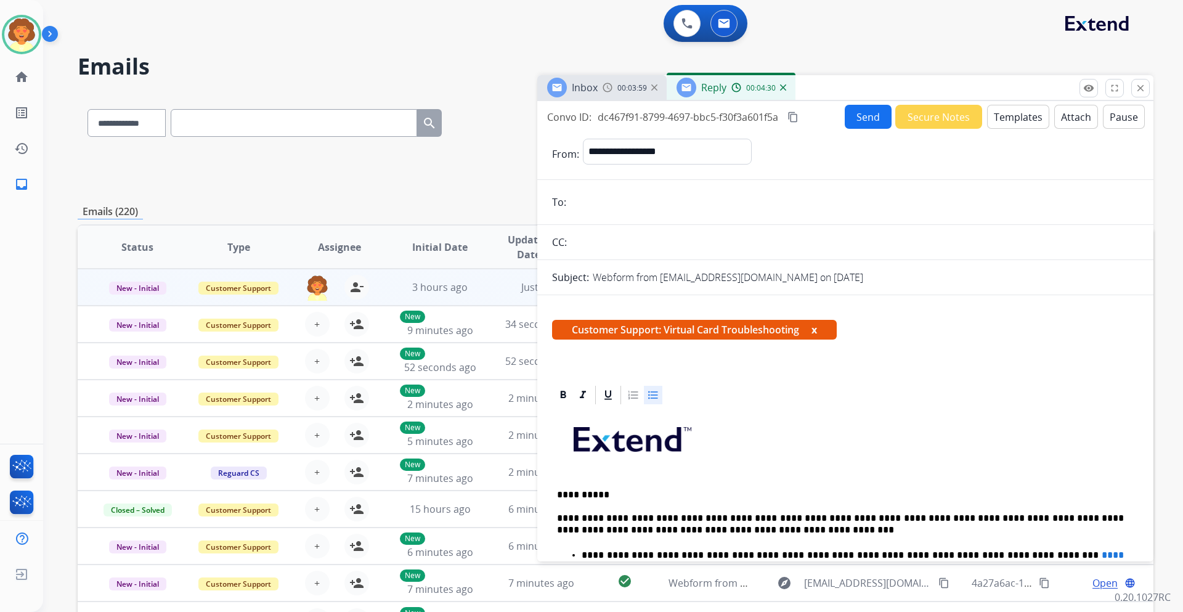
click at [600, 199] on input "email" at bounding box center [854, 202] width 569 height 25
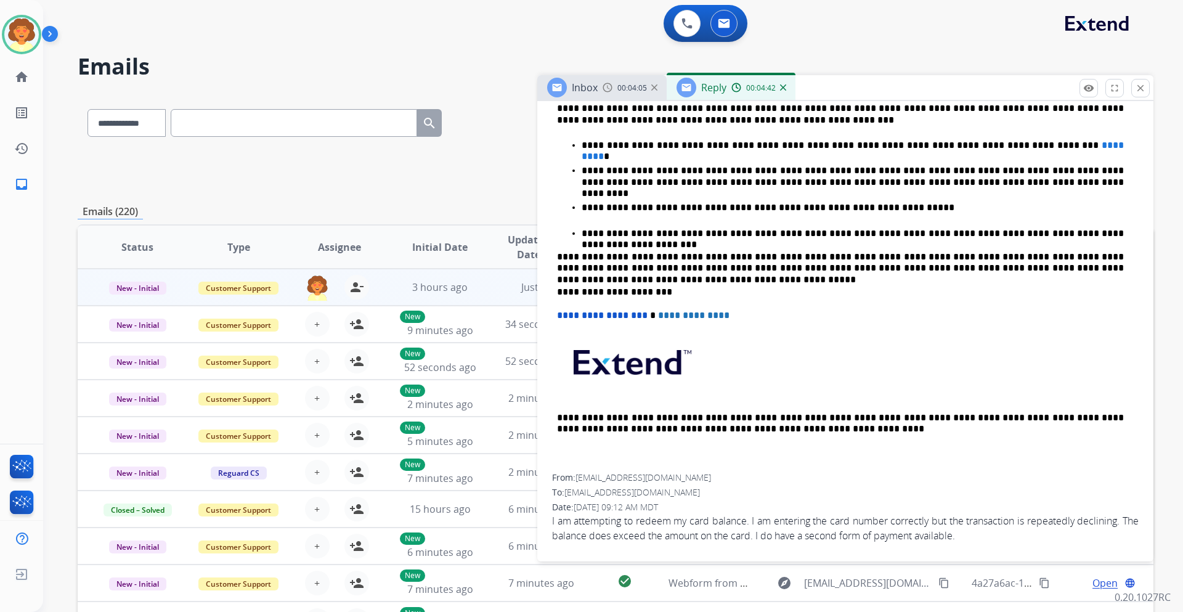
scroll to position [412, 0]
drag, startPoint x: 578, startPoint y: 479, endPoint x: 666, endPoint y: 475, distance: 87.6
click at [666, 475] on div "From: [EMAIL_ADDRESS][DOMAIN_NAME]" at bounding box center [845, 478] width 587 height 12
copy span "[EMAIL_ADDRESS][DOMAIN_NAME]"
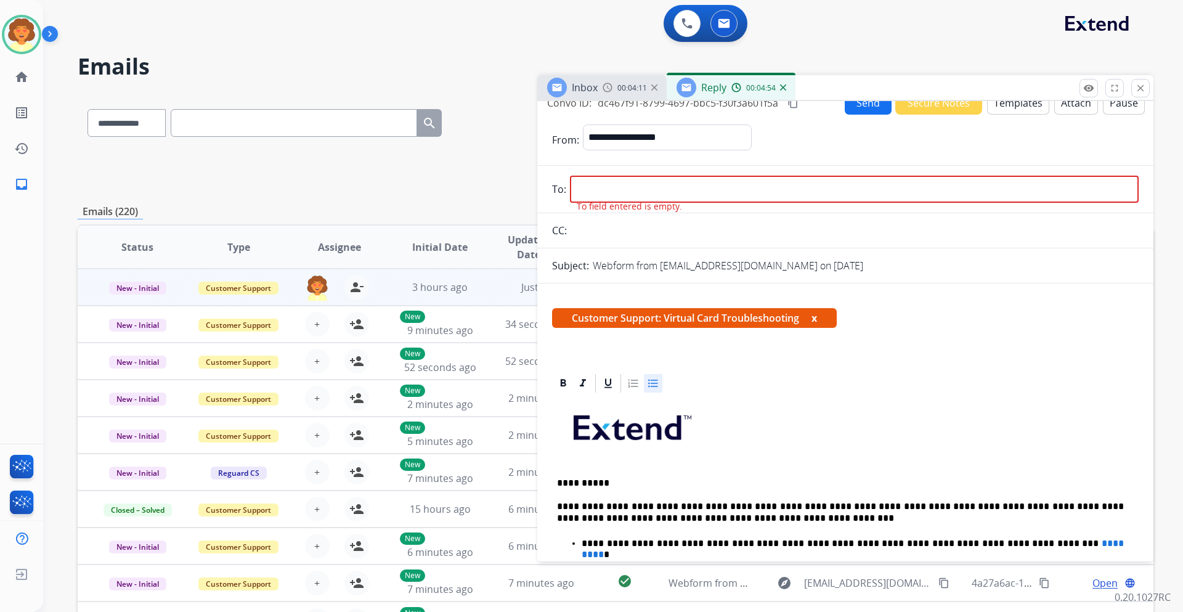
scroll to position [0, 0]
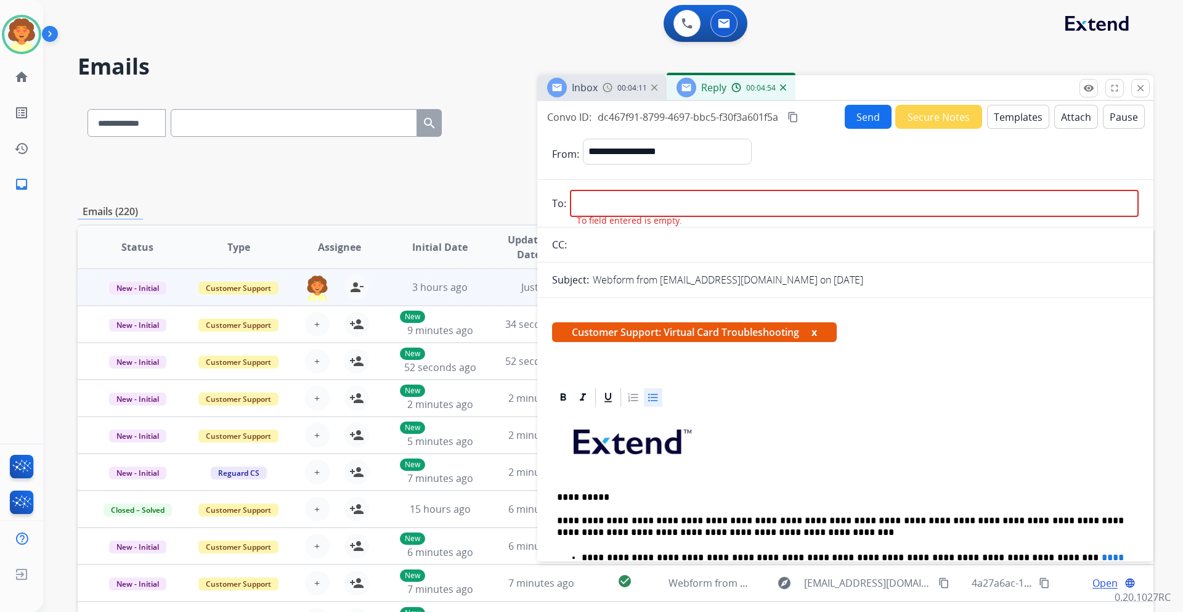
click at [599, 203] on input "email" at bounding box center [854, 203] width 569 height 27
paste input "**********"
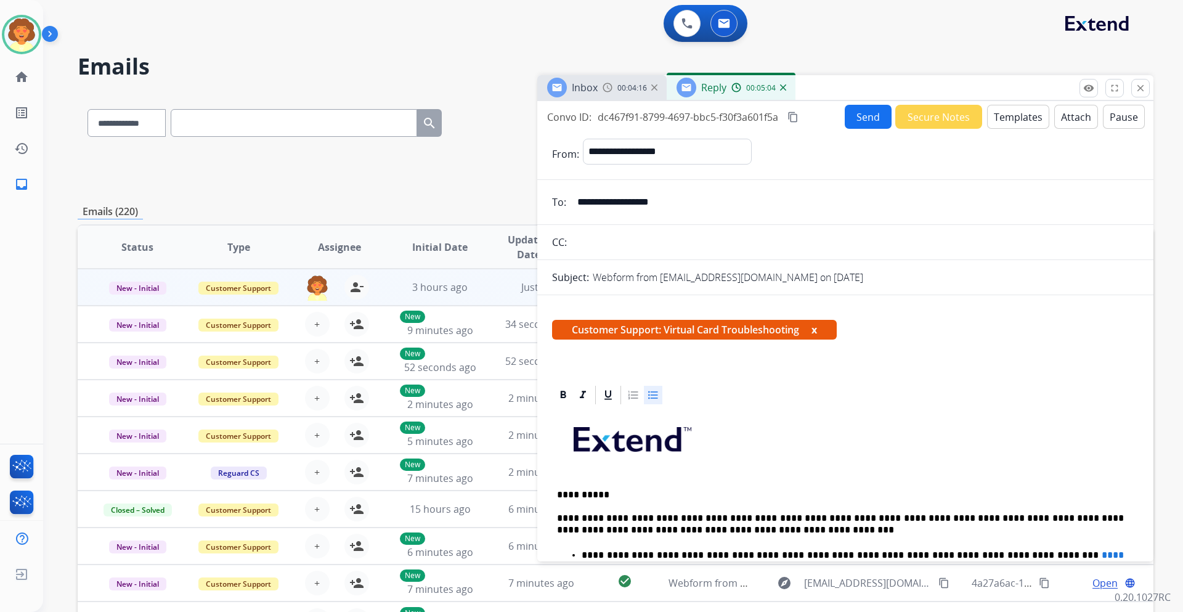
type input "**********"
click at [857, 118] on button "Send" at bounding box center [868, 117] width 47 height 24
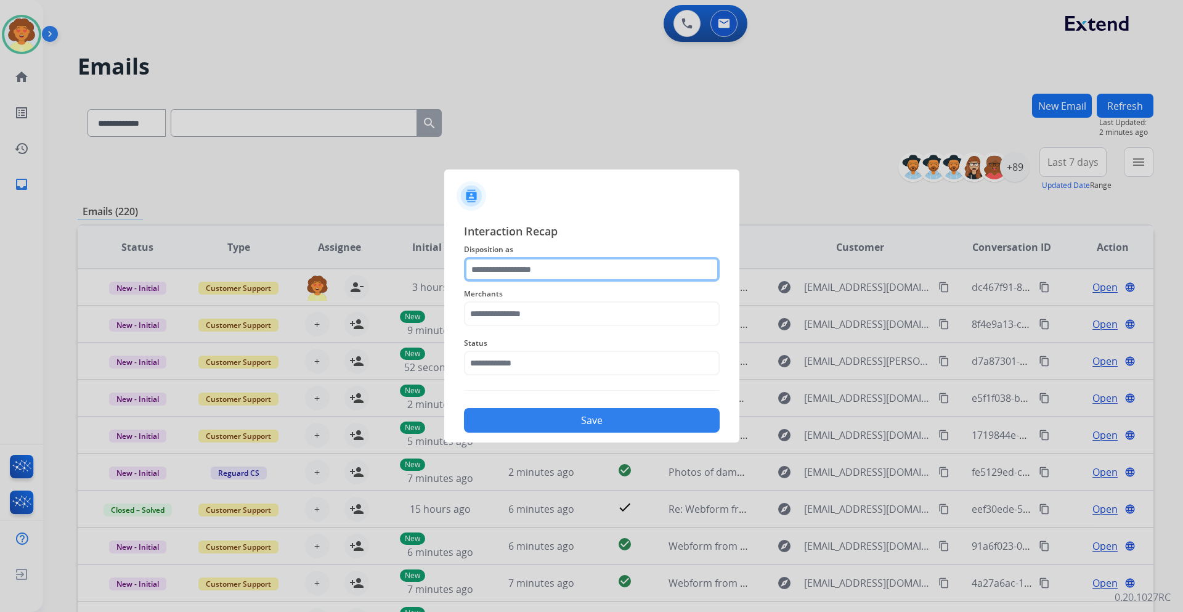
click at [540, 269] on input "text" at bounding box center [592, 269] width 256 height 25
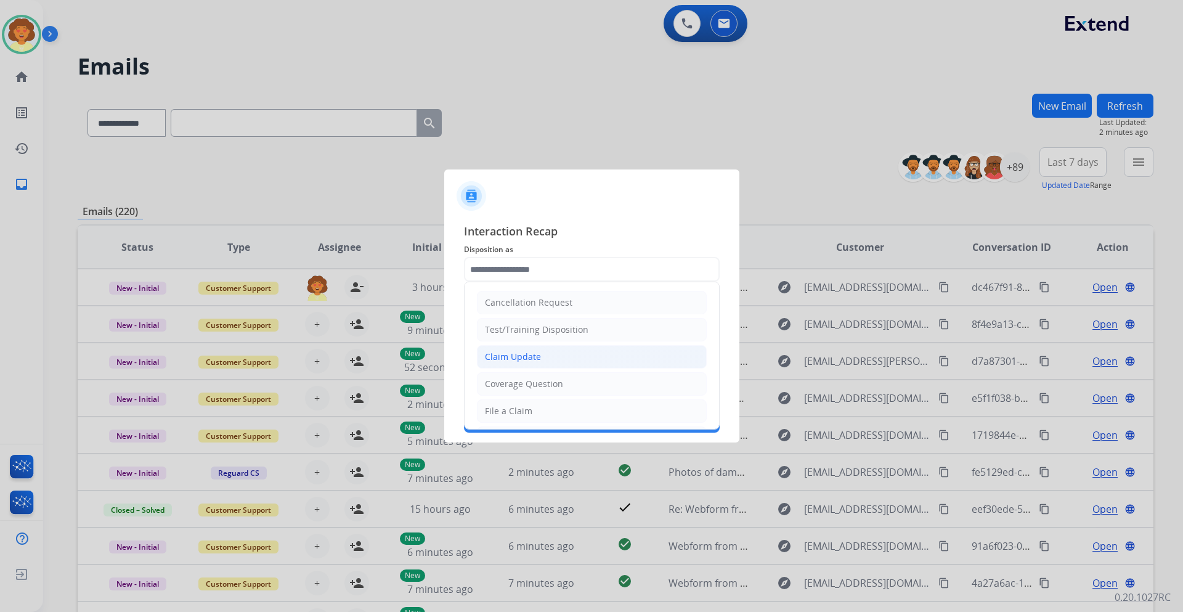
click at [552, 360] on li "Claim Update" at bounding box center [592, 356] width 230 height 23
type input "**********"
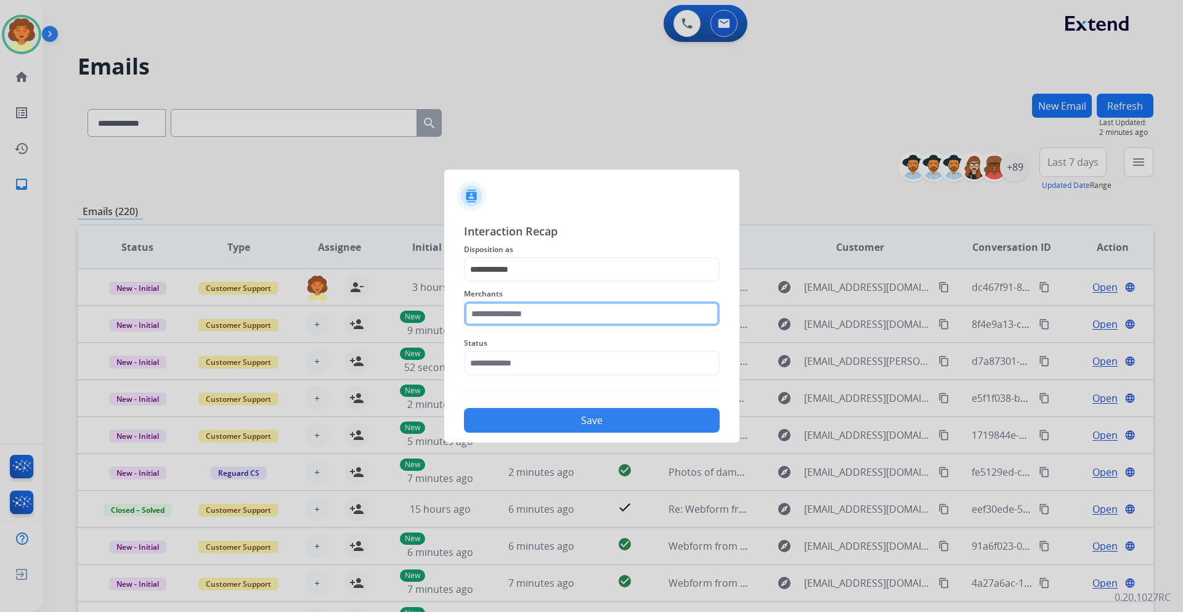
click at [512, 311] on input "text" at bounding box center [592, 313] width 256 height 25
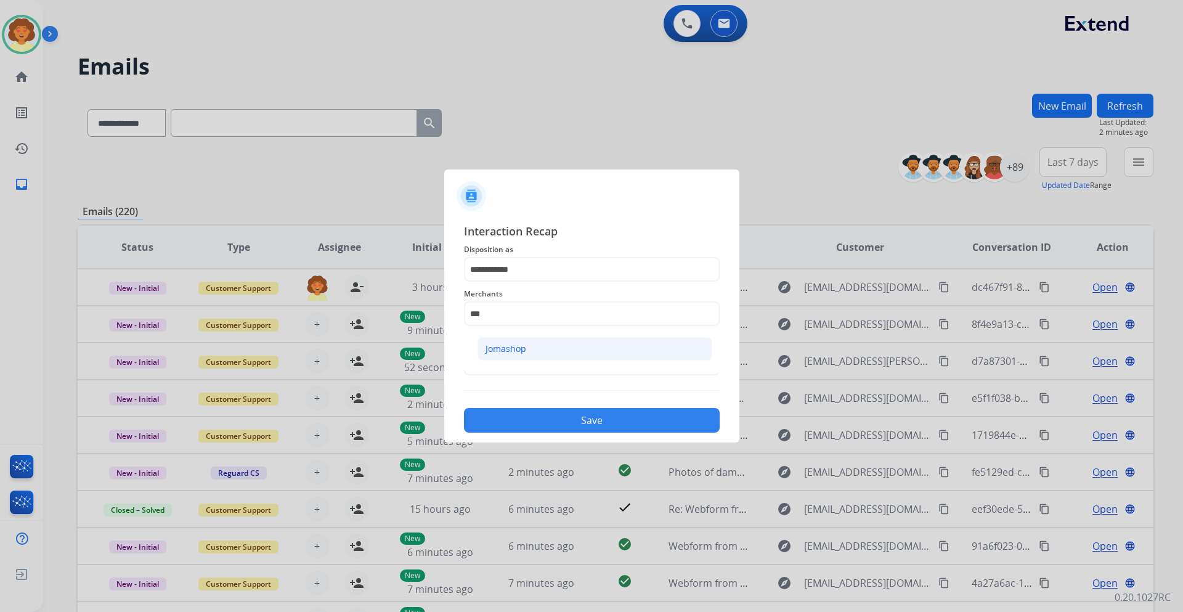
click at [505, 347] on div "Jomashop" at bounding box center [506, 349] width 41 height 12
type input "********"
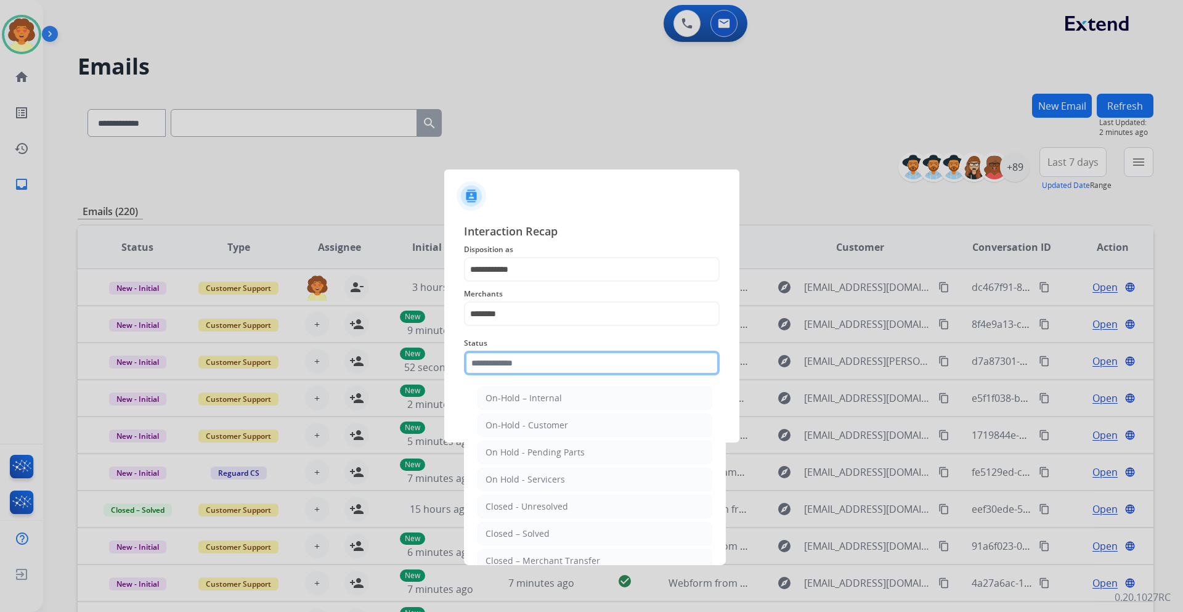
click at [490, 359] on input "text" at bounding box center [592, 363] width 256 height 25
click at [547, 534] on div "Closed – Solved" at bounding box center [518, 534] width 64 height 12
type input "**********"
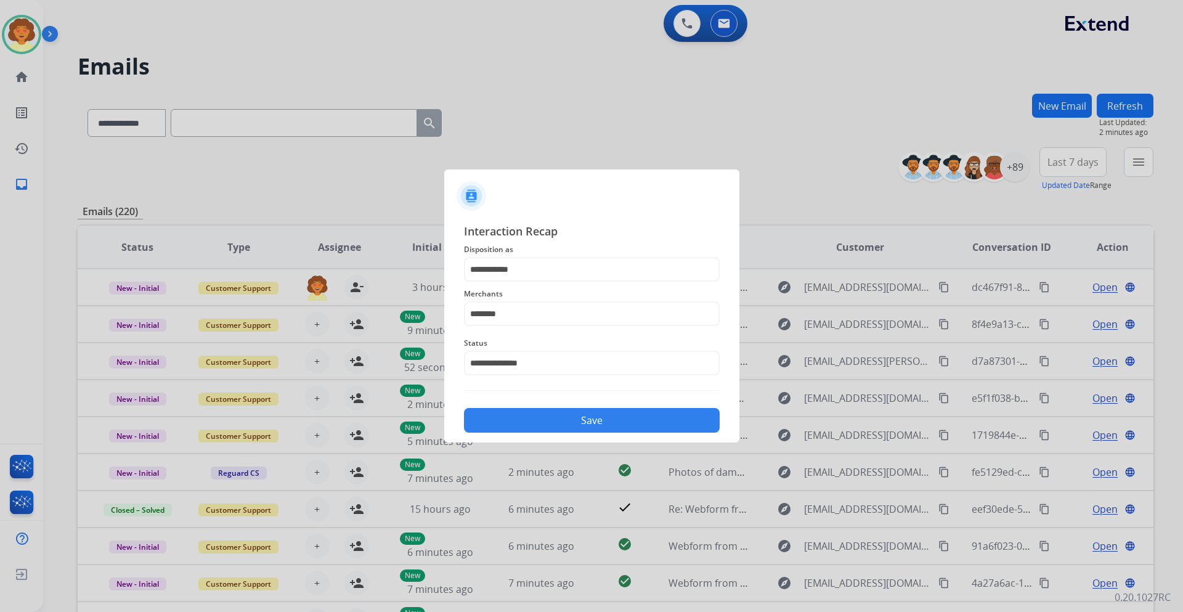
click at [597, 423] on button "Save" at bounding box center [592, 420] width 256 height 25
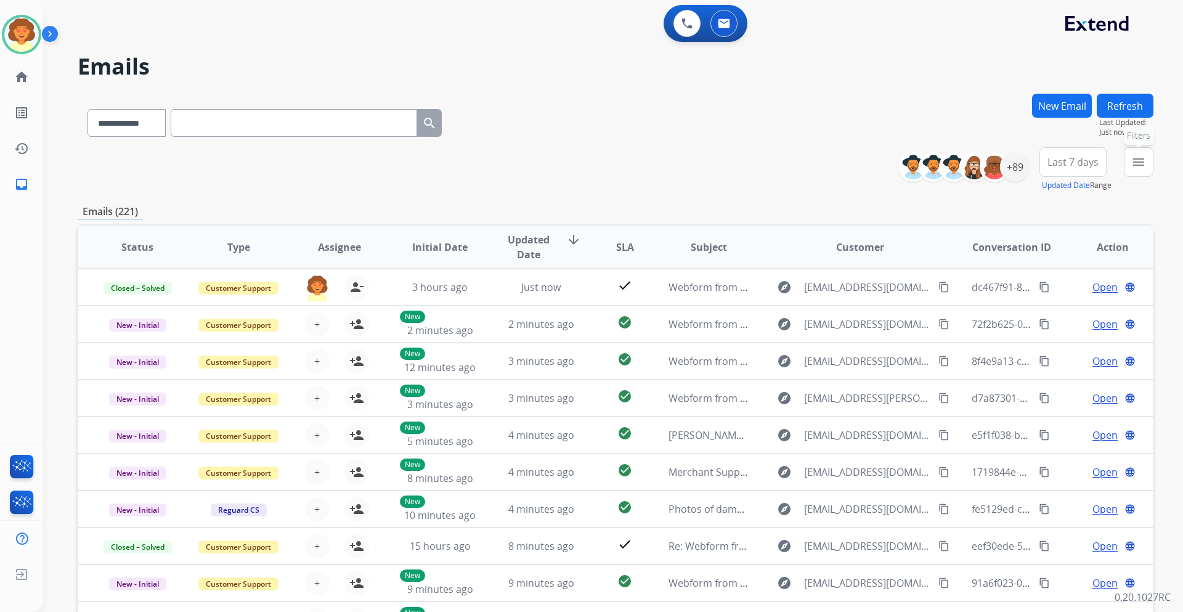
click at [1137, 159] on mat-icon "menu" at bounding box center [1139, 162] width 15 height 15
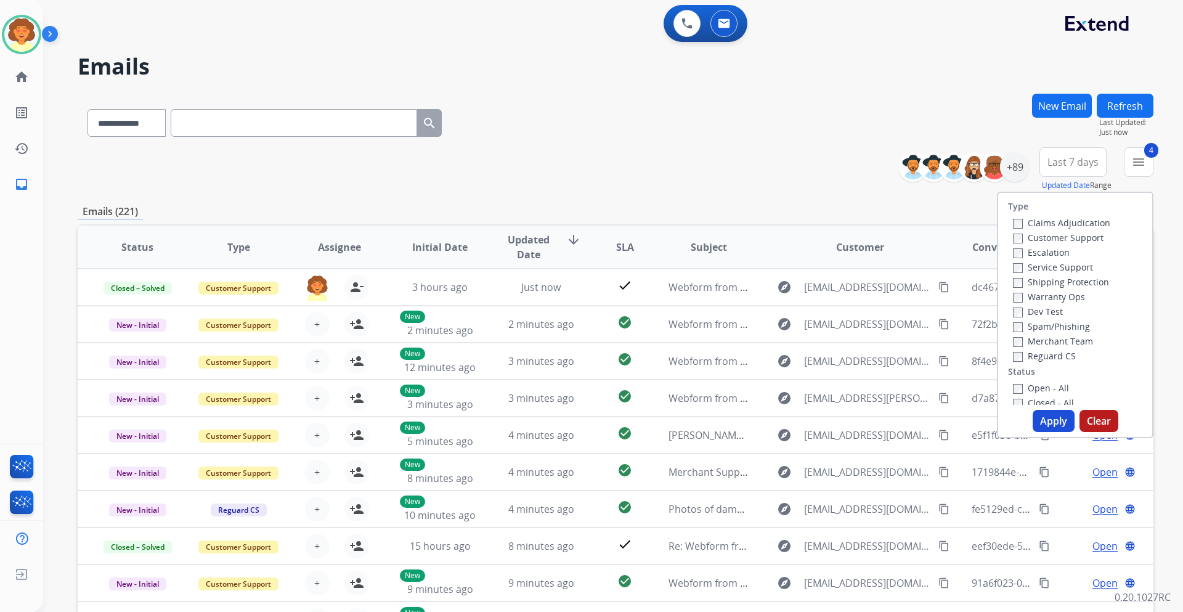
click at [1038, 420] on button "Apply" at bounding box center [1054, 421] width 42 height 22
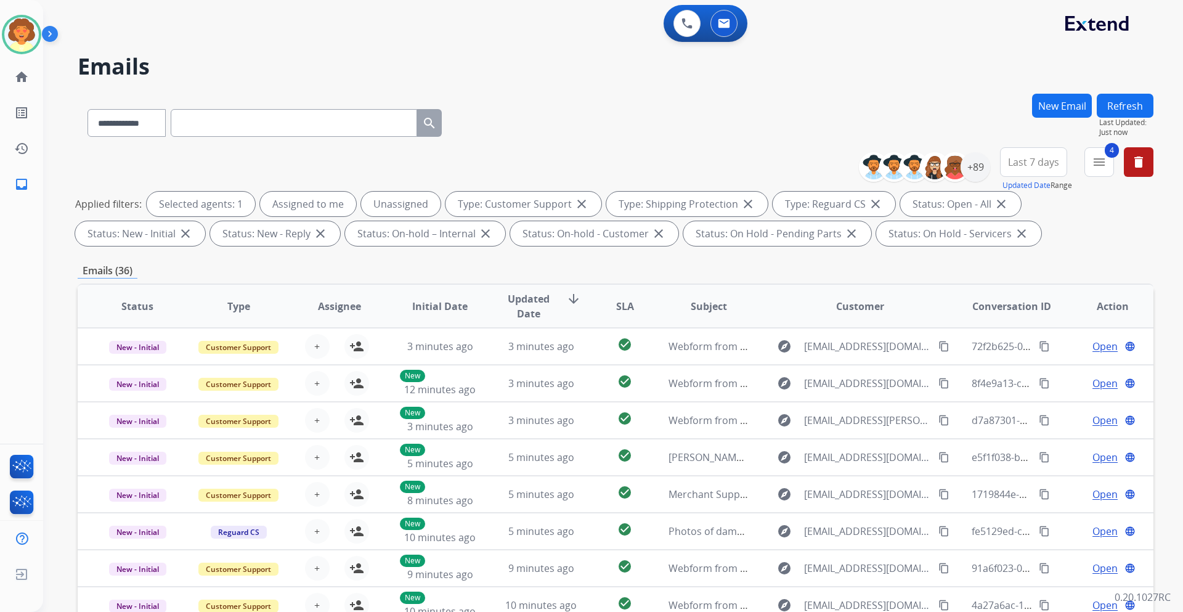
click at [1027, 161] on span "Last 7 days" at bounding box center [1033, 162] width 51 height 5
click at [1008, 316] on div "Last 90 days" at bounding box center [1030, 312] width 68 height 18
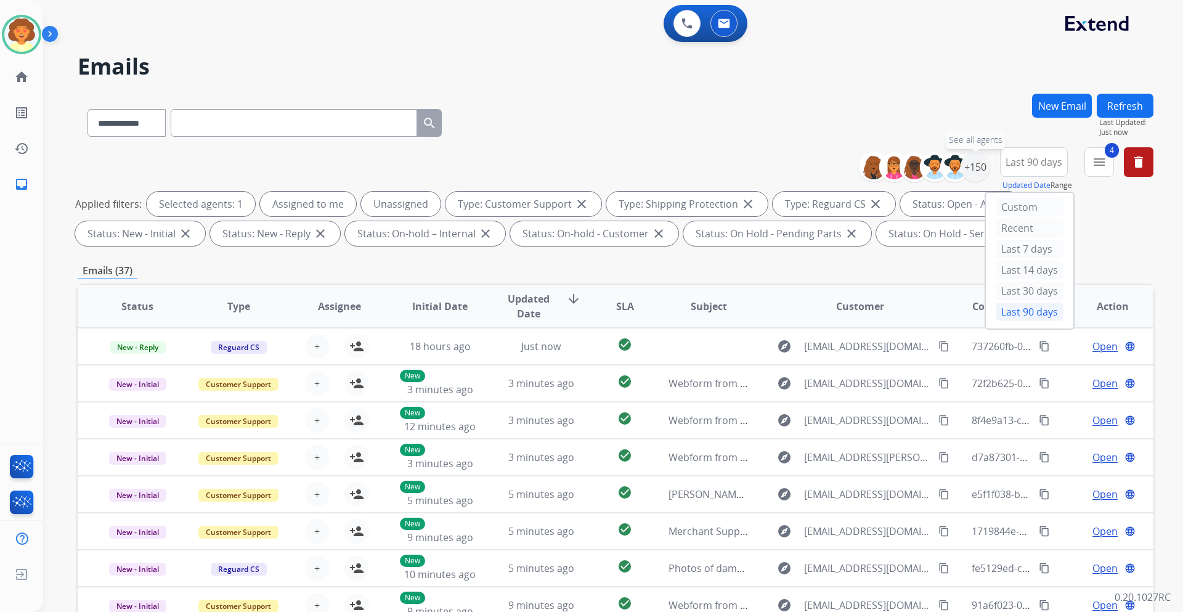
click at [976, 163] on div "+150" at bounding box center [976, 167] width 30 height 30
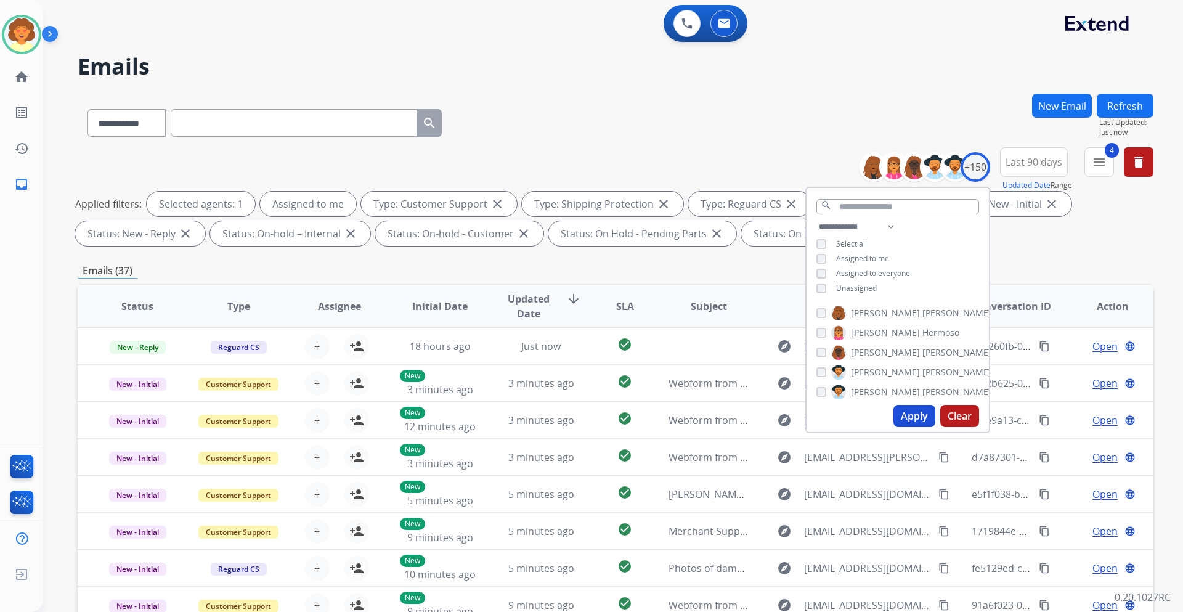
click at [907, 420] on button "Apply" at bounding box center [915, 416] width 42 height 22
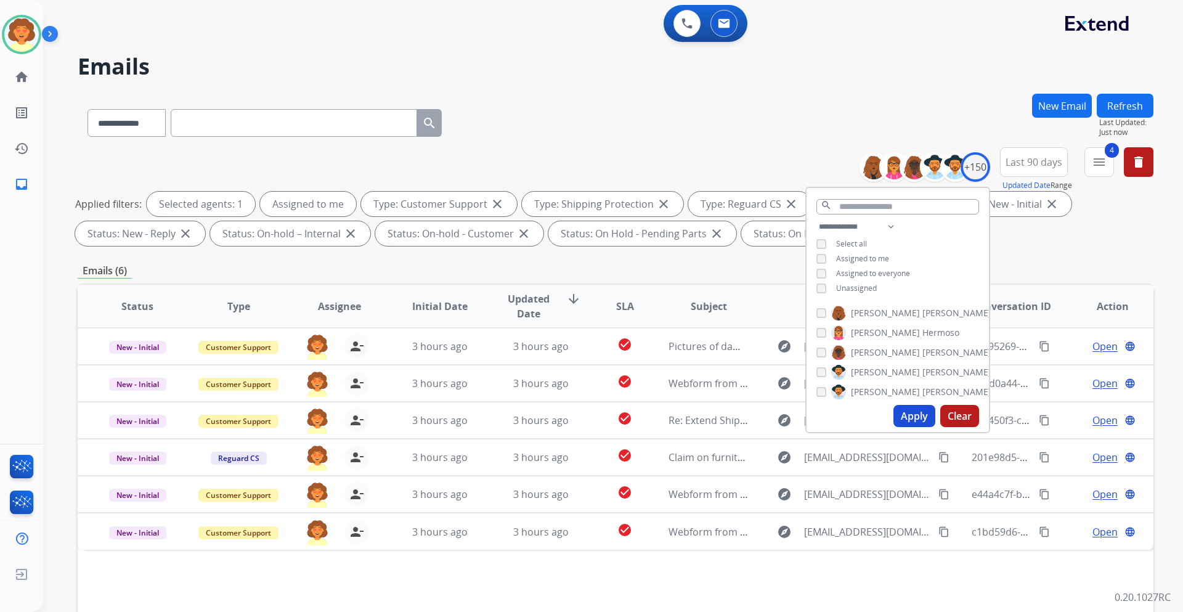
click at [705, 261] on div "**********" at bounding box center [616, 427] width 1076 height 667
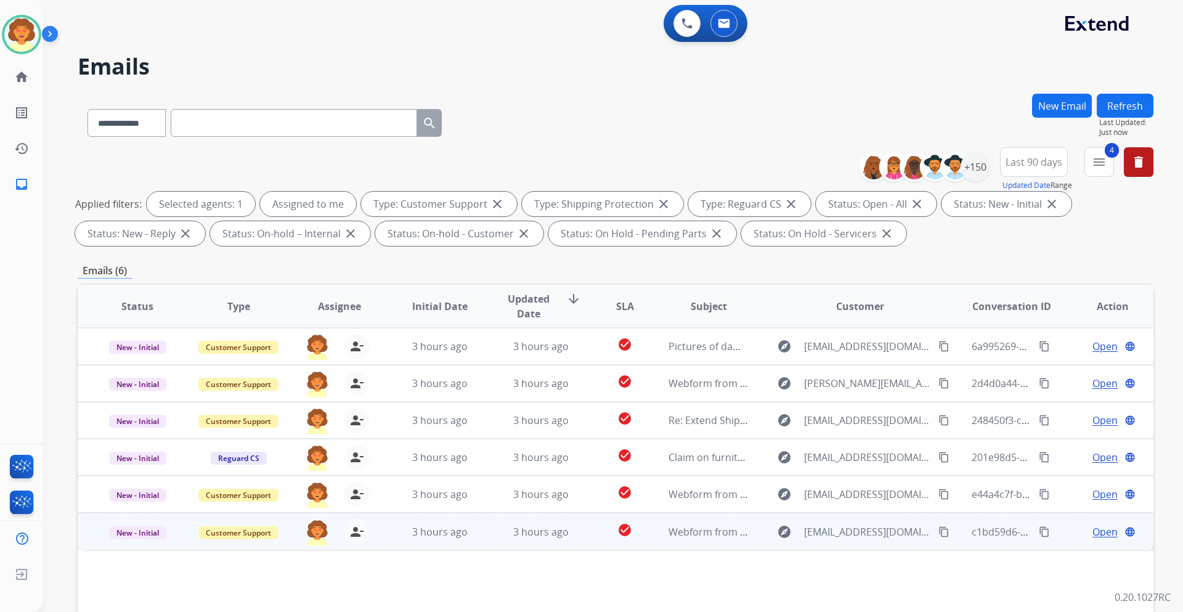
click at [1093, 533] on span "Open" at bounding box center [1105, 532] width 25 height 15
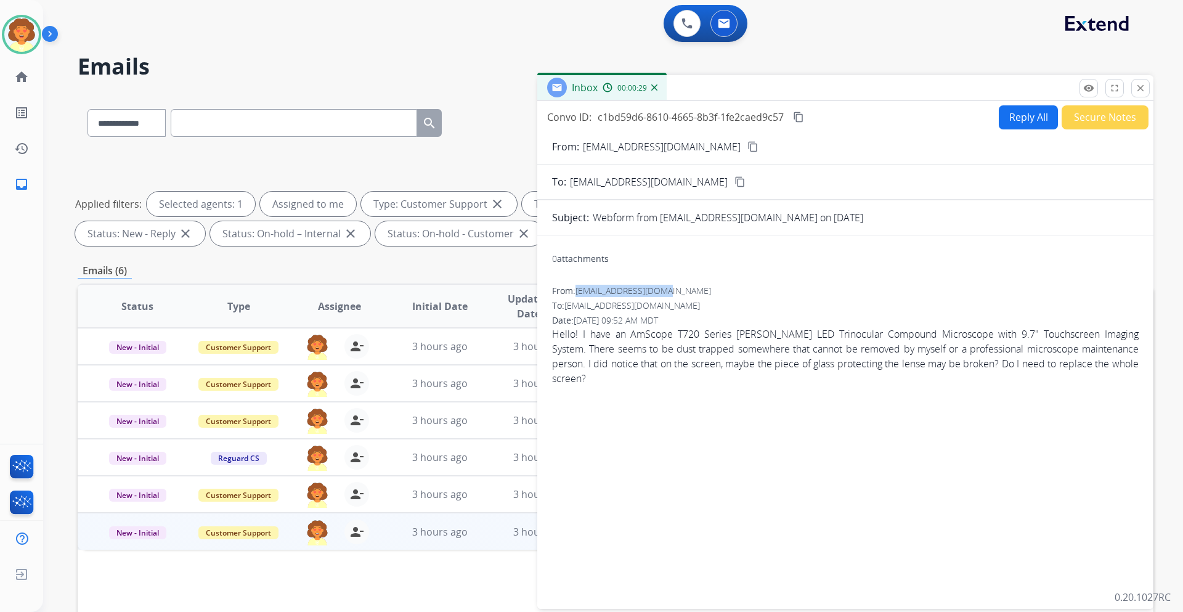
drag, startPoint x: 578, startPoint y: 293, endPoint x: 669, endPoint y: 296, distance: 91.3
click at [669, 296] on span "[EMAIL_ADDRESS][DOMAIN_NAME]" at bounding box center [644, 291] width 136 height 12
copy span "[EMAIL_ADDRESS][DOMAIN_NAME]"
click at [1023, 118] on button "Reply All" at bounding box center [1028, 117] width 59 height 24
select select "**********"
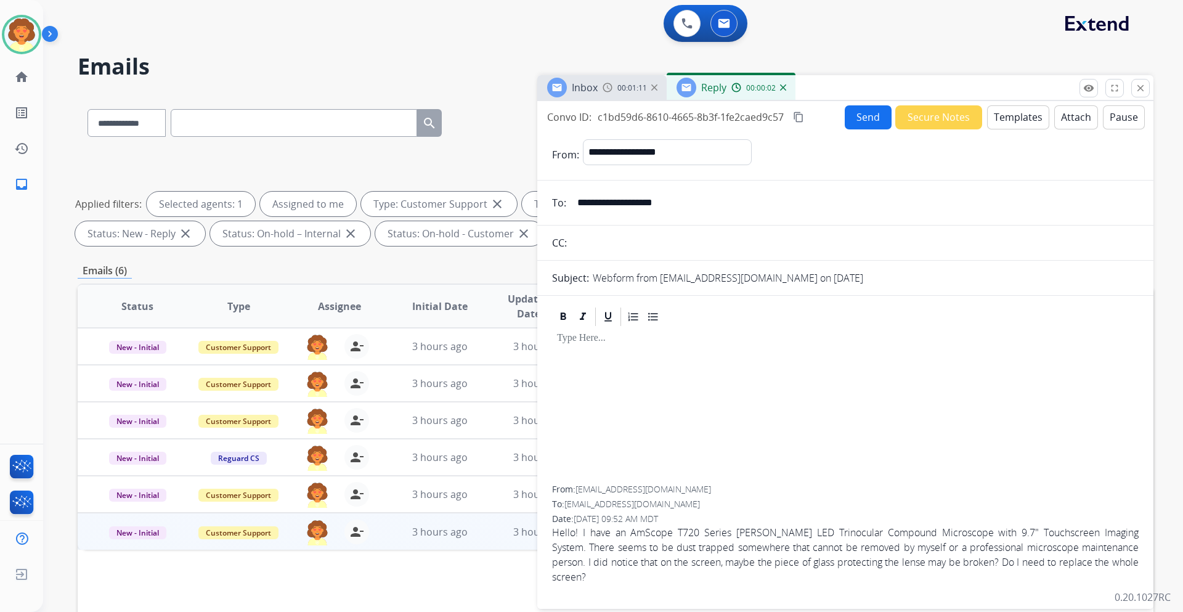
click at [1011, 123] on button "Templates" at bounding box center [1018, 117] width 62 height 24
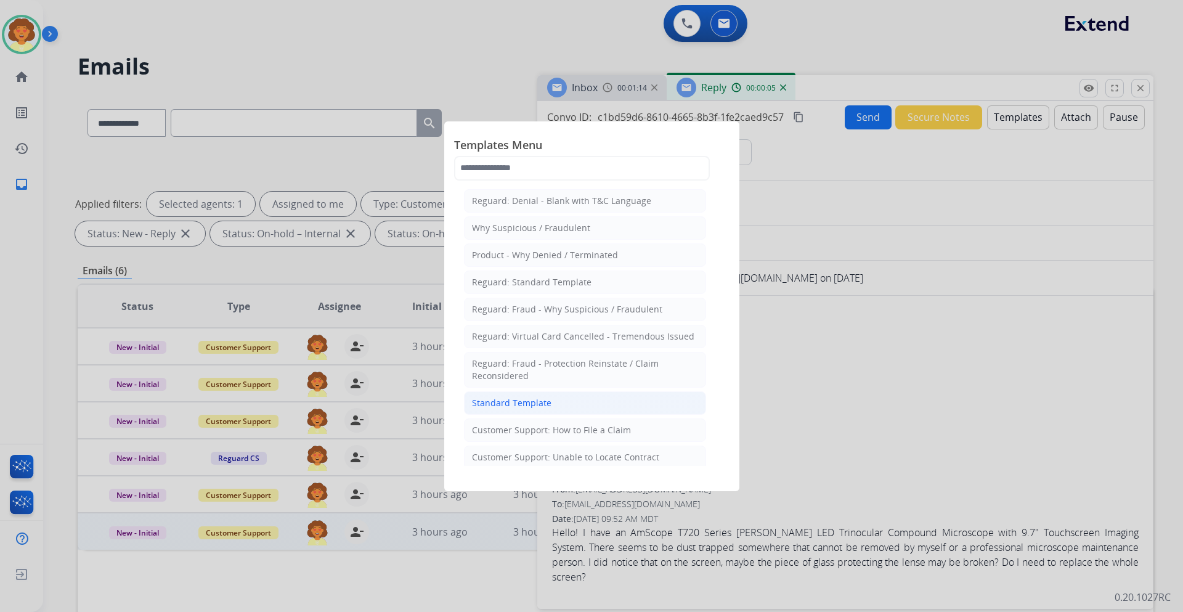
drag, startPoint x: 557, startPoint y: 283, endPoint x: 566, endPoint y: 393, distance: 110.7
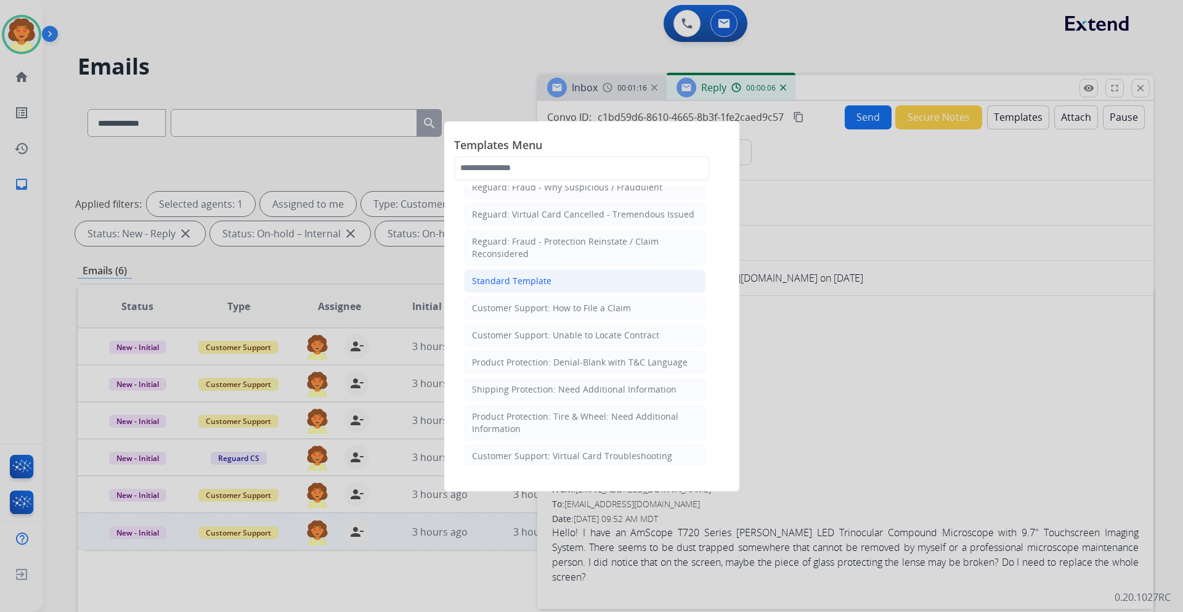
scroll to position [123, 0]
click at [909, 377] on div at bounding box center [591, 306] width 1183 height 612
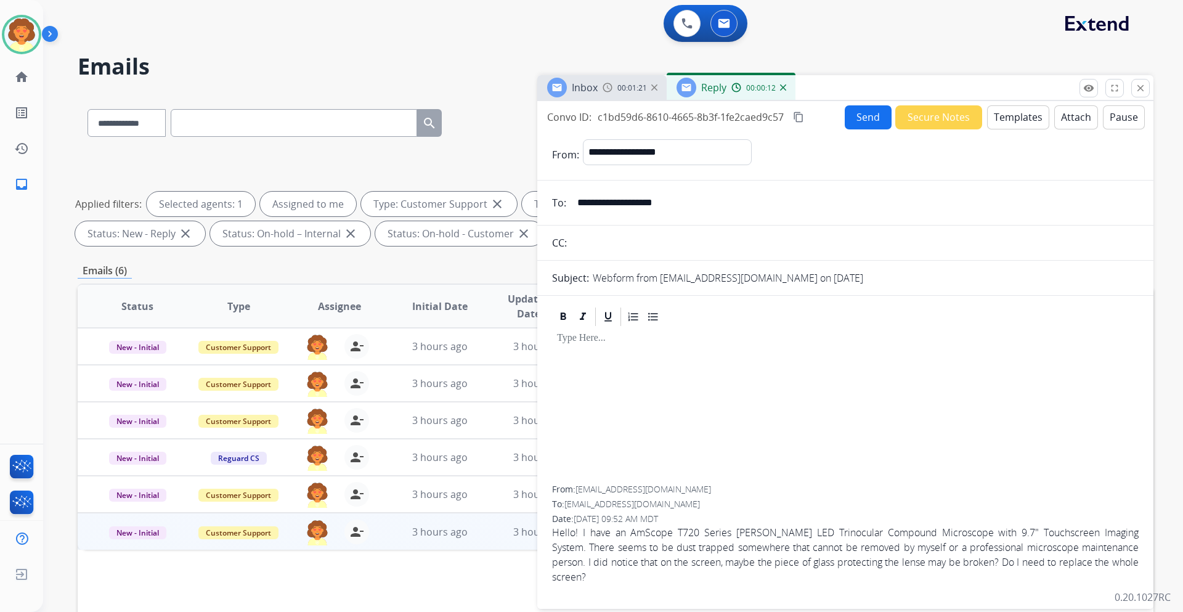
click at [1023, 119] on button "Templates" at bounding box center [1018, 117] width 62 height 24
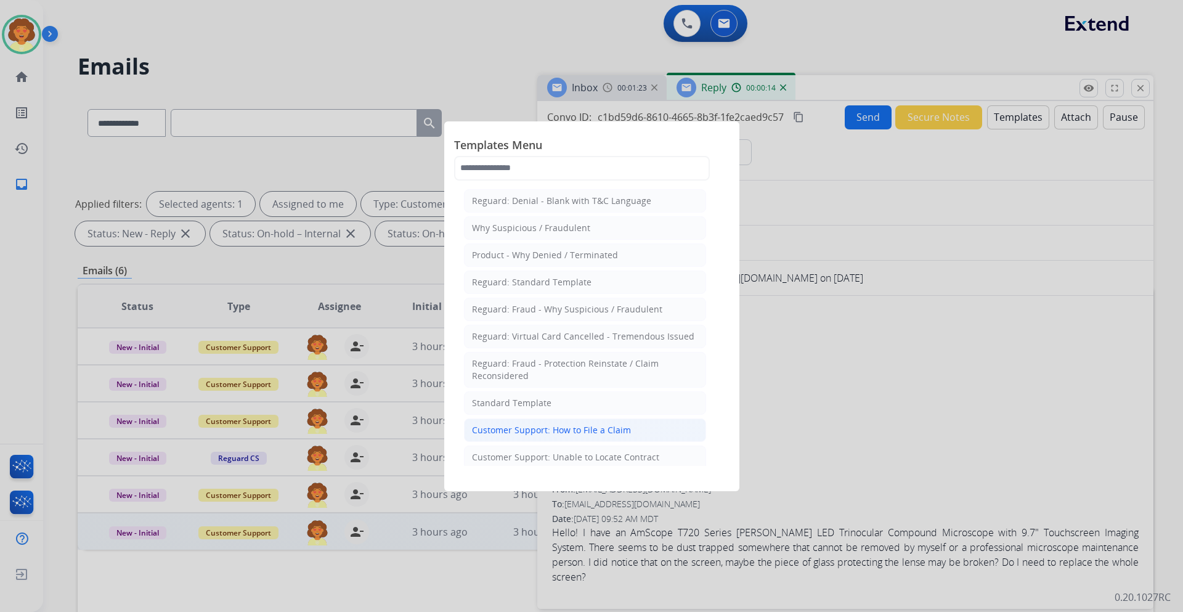
click at [599, 430] on div "Customer Support: How to File a Claim" at bounding box center [551, 430] width 159 height 12
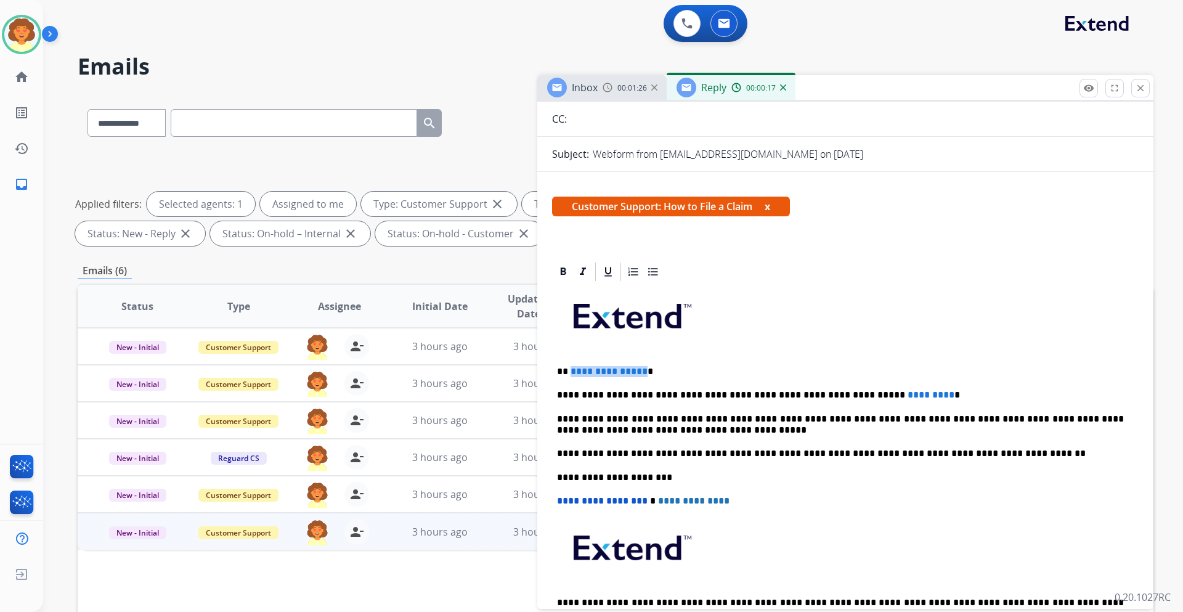
drag, startPoint x: 640, startPoint y: 374, endPoint x: 569, endPoint y: 368, distance: 71.1
click at [569, 368] on p "**********" at bounding box center [840, 371] width 567 height 11
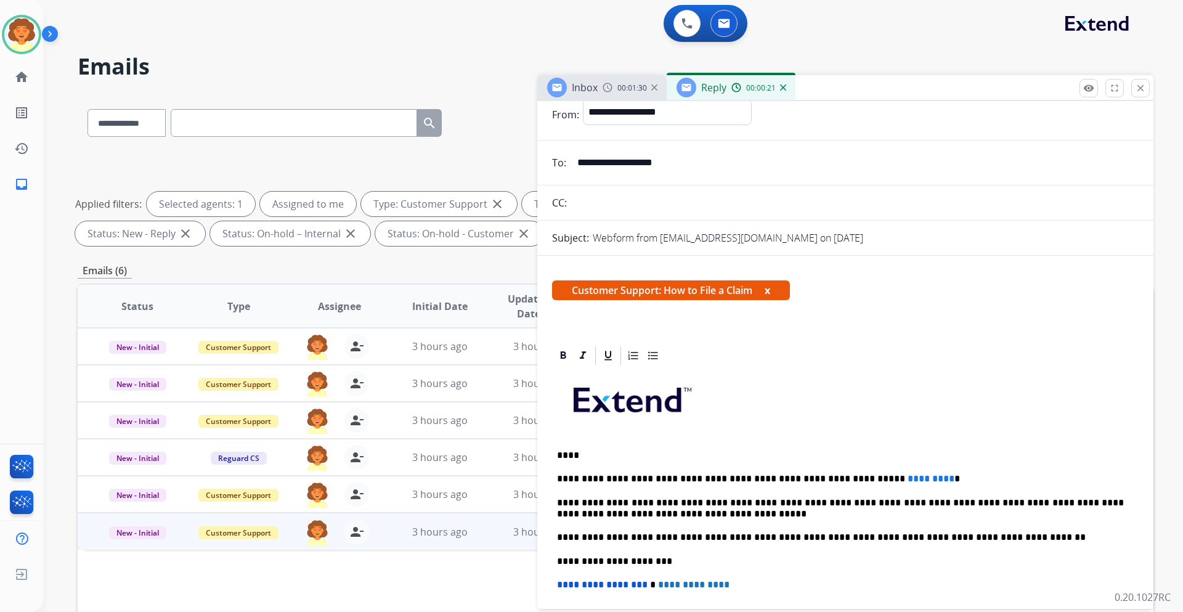
scroll to position [0, 0]
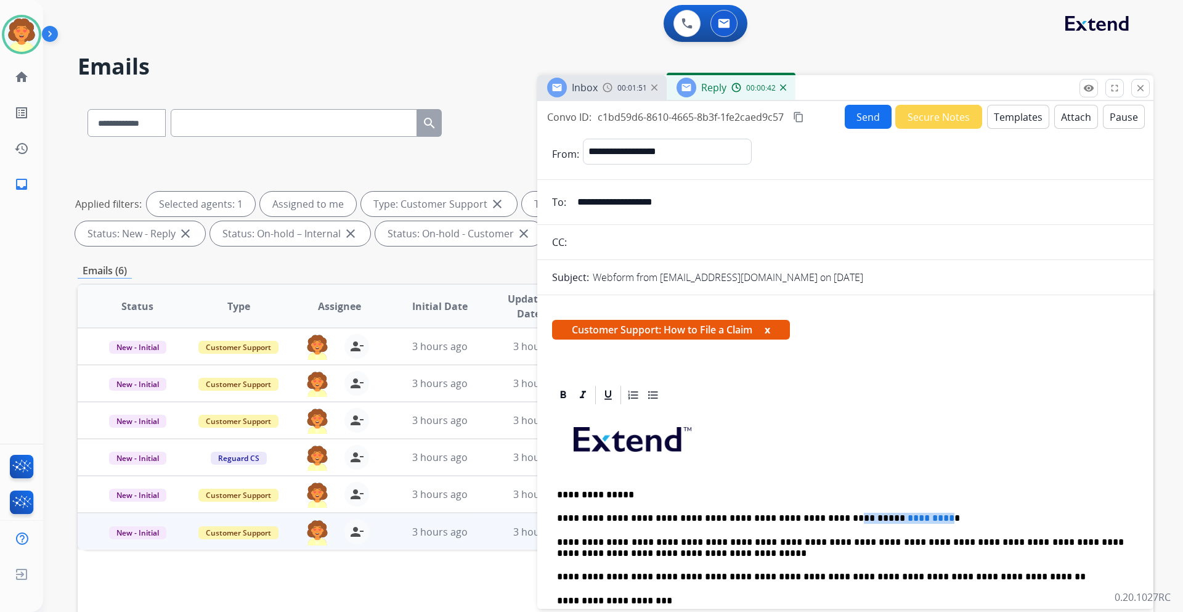
drag, startPoint x: 892, startPoint y: 518, endPoint x: 805, endPoint y: 517, distance: 87.5
click at [805, 517] on p "**********" at bounding box center [840, 518] width 567 height 11
click at [859, 118] on button "Send" at bounding box center [868, 117] width 47 height 24
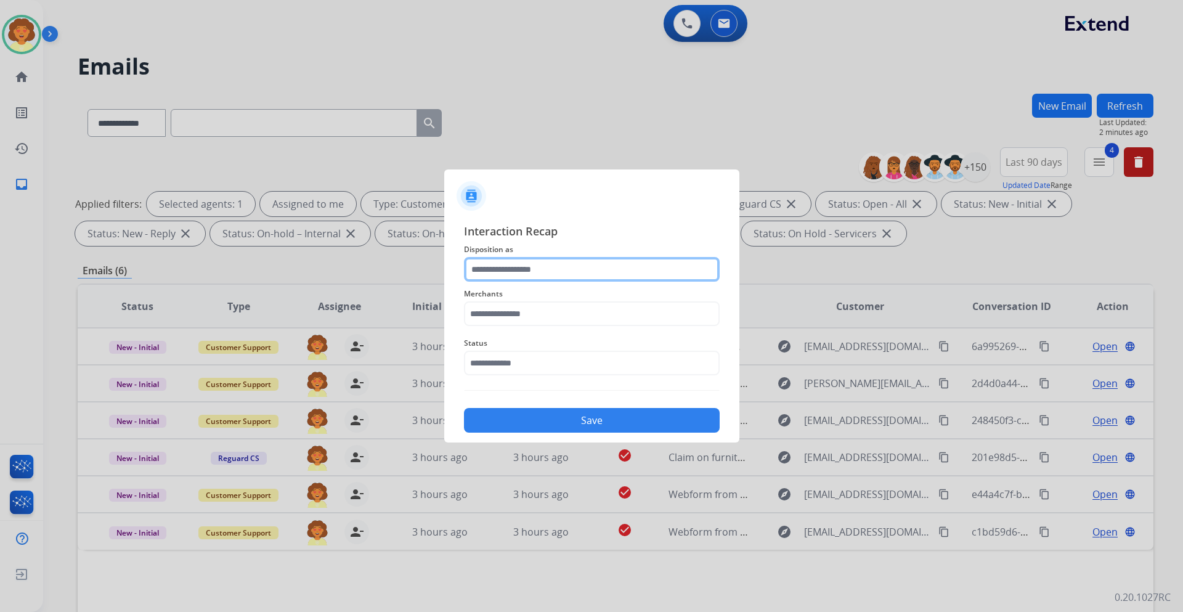
click at [523, 279] on input "text" at bounding box center [592, 269] width 256 height 25
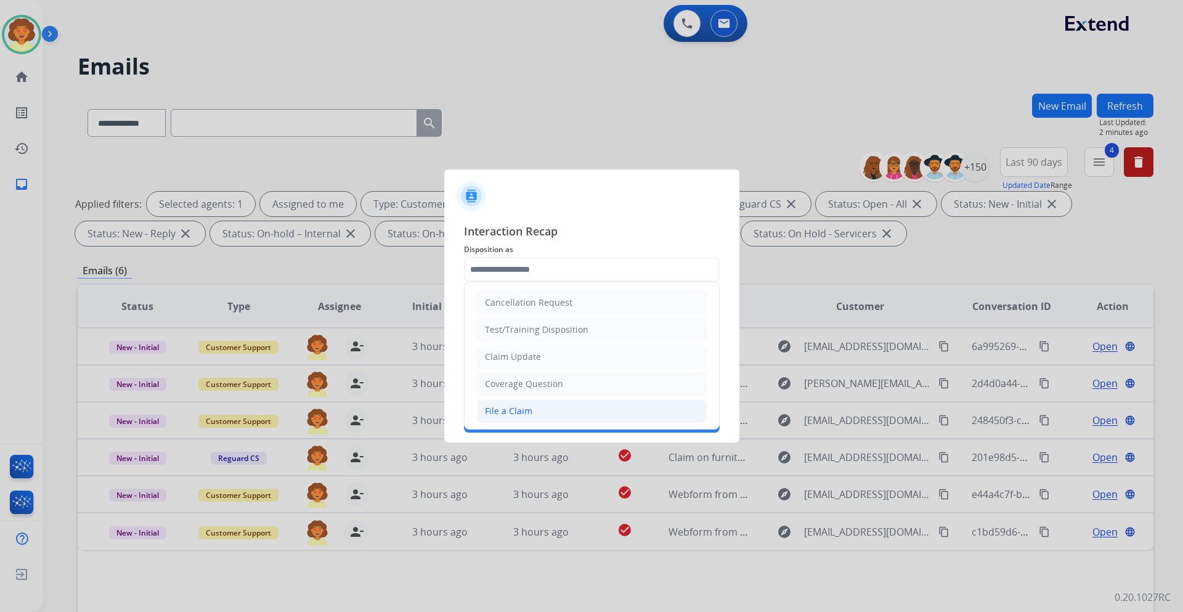
click at [543, 406] on li "File a Claim" at bounding box center [592, 410] width 230 height 23
type input "**********"
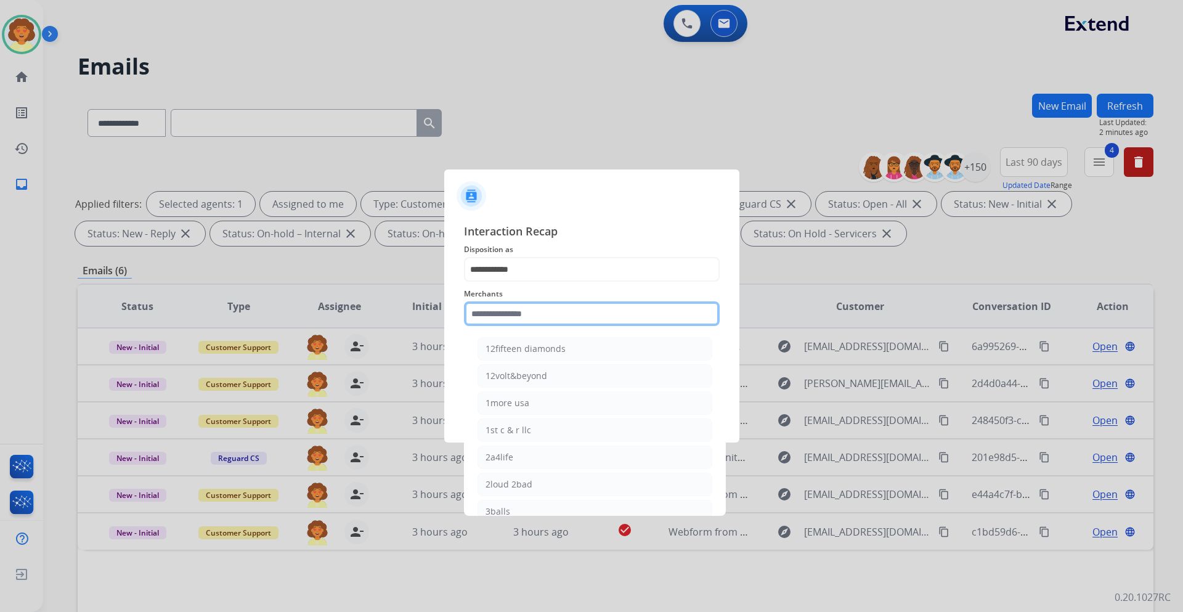
click at [554, 304] on input "text" at bounding box center [592, 313] width 256 height 25
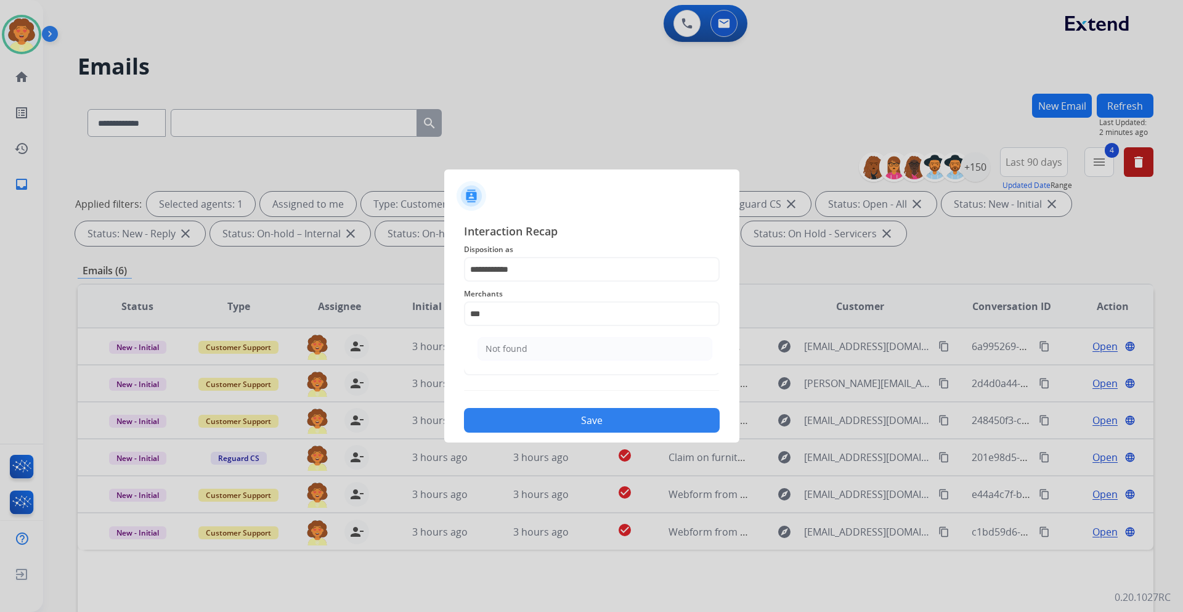
click at [550, 353] on li "Not found" at bounding box center [595, 348] width 235 height 23
type input "*********"
click at [515, 367] on input "text" at bounding box center [592, 363] width 256 height 25
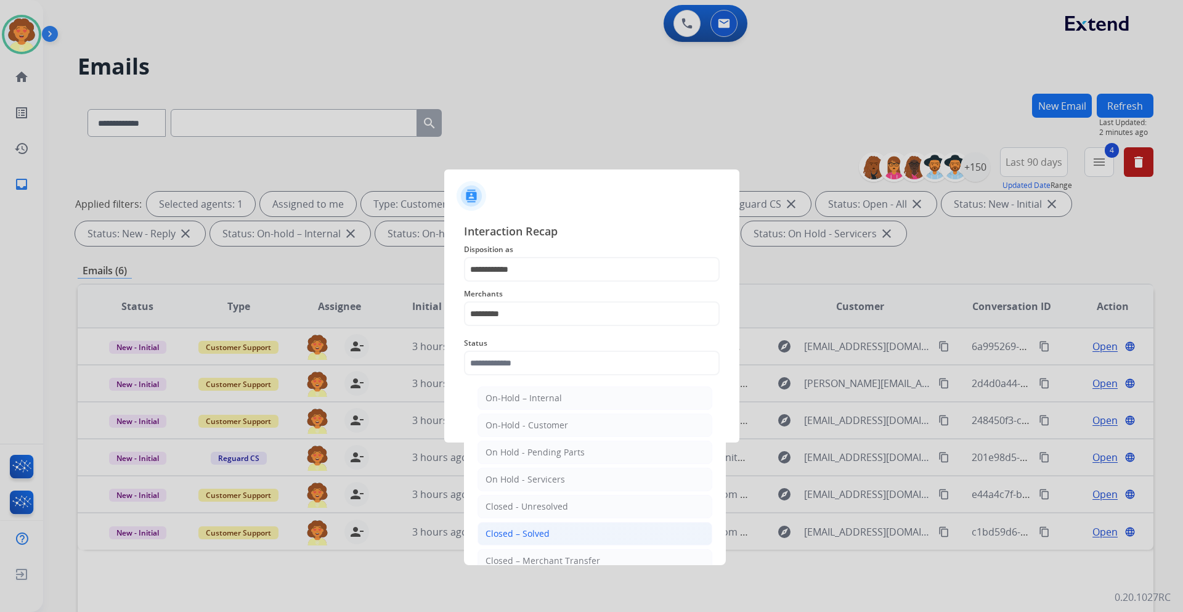
click at [547, 533] on div "Closed – Solved" at bounding box center [518, 534] width 64 height 12
type input "**********"
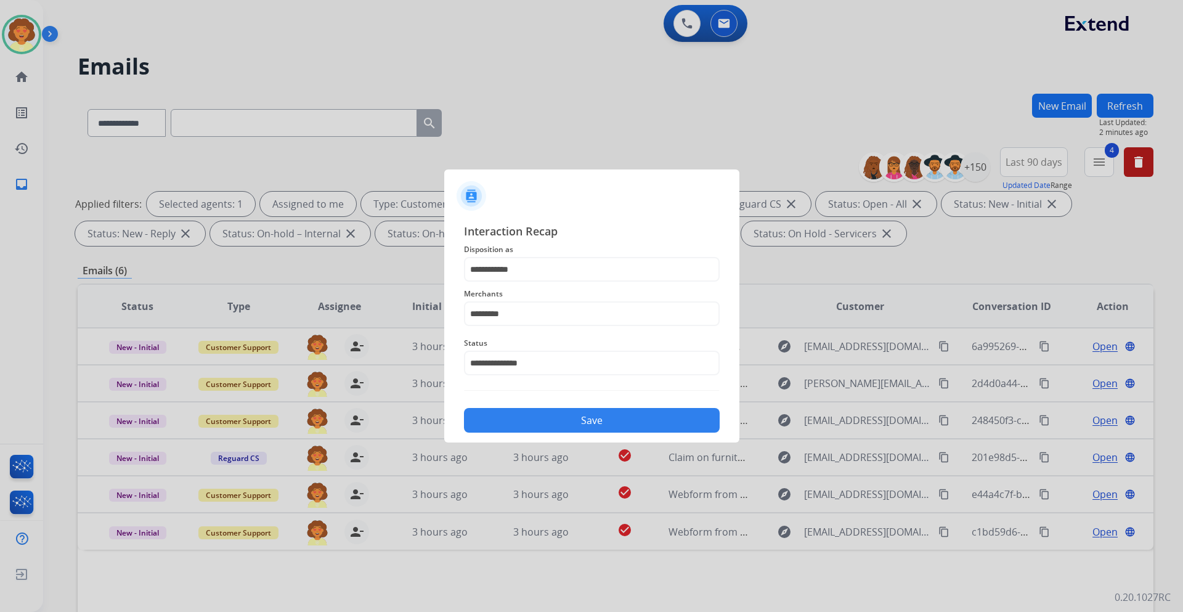
click at [630, 422] on button "Save" at bounding box center [592, 420] width 256 height 25
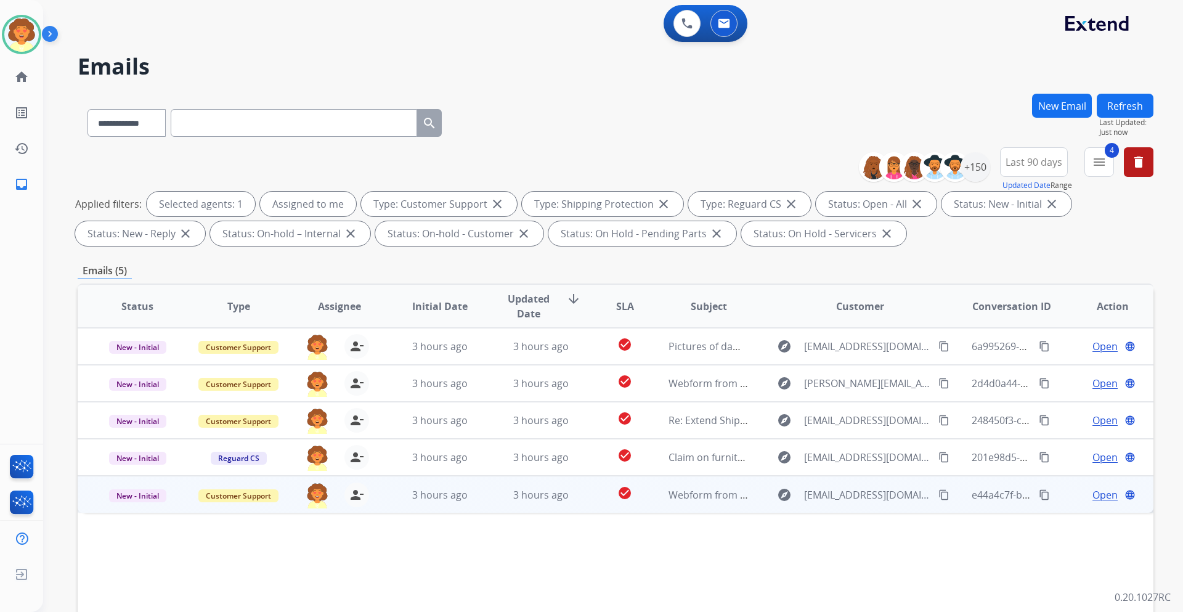
click at [1098, 494] on span "Open" at bounding box center [1105, 495] width 25 height 15
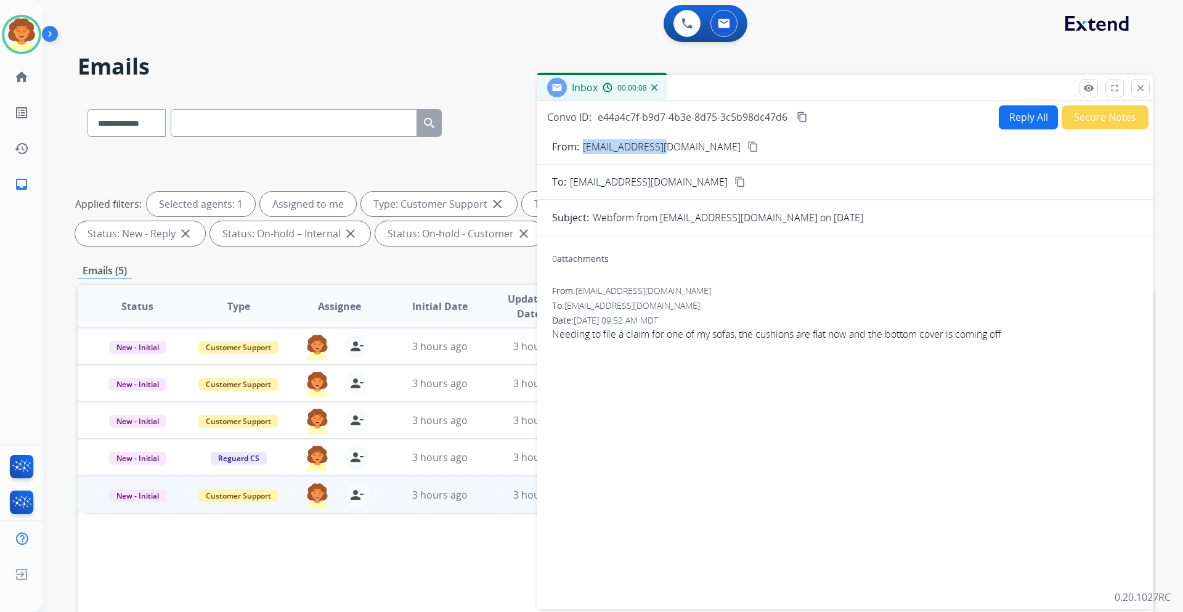
drag, startPoint x: 584, startPoint y: 147, endPoint x: 664, endPoint y: 151, distance: 80.8
click at [664, 151] on p "[EMAIL_ADDRESS][DOMAIN_NAME]" at bounding box center [662, 146] width 158 height 15
copy p "[EMAIL_ADDRESS][DOMAIN_NAME]"
click at [1017, 117] on button "Reply All" at bounding box center [1028, 117] width 59 height 24
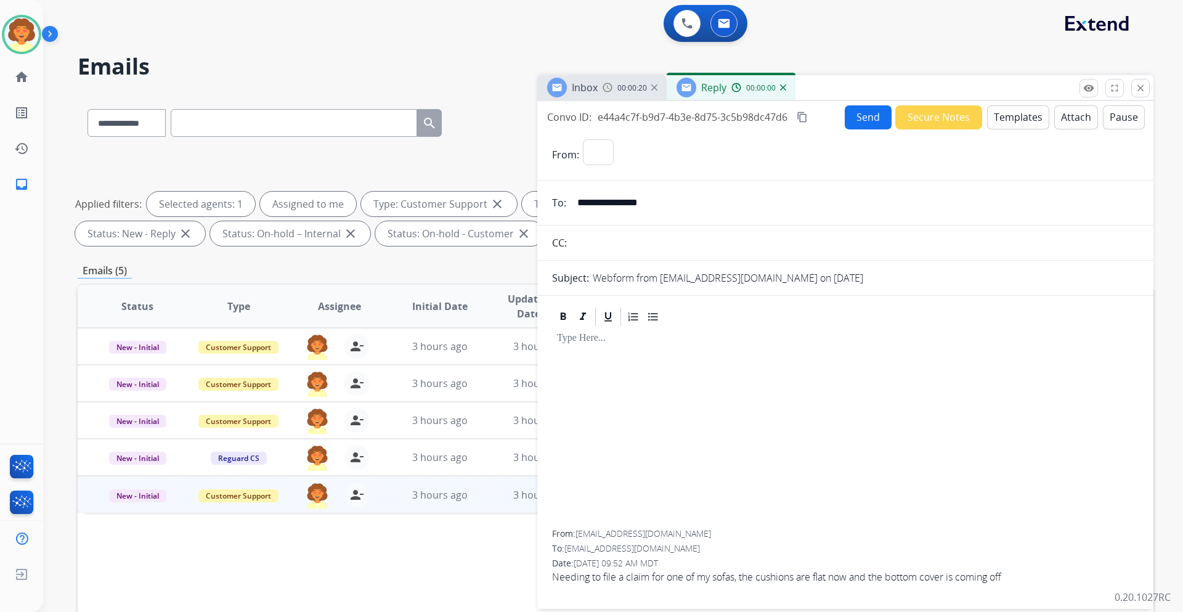
select select "**********"
click at [1021, 120] on button "Templates" at bounding box center [1018, 117] width 62 height 24
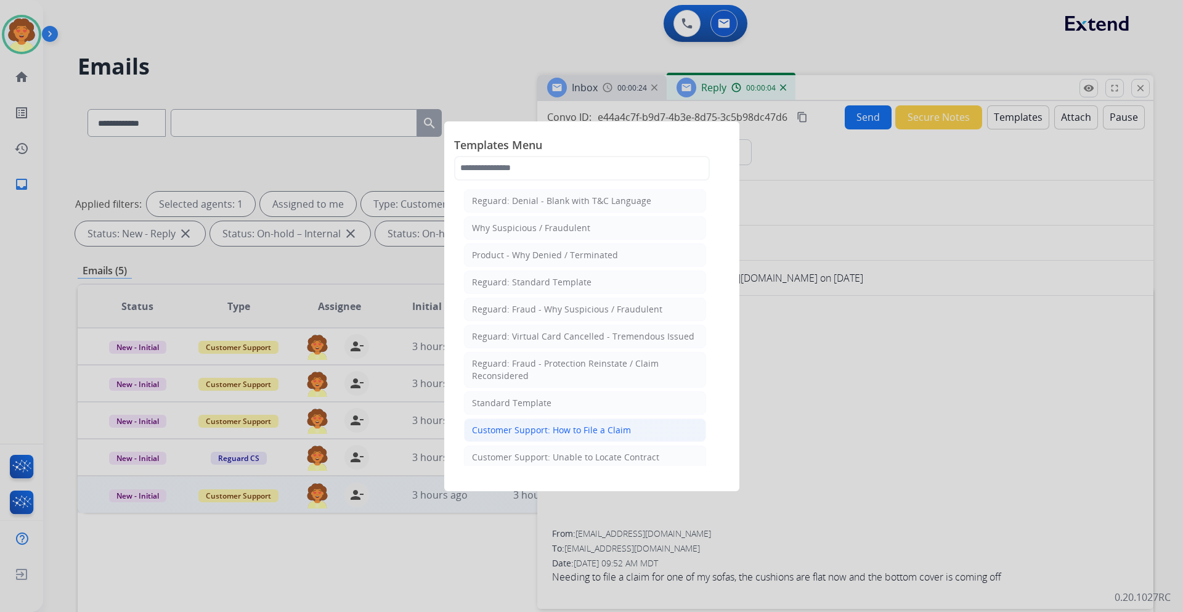
click at [614, 431] on div "Customer Support: How to File a Claim" at bounding box center [551, 430] width 159 height 12
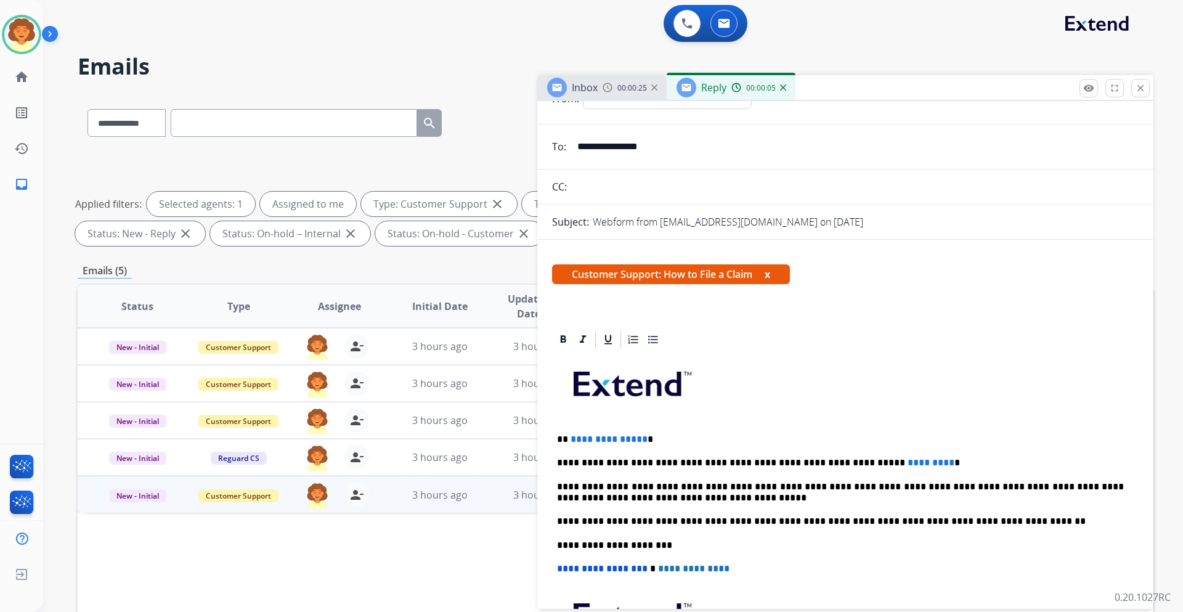
scroll to position [62, 0]
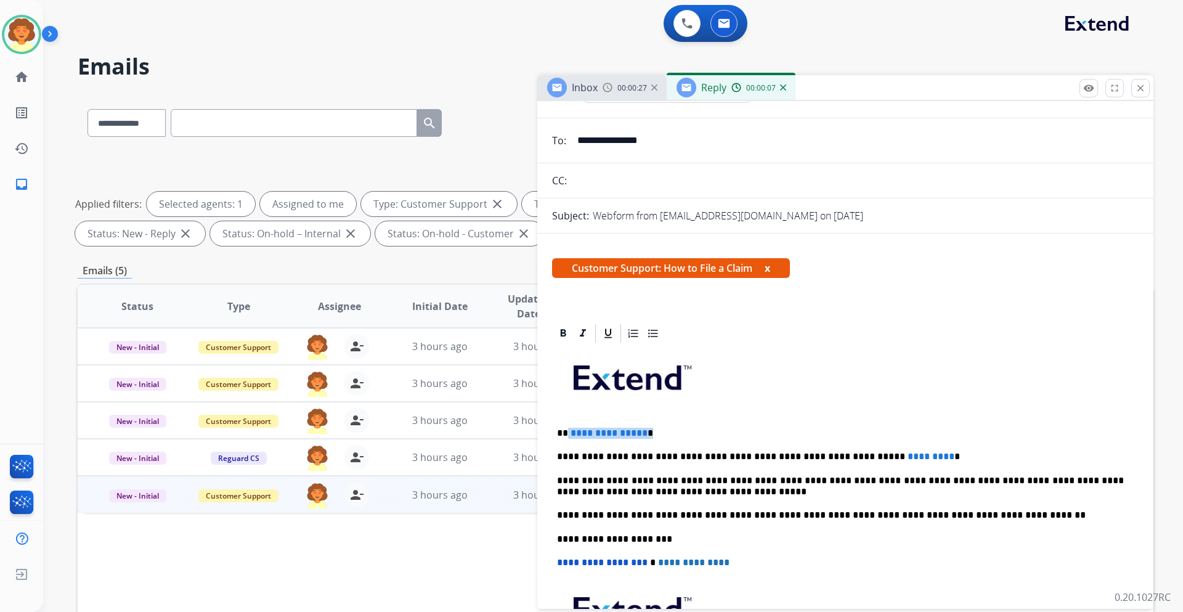
drag, startPoint x: 568, startPoint y: 433, endPoint x: 646, endPoint y: 430, distance: 78.4
click at [646, 430] on p "**********" at bounding box center [840, 433] width 567 height 11
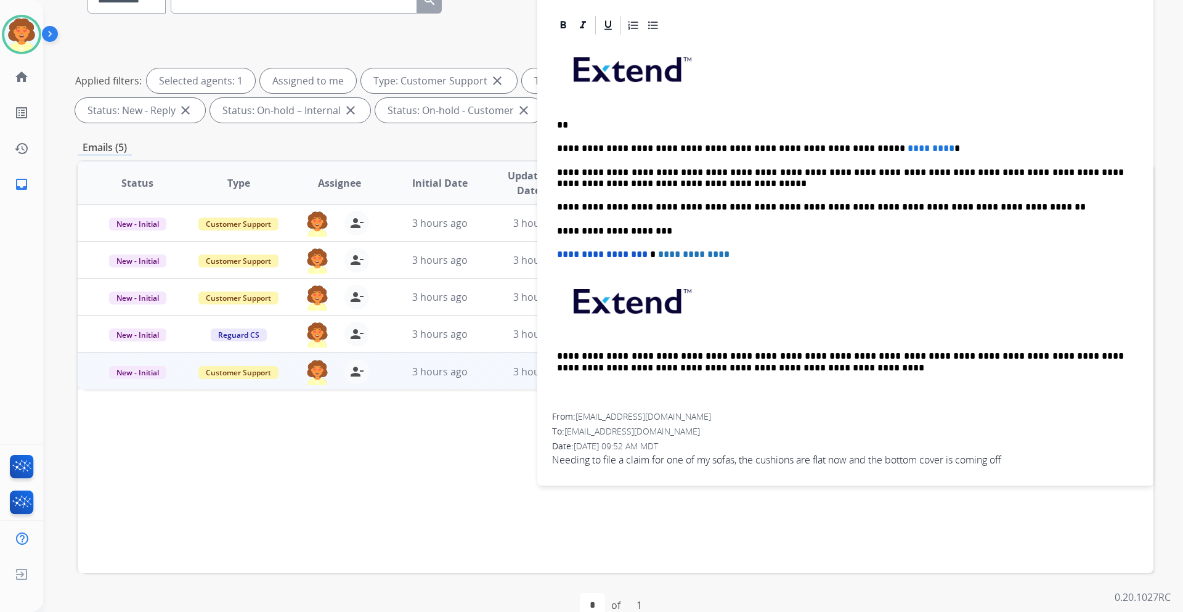
scroll to position [149, 0]
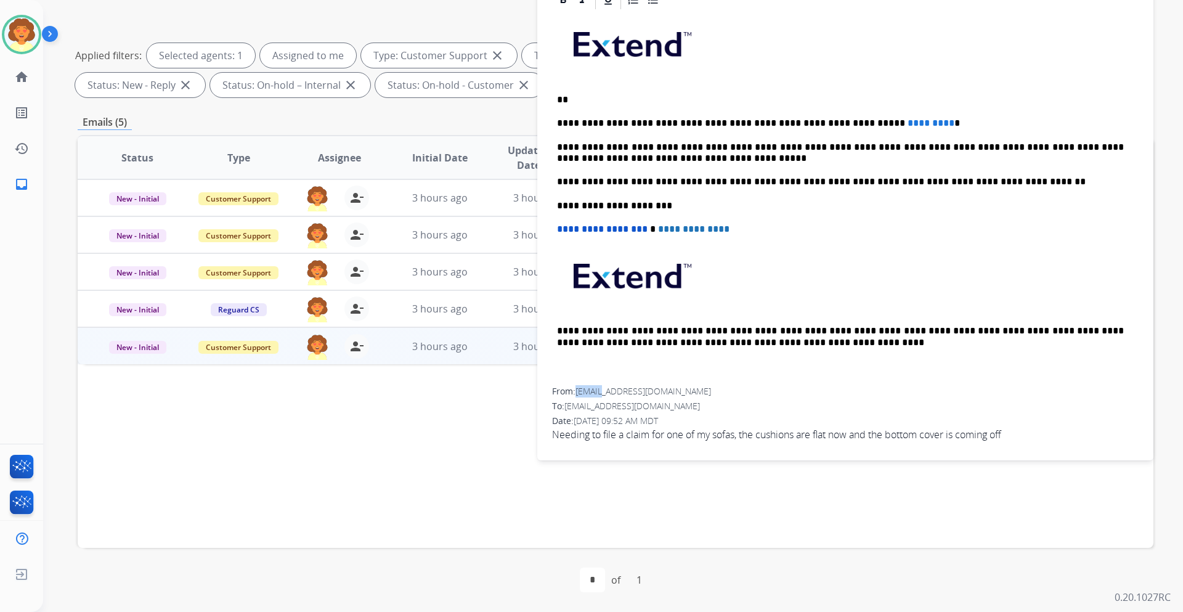
drag, startPoint x: 579, startPoint y: 393, endPoint x: 602, endPoint y: 393, distance: 23.4
click at [602, 393] on span "[EMAIL_ADDRESS][DOMAIN_NAME]" at bounding box center [644, 391] width 136 height 12
copy span "lgcv87"
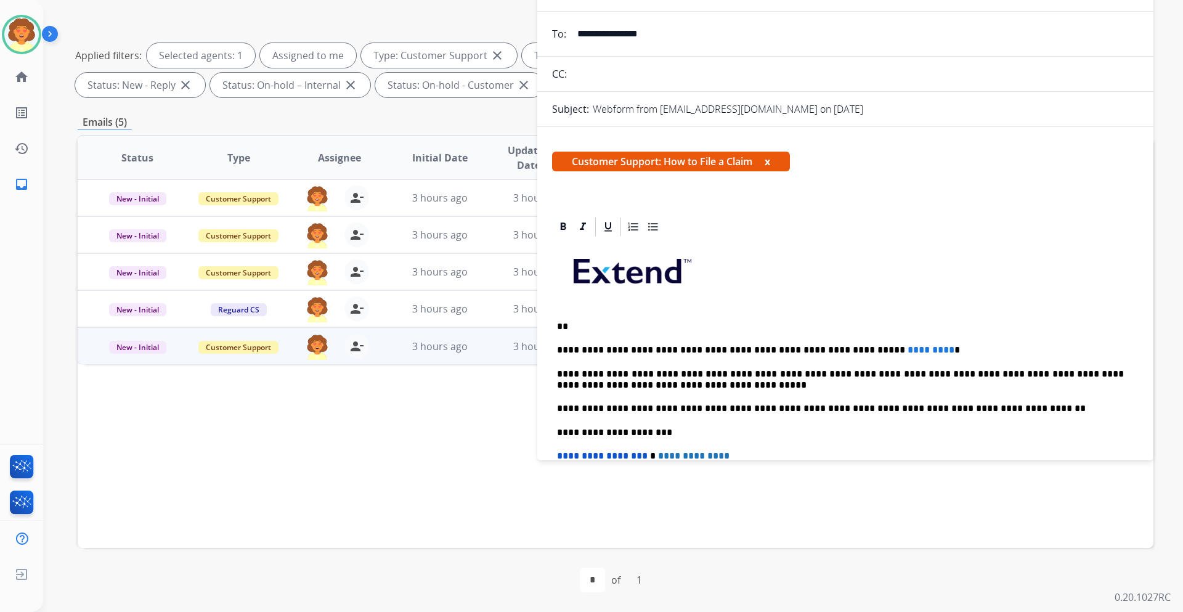
scroll to position [0, 0]
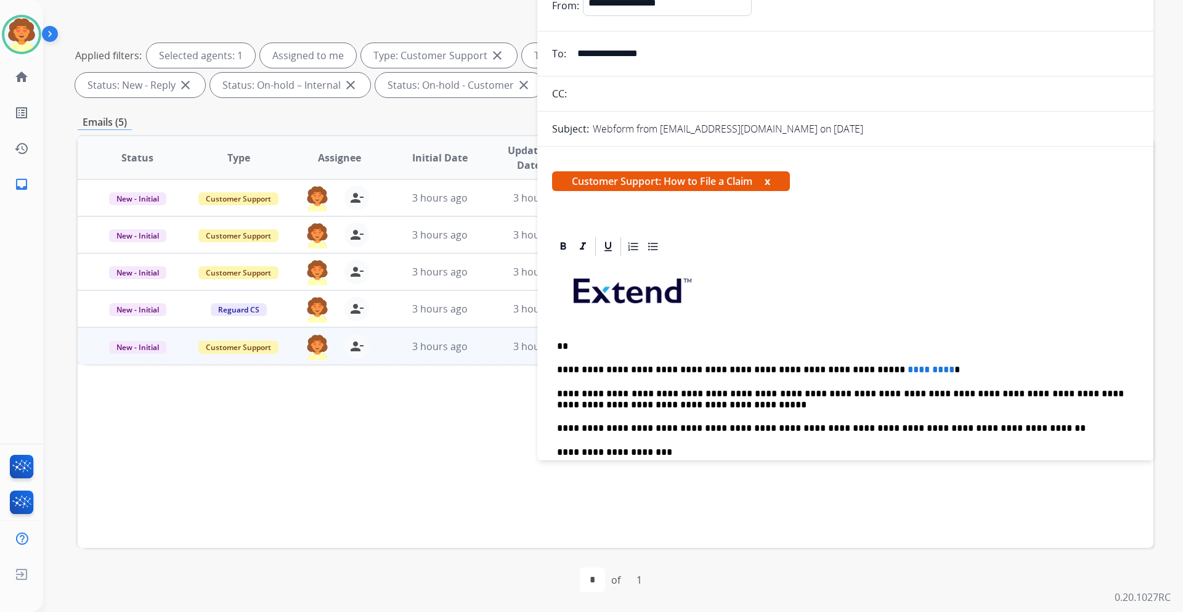
click at [578, 347] on p "**" at bounding box center [840, 346] width 567 height 11
drag, startPoint x: 890, startPoint y: 367, endPoint x: 809, endPoint y: 366, distance: 81.4
click at [809, 366] on p "**********" at bounding box center [840, 369] width 567 height 11
drag, startPoint x: 820, startPoint y: 362, endPoint x: 803, endPoint y: 366, distance: 17.6
click at [803, 366] on div "**********" at bounding box center [845, 446] width 587 height 377
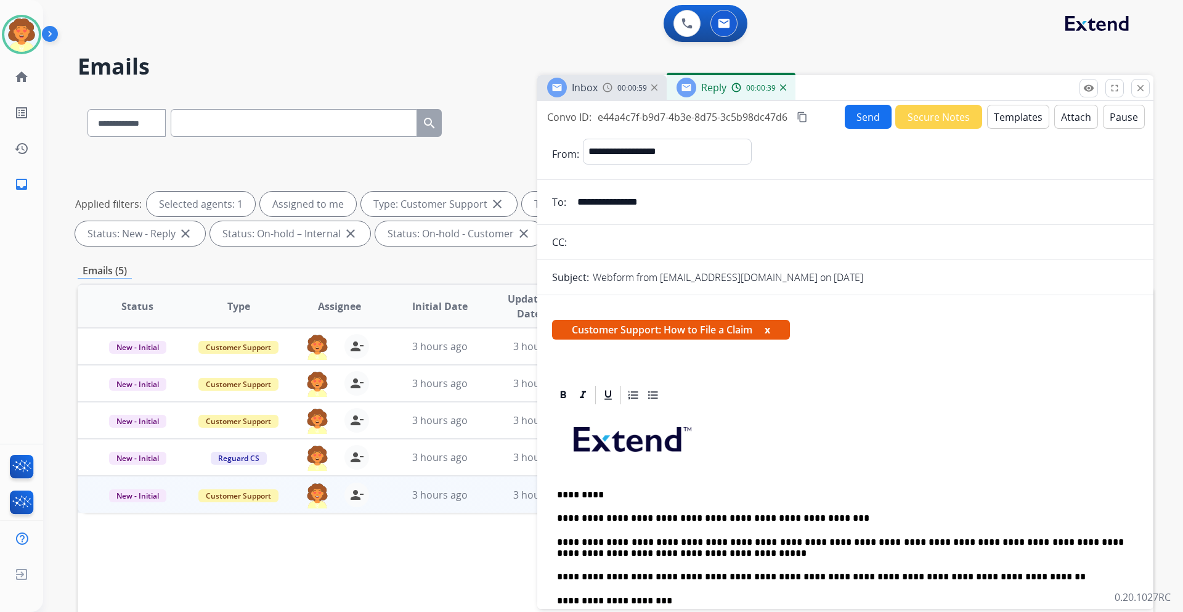
click at [853, 111] on button "Send" at bounding box center [868, 117] width 47 height 24
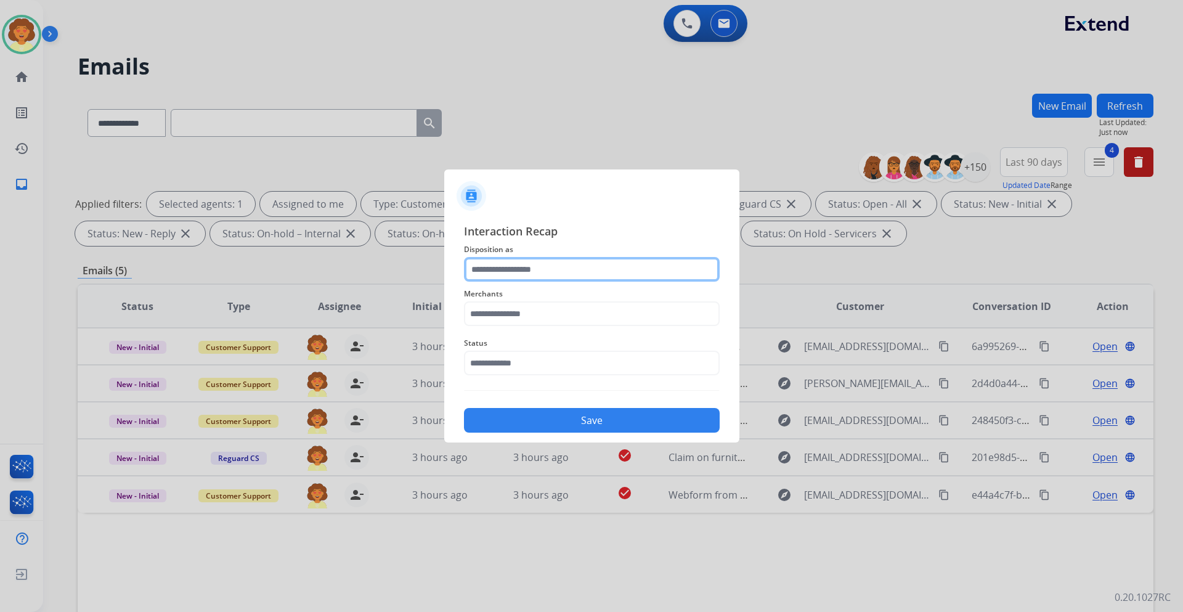
click at [585, 268] on input "text" at bounding box center [592, 269] width 256 height 25
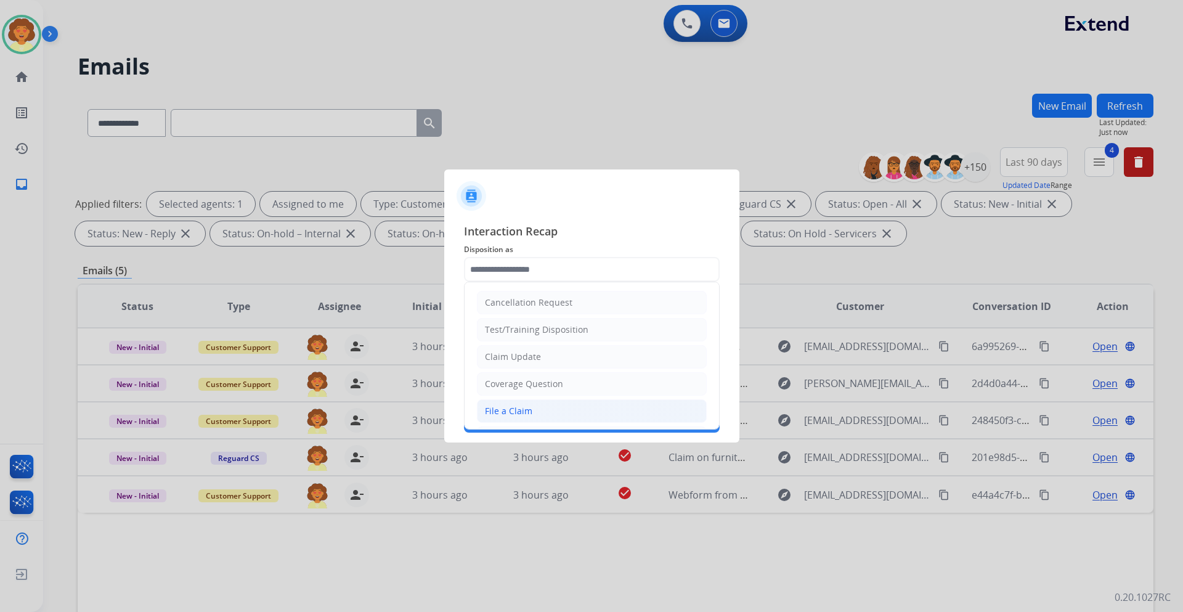
click at [573, 415] on li "File a Claim" at bounding box center [592, 410] width 230 height 23
type input "**********"
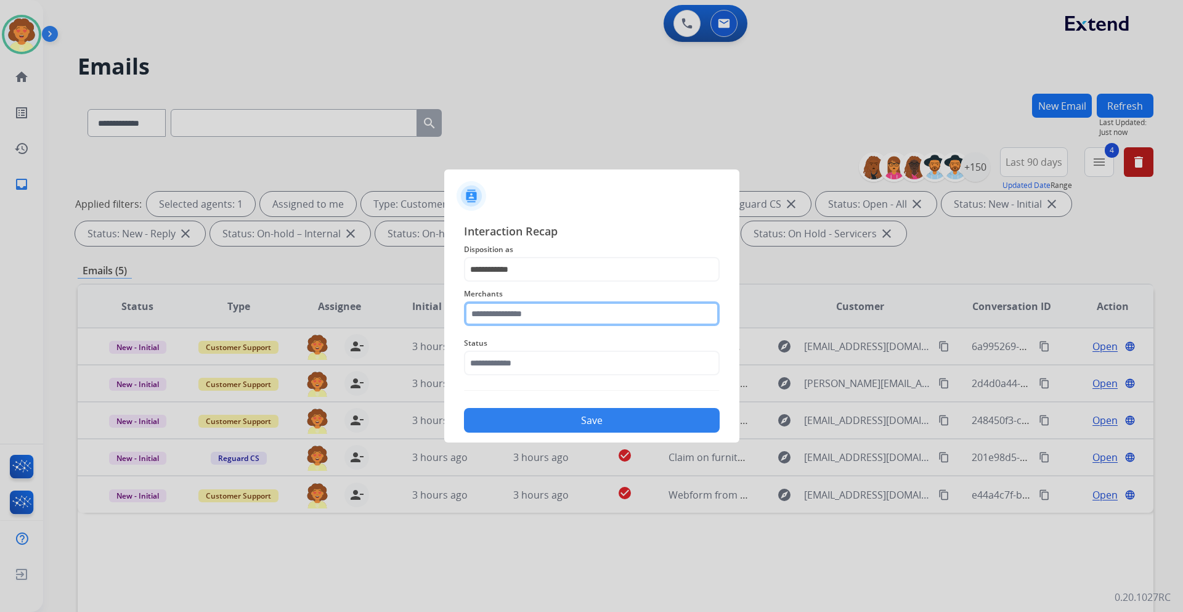
click at [533, 314] on input "text" at bounding box center [592, 313] width 256 height 25
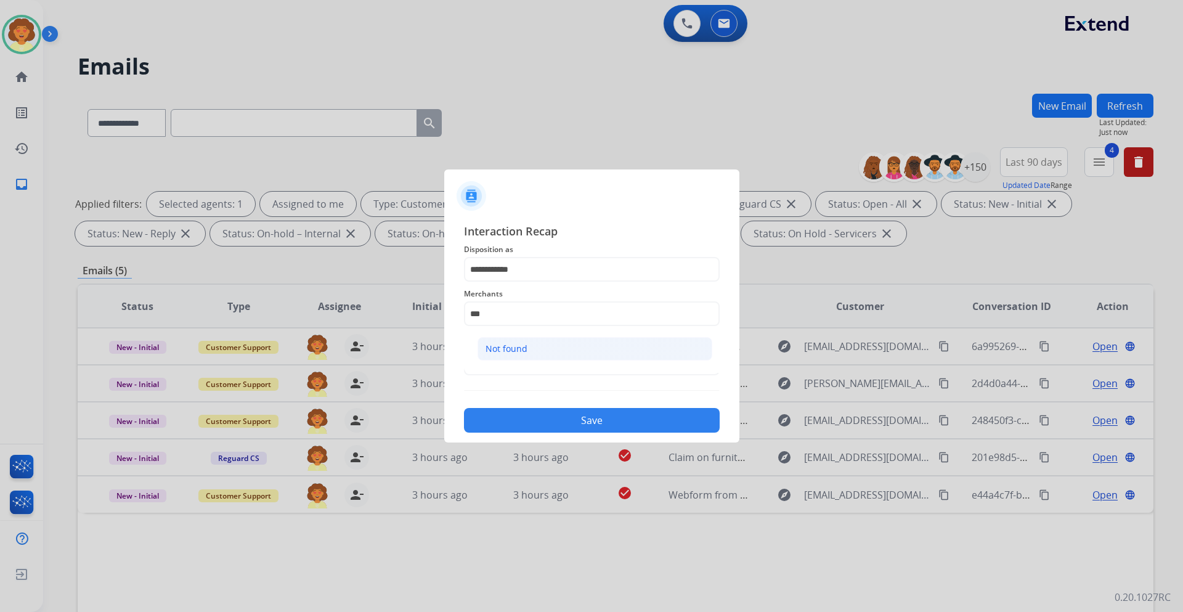
click at [549, 351] on li "Not found" at bounding box center [595, 348] width 235 height 23
type input "*********"
click at [537, 364] on input "text" at bounding box center [592, 363] width 256 height 25
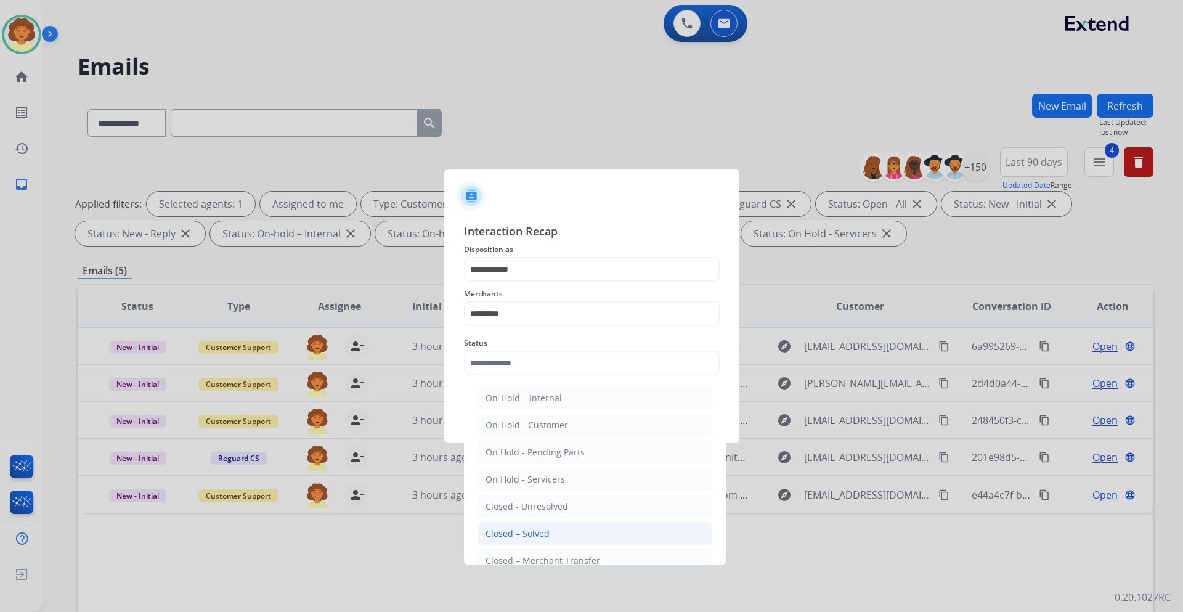
click at [553, 535] on li "Closed – Solved" at bounding box center [595, 533] width 235 height 23
type input "**********"
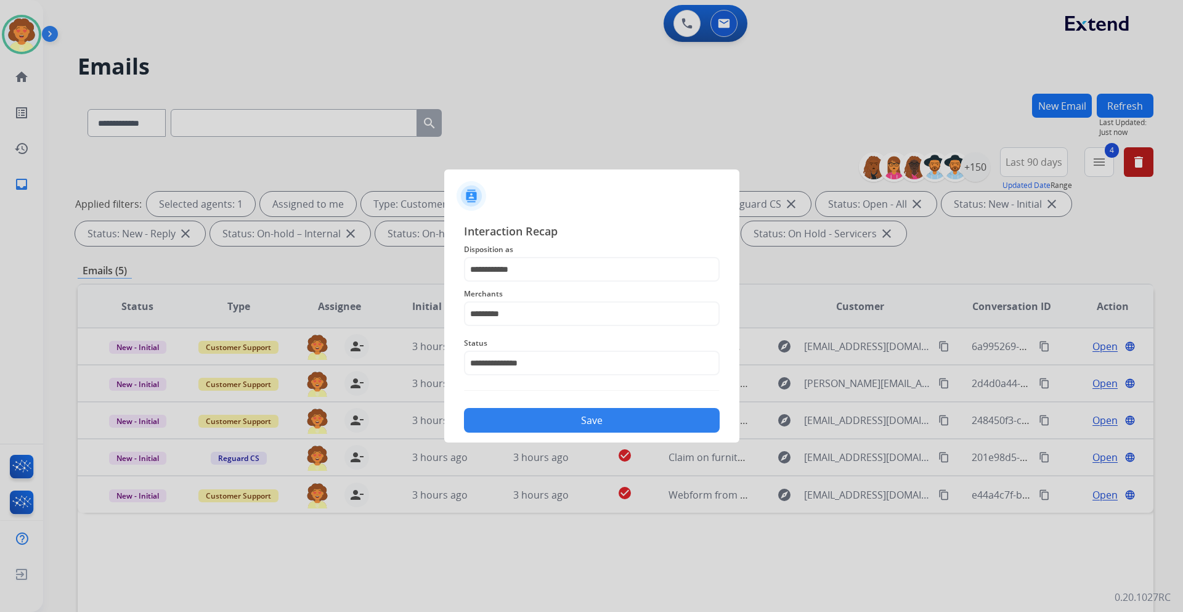
click at [611, 415] on button "Save" at bounding box center [592, 420] width 256 height 25
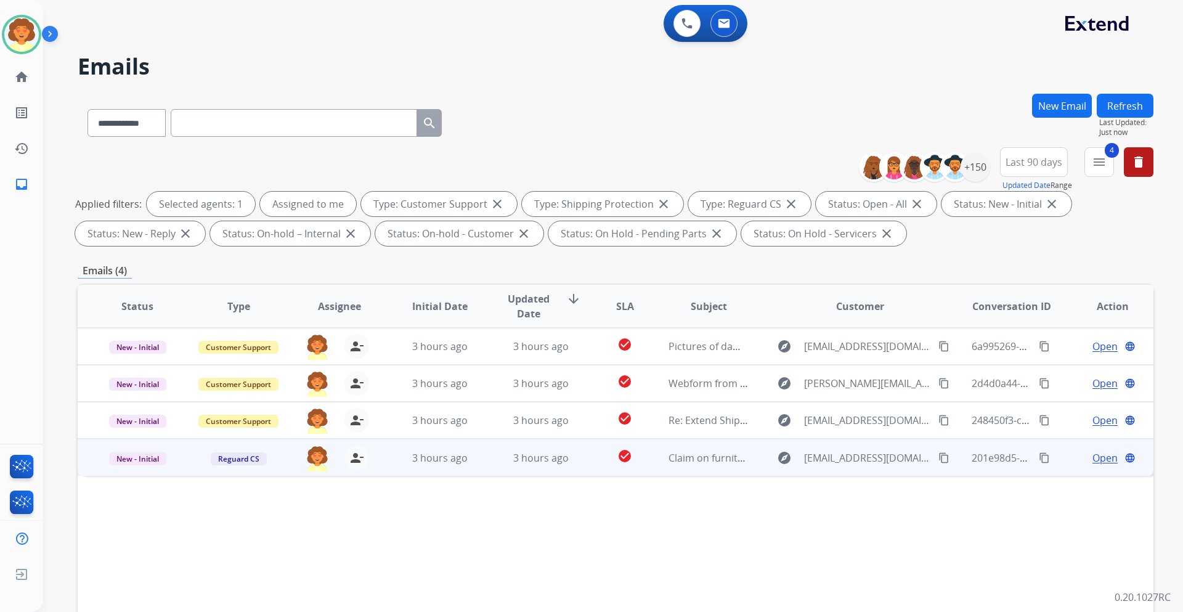
click at [1097, 460] on span "Open" at bounding box center [1105, 458] width 25 height 15
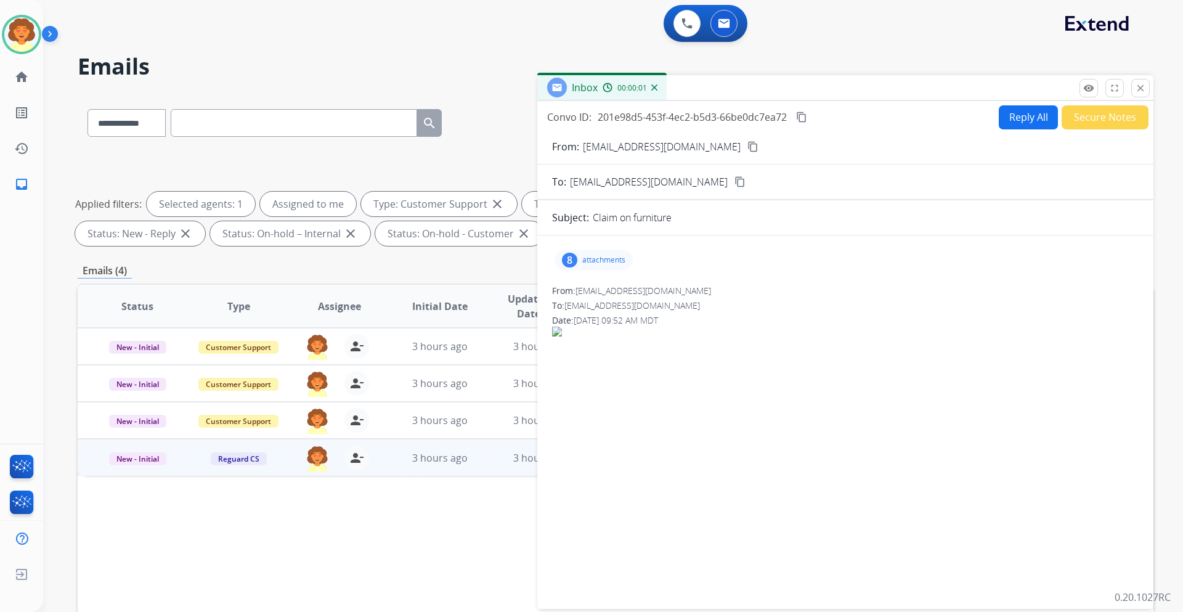
click at [572, 263] on div "8" at bounding box center [569, 260] width 15 height 15
drag, startPoint x: 584, startPoint y: 147, endPoint x: 693, endPoint y: 155, distance: 109.4
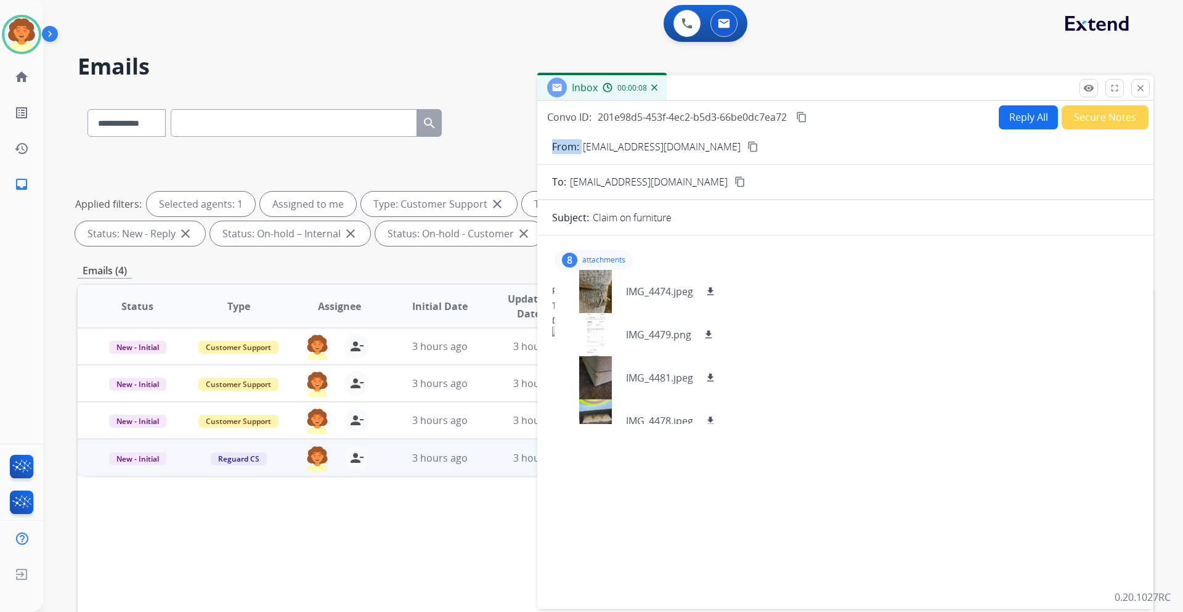
click at [693, 155] on form "From: [EMAIL_ADDRESS][DOMAIN_NAME] content_copy To: [EMAIL_ADDRESS][DOMAIN_NAME…" at bounding box center [845, 366] width 616 height 475
copy p "From:"
drag, startPoint x: 708, startPoint y: 296, endPoint x: 719, endPoint y: 296, distance: 11.1
click at [708, 296] on mat-icon "download" at bounding box center [710, 291] width 11 height 11
click at [708, 336] on mat-icon "download" at bounding box center [708, 334] width 11 height 11
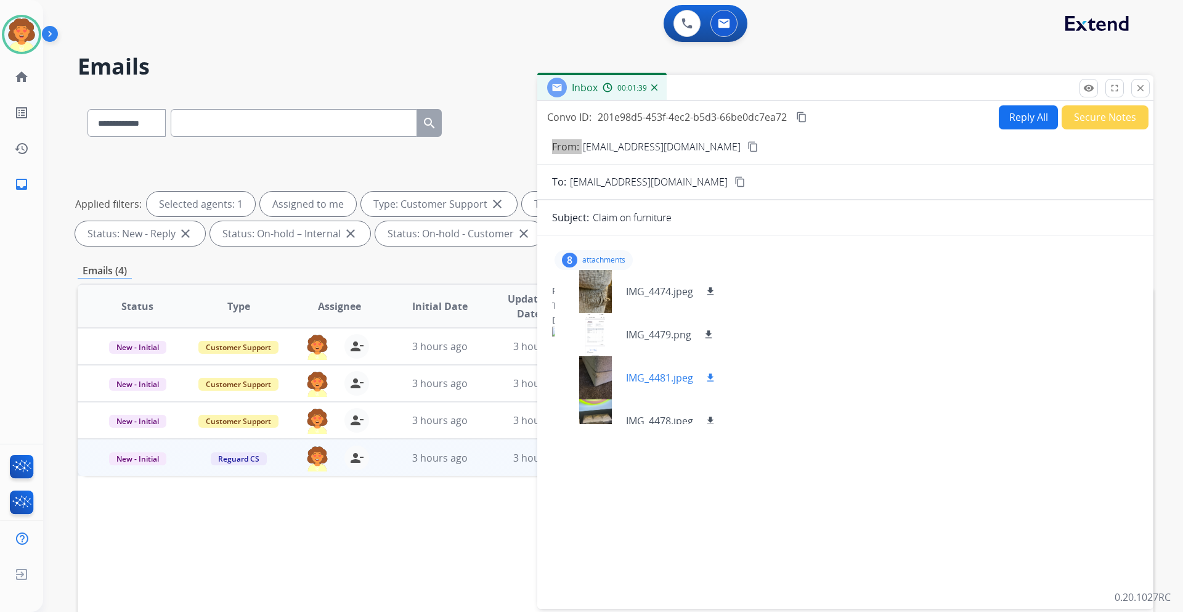
click at [709, 378] on mat-icon "download" at bounding box center [710, 377] width 11 height 11
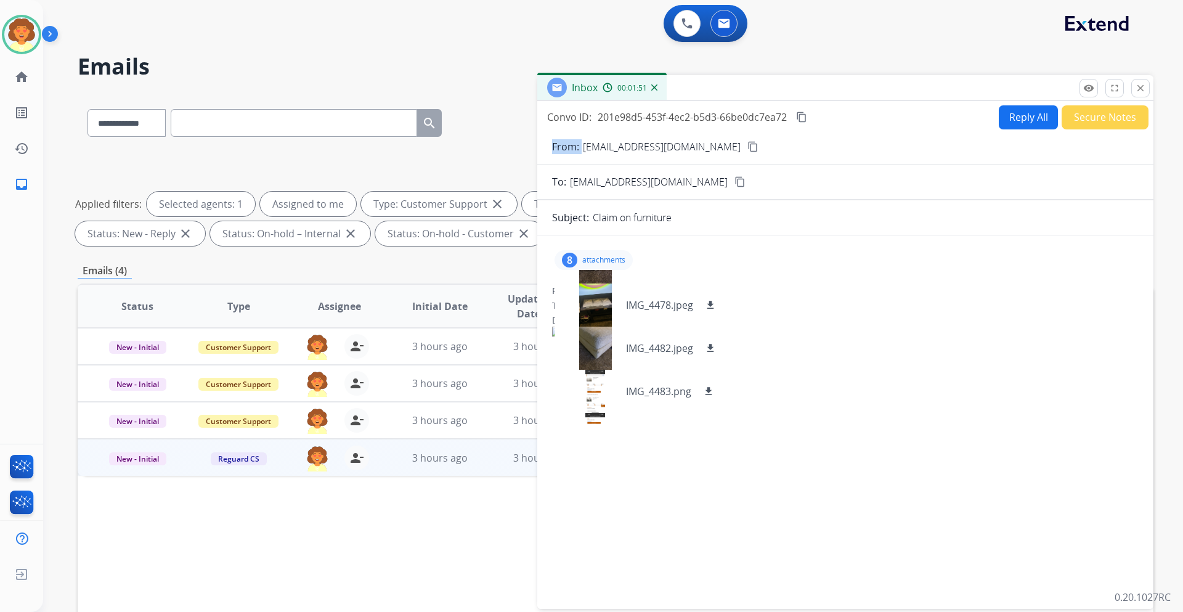
scroll to position [116, 0]
click at [706, 308] on mat-icon "download" at bounding box center [710, 304] width 11 height 11
drag, startPoint x: 707, startPoint y: 349, endPoint x: 714, endPoint y: 348, distance: 6.9
click at [707, 349] on mat-icon "download" at bounding box center [710, 347] width 11 height 11
click at [712, 390] on mat-icon "download" at bounding box center [708, 390] width 11 height 11
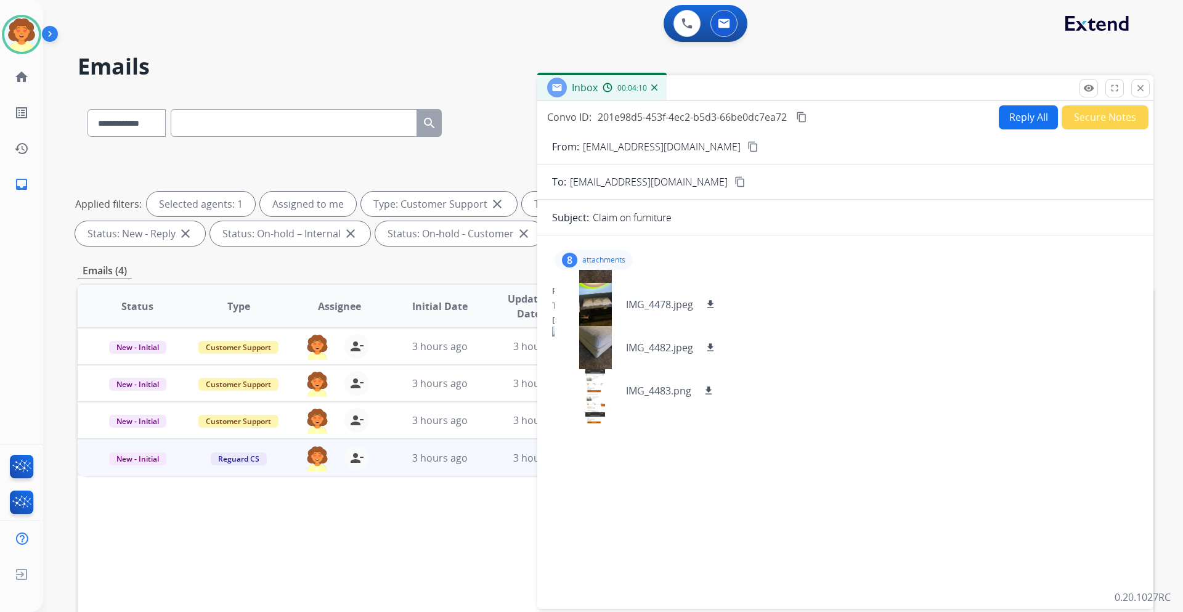
click at [876, 57] on h2 "Emails" at bounding box center [616, 66] width 1076 height 25
click at [1143, 92] on mat-icon "close" at bounding box center [1140, 88] width 11 height 11
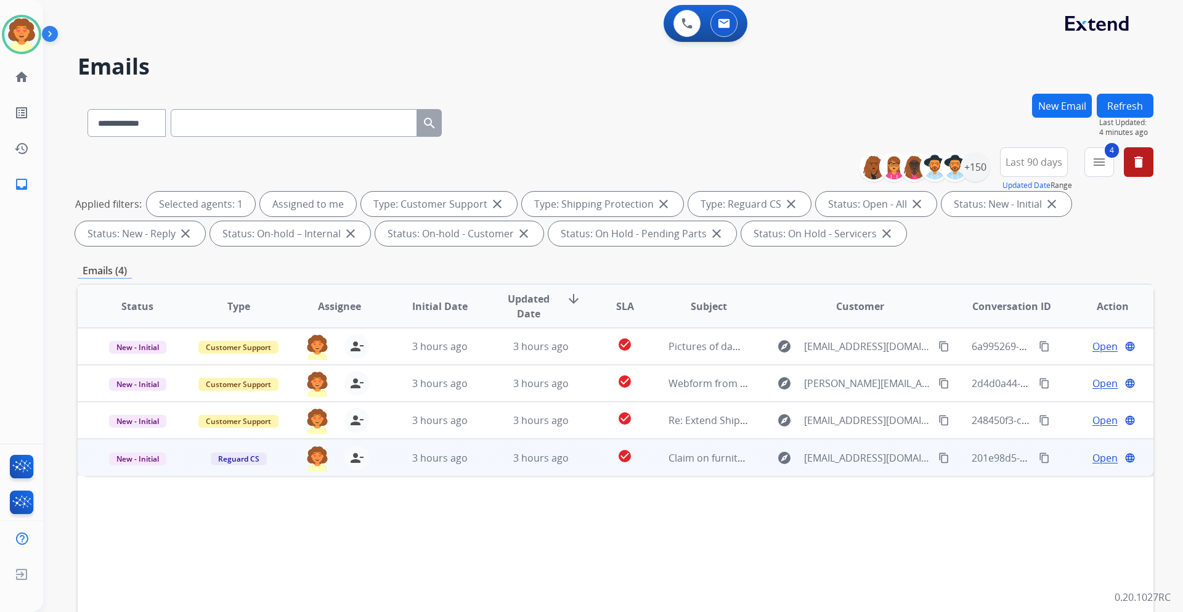
click at [1093, 459] on span "Open" at bounding box center [1105, 458] width 25 height 15
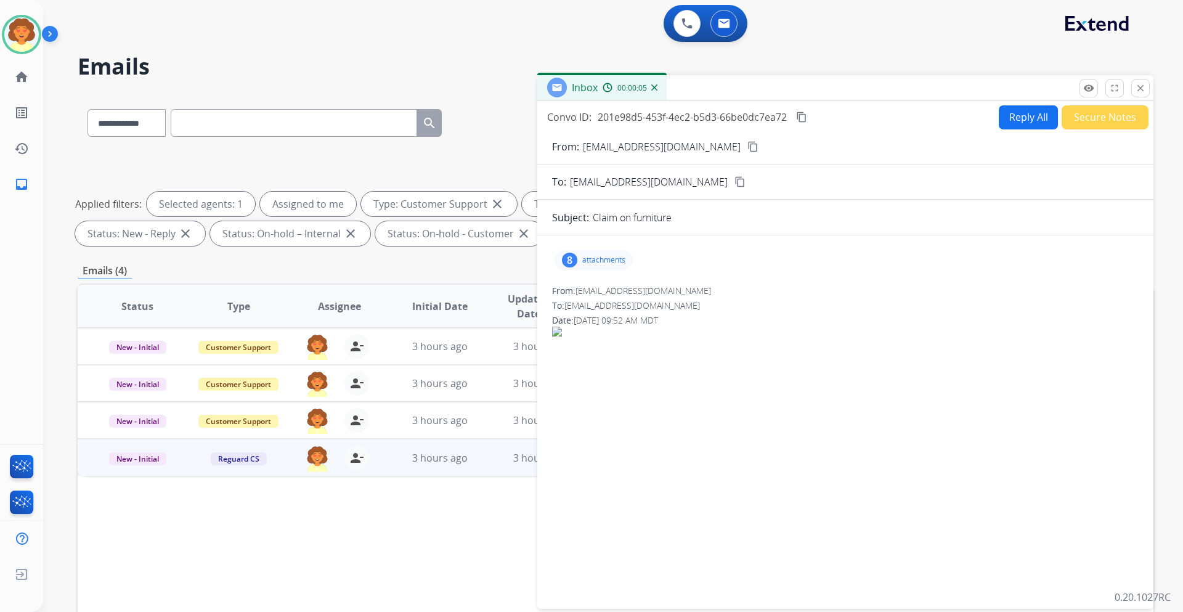
click at [1023, 118] on button "Reply All" at bounding box center [1028, 117] width 59 height 24
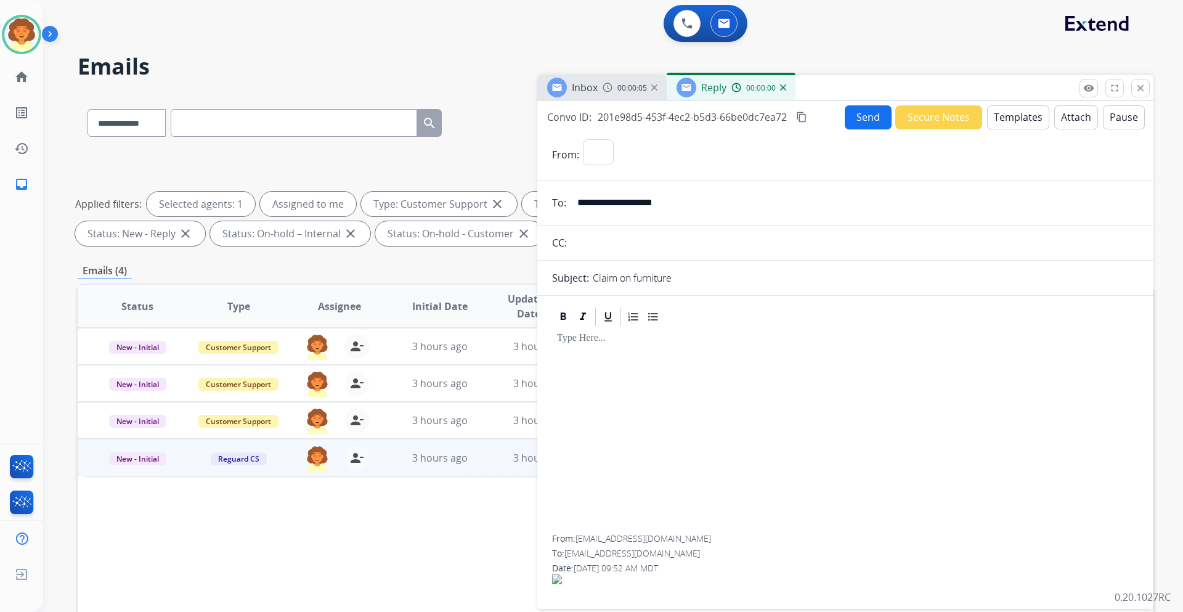
select select "**********"
click at [857, 120] on button "Send" at bounding box center [868, 117] width 47 height 24
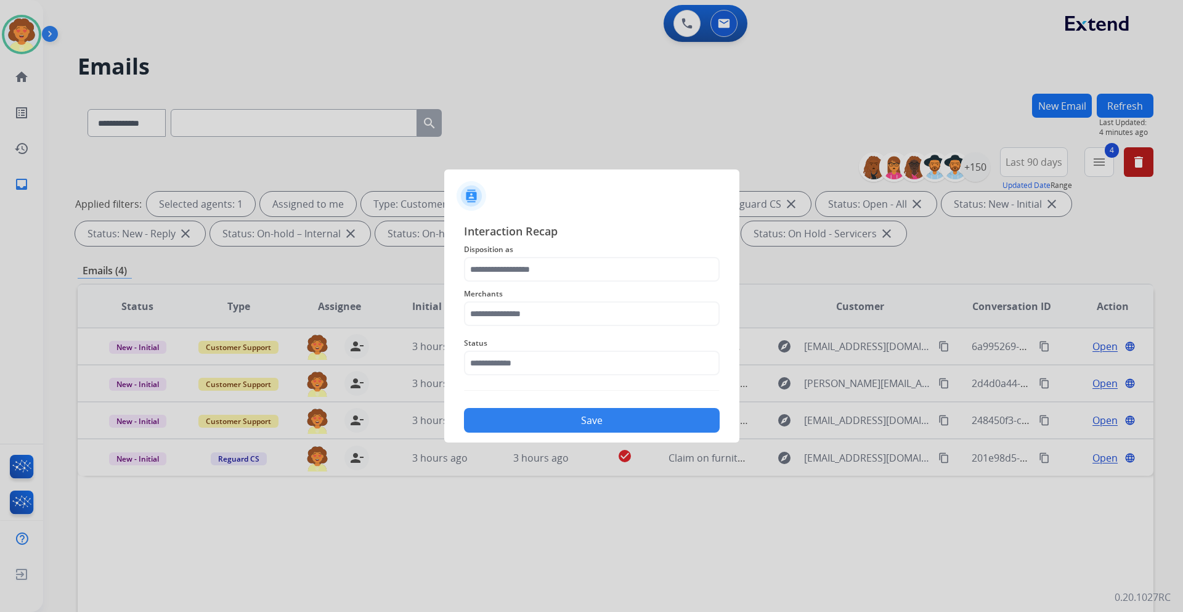
click at [873, 544] on div at bounding box center [591, 306] width 1183 height 612
click at [871, 20] on div at bounding box center [591, 306] width 1183 height 612
click at [1116, 246] on div at bounding box center [591, 306] width 1183 height 612
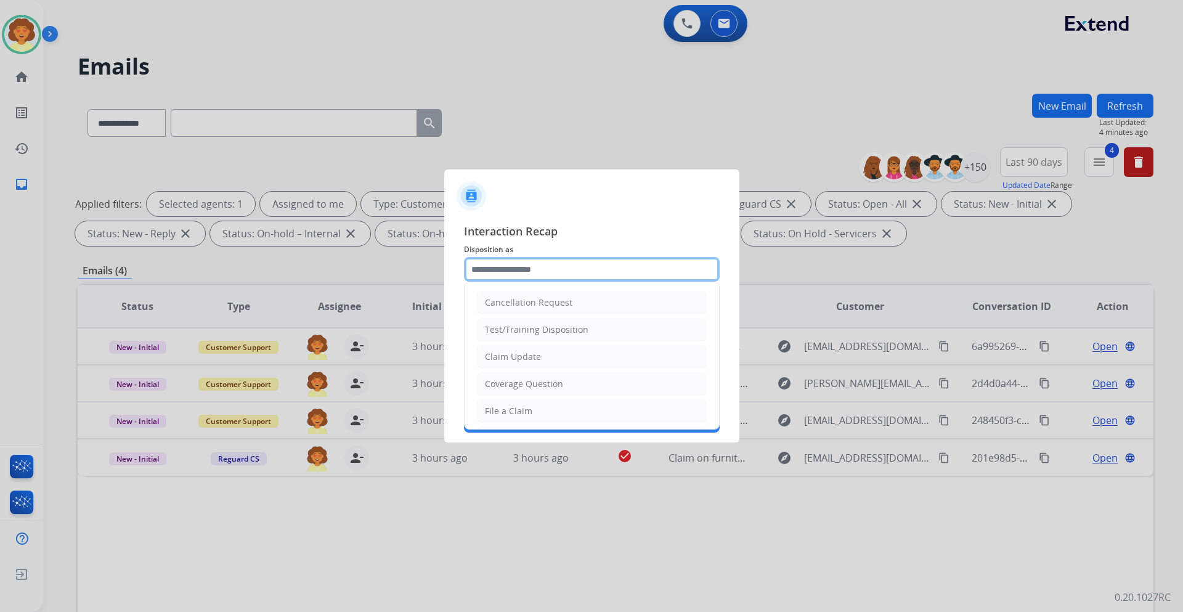
click at [486, 268] on input "text" at bounding box center [592, 269] width 256 height 25
click at [581, 351] on li "Claim Update" at bounding box center [592, 356] width 230 height 23
type input "**********"
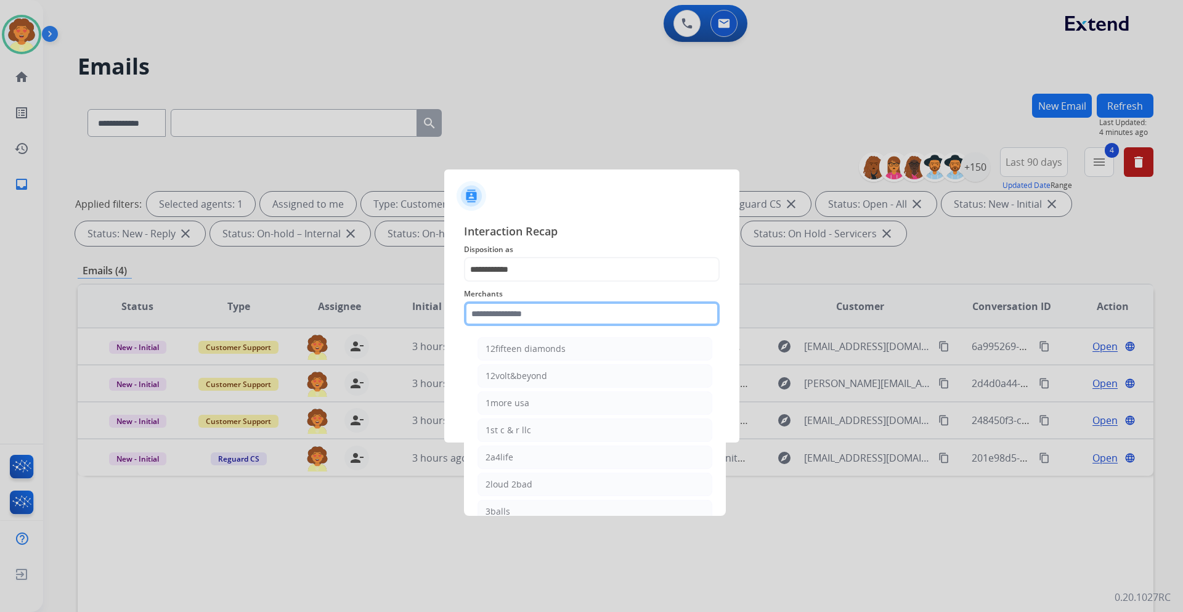
click at [518, 308] on input "text" at bounding box center [592, 313] width 256 height 25
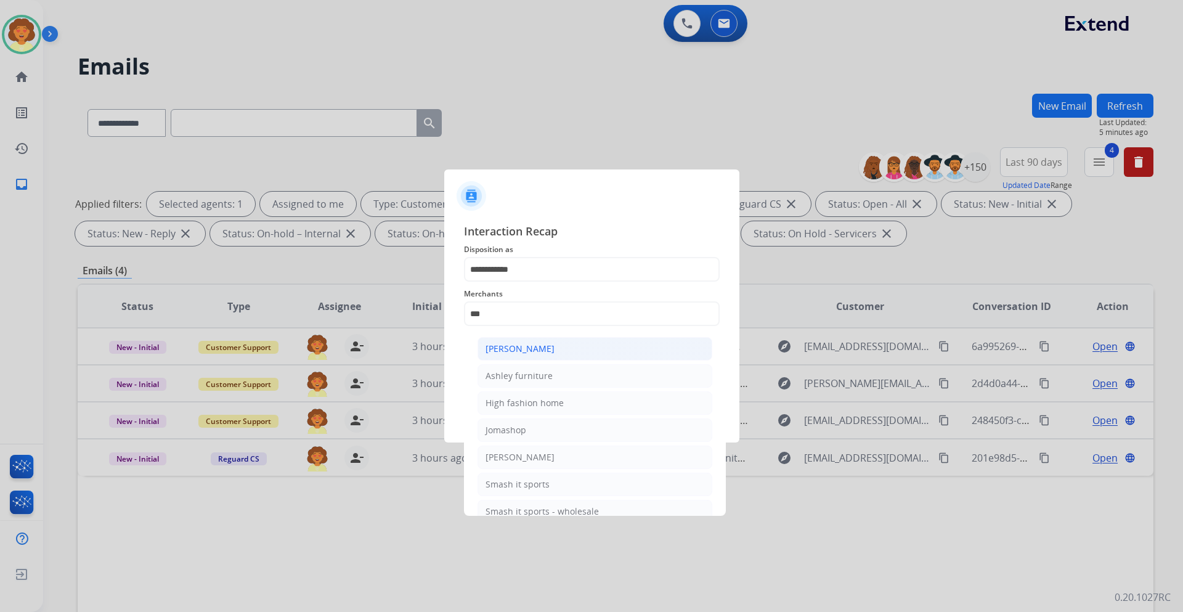
click at [568, 343] on li "[PERSON_NAME]" at bounding box center [595, 348] width 235 height 23
type input "**********"
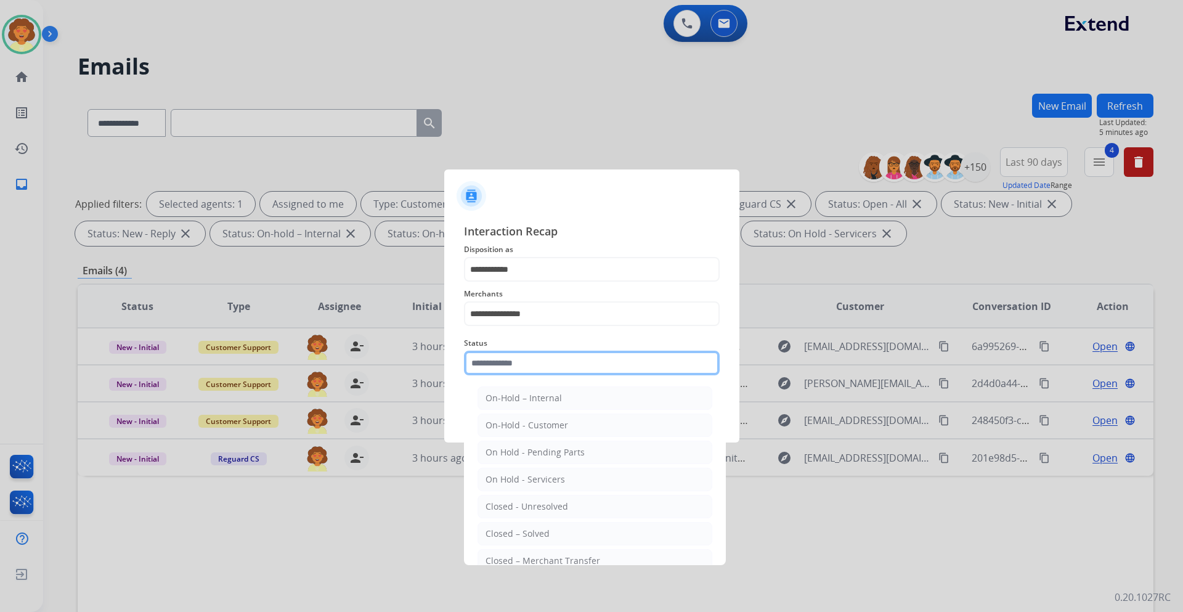
click at [546, 366] on input "text" at bounding box center [592, 363] width 256 height 25
click at [539, 536] on div "Closed – Solved" at bounding box center [518, 534] width 64 height 12
type input "**********"
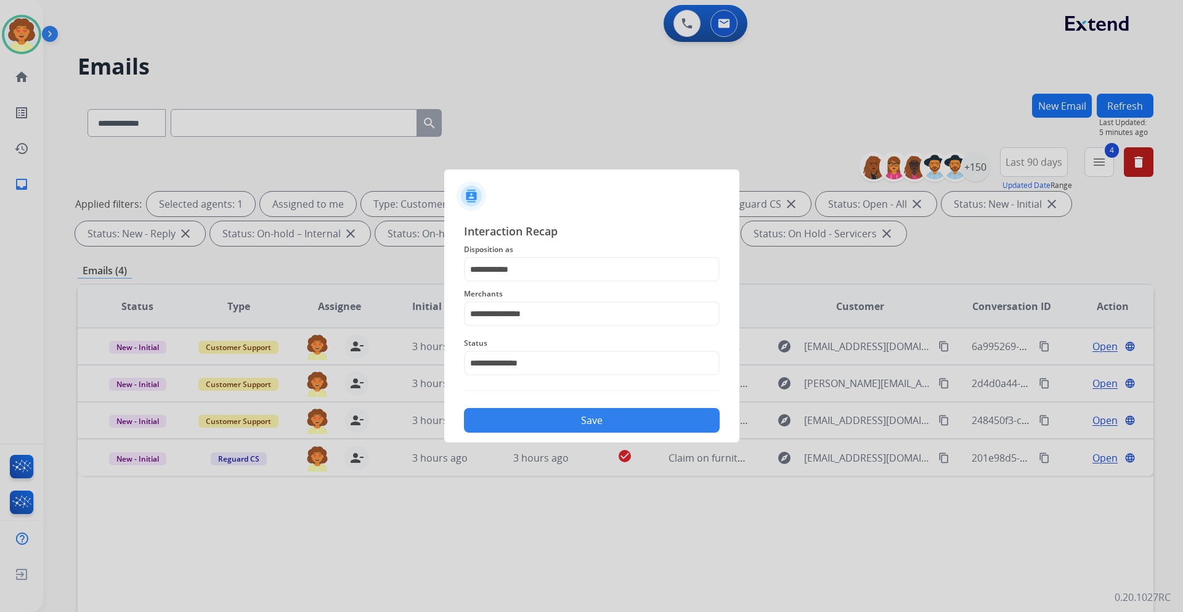
click at [639, 420] on button "Save" at bounding box center [592, 420] width 256 height 25
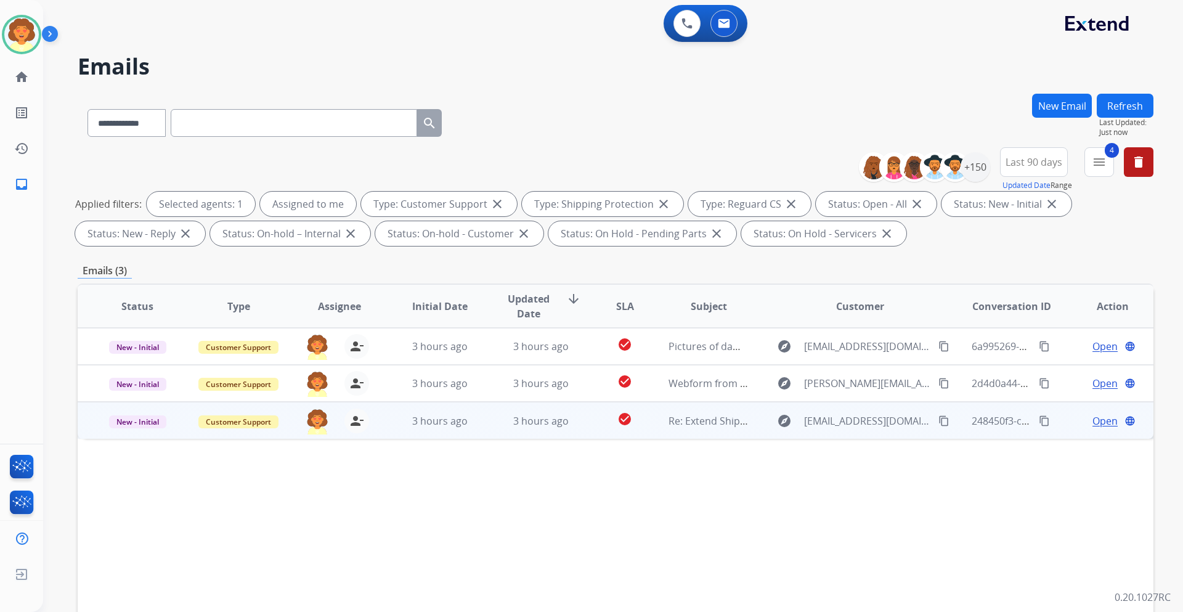
click at [1093, 423] on span "Open" at bounding box center [1105, 421] width 25 height 15
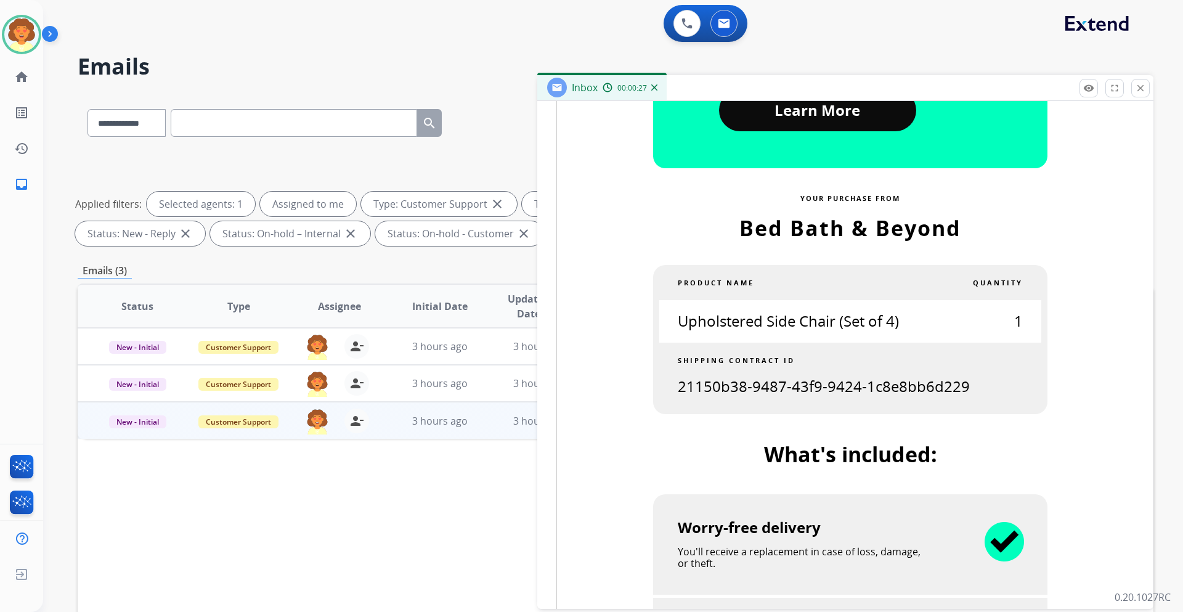
scroll to position [573, 0]
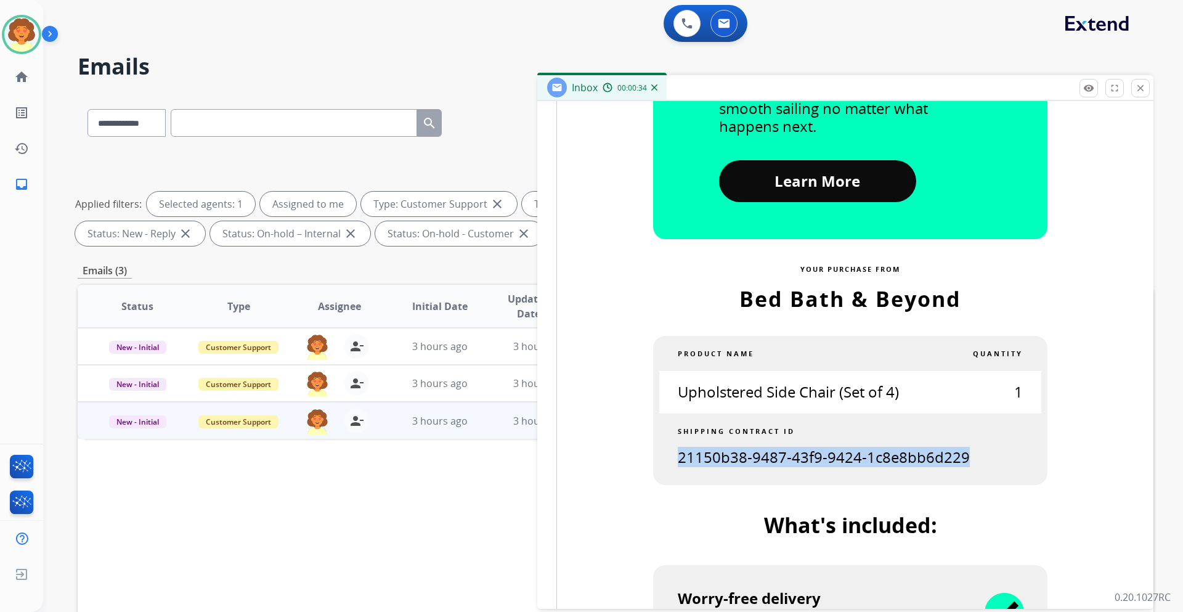
drag, startPoint x: 676, startPoint y: 453, endPoint x: 958, endPoint y: 463, distance: 281.8
click at [958, 463] on span "21150b38-9487-43f9-9424-1c8e8bb6d229" at bounding box center [824, 457] width 292 height 20
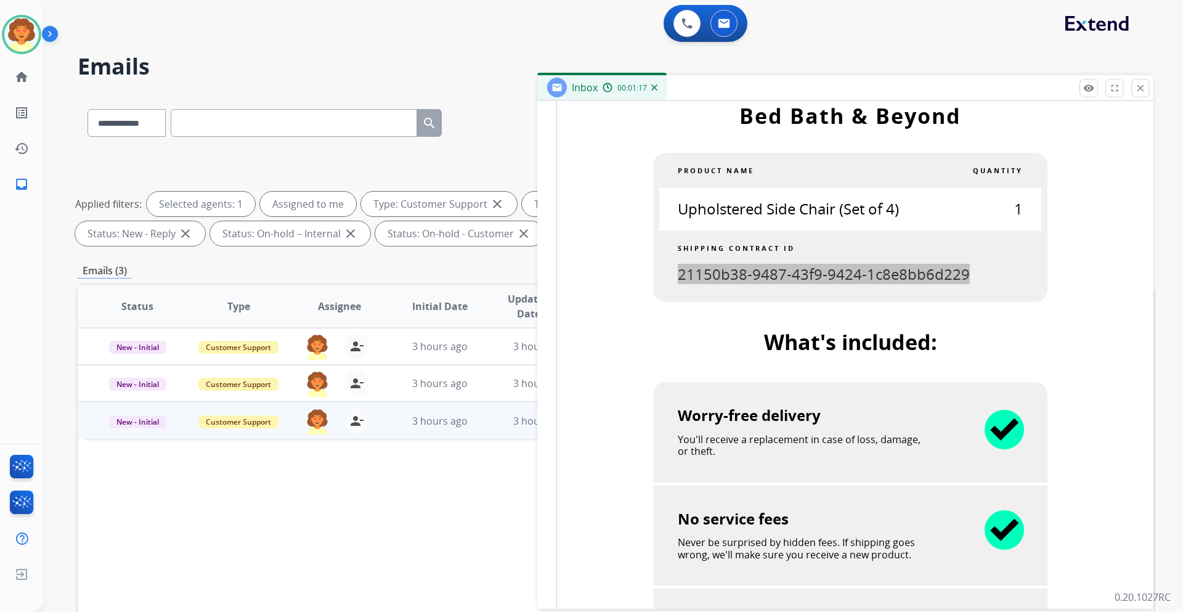
scroll to position [696, 0]
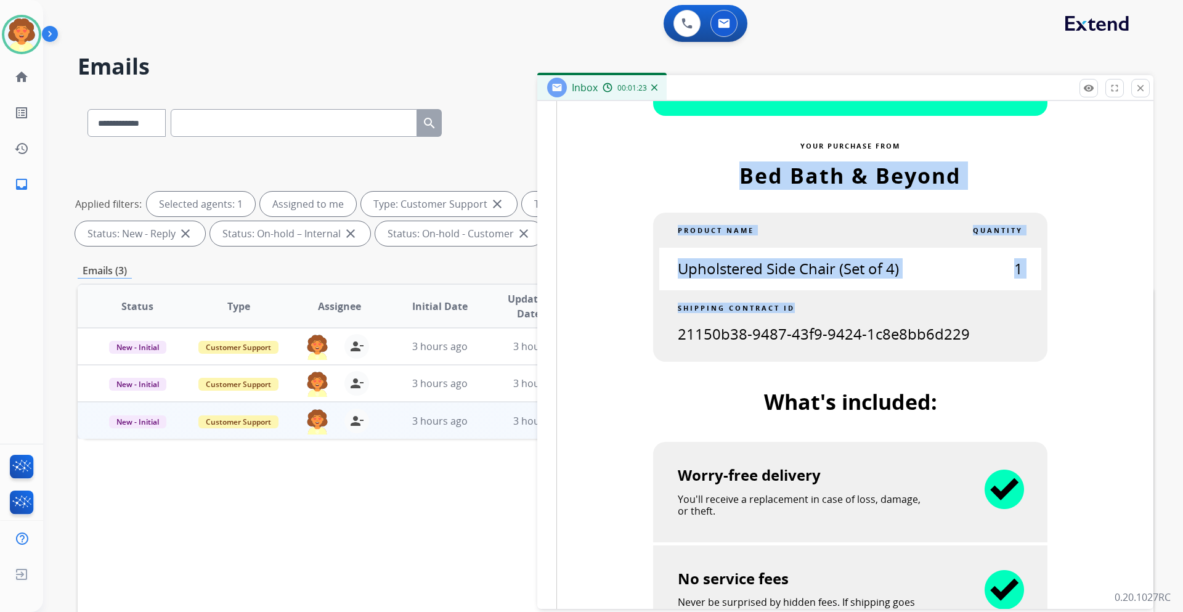
drag, startPoint x: 677, startPoint y: 181, endPoint x: 994, endPoint y: 351, distance: 359.3
click at [994, 351] on td "Thanks for adding Extend Shipping Protection. Thanks for adding Extend Shipping…" at bounding box center [850, 470] width 577 height 1593
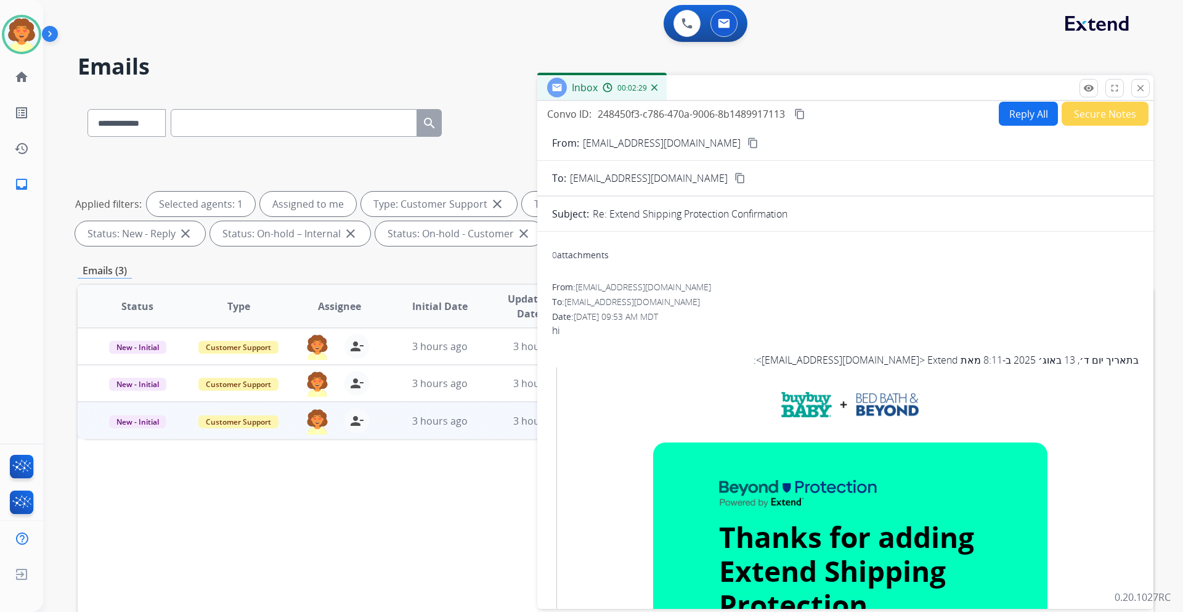
scroll to position [0, 0]
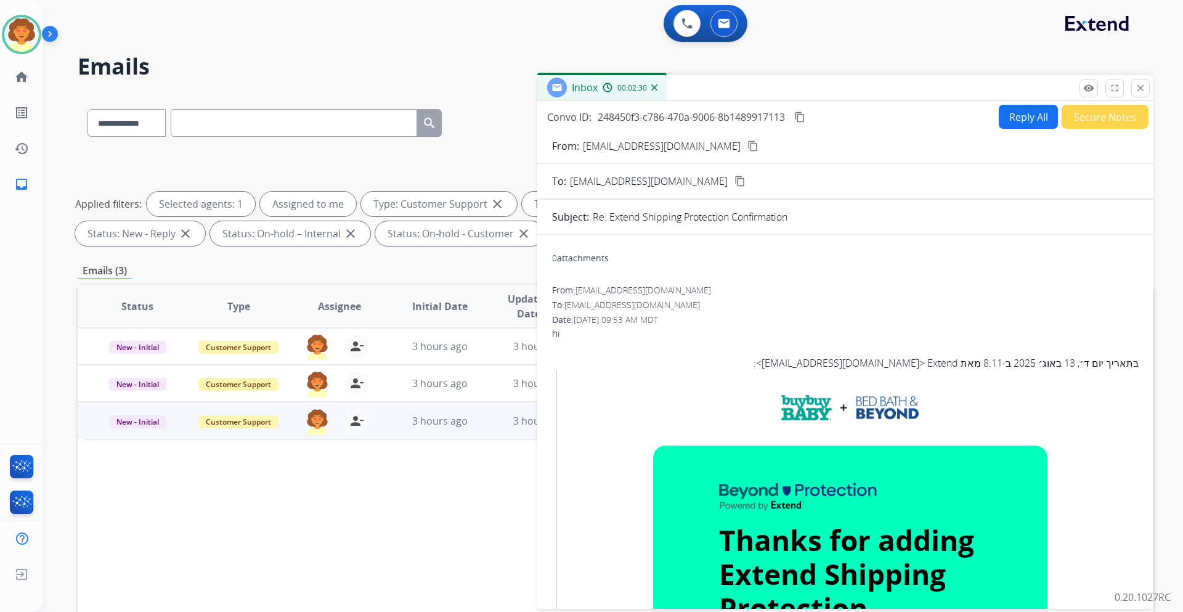
click at [1109, 121] on button "Secure Notes" at bounding box center [1105, 117] width 87 height 24
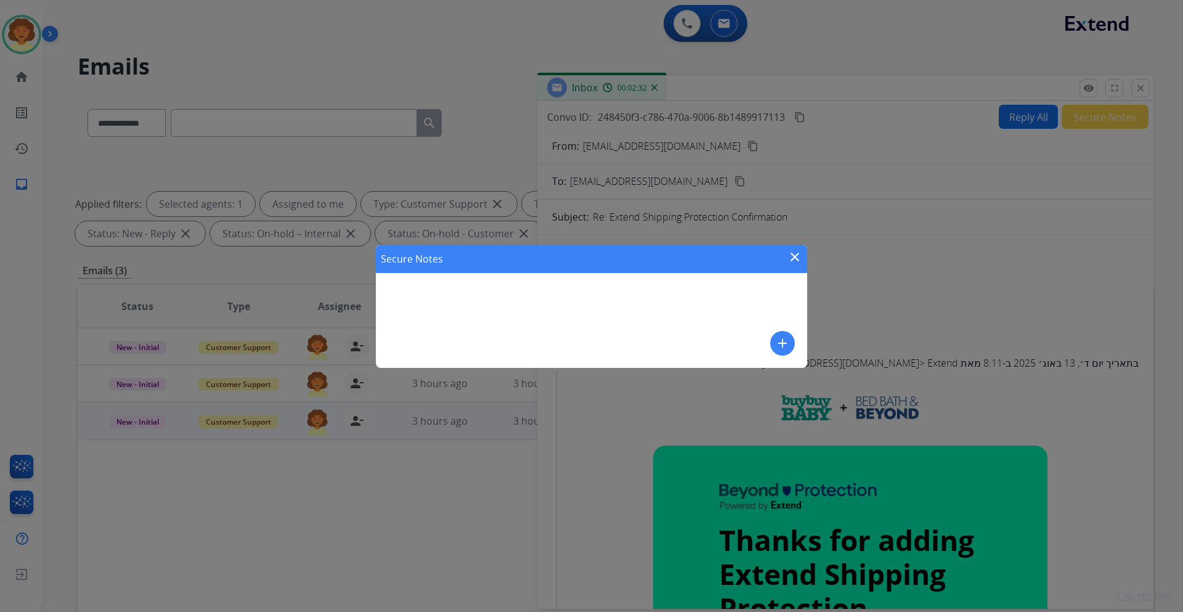
click at [782, 349] on mat-icon "add" at bounding box center [782, 343] width 15 height 15
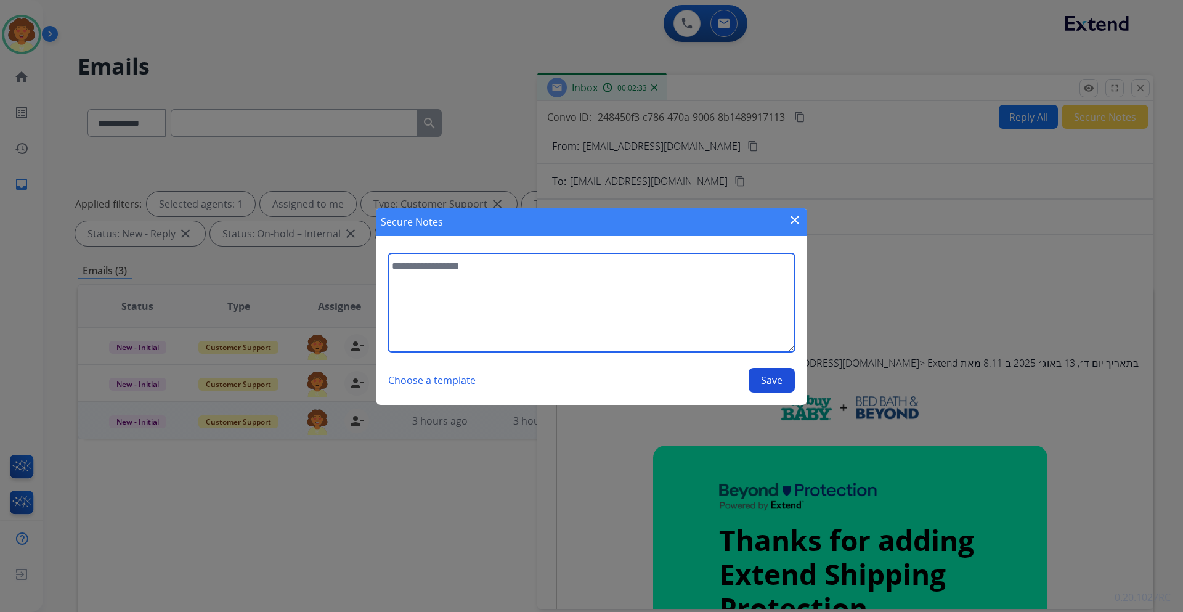
click at [455, 305] on textarea at bounding box center [591, 302] width 407 height 99
type textarea "**********"
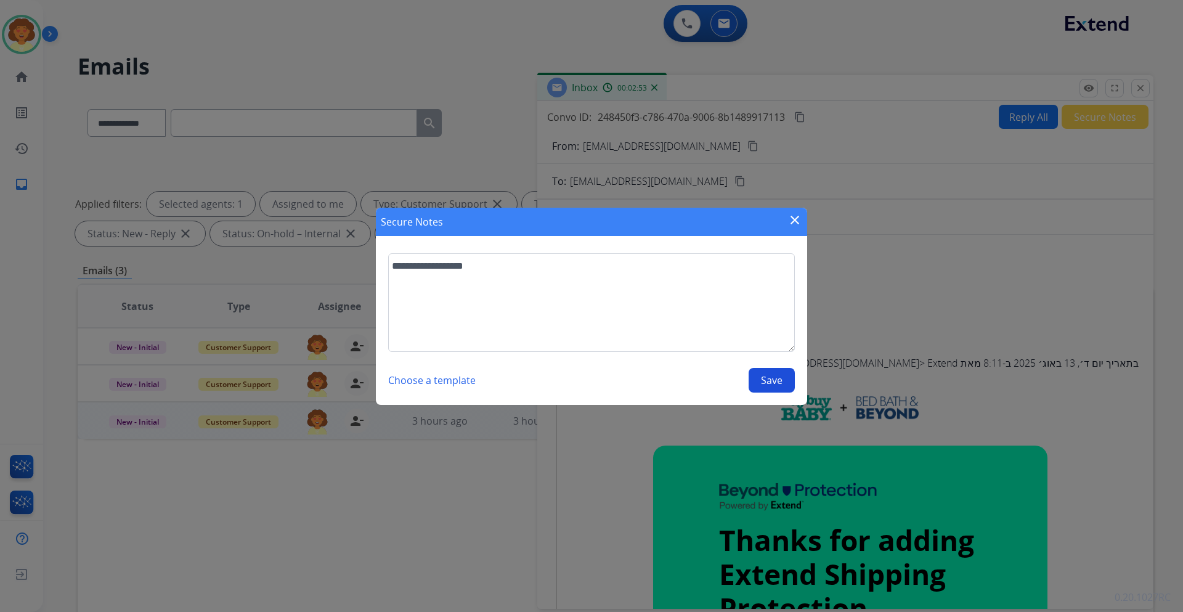
click at [767, 376] on button "Save" at bounding box center [772, 380] width 46 height 25
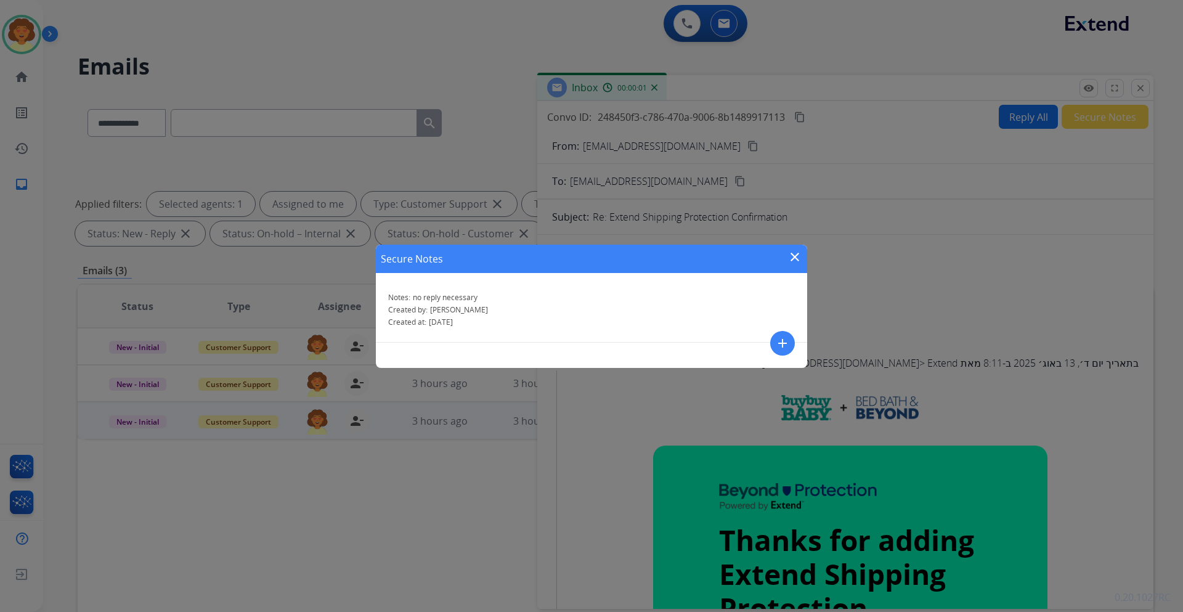
click at [794, 254] on mat-icon "close" at bounding box center [795, 257] width 15 height 15
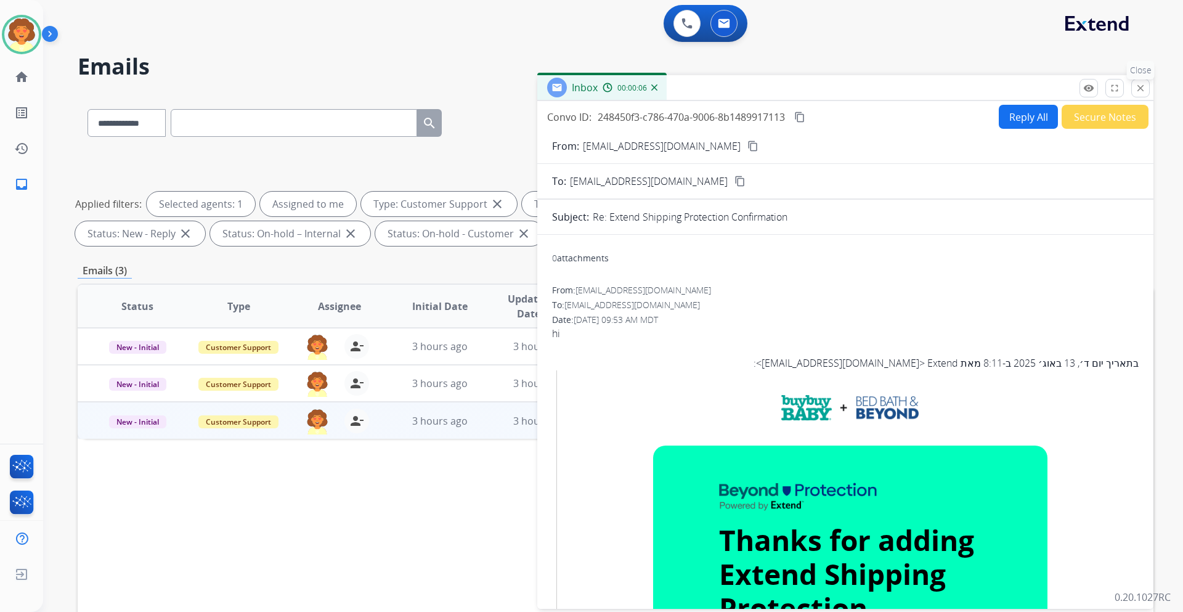
click at [1140, 89] on mat-icon "close" at bounding box center [1140, 88] width 11 height 11
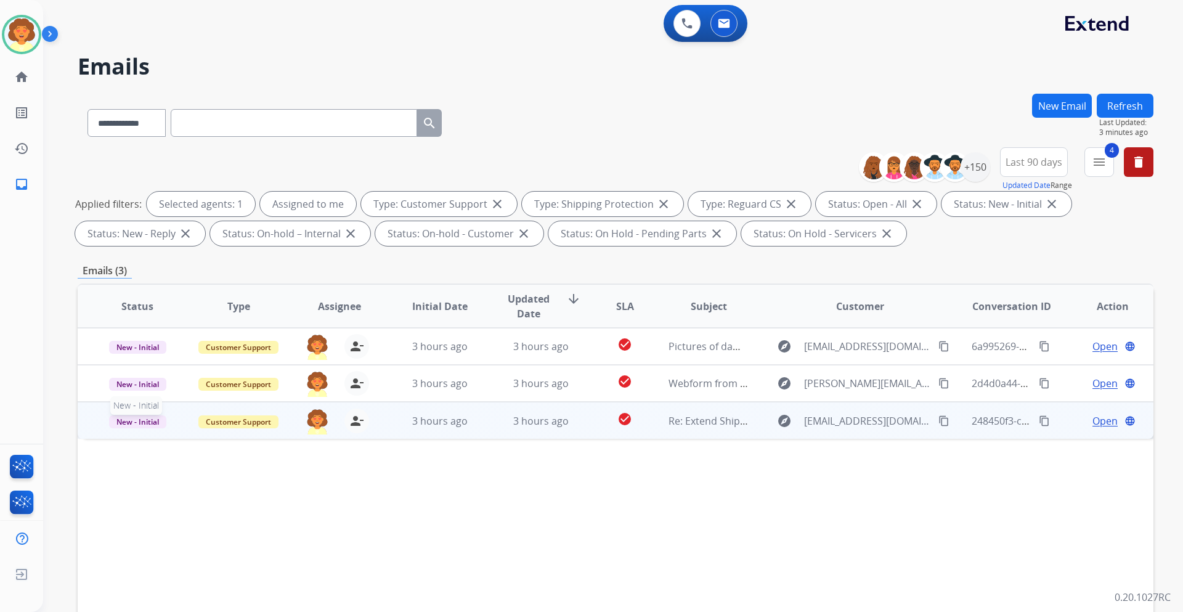
click at [146, 420] on span "New - Initial" at bounding box center [137, 421] width 57 height 13
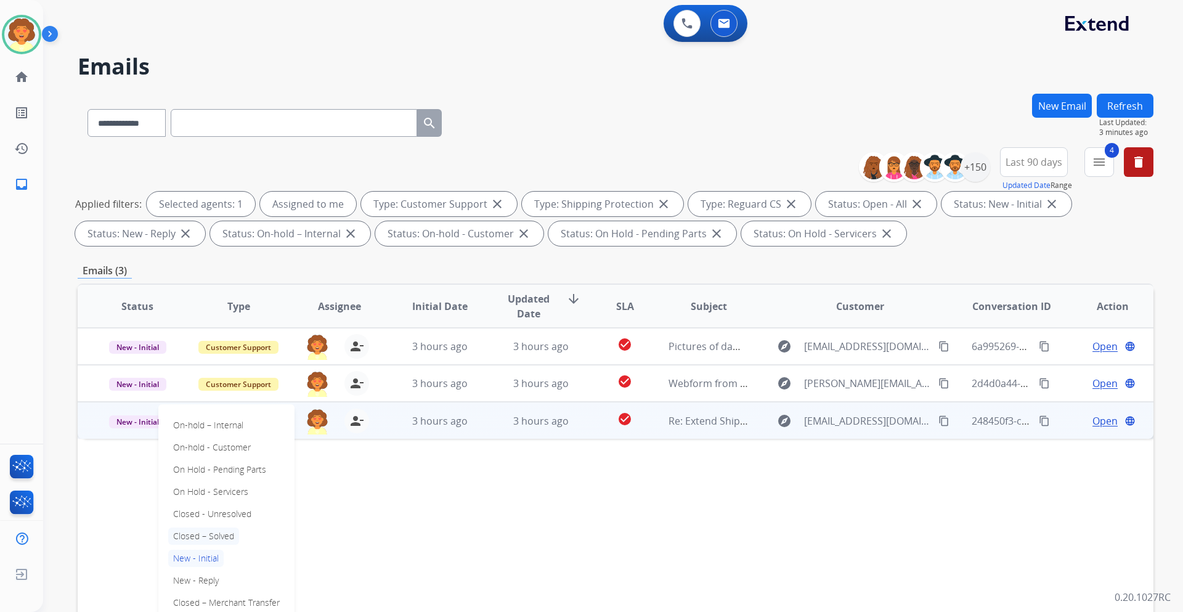
click at [214, 536] on p "Closed – Solved" at bounding box center [203, 536] width 71 height 17
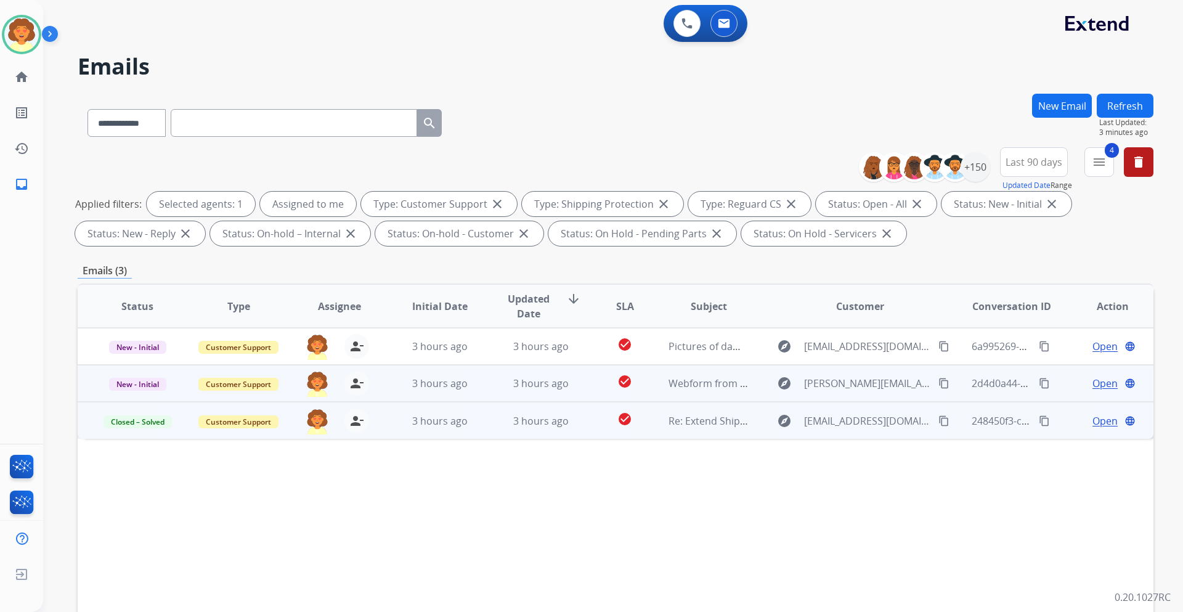
click at [1097, 384] on span "Open" at bounding box center [1105, 383] width 25 height 15
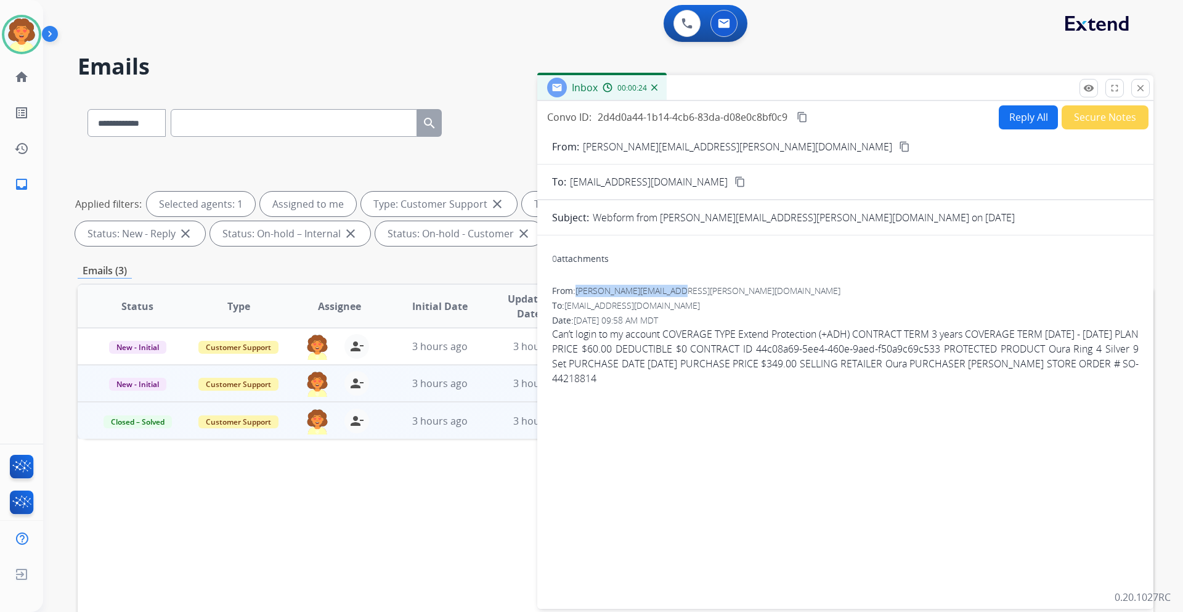
drag, startPoint x: 577, startPoint y: 293, endPoint x: 679, endPoint y: 296, distance: 101.7
click at [679, 296] on div "From: [PERSON_NAME][EMAIL_ADDRESS][PERSON_NAME][DOMAIN_NAME]" at bounding box center [845, 291] width 587 height 12
click at [1009, 119] on button "Reply All" at bounding box center [1028, 117] width 59 height 24
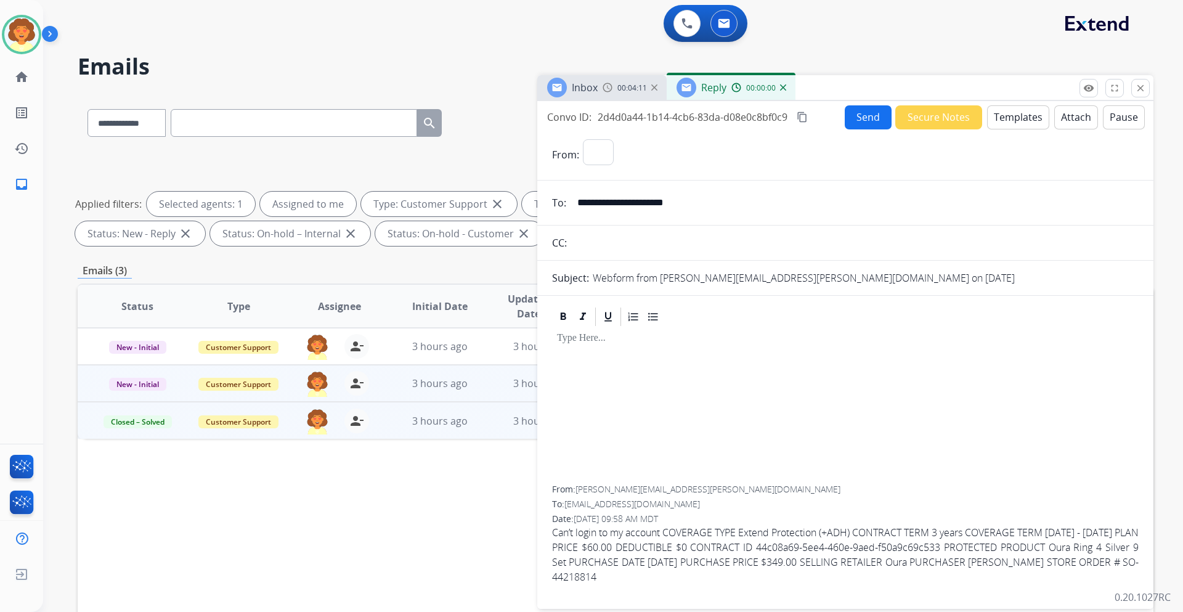
select select "**********"
click at [1008, 121] on button "Templates" at bounding box center [1018, 117] width 62 height 24
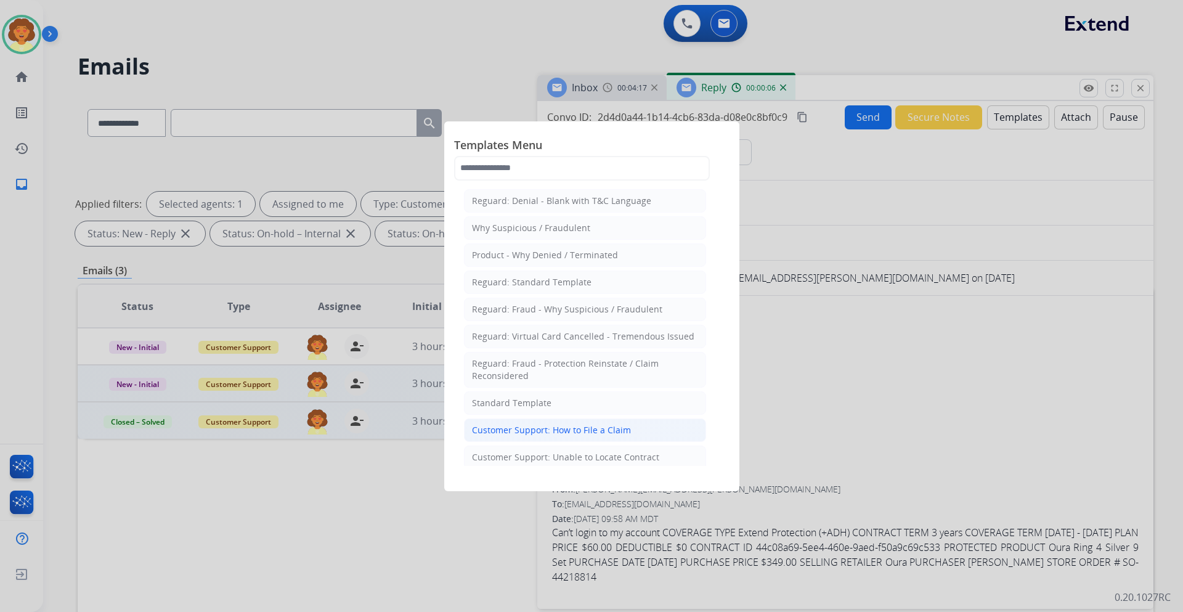
click at [591, 430] on div "Customer Support: How to File a Claim" at bounding box center [551, 430] width 159 height 12
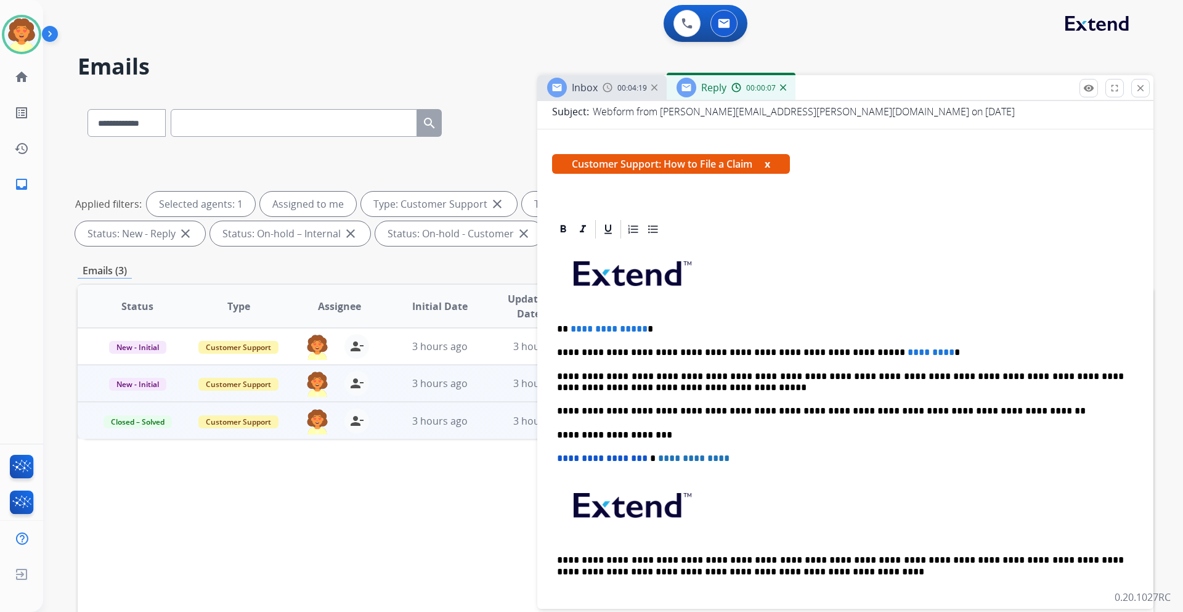
scroll to position [185, 0]
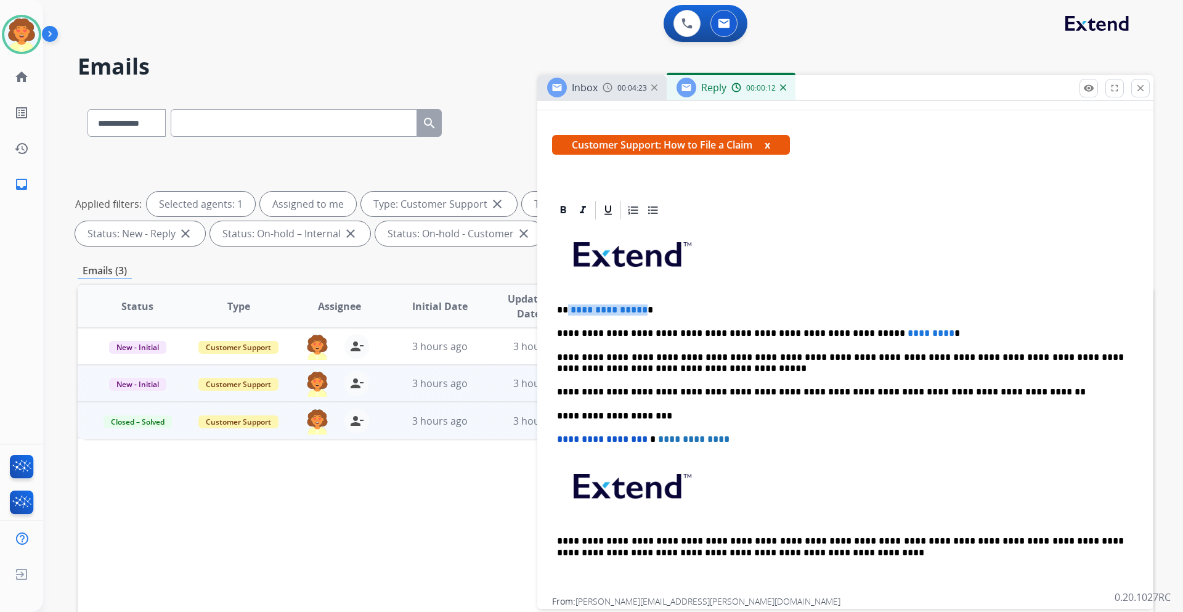
drag, startPoint x: 640, startPoint y: 309, endPoint x: 567, endPoint y: 311, distance: 72.8
click at [567, 311] on p "**********" at bounding box center [840, 309] width 567 height 11
drag, startPoint x: 894, startPoint y: 335, endPoint x: 804, endPoint y: 338, distance: 90.7
click at [804, 338] on p "**********" at bounding box center [840, 333] width 567 height 11
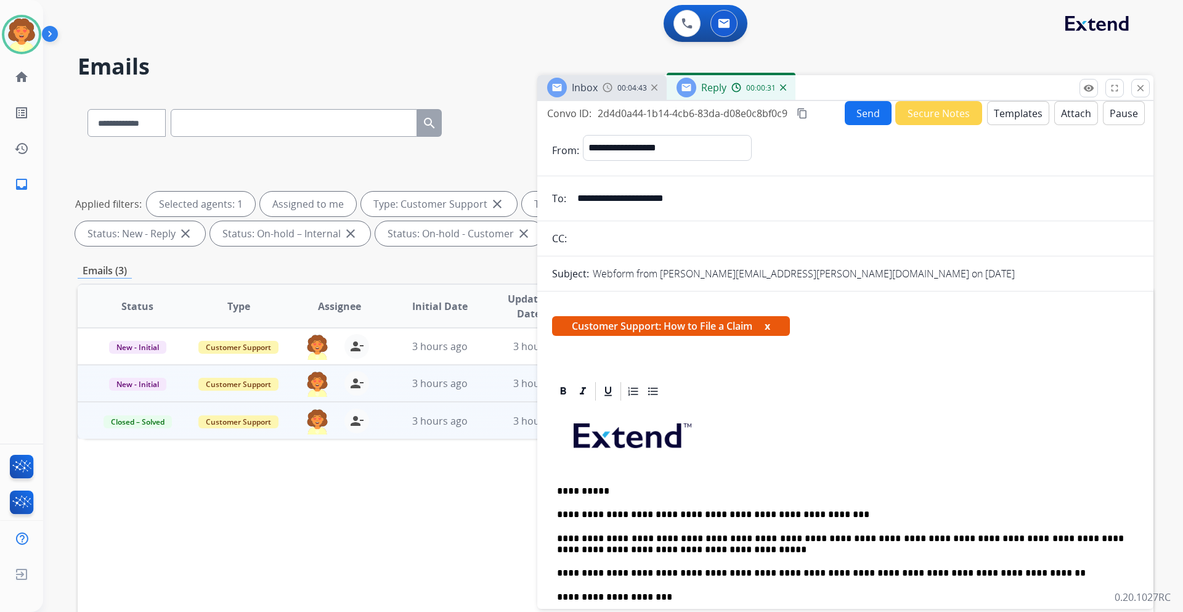
scroll to position [0, 0]
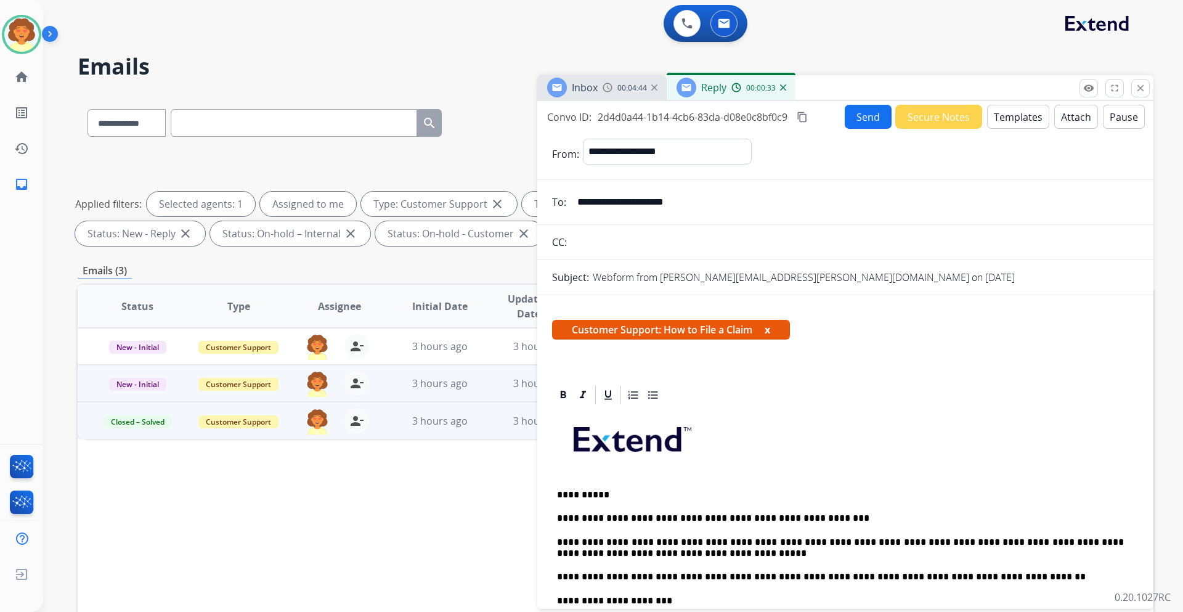
click at [846, 121] on button "Send" at bounding box center [868, 117] width 47 height 24
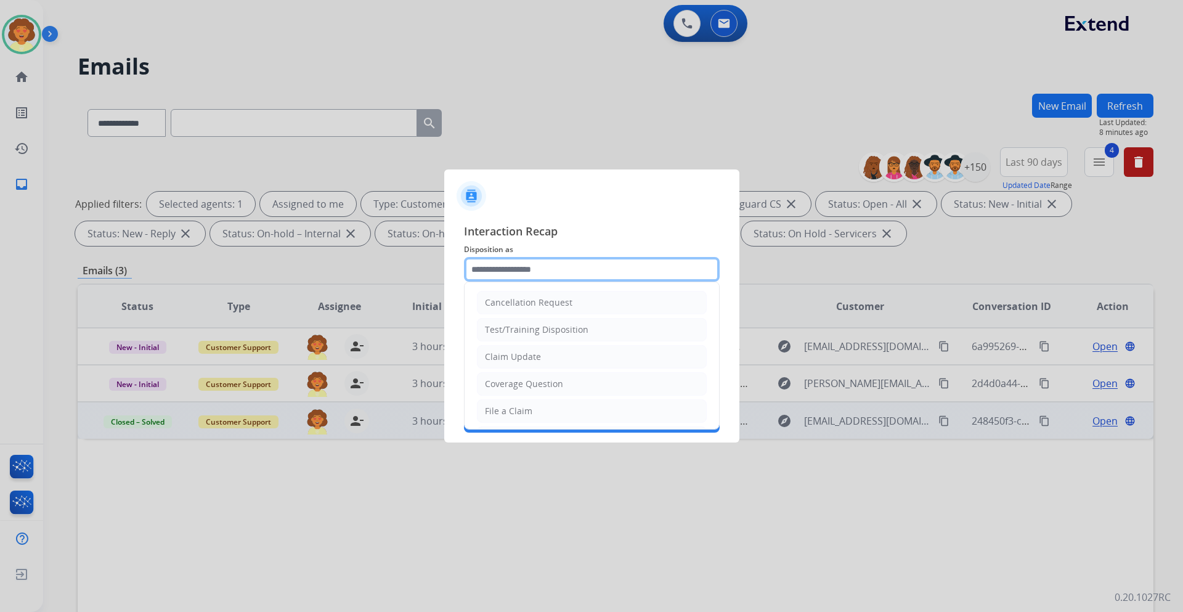
click at [512, 269] on input "text" at bounding box center [592, 269] width 256 height 25
click at [537, 416] on li "File a Claim" at bounding box center [592, 410] width 230 height 23
type input "**********"
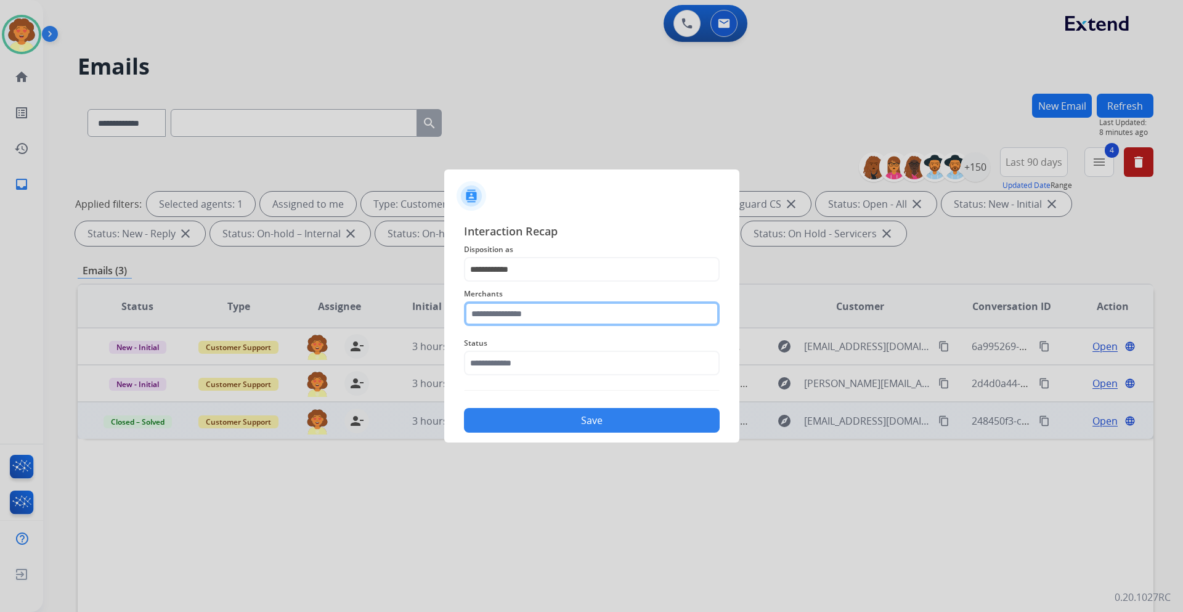
click at [518, 313] on input "text" at bounding box center [592, 313] width 256 height 25
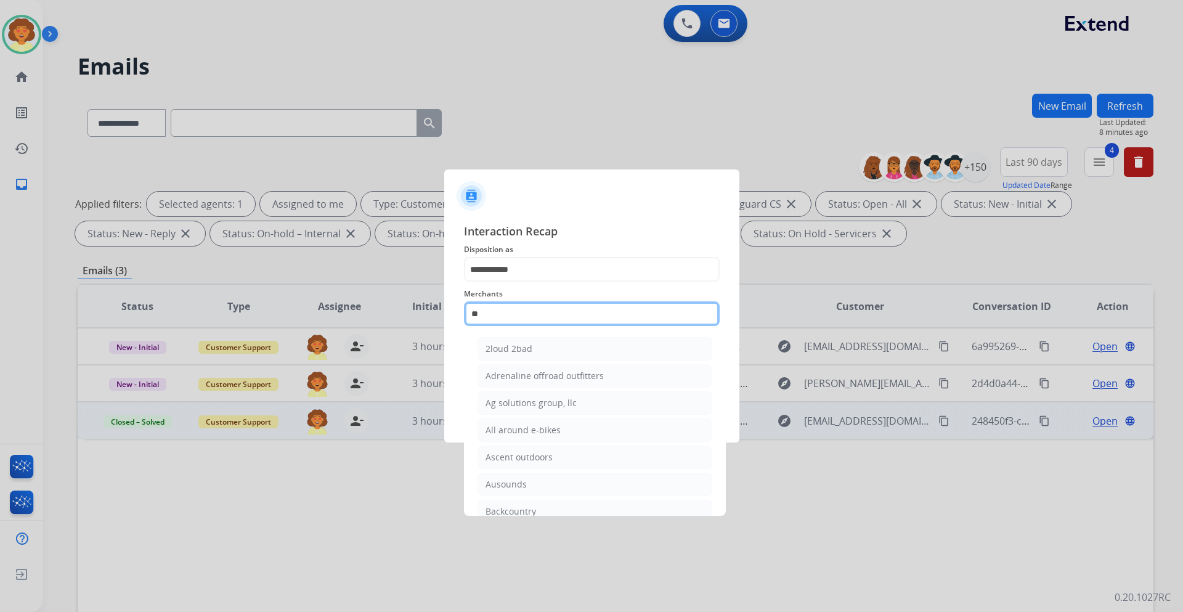
type input "***"
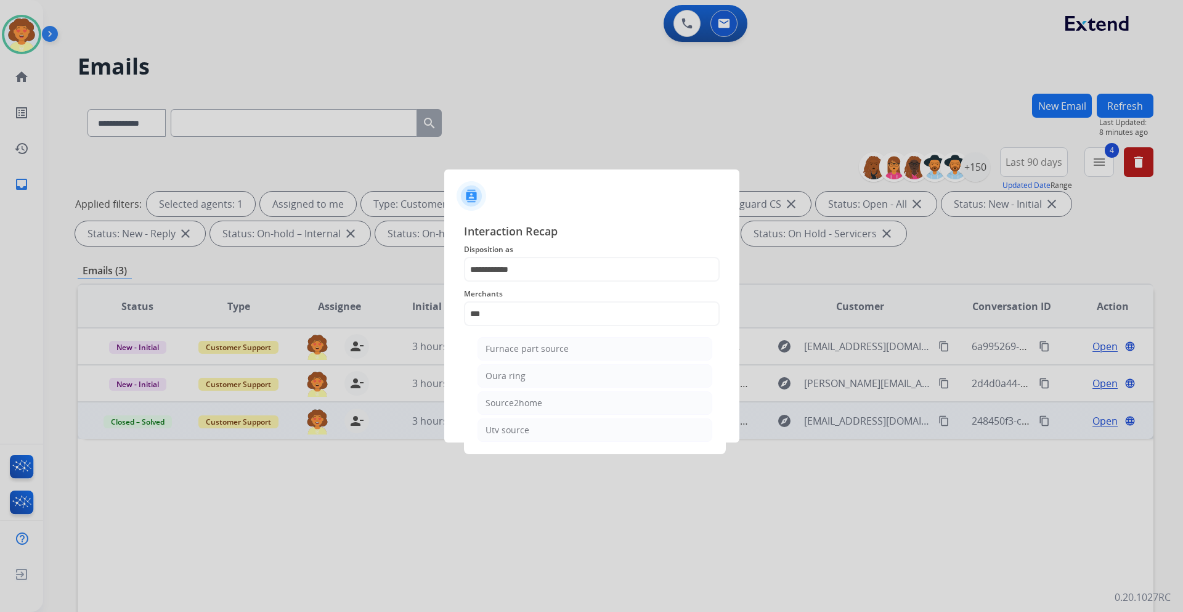
click at [511, 368] on li "Oura ring" at bounding box center [595, 375] width 235 height 23
type input "*********"
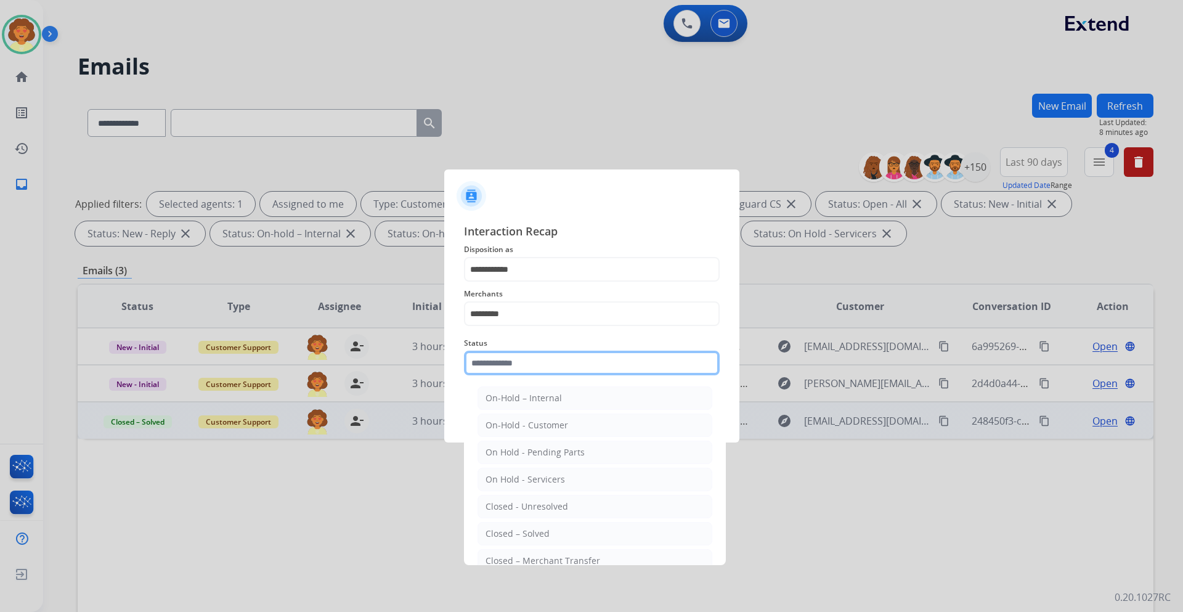
click at [513, 367] on input "text" at bounding box center [592, 363] width 256 height 25
click at [557, 539] on li "Closed – Solved" at bounding box center [595, 533] width 235 height 23
type input "**********"
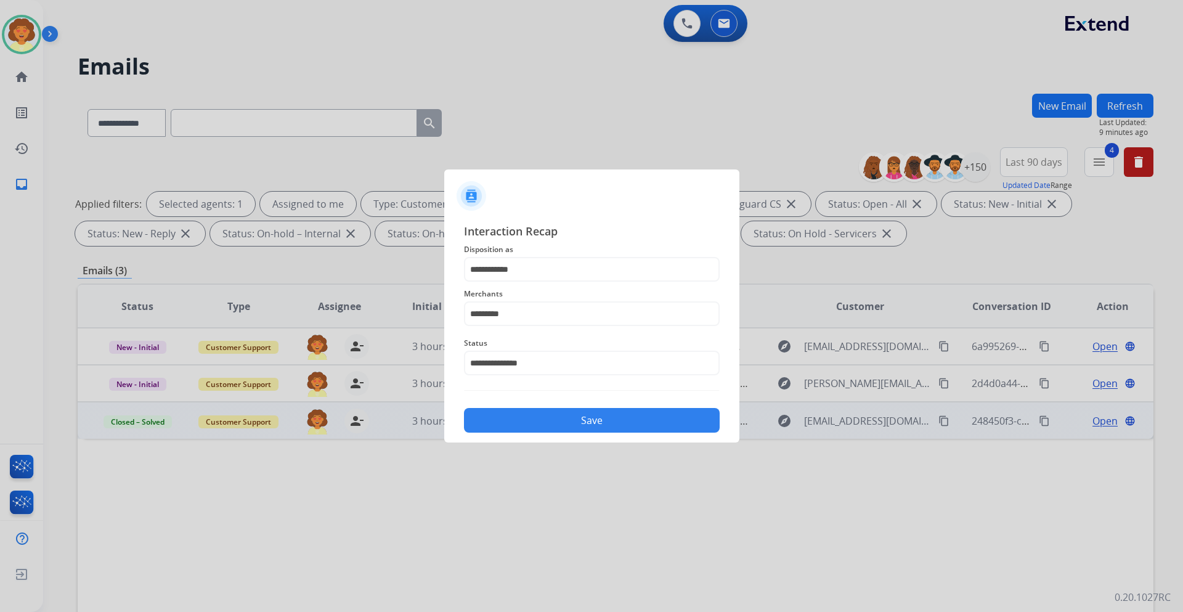
click at [610, 417] on button "Save" at bounding box center [592, 420] width 256 height 25
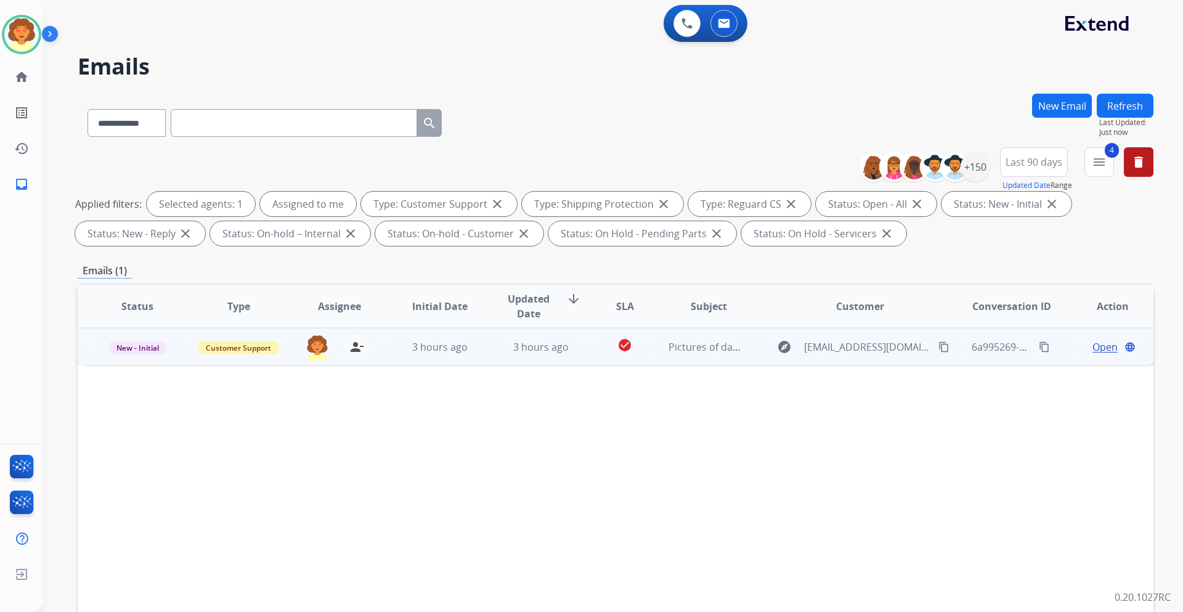
click at [1093, 350] on span "Open" at bounding box center [1105, 347] width 25 height 15
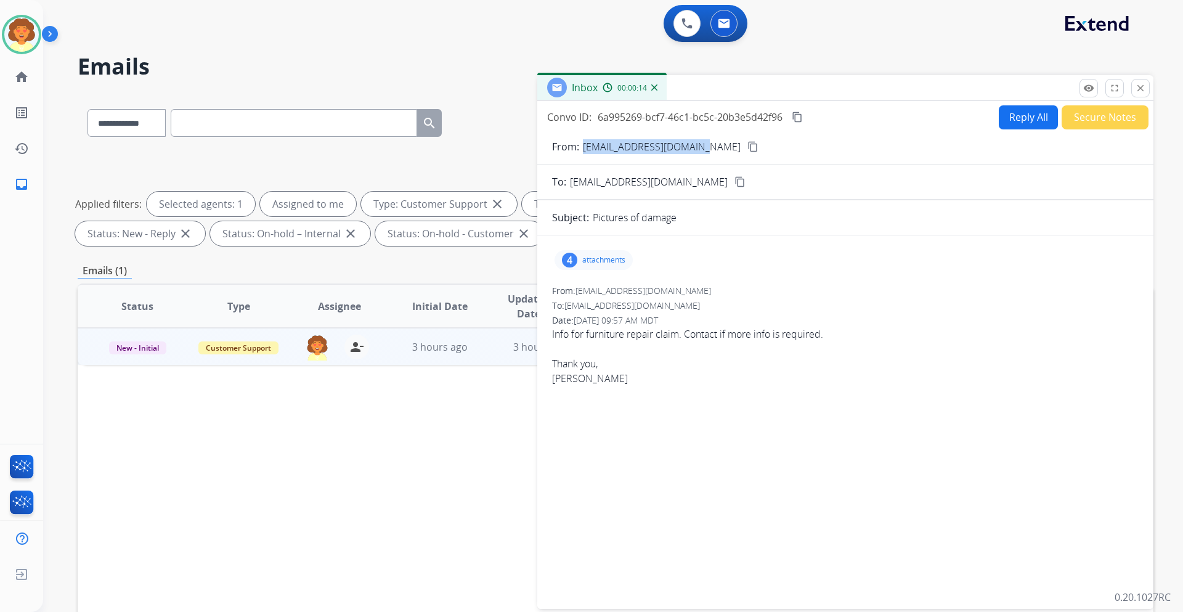
drag, startPoint x: 584, startPoint y: 147, endPoint x: 706, endPoint y: 152, distance: 122.1
click at [706, 152] on p "[EMAIL_ADDRESS][DOMAIN_NAME]" at bounding box center [662, 146] width 158 height 15
click at [583, 141] on p "[EMAIL_ADDRESS][DOMAIN_NAME]" at bounding box center [662, 146] width 158 height 15
drag, startPoint x: 583, startPoint y: 142, endPoint x: 707, endPoint y: 149, distance: 124.1
click at [707, 149] on p "[EMAIL_ADDRESS][DOMAIN_NAME]" at bounding box center [662, 146] width 158 height 15
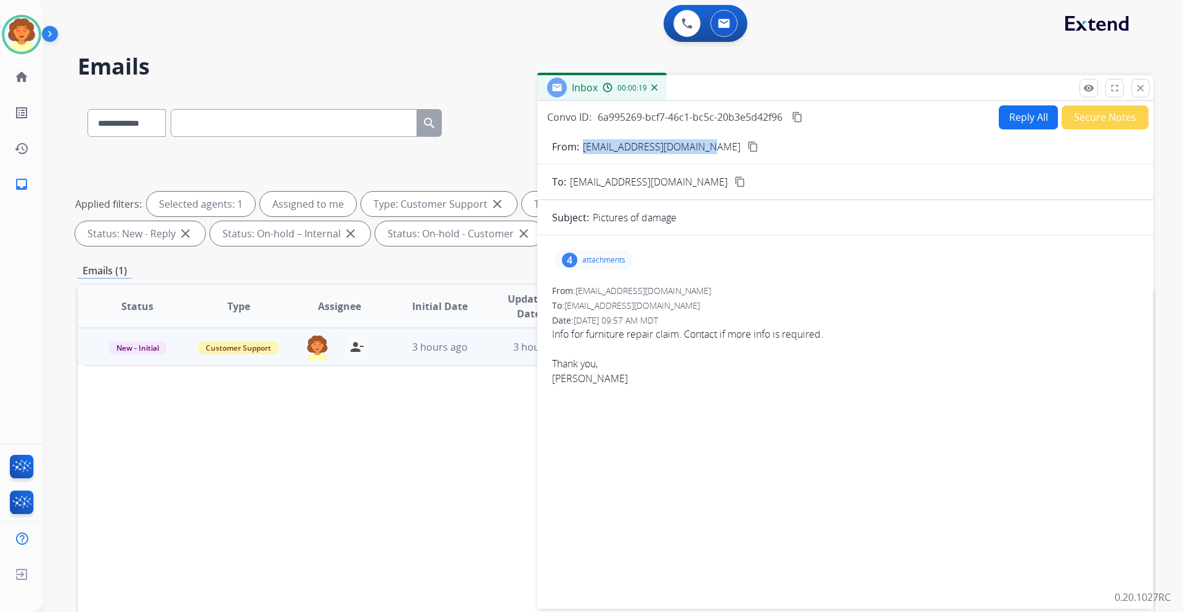
copy p "[EMAIL_ADDRESS][DOMAIN_NAME]"
click at [570, 264] on div "4" at bounding box center [569, 260] width 15 height 15
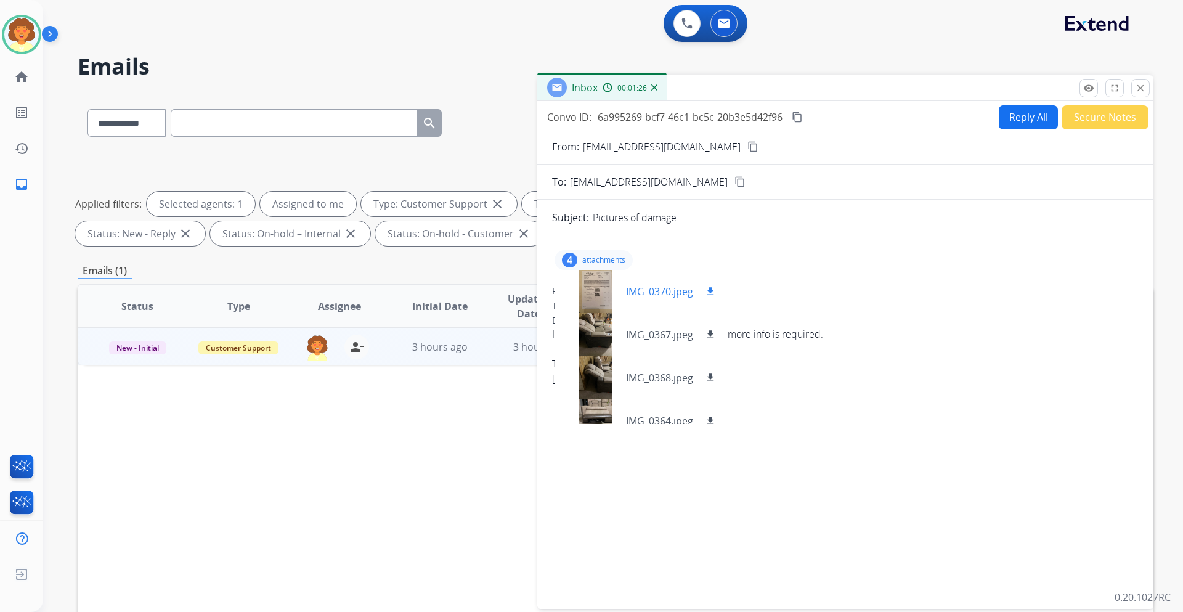
drag, startPoint x: 706, startPoint y: 290, endPoint x: 720, endPoint y: 290, distance: 13.6
click at [706, 290] on mat-icon "download" at bounding box center [710, 291] width 11 height 11
click at [710, 334] on mat-icon "download" at bounding box center [710, 334] width 11 height 11
click at [712, 378] on mat-icon "download" at bounding box center [710, 377] width 11 height 11
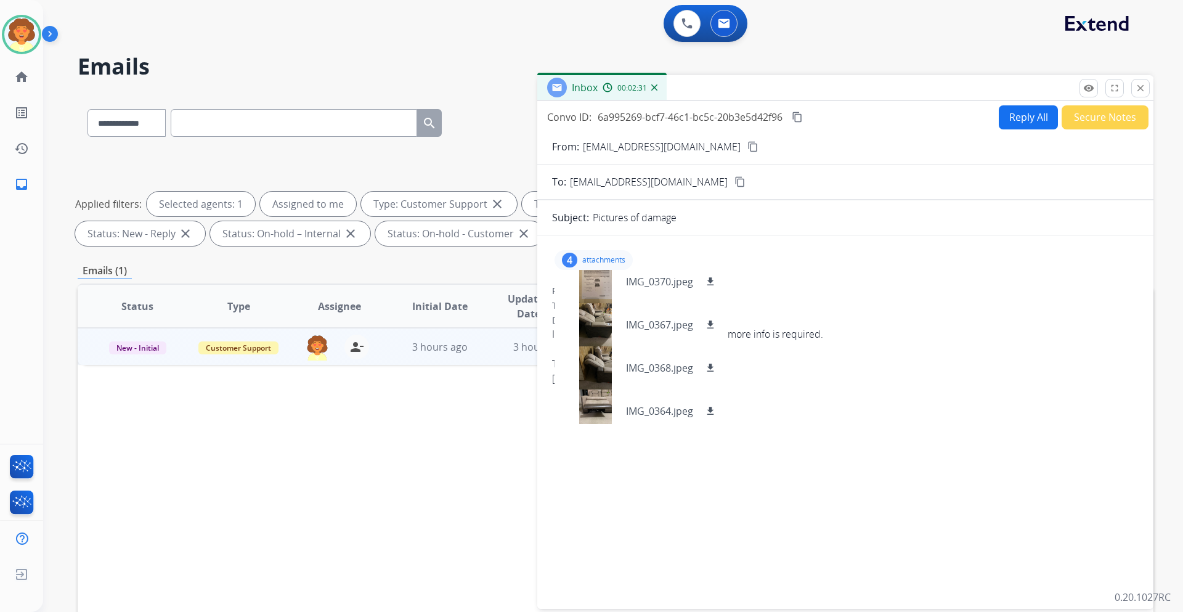
scroll to position [18, 0]
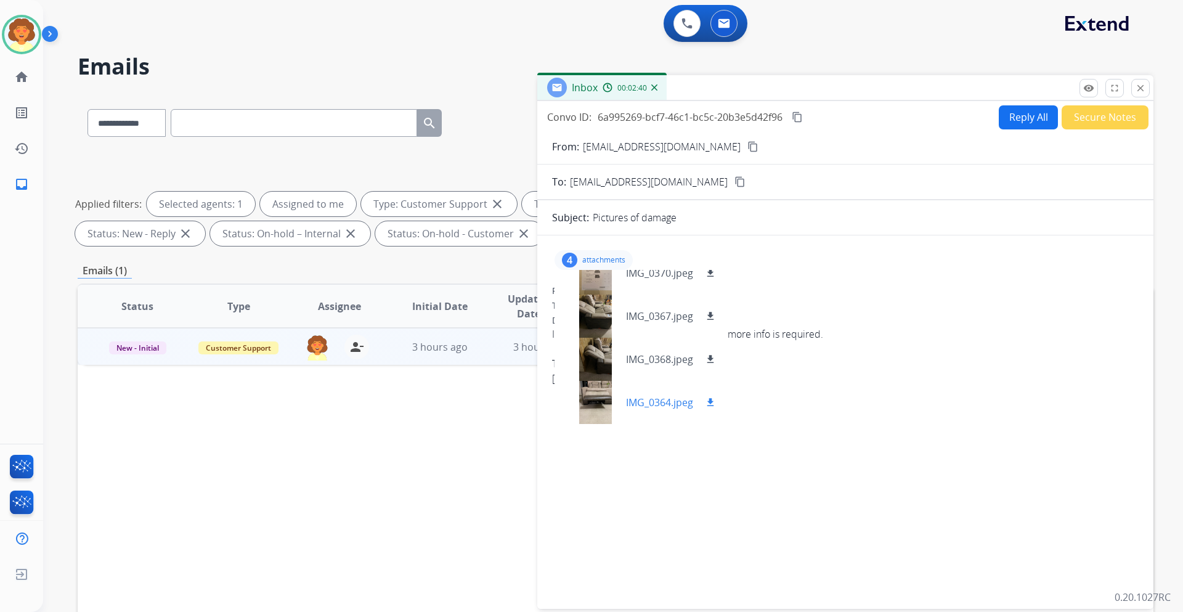
click at [710, 409] on button "download" at bounding box center [710, 402] width 15 height 15
click at [1026, 504] on div "4 attachments IMG_0370.jpeg download IMG_0367.jpeg download IMG_0368.jpeg downl…" at bounding box center [845, 419] width 616 height 349
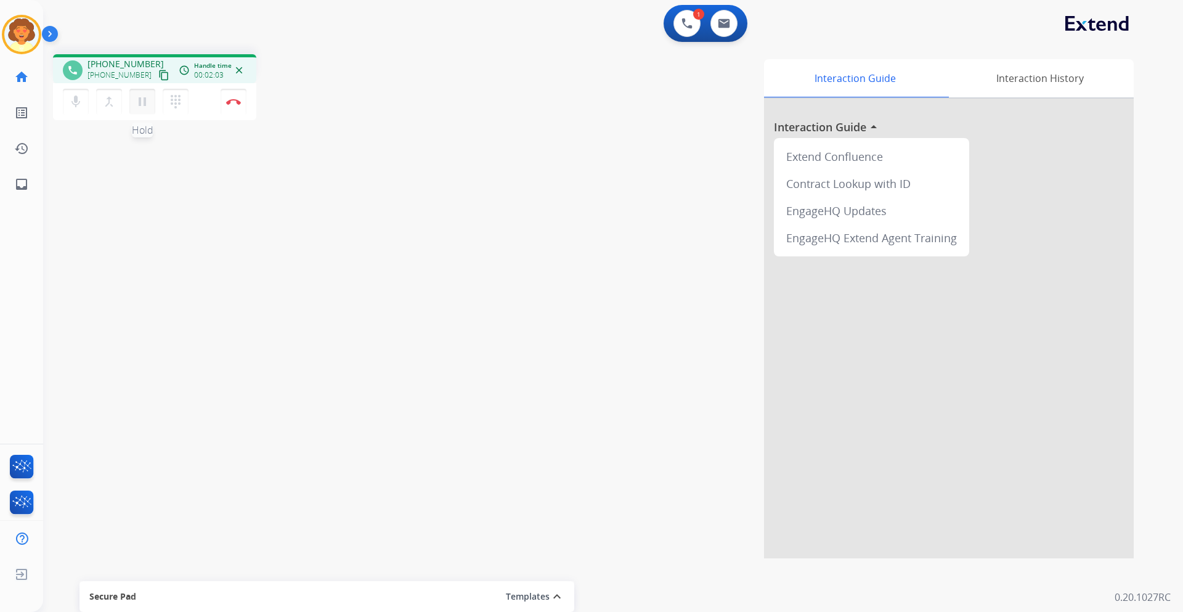
click at [140, 103] on mat-icon "pause" at bounding box center [142, 101] width 15 height 15
click at [141, 105] on mat-icon "play_arrow" at bounding box center [142, 101] width 15 height 15
click at [725, 18] on img at bounding box center [724, 23] width 12 height 10
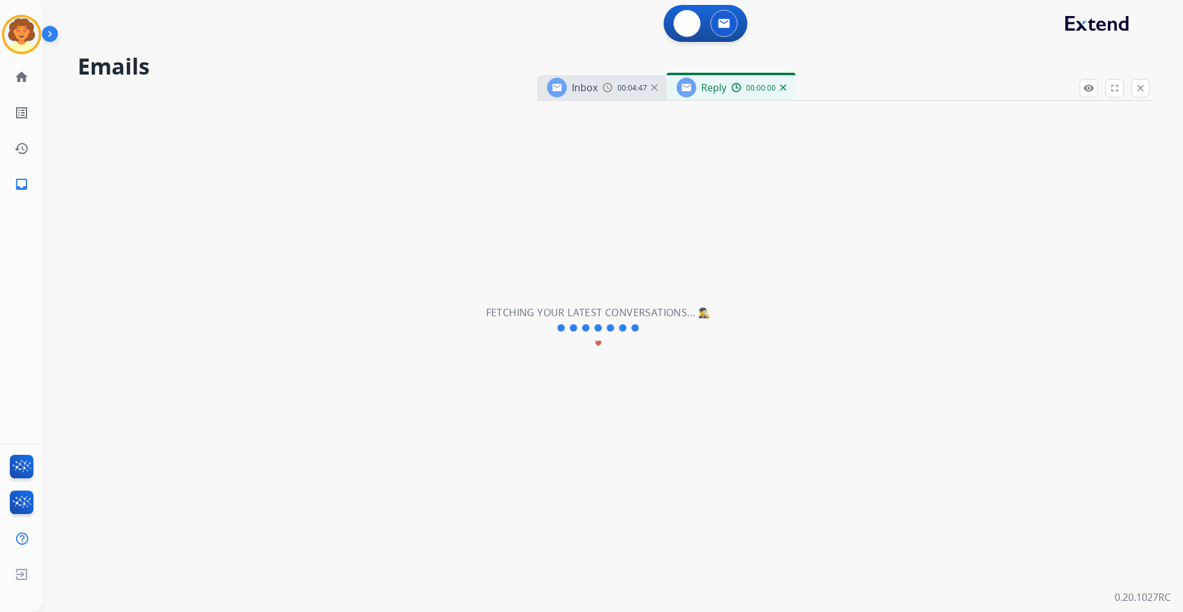
select select "**********"
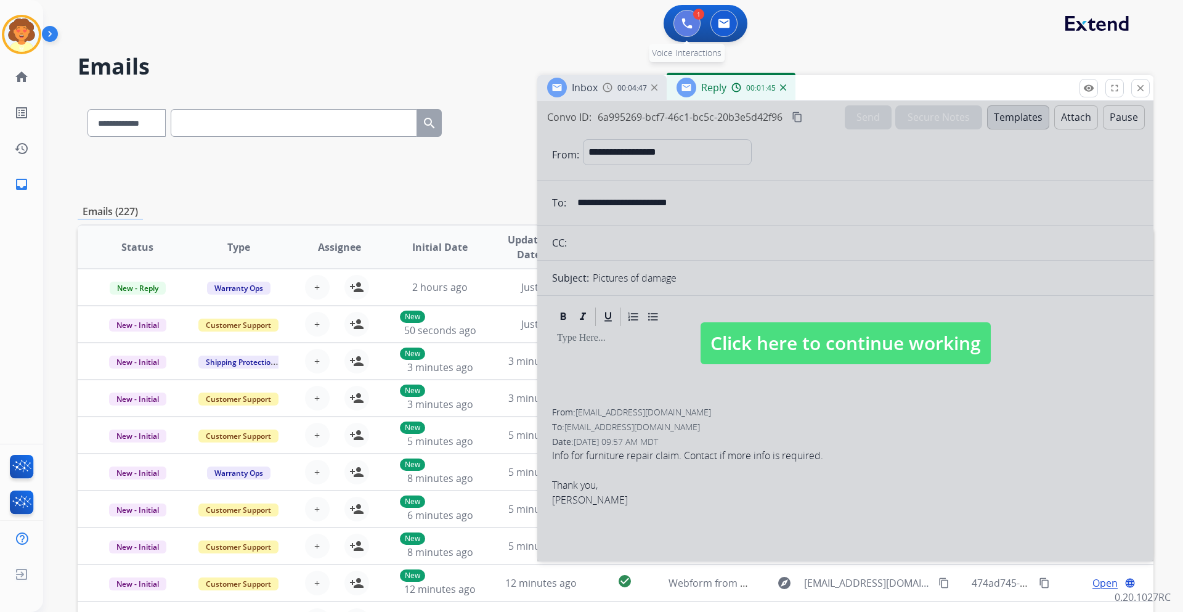
click at [685, 27] on img at bounding box center [687, 23] width 11 height 11
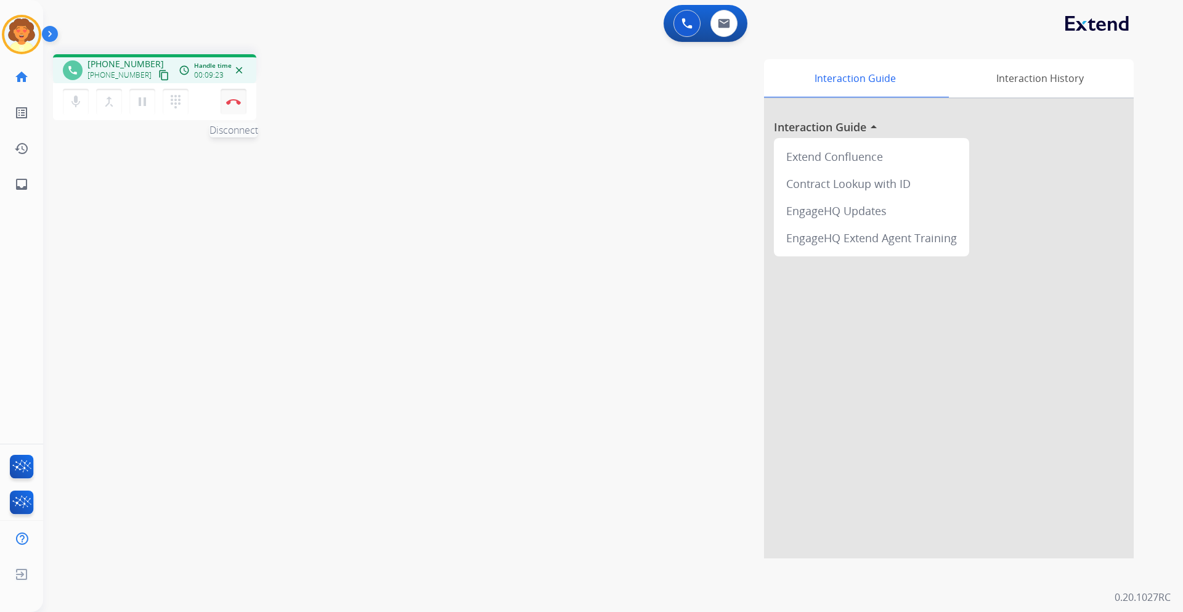
click at [237, 102] on img at bounding box center [233, 102] width 15 height 6
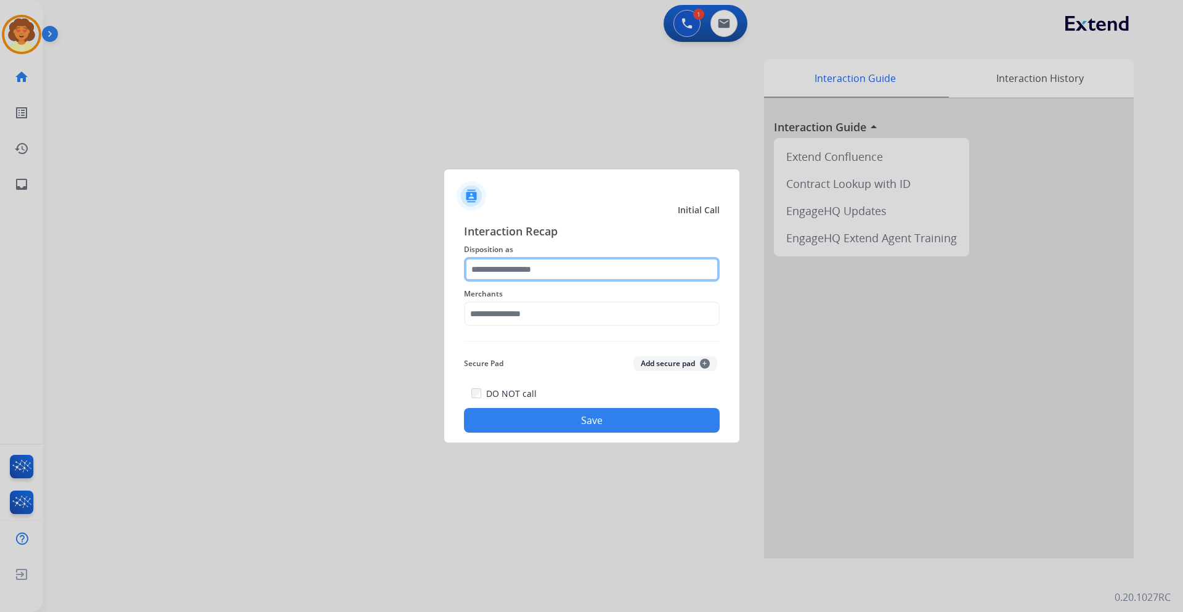
click at [580, 274] on input "text" at bounding box center [592, 269] width 256 height 25
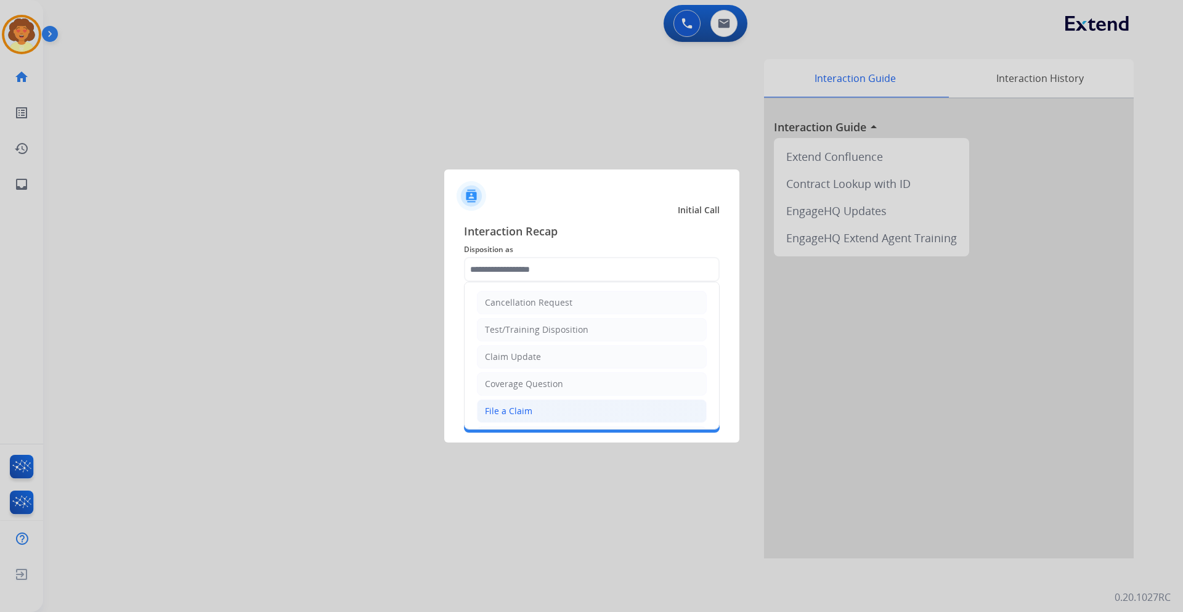
click at [512, 412] on div "File a Claim" at bounding box center [508, 411] width 47 height 12
type input "**********"
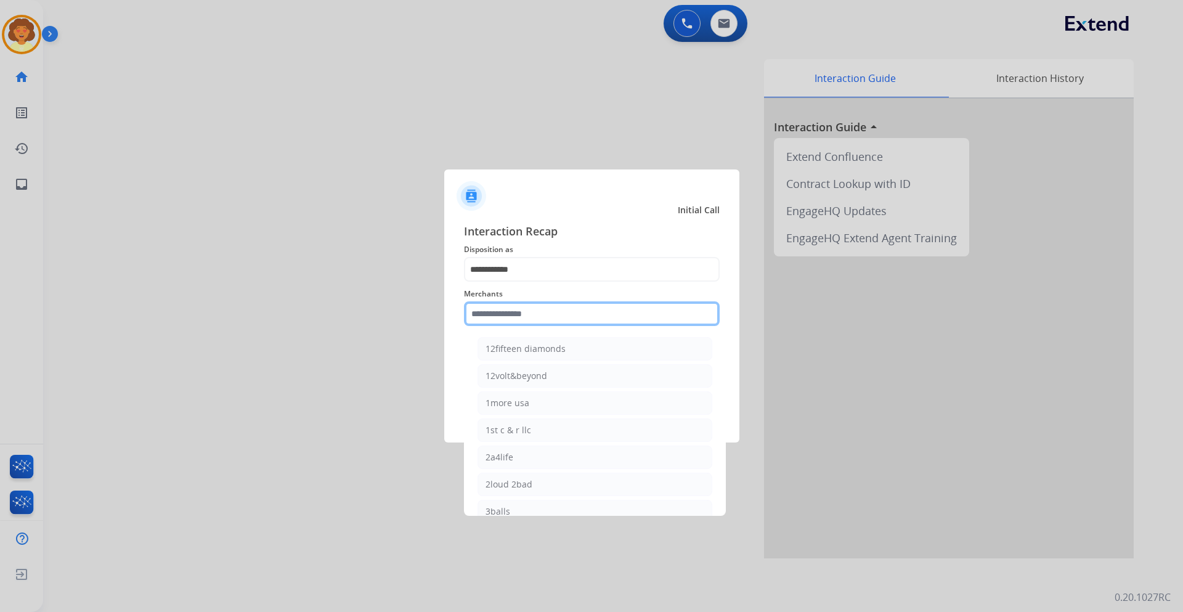
click at [508, 318] on input "text" at bounding box center [592, 313] width 256 height 25
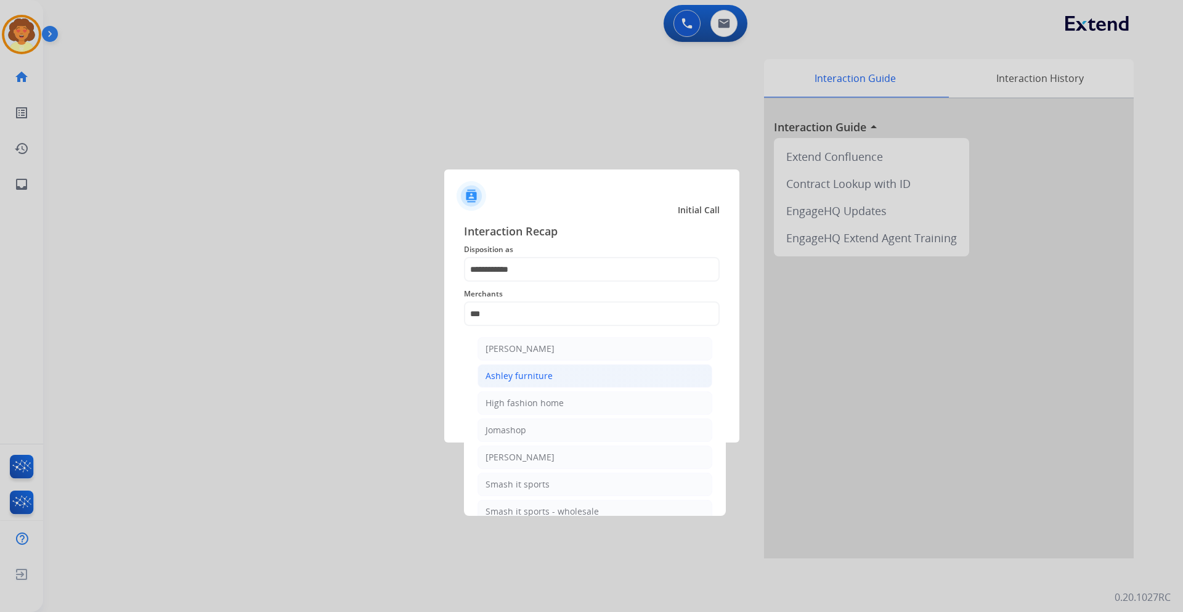
click at [515, 375] on div "Ashley furniture" at bounding box center [519, 376] width 67 height 12
type input "**********"
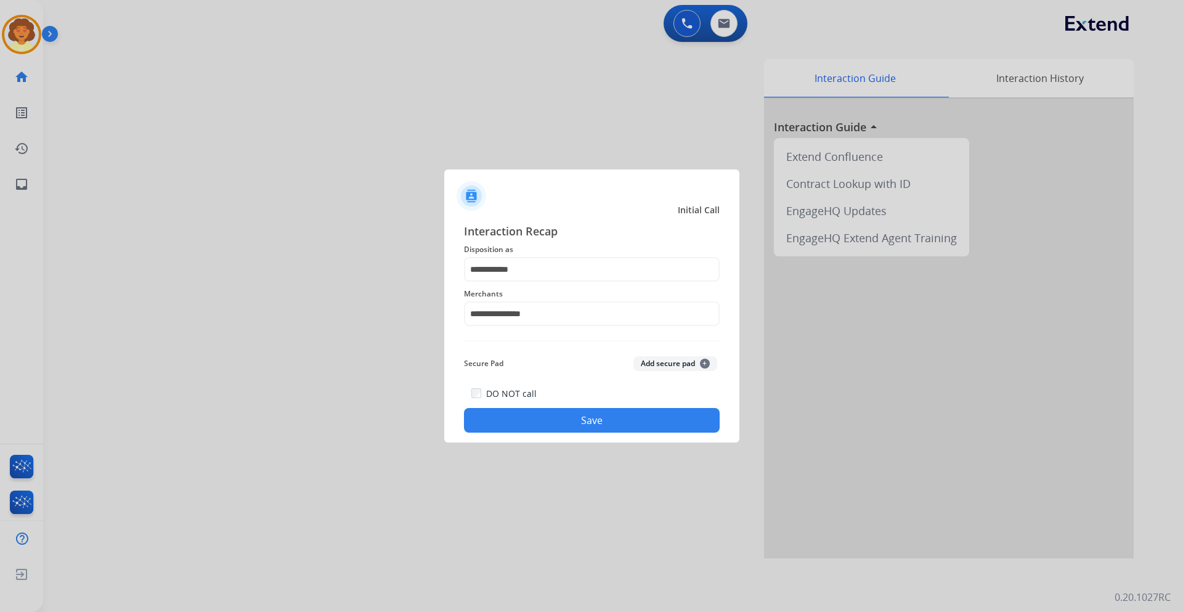
click at [586, 416] on button "Save" at bounding box center [592, 420] width 256 height 25
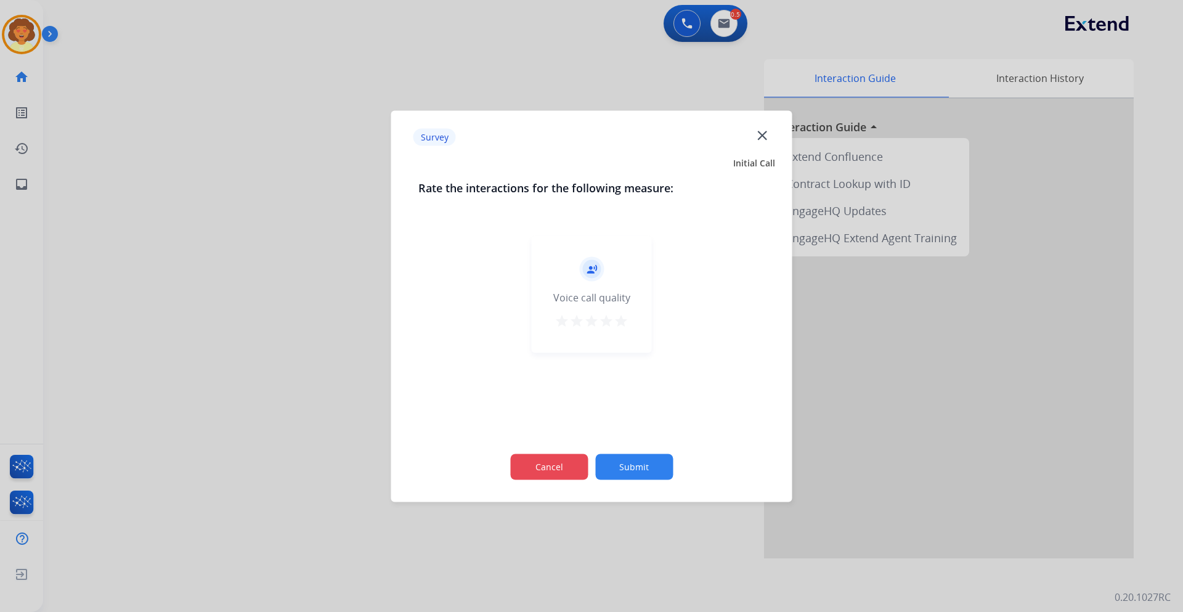
click at [526, 466] on button "Cancel" at bounding box center [549, 467] width 78 height 26
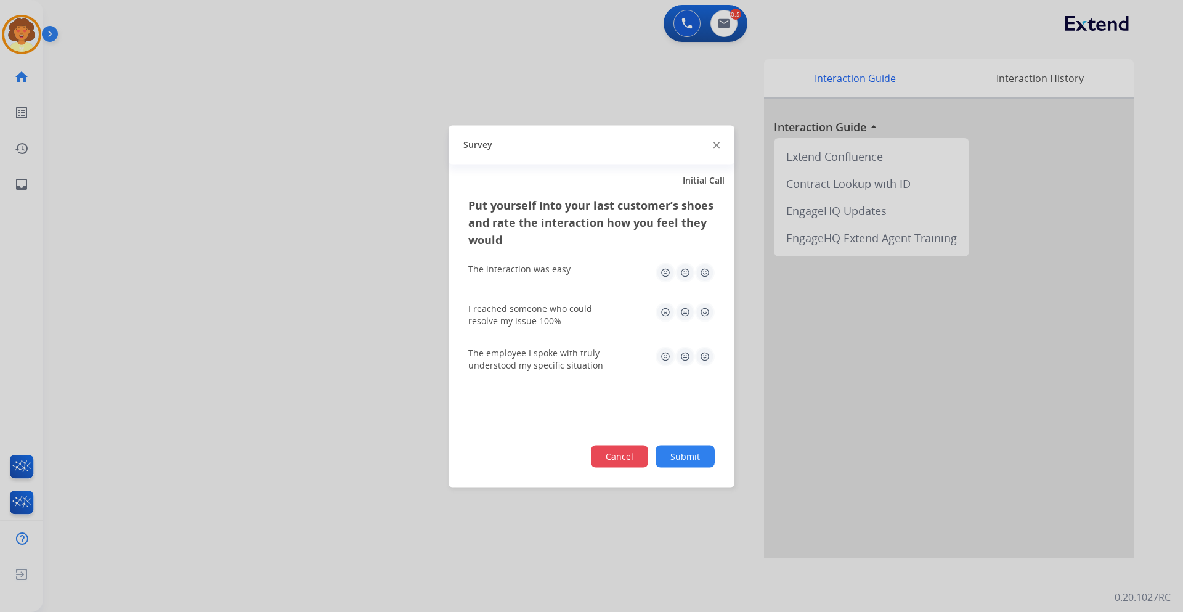
click at [615, 457] on button "Cancel" at bounding box center [619, 456] width 57 height 22
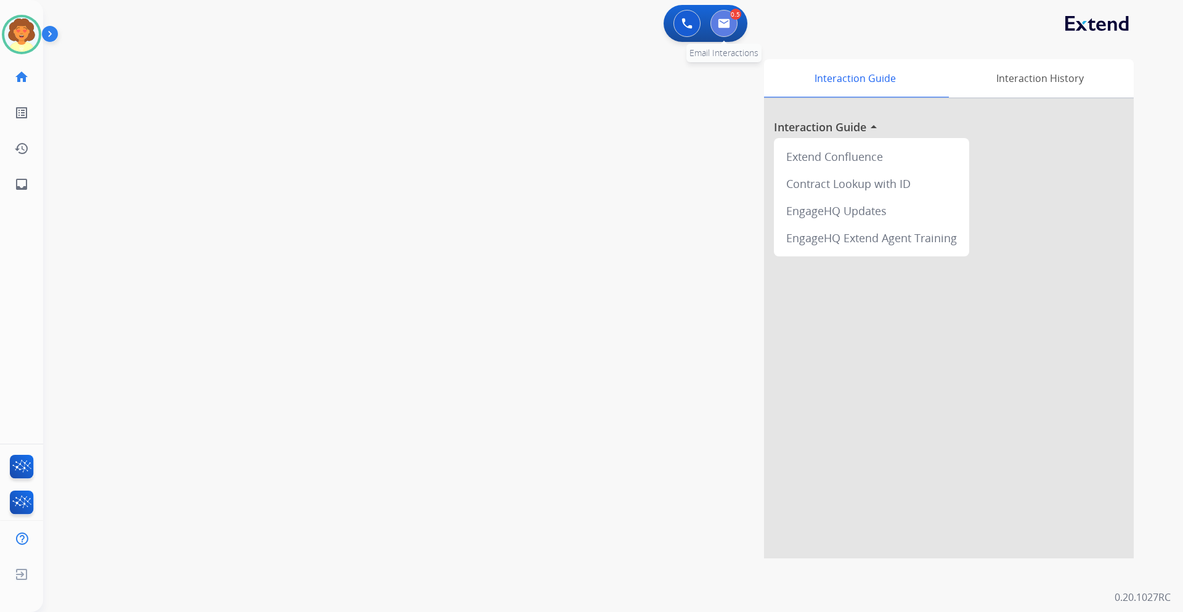
click at [731, 23] on button at bounding box center [724, 23] width 27 height 27
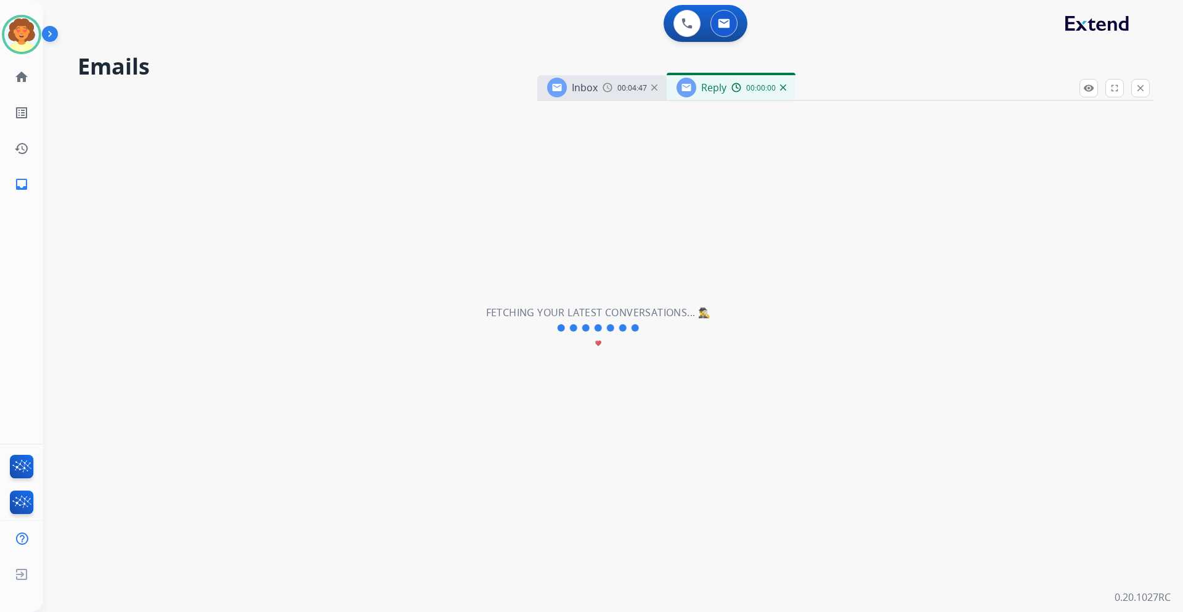
select select "**********"
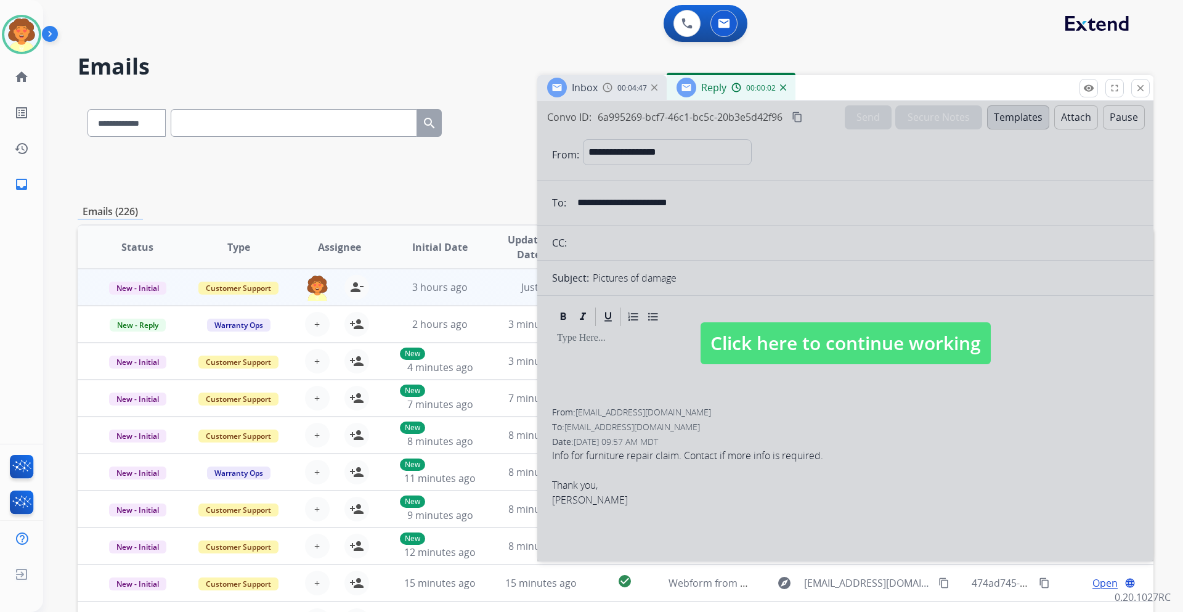
click at [835, 417] on div at bounding box center [845, 331] width 616 height 460
select select
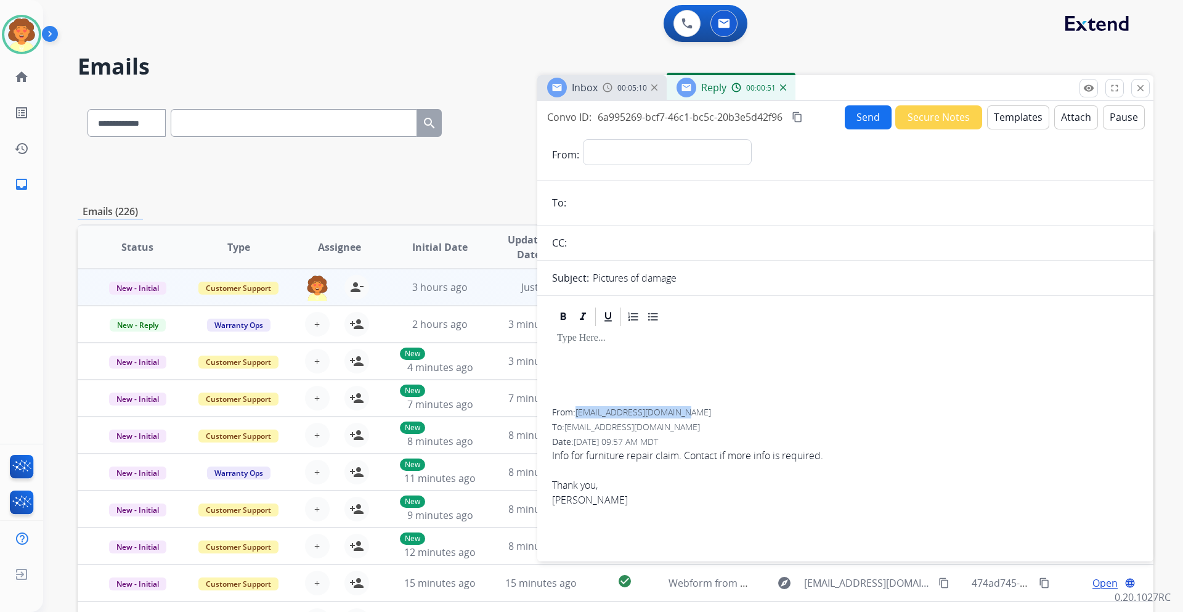
drag, startPoint x: 578, startPoint y: 414, endPoint x: 687, endPoint y: 414, distance: 108.5
click at [687, 414] on span "[EMAIL_ADDRESS][DOMAIN_NAME]" at bounding box center [644, 412] width 136 height 12
copy span "[EMAIL_ADDRESS][DOMAIN_NAME]"
click at [1141, 86] on mat-icon "close" at bounding box center [1140, 88] width 11 height 11
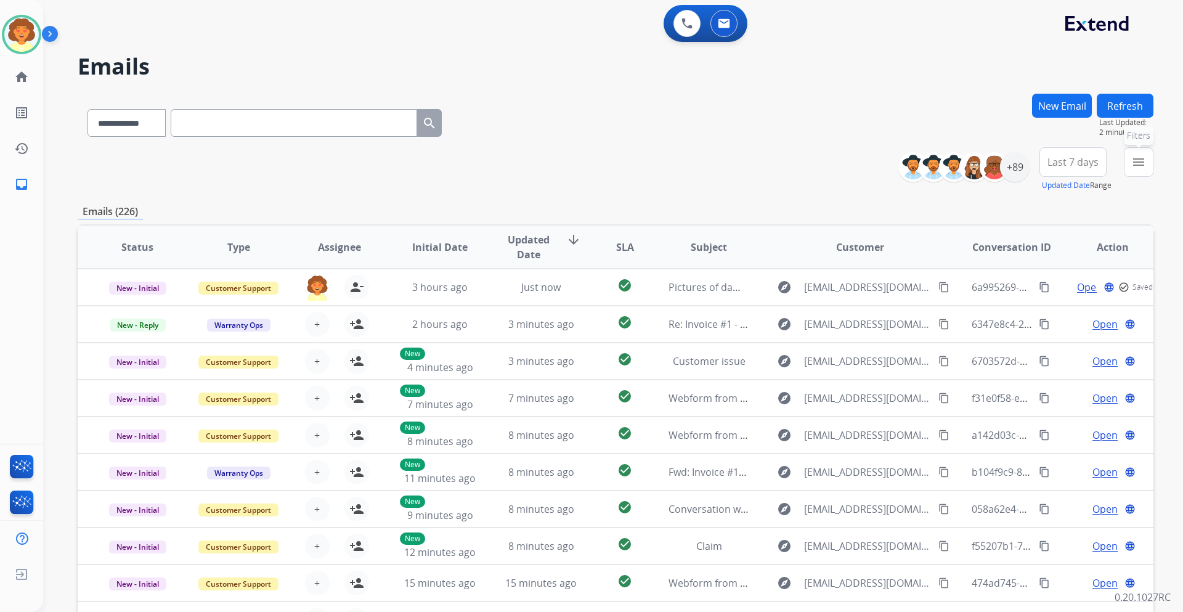
click at [1142, 165] on mat-icon "menu" at bounding box center [1139, 162] width 15 height 15
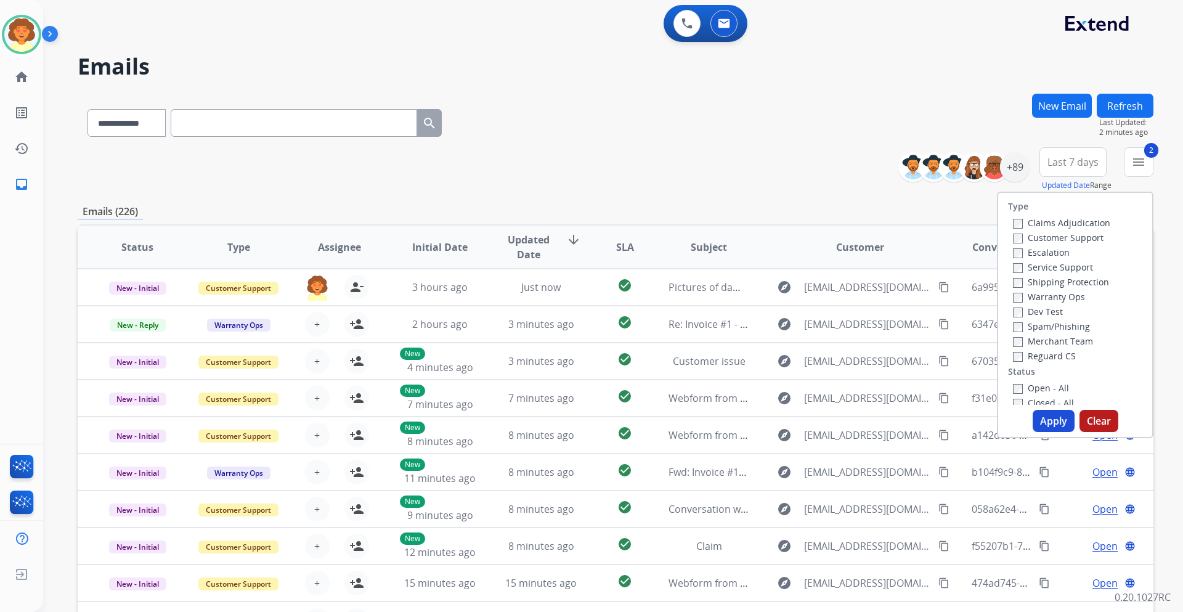
click at [1015, 350] on label "Reguard CS" at bounding box center [1044, 356] width 63 height 12
click at [1045, 421] on button "Apply" at bounding box center [1054, 421] width 42 height 22
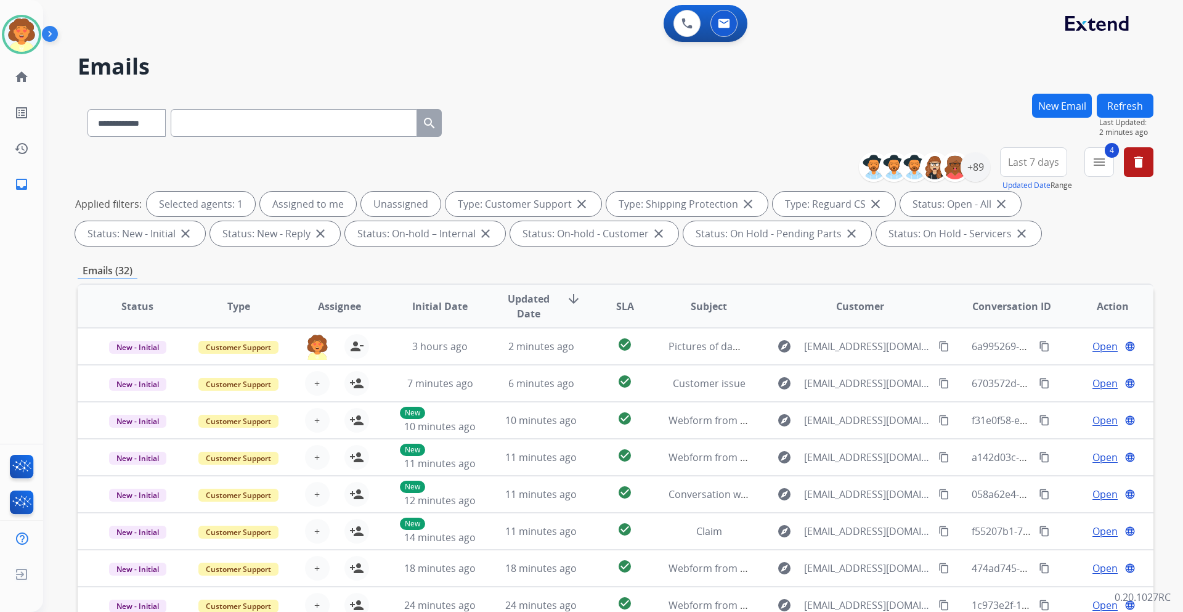
click at [1036, 165] on span "Last 7 days" at bounding box center [1033, 162] width 51 height 5
click at [1033, 316] on div "Last 90 days" at bounding box center [1030, 312] width 68 height 18
click at [973, 173] on div "+150" at bounding box center [976, 167] width 30 height 30
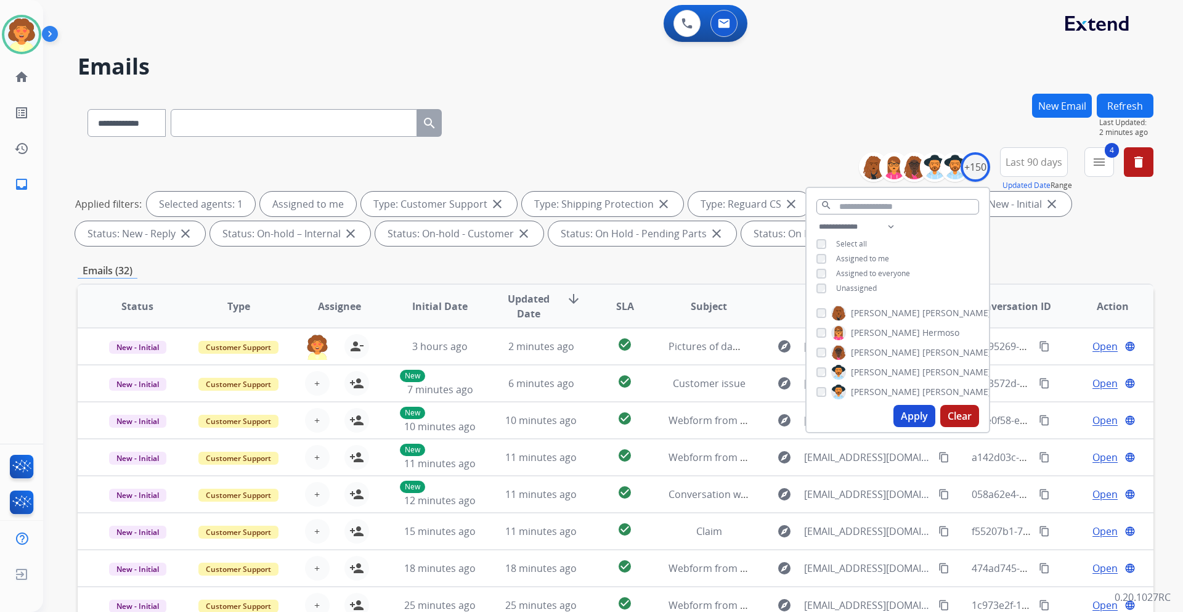
click at [912, 409] on button "Apply" at bounding box center [915, 416] width 42 height 22
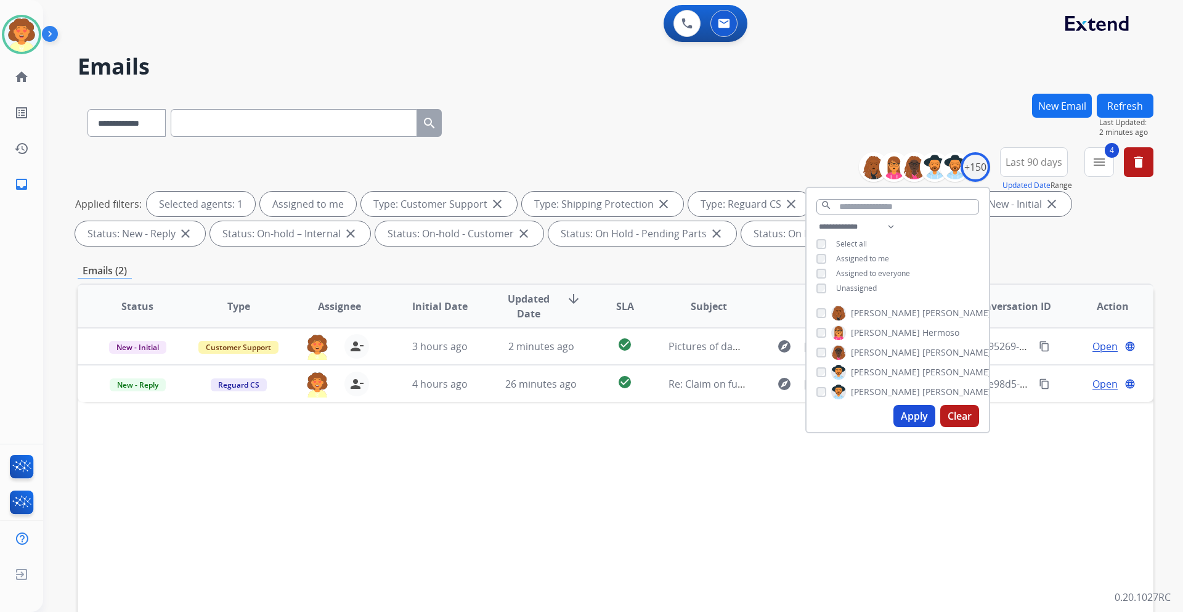
click at [912, 419] on button "Apply" at bounding box center [915, 416] width 42 height 22
click at [921, 508] on div "Status Type Assignee Initial Date Updated Date arrow_downward SLA Subject Custo…" at bounding box center [616, 490] width 1076 height 413
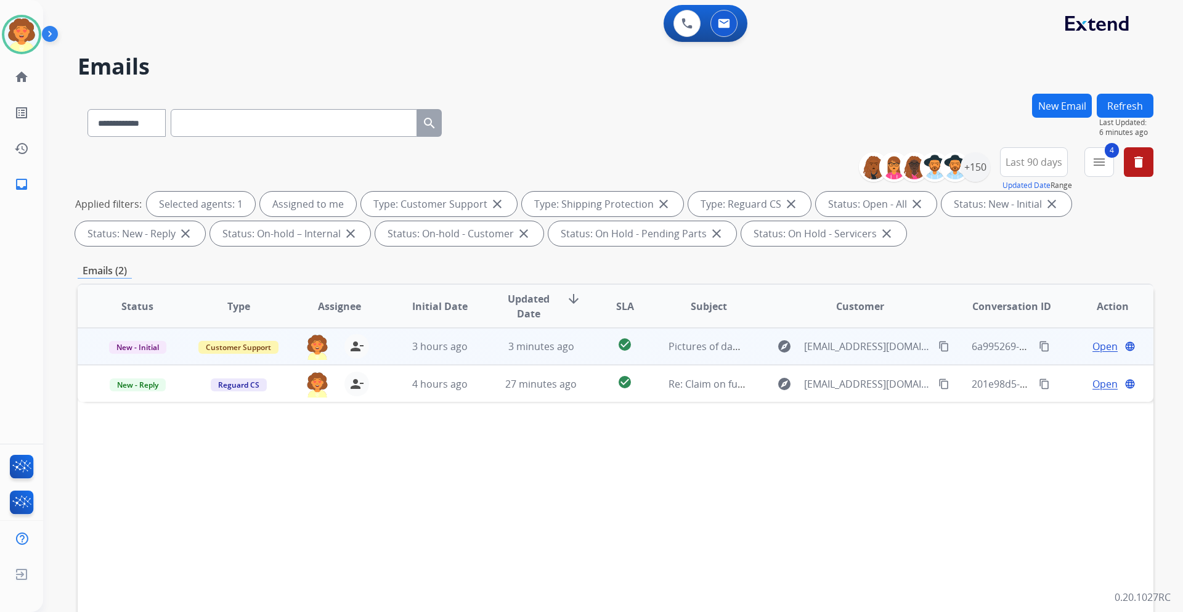
click at [1094, 348] on span "Open" at bounding box center [1105, 346] width 25 height 15
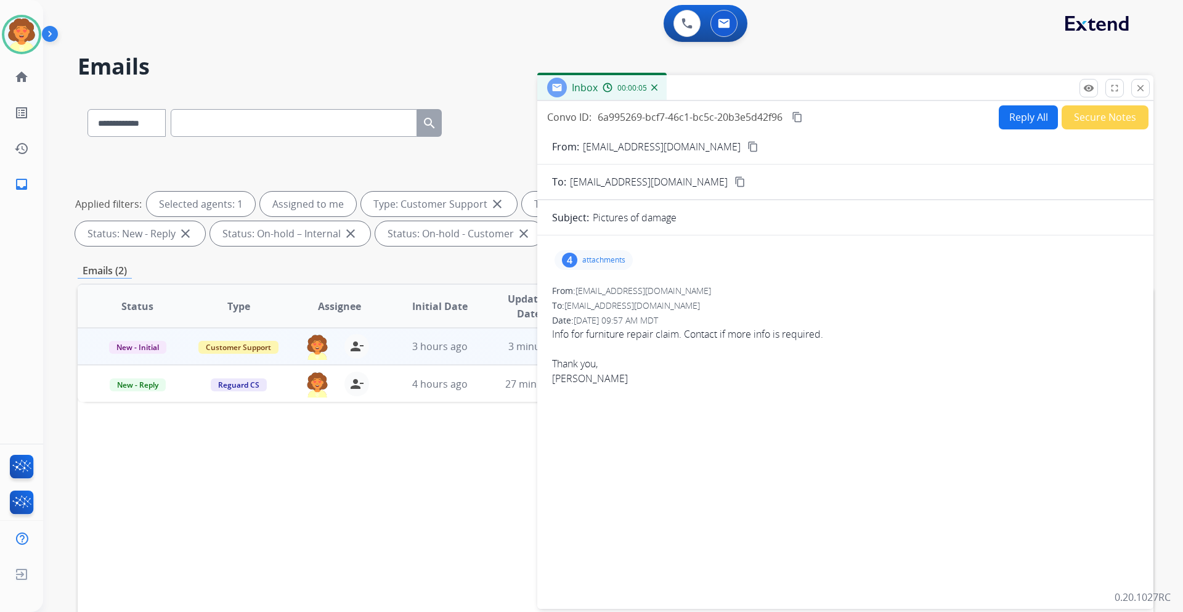
click at [1010, 121] on button "Reply All" at bounding box center [1028, 117] width 59 height 24
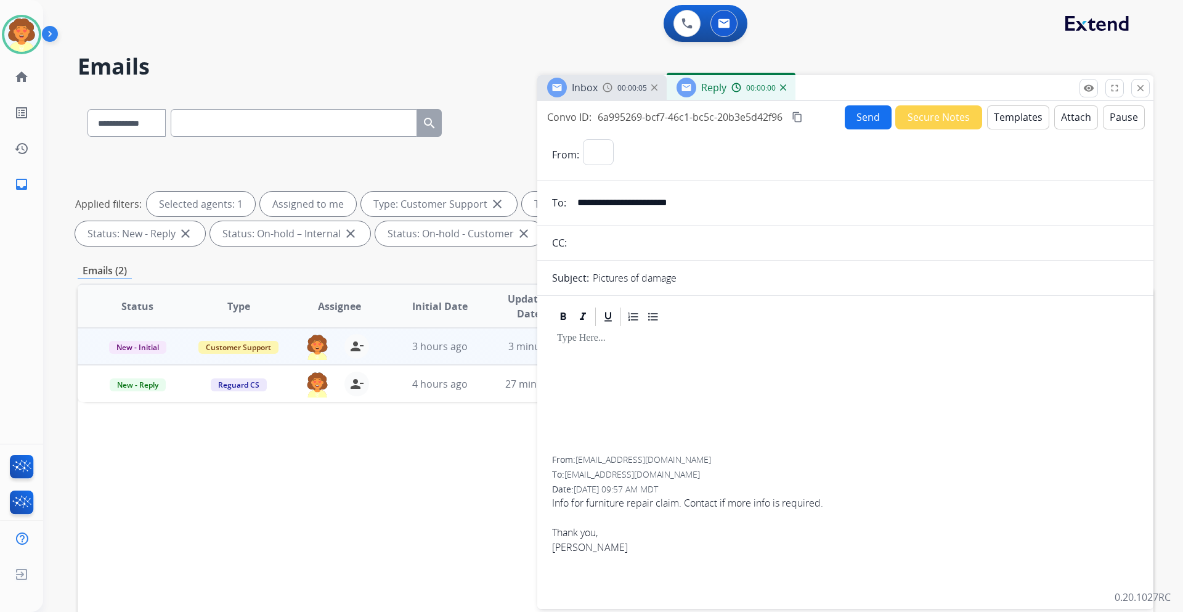
select select "**********"
click at [1024, 119] on button "Templates" at bounding box center [1018, 117] width 62 height 24
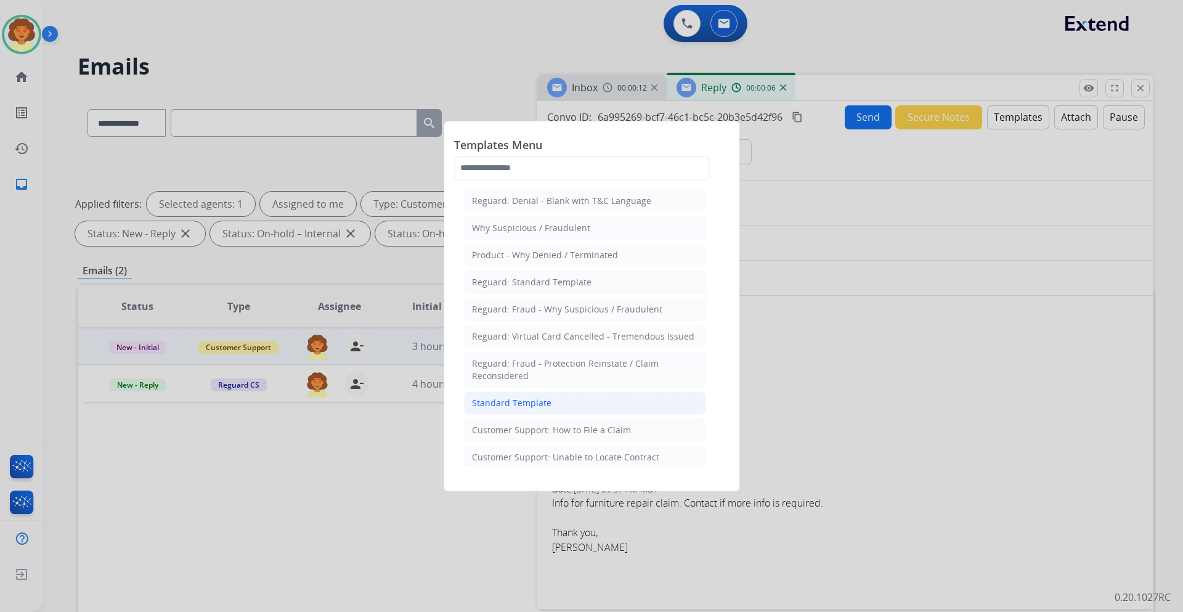
click at [526, 403] on div "Standard Template" at bounding box center [512, 403] width 80 height 12
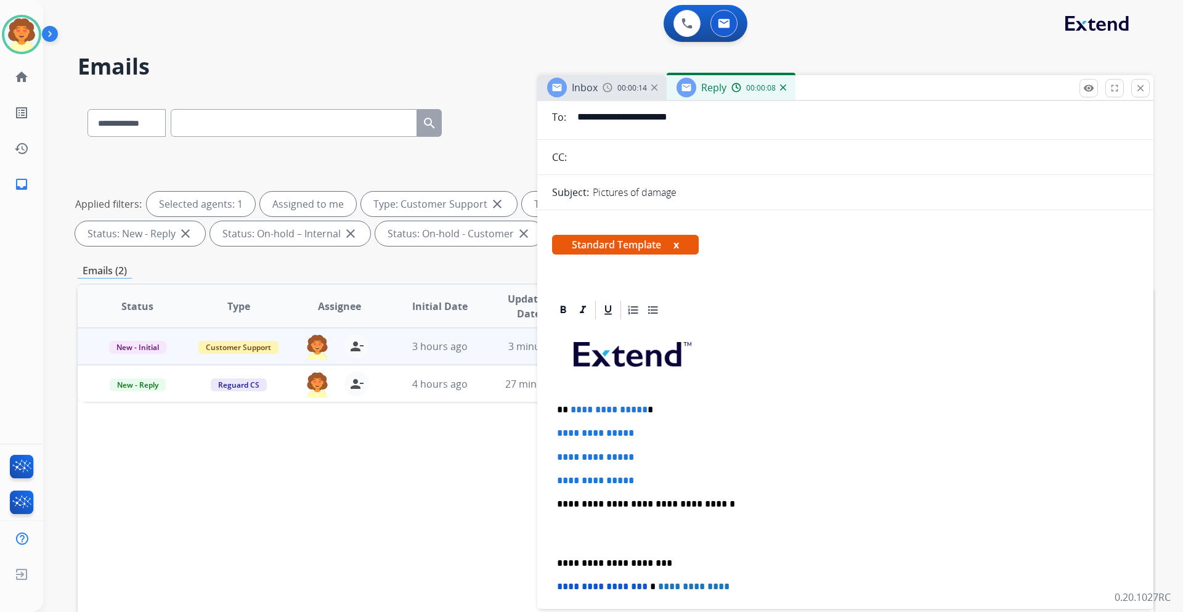
scroll to position [123, 0]
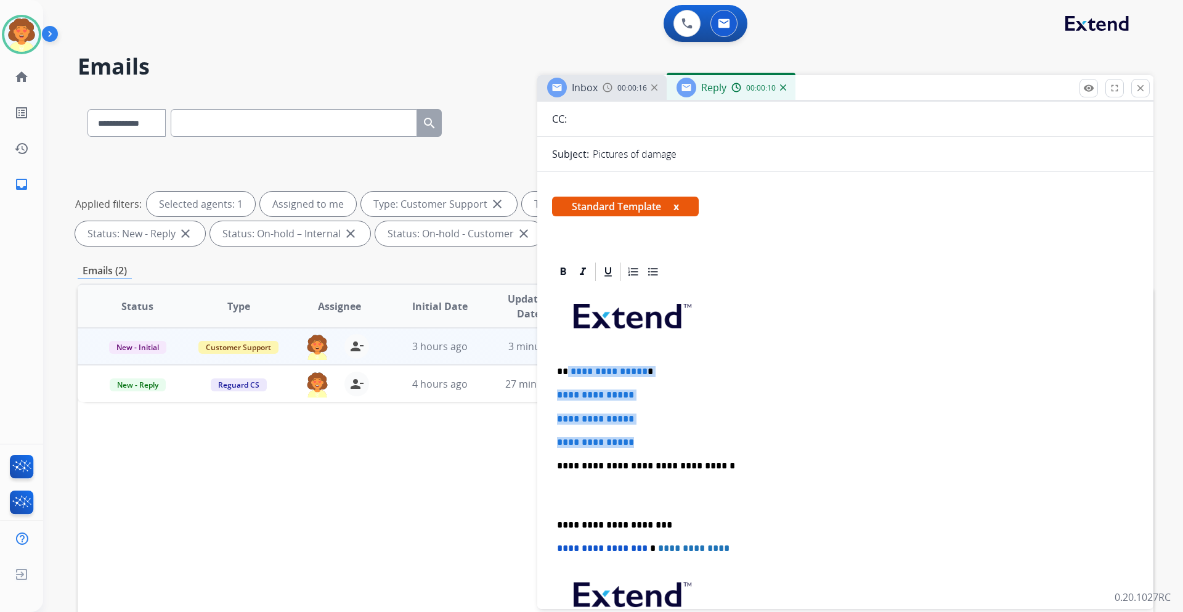
drag, startPoint x: 568, startPoint y: 370, endPoint x: 658, endPoint y: 446, distance: 117.3
click at [658, 446] on div "**********" at bounding box center [845, 495] width 587 height 424
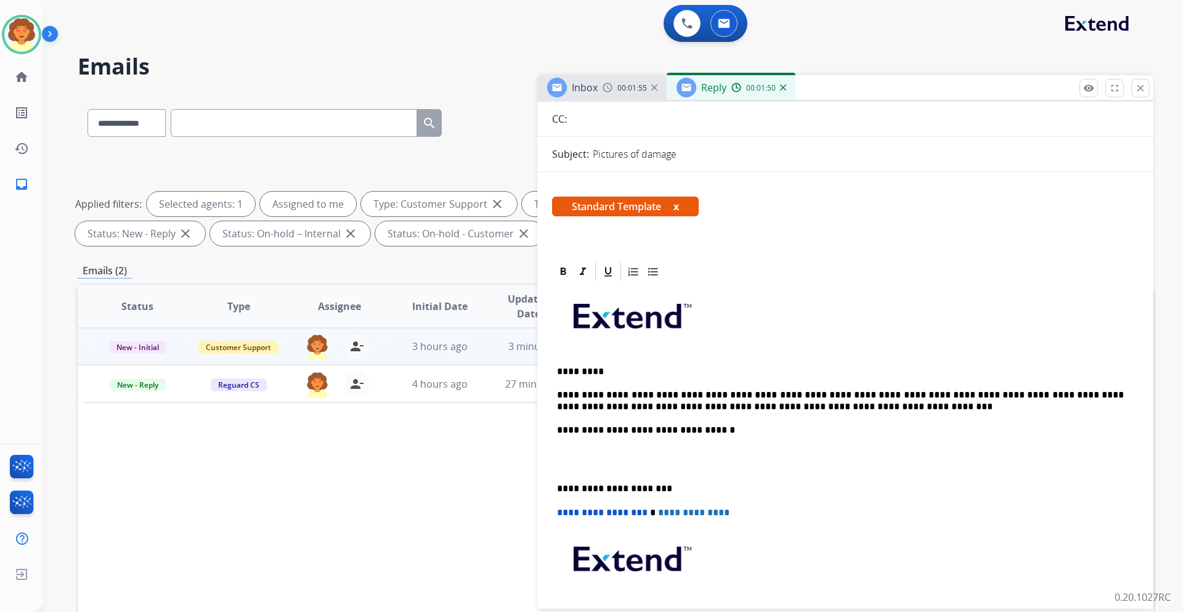
click at [600, 448] on p at bounding box center [845, 459] width 577 height 23
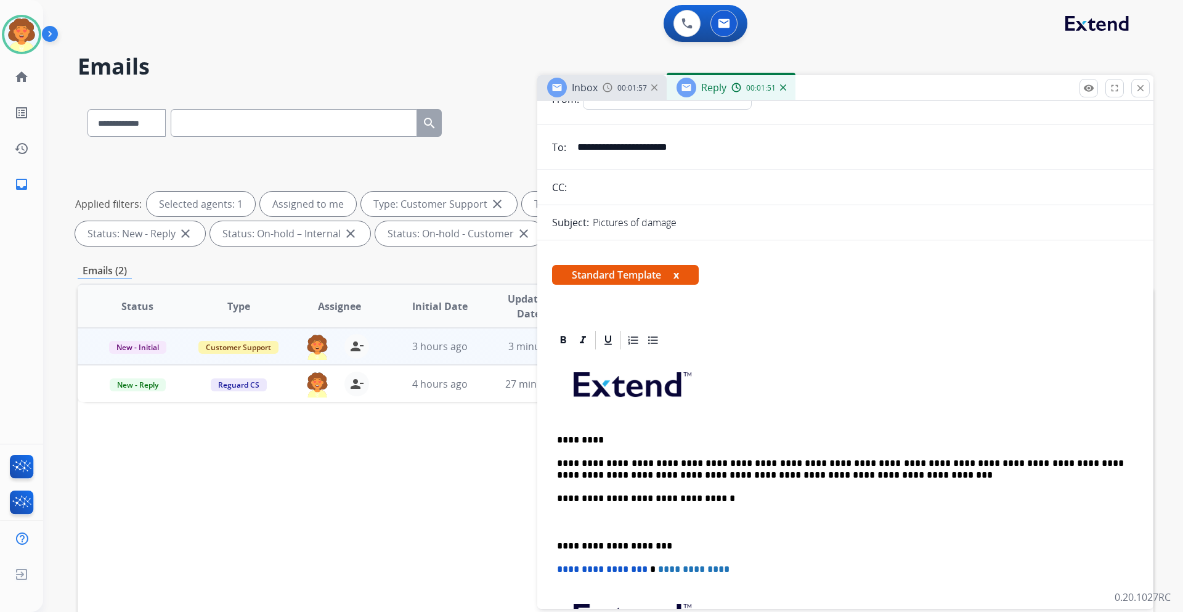
scroll to position [0, 0]
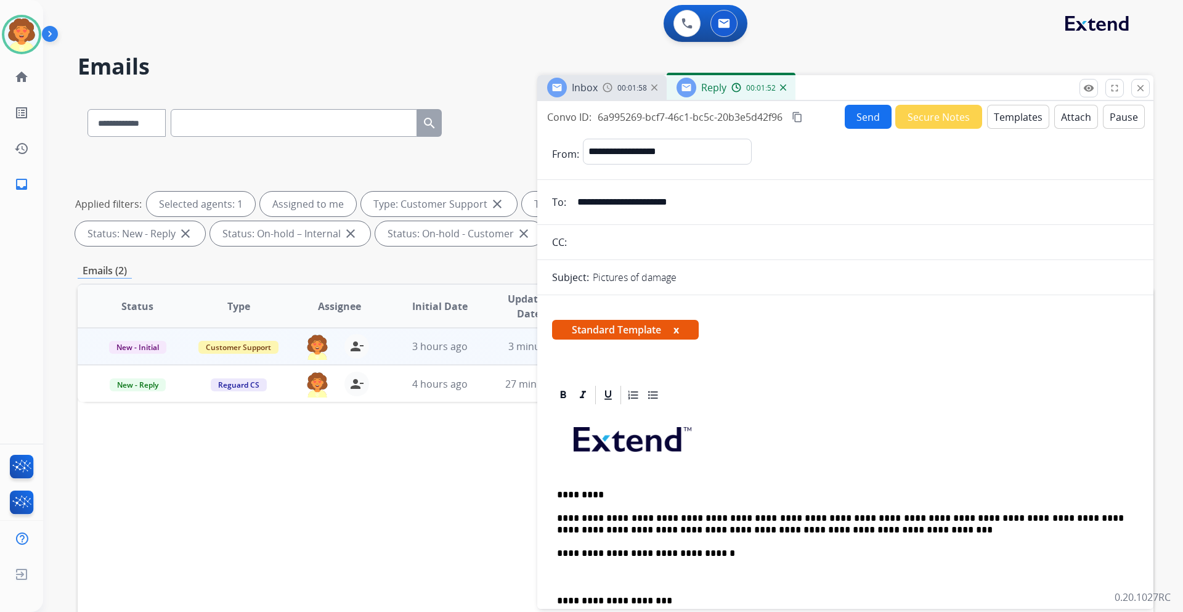
click at [858, 118] on button "Send" at bounding box center [868, 117] width 47 height 24
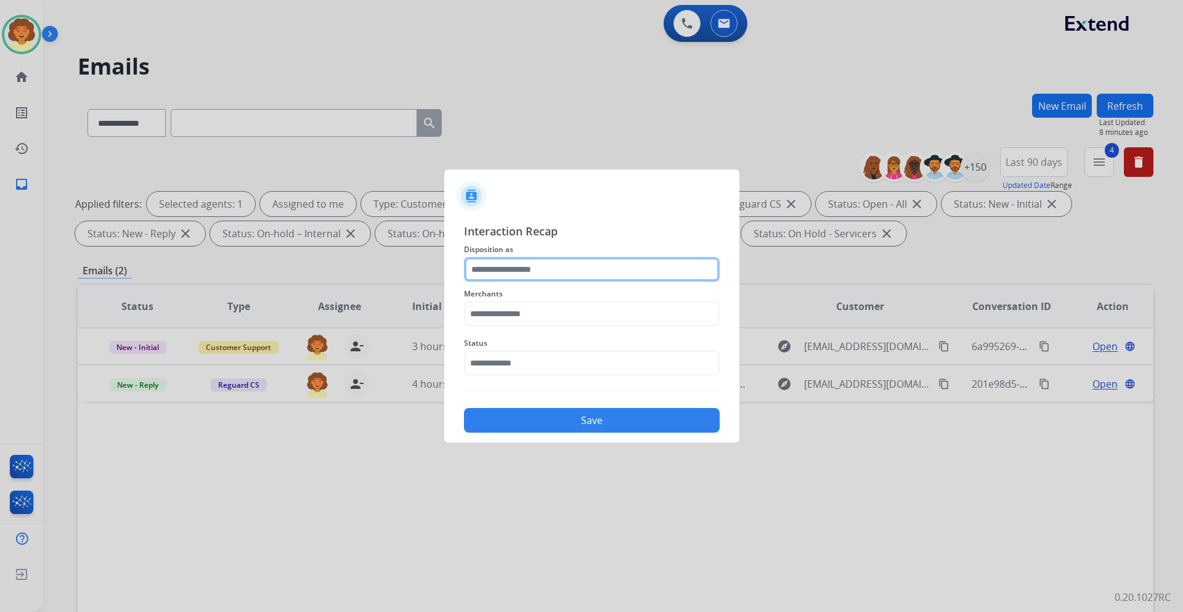
click at [580, 265] on input "text" at bounding box center [592, 269] width 256 height 25
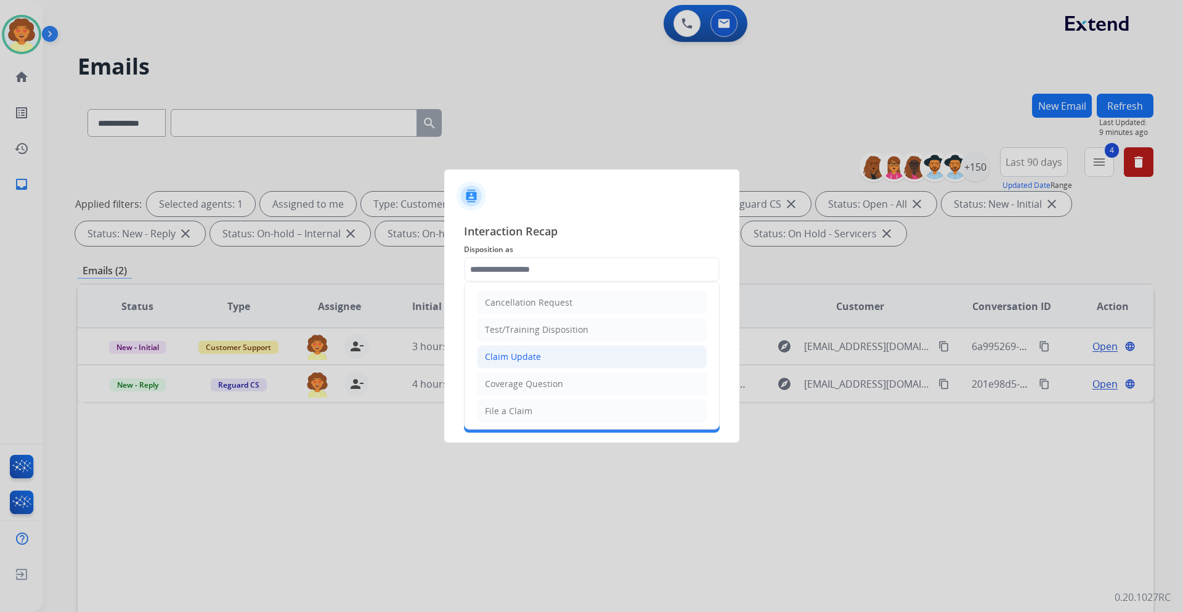
click at [557, 356] on li "Claim Update" at bounding box center [592, 356] width 230 height 23
type input "**********"
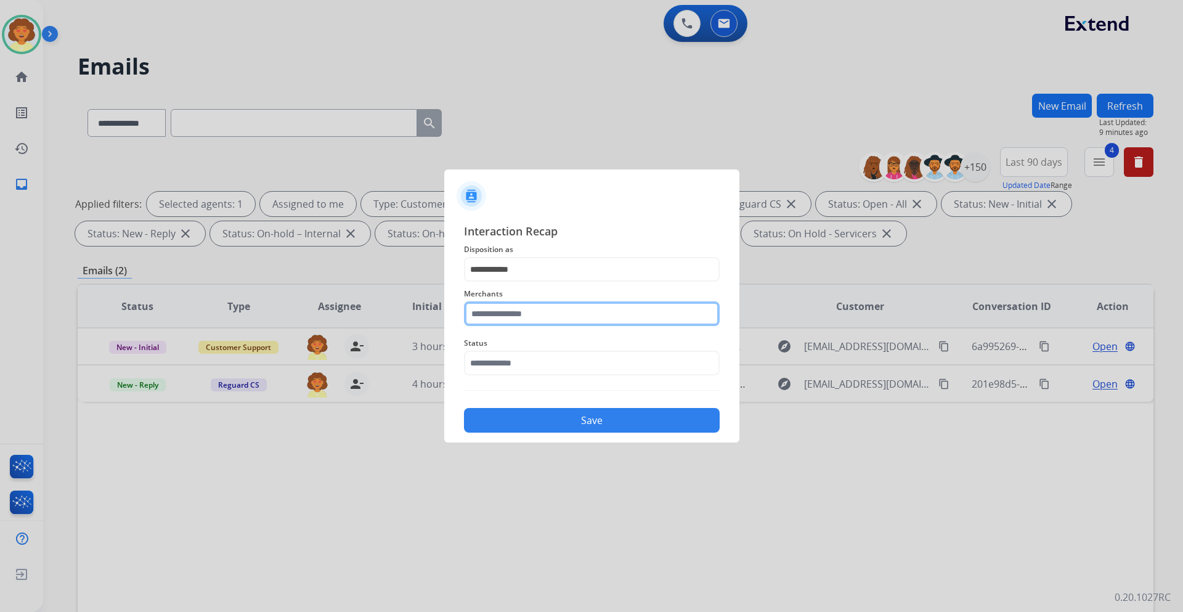
click at [547, 319] on input "text" at bounding box center [592, 313] width 256 height 25
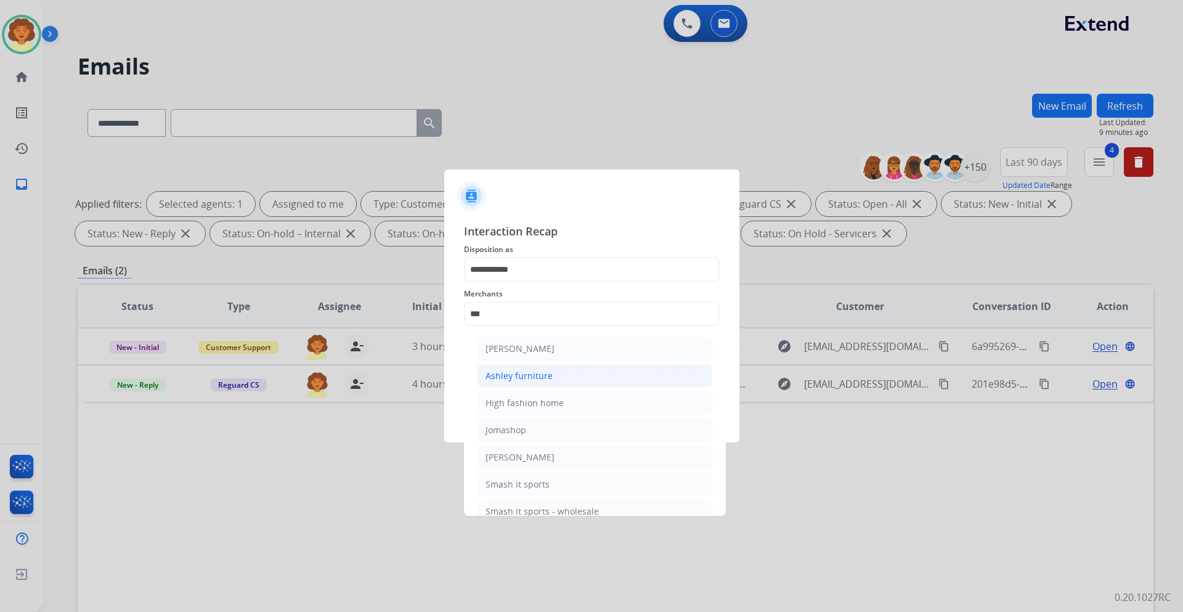
click at [528, 378] on div "Ashley furniture" at bounding box center [519, 376] width 67 height 12
type input "**********"
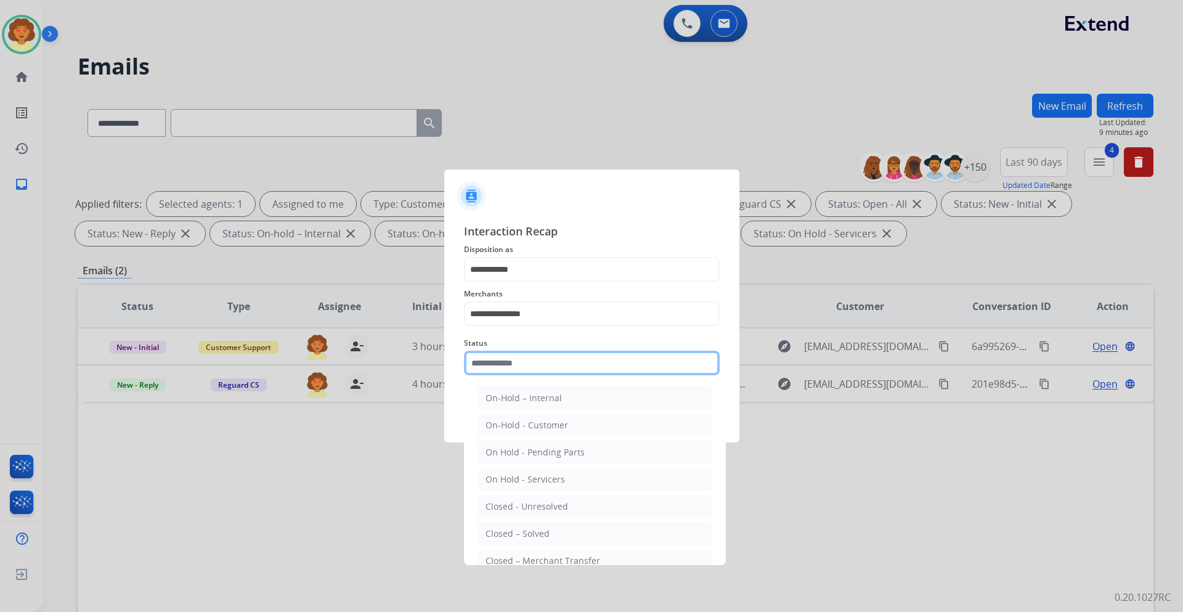
click at [512, 366] on input "text" at bounding box center [592, 363] width 256 height 25
click at [557, 534] on li "Closed – Solved" at bounding box center [595, 533] width 235 height 23
type input "**********"
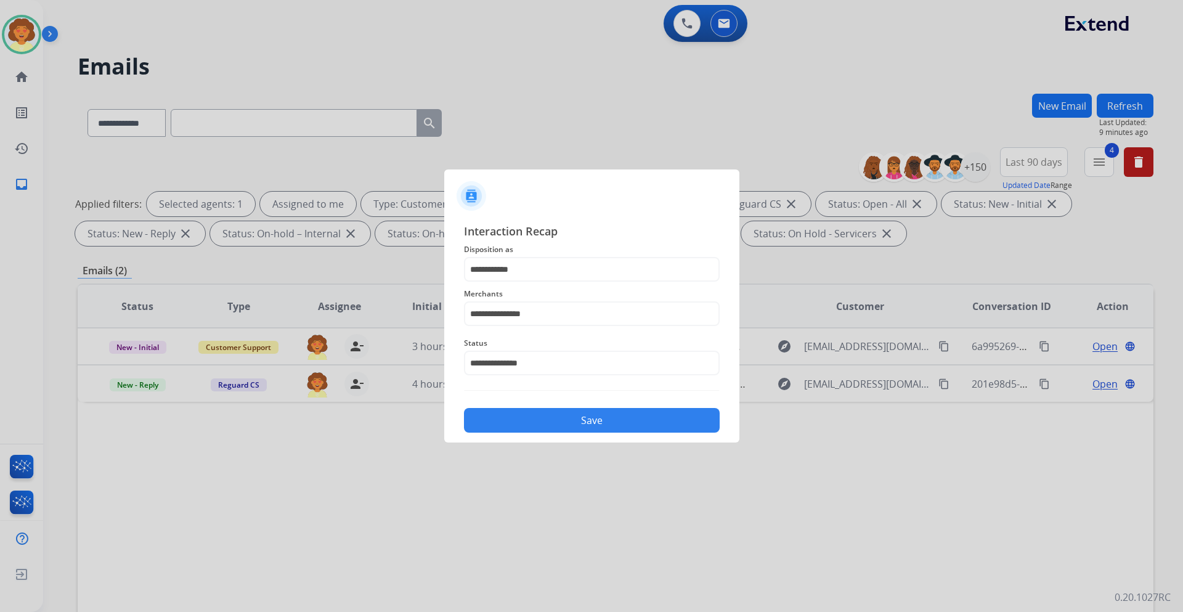
click at [619, 419] on button "Save" at bounding box center [592, 420] width 256 height 25
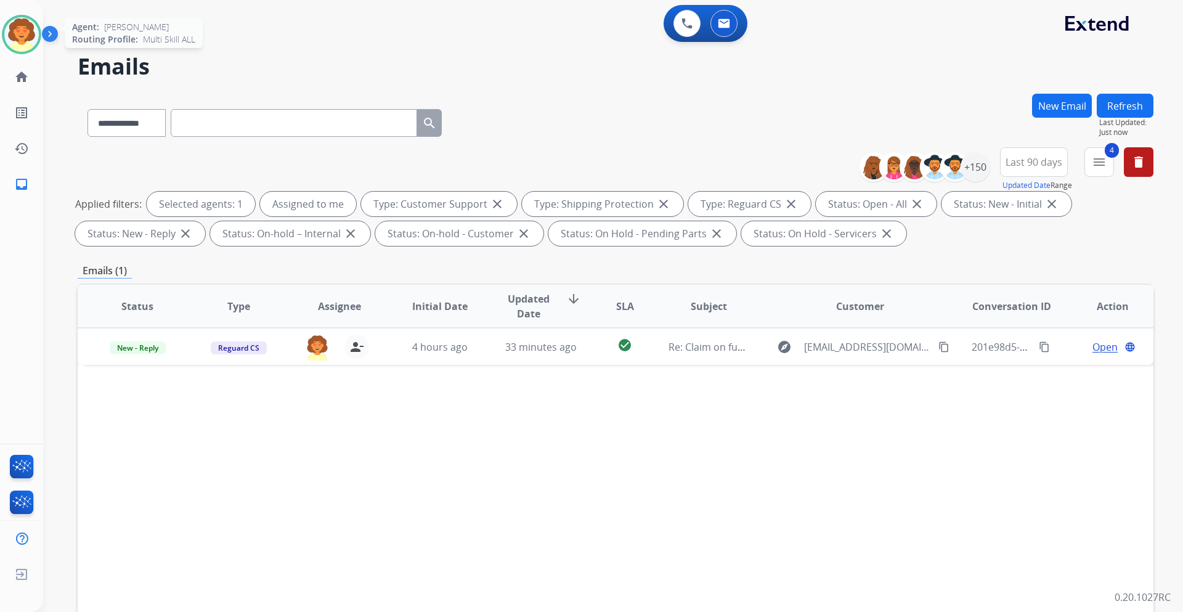
click at [27, 31] on img at bounding box center [21, 34] width 35 height 35
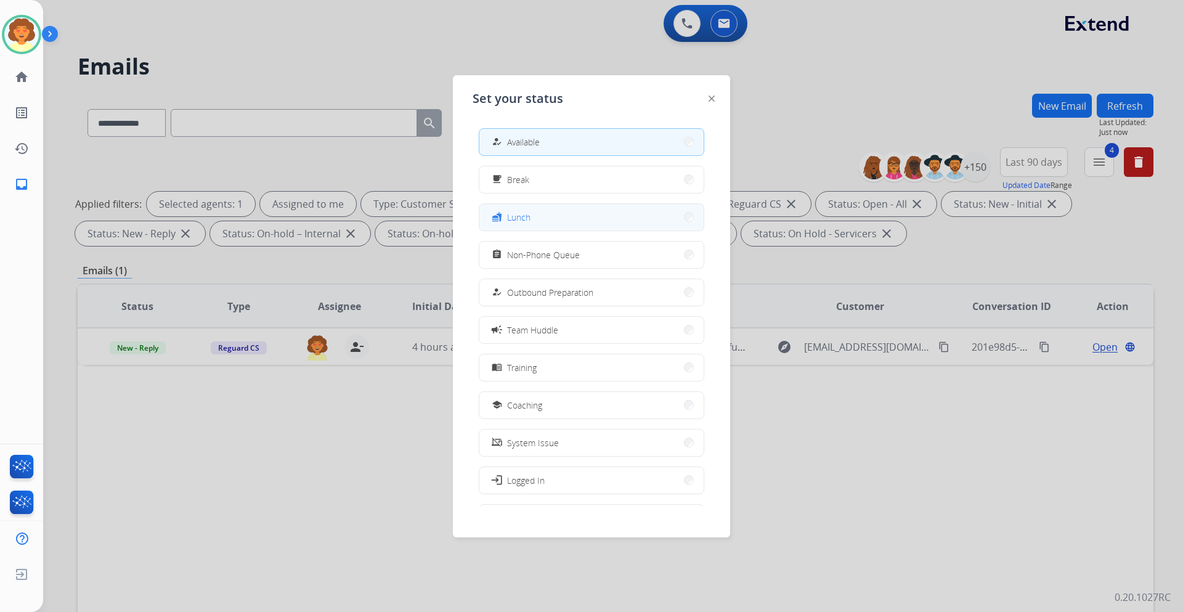
click at [541, 216] on button "fastfood Lunch" at bounding box center [592, 217] width 224 height 27
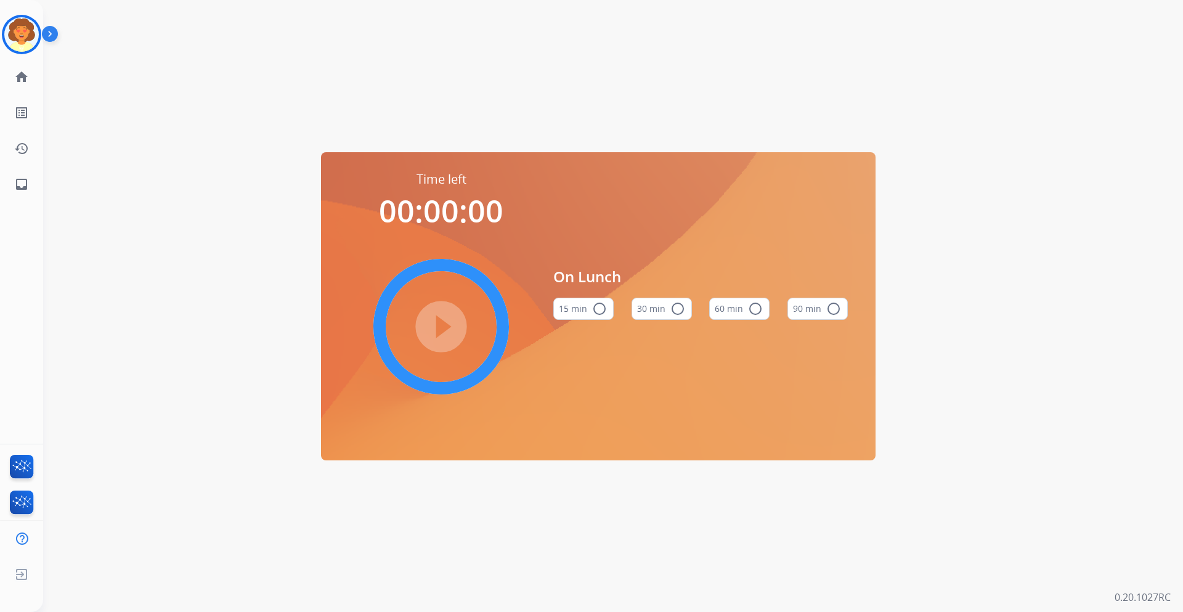
click at [753, 307] on mat-icon "radio_button_unchecked" at bounding box center [755, 308] width 15 height 15
